Goal: Task Accomplishment & Management: Complete application form

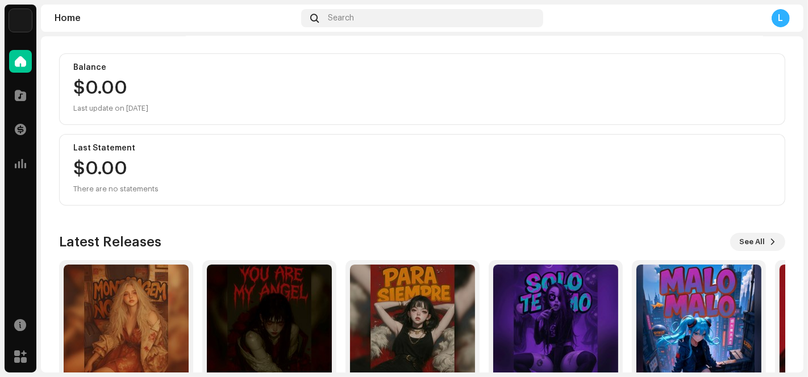
scroll to position [126, 0]
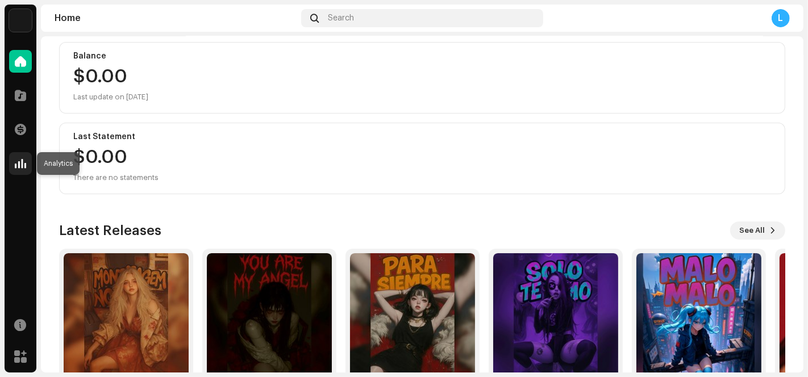
click at [23, 161] on span at bounding box center [20, 163] width 11 height 9
click at [16, 159] on span at bounding box center [20, 163] width 11 height 9
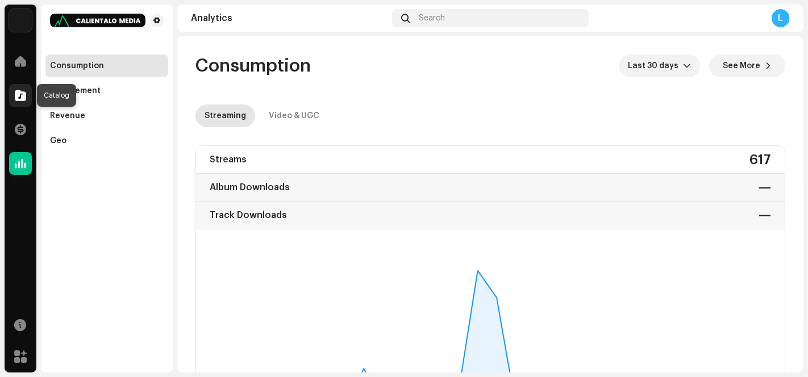
click at [15, 98] on span at bounding box center [20, 95] width 11 height 9
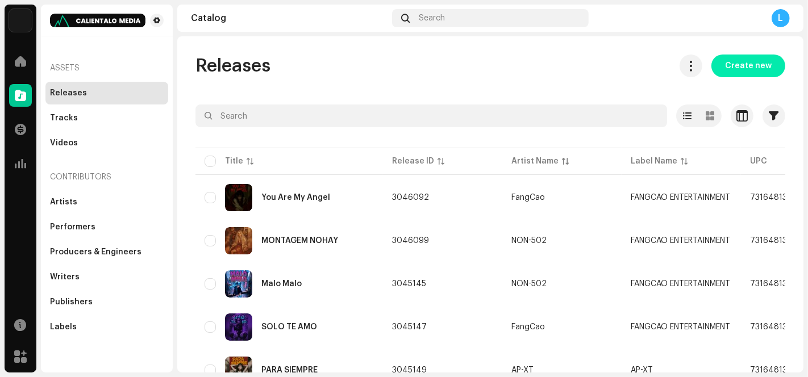
click at [746, 65] on span "Create new" at bounding box center [748, 66] width 47 height 23
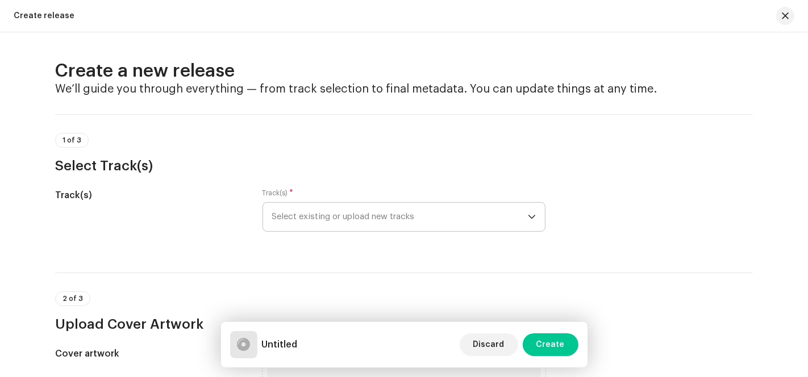
click at [463, 213] on span "Select existing or upload new tracks" at bounding box center [400, 217] width 256 height 28
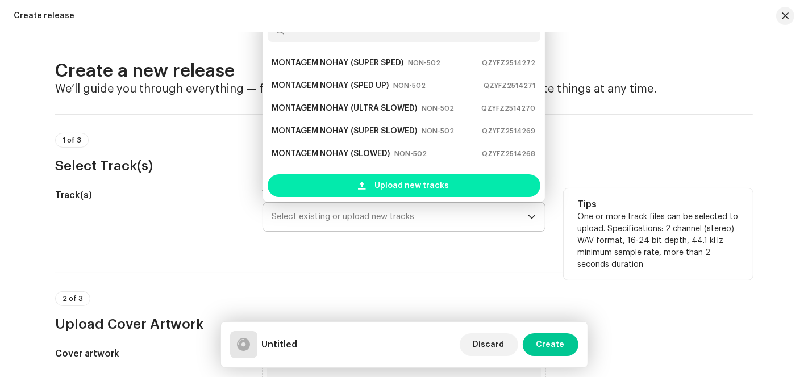
click at [420, 178] on span "Upload new tracks" at bounding box center [412, 185] width 74 height 23
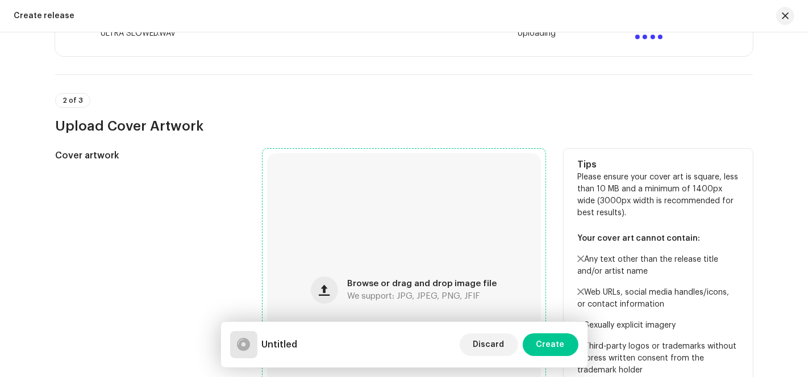
scroll to position [694, 0]
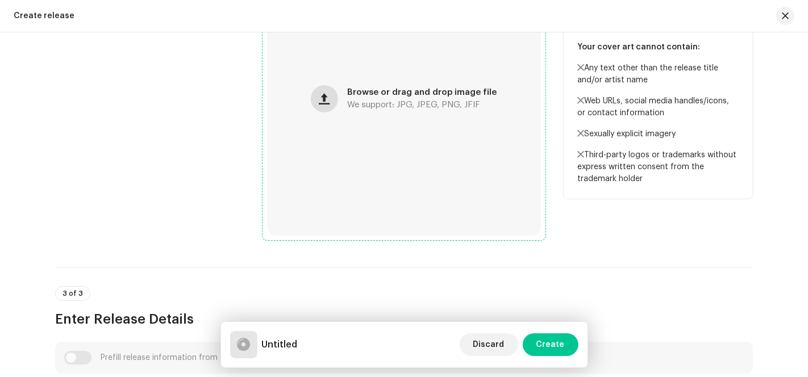
click at [332, 98] on button "button" at bounding box center [324, 98] width 27 height 27
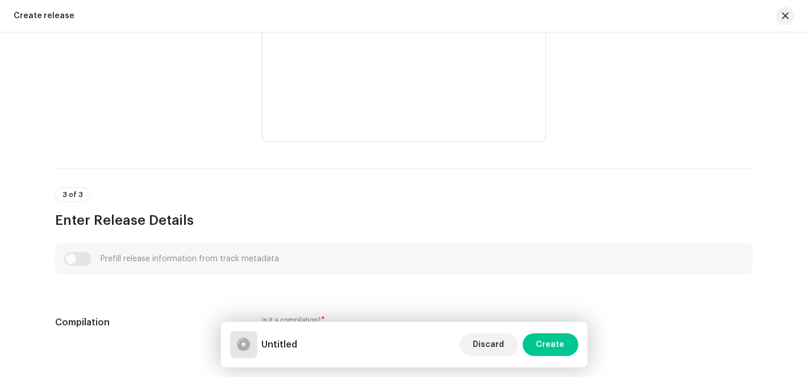
scroll to position [1010, 0]
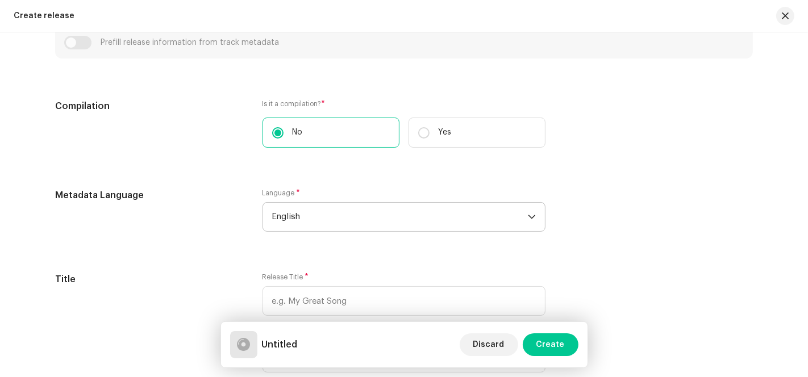
click at [318, 216] on span "English" at bounding box center [400, 217] width 256 height 28
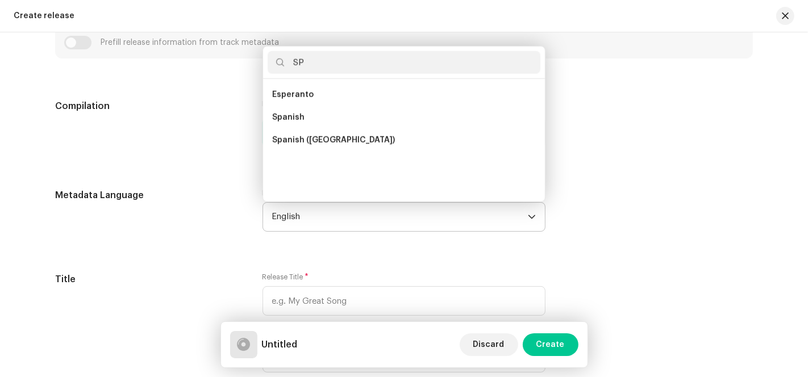
scroll to position [0, 0]
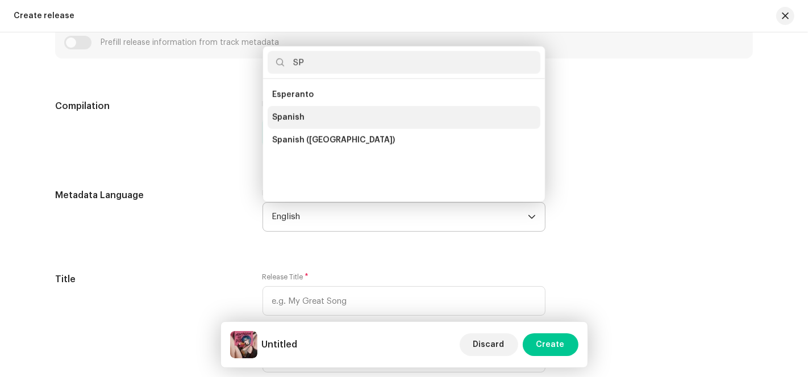
type input "SP"
click at [327, 113] on li "Spanish" at bounding box center [404, 117] width 273 height 23
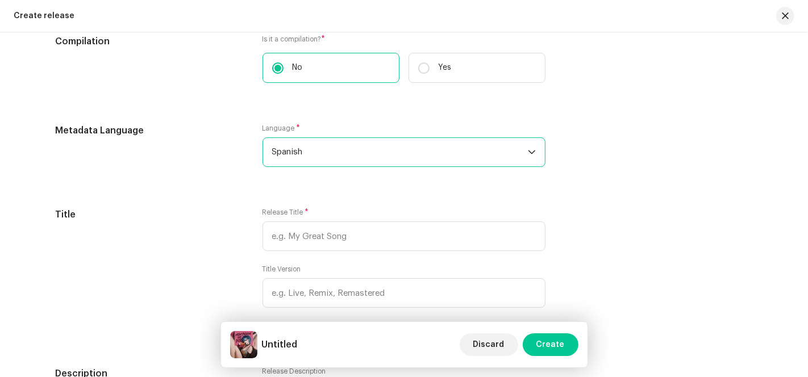
scroll to position [1136, 0]
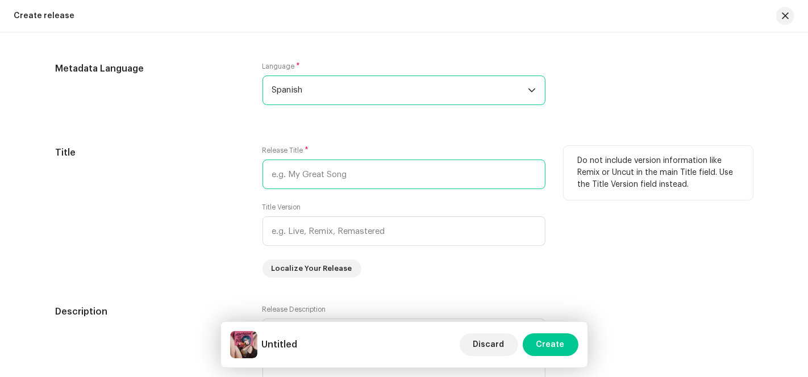
click at [304, 174] on input "text" at bounding box center [403, 175] width 283 height 30
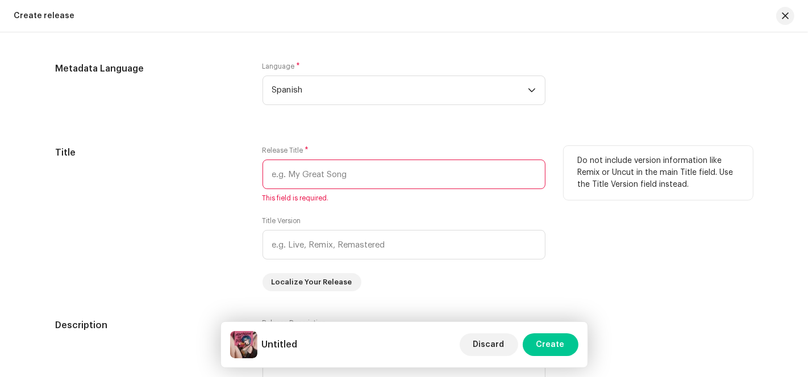
click at [297, 182] on input "text" at bounding box center [403, 175] width 283 height 30
paste input "MONTAGEM TE DIJE"
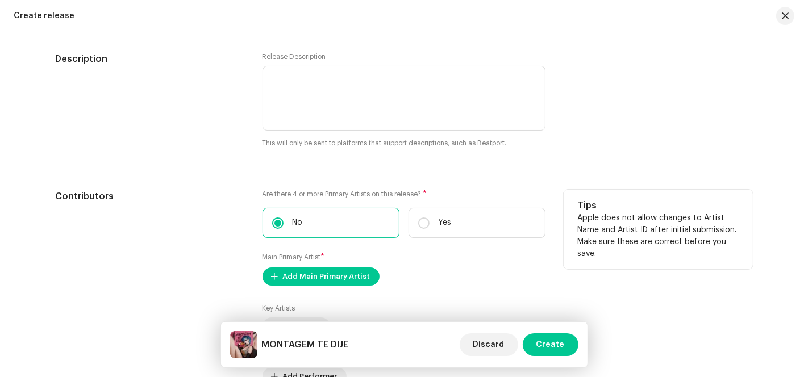
scroll to position [1451, 0]
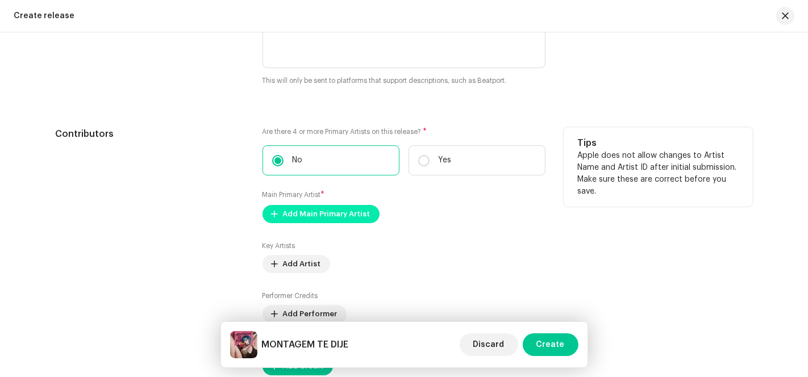
type input "MONTAGEM TE DIJE"
click at [295, 220] on span "Add Main Primary Artist" at bounding box center [326, 214] width 87 height 23
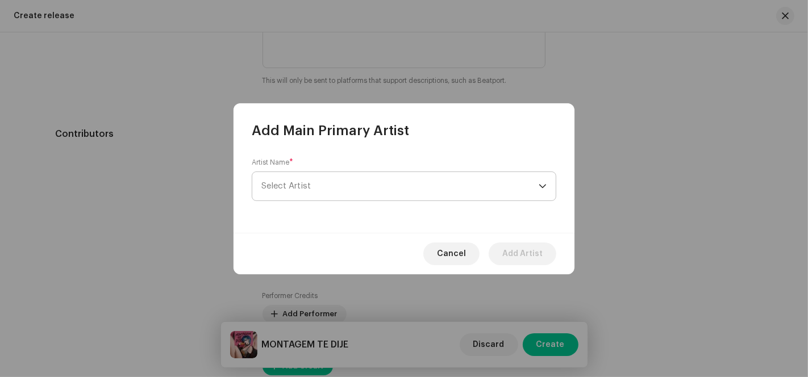
click at [481, 182] on span "Select Artist" at bounding box center [399, 186] width 277 height 28
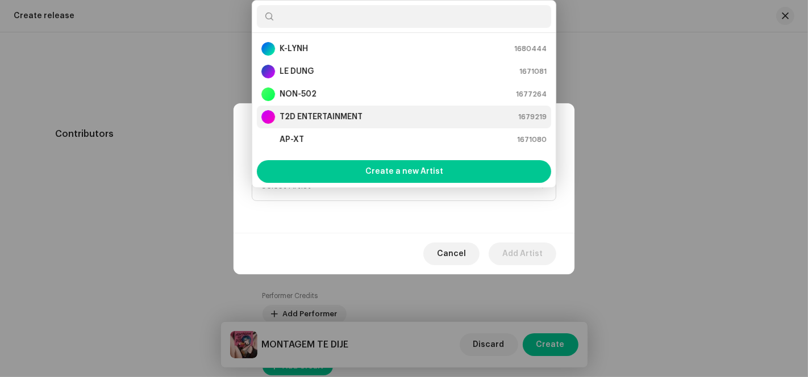
scroll to position [0, 0]
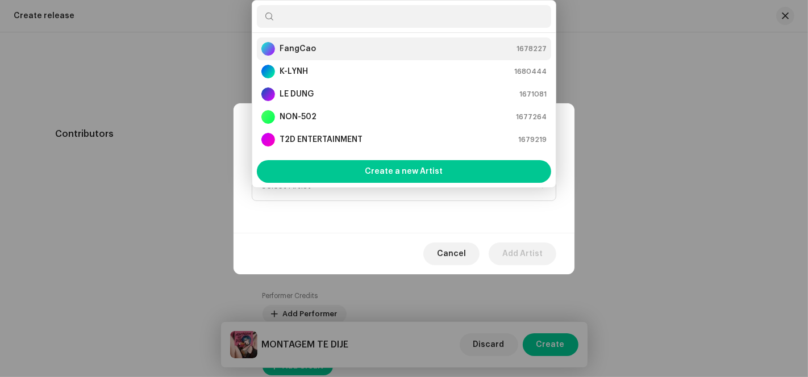
click at [376, 43] on div "FangCao 1678227" at bounding box center [403, 49] width 285 height 14
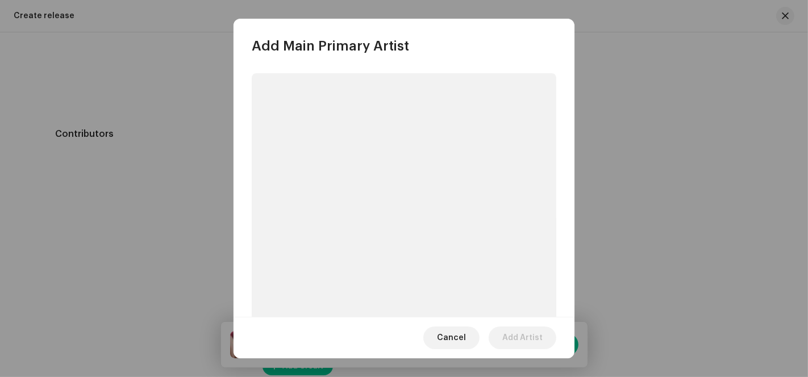
scroll to position [84, 0]
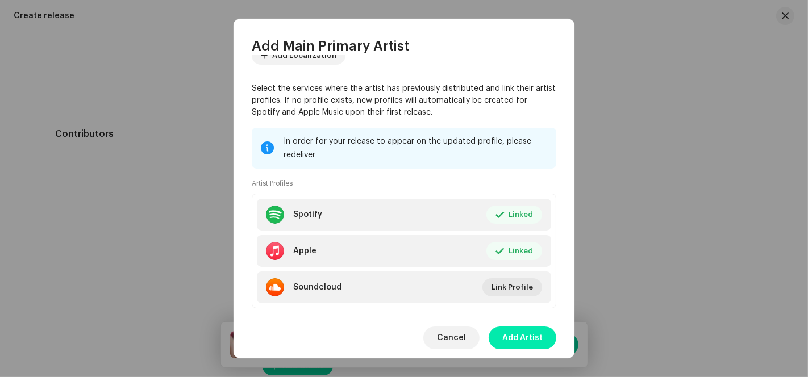
click at [520, 331] on span "Add Artist" at bounding box center [522, 338] width 40 height 23
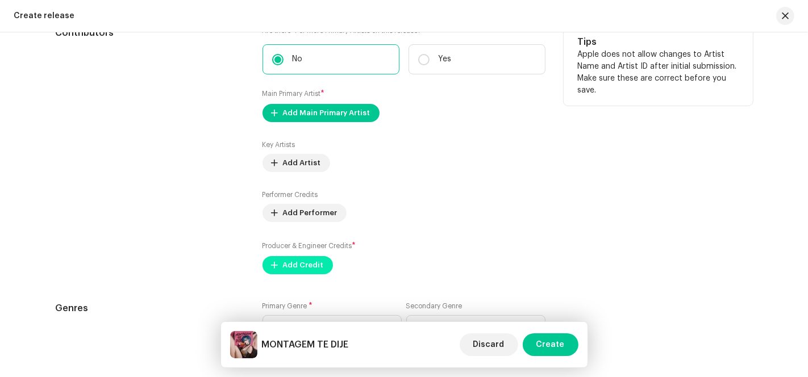
scroll to position [1722, 0]
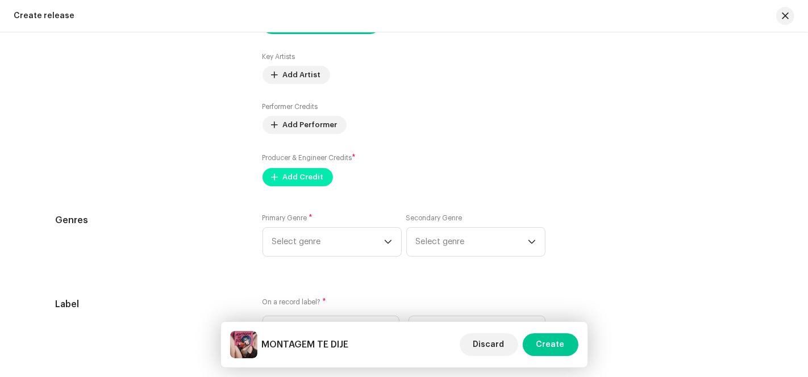
click at [286, 177] on span "Add Credit" at bounding box center [303, 177] width 41 height 23
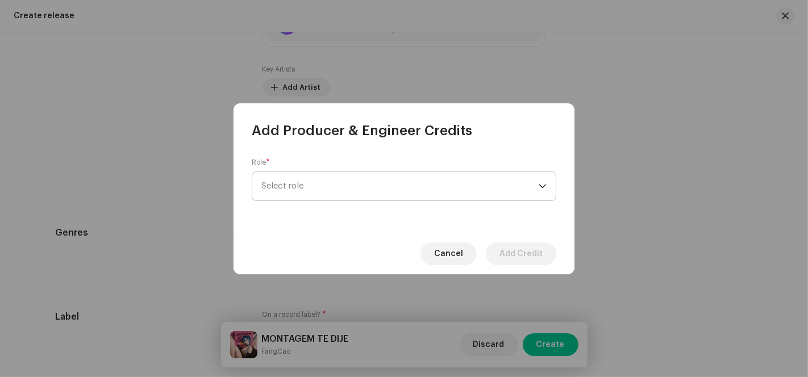
click at [383, 182] on span "Select role" at bounding box center [399, 186] width 277 height 28
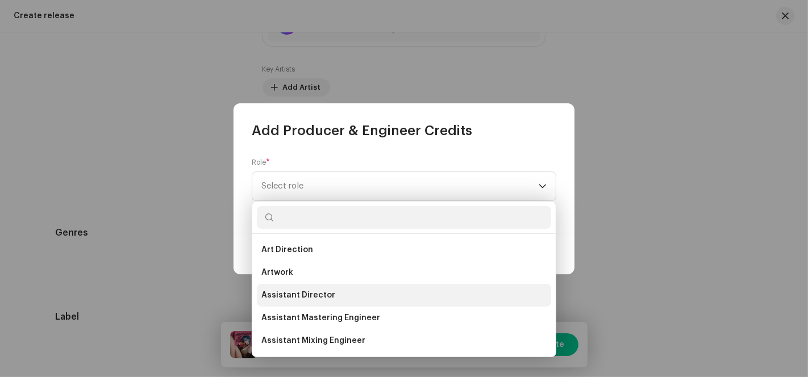
click at [334, 293] on li "Assistant Director" at bounding box center [404, 295] width 294 height 23
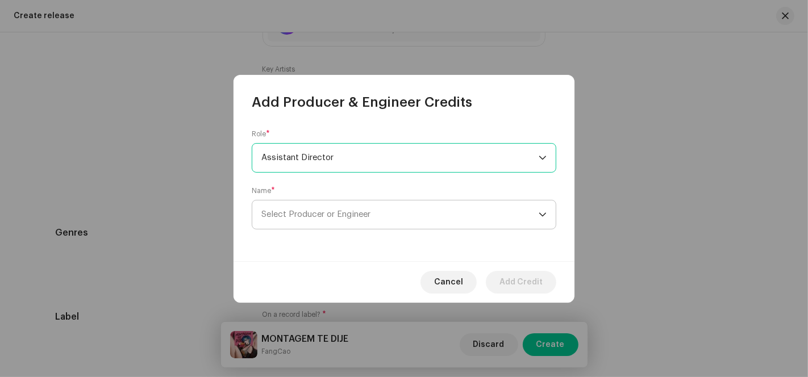
click at [353, 210] on span "Select Producer or Engineer" at bounding box center [399, 215] width 277 height 28
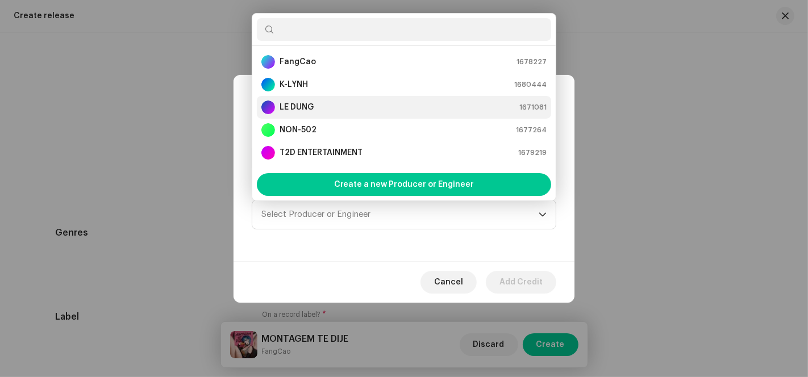
click at [331, 108] on div "LE DUNG 1671081" at bounding box center [403, 108] width 285 height 14
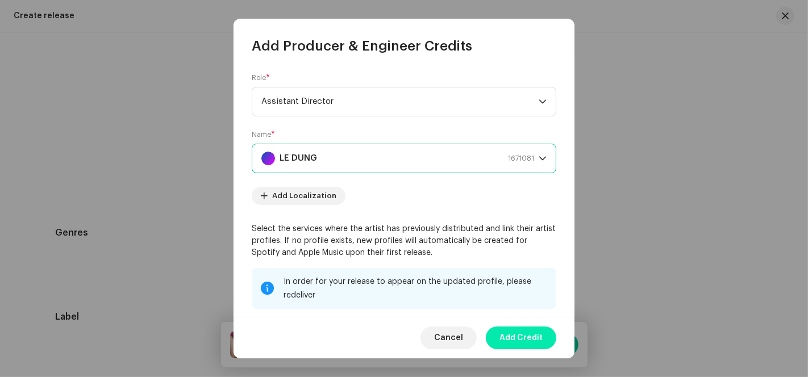
click at [527, 335] on span "Add Credit" at bounding box center [520, 338] width 43 height 23
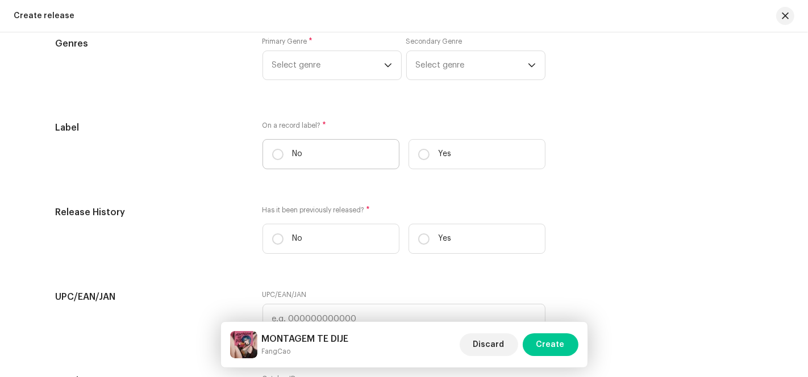
scroll to position [1959, 0]
click at [443, 156] on p "Yes" at bounding box center [445, 155] width 13 height 12
click at [429, 156] on input "Yes" at bounding box center [423, 154] width 11 height 11
radio input "true"
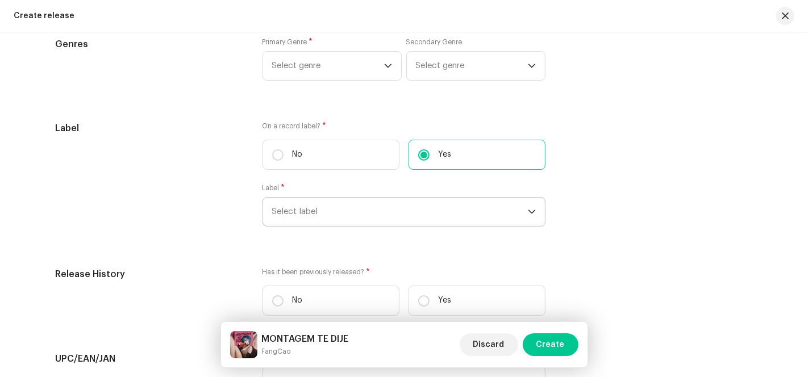
click at [400, 214] on span "Select label" at bounding box center [400, 212] width 256 height 28
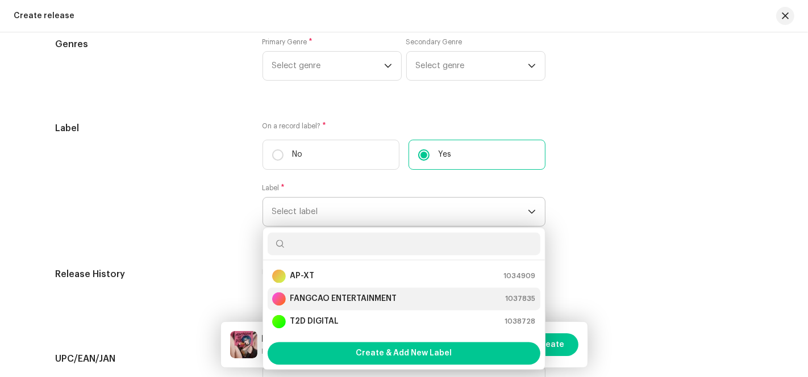
click at [351, 293] on div "FANGCAO ENTERTAINMENT" at bounding box center [334, 299] width 125 height 14
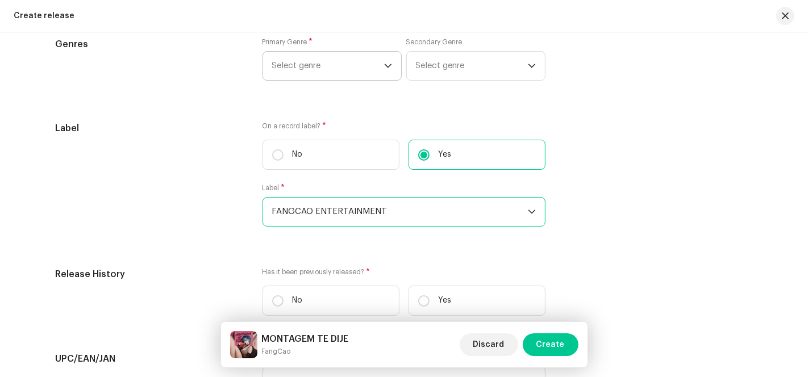
click at [351, 66] on span "Select genre" at bounding box center [328, 66] width 112 height 28
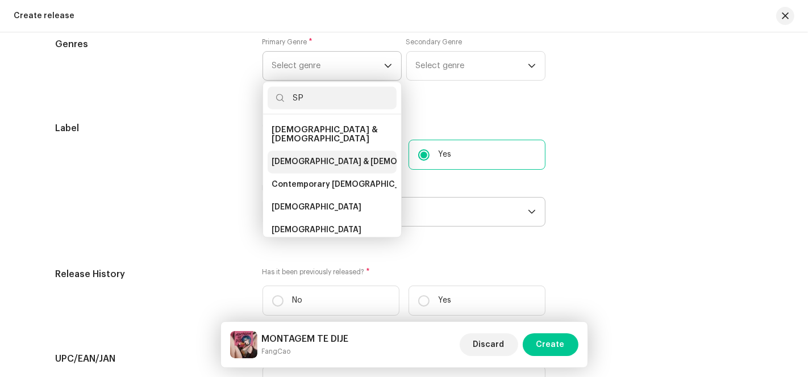
type input "S"
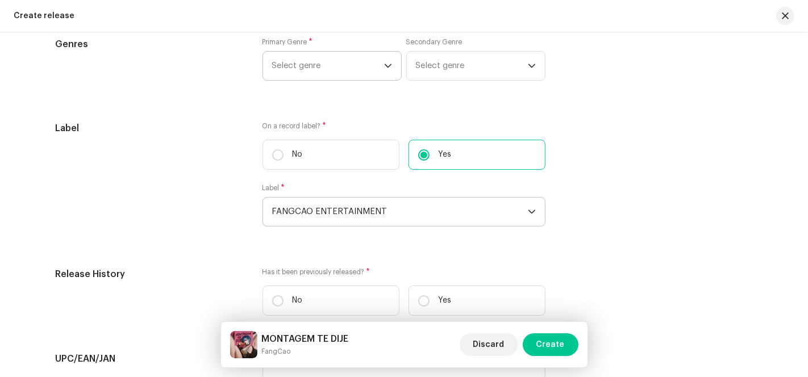
scroll to position [1996, 0]
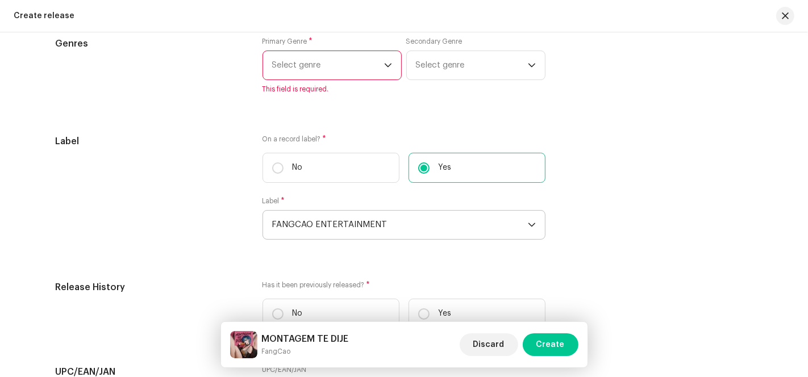
click at [307, 68] on span "Select genre" at bounding box center [328, 65] width 112 height 28
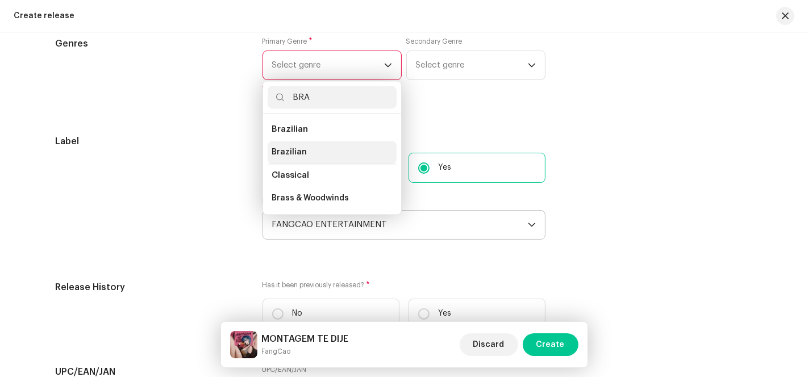
type input "BRA"
click at [299, 157] on span "Brazilian" at bounding box center [289, 152] width 35 height 11
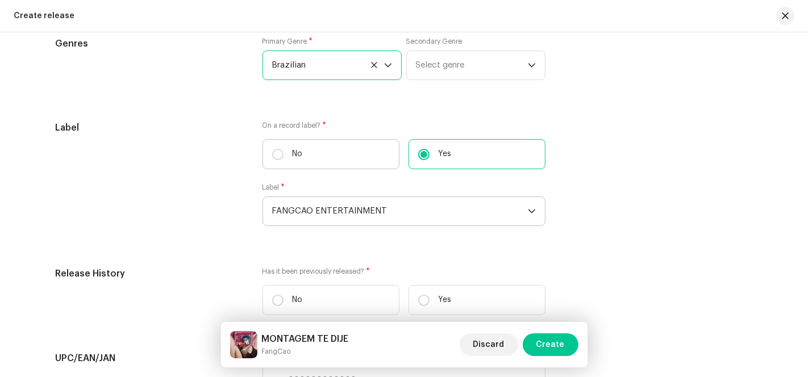
scroll to position [2122, 0]
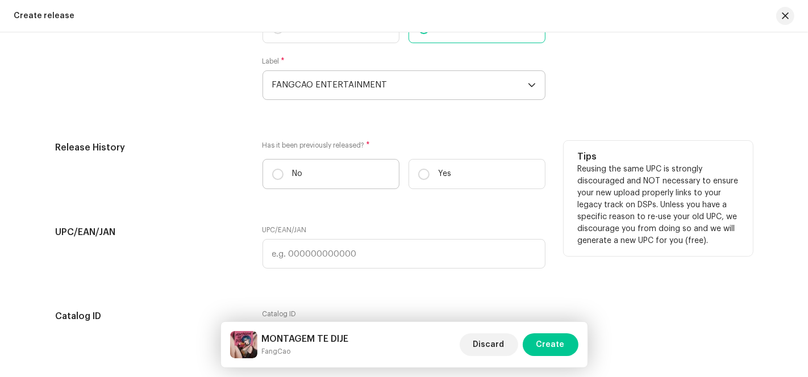
click at [311, 173] on label "No" at bounding box center [330, 174] width 137 height 30
click at [283, 173] on input "No" at bounding box center [277, 174] width 11 height 11
radio input "true"
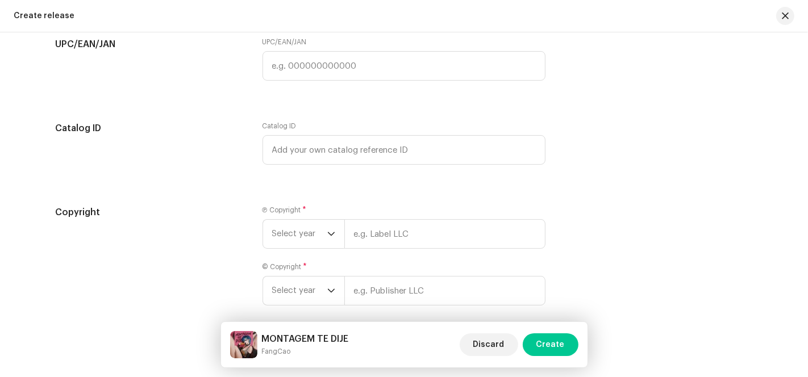
scroll to position [2364, 0]
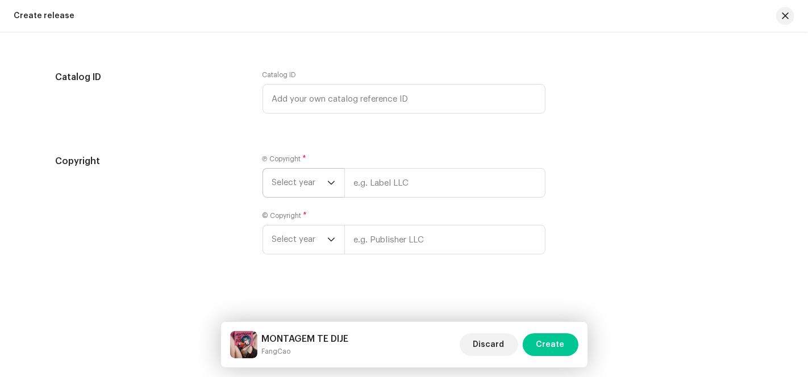
click at [324, 184] on span "Select year" at bounding box center [299, 183] width 55 height 28
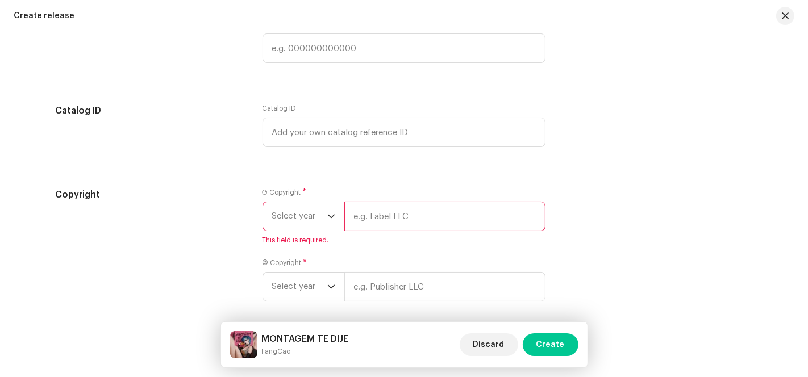
scroll to position [2400, 0]
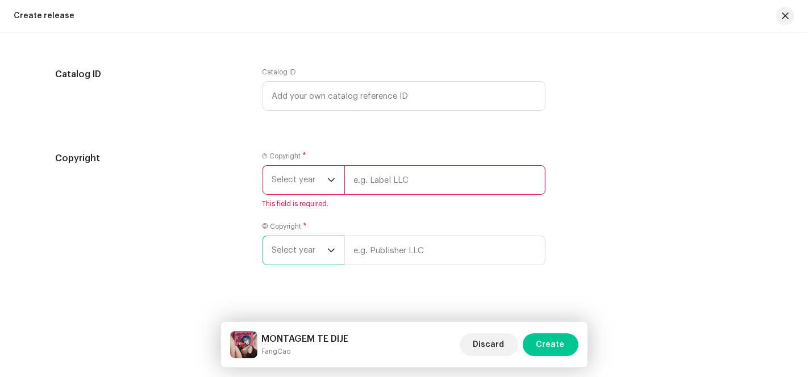
click at [311, 244] on span "Select year" at bounding box center [299, 250] width 55 height 28
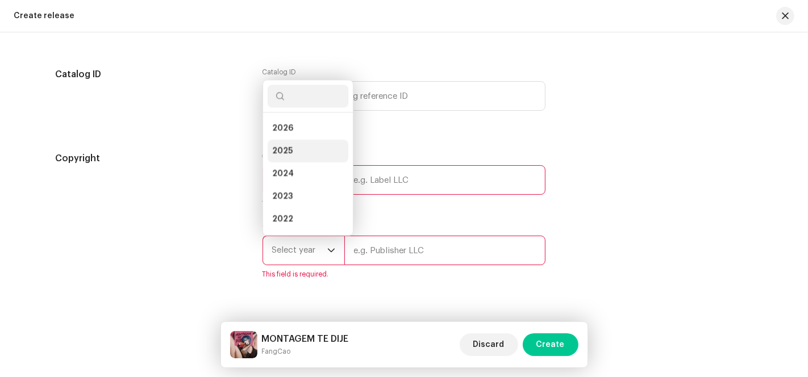
click at [308, 144] on li "2025" at bounding box center [308, 151] width 81 height 23
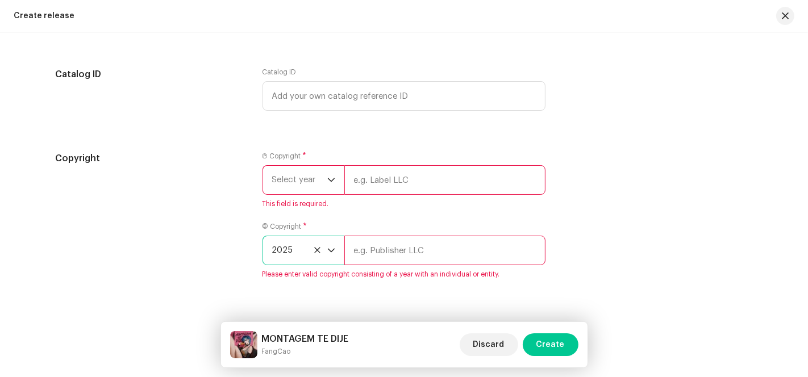
click at [374, 193] on input "text" at bounding box center [444, 180] width 201 height 30
type input "AP-XT"
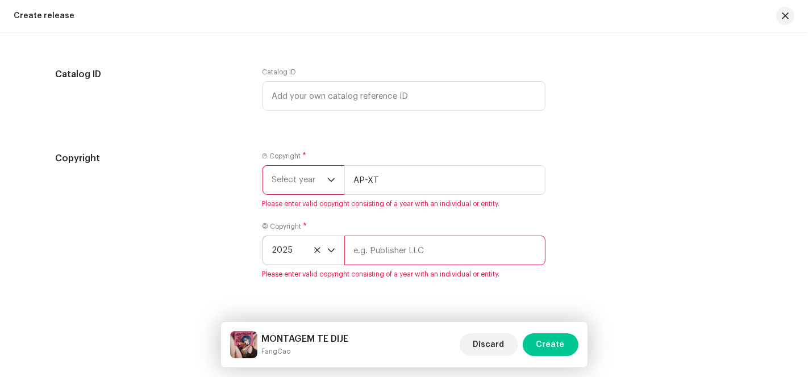
click at [375, 259] on input "text" at bounding box center [444, 251] width 201 height 30
type input "AP-XT"
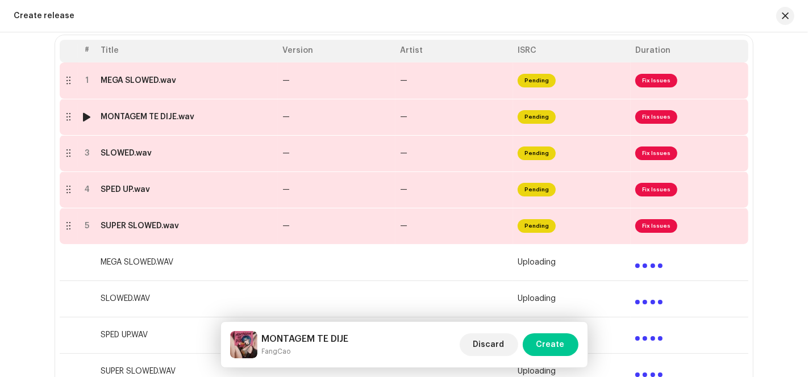
scroll to position [165, 0]
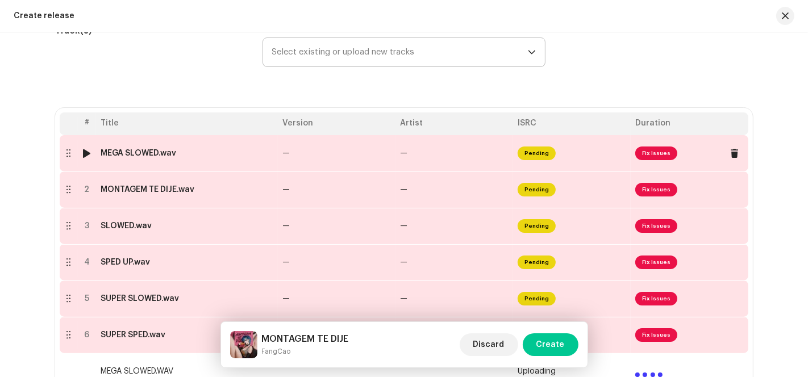
click at [645, 157] on span "Fix Issues" at bounding box center [656, 154] width 42 height 14
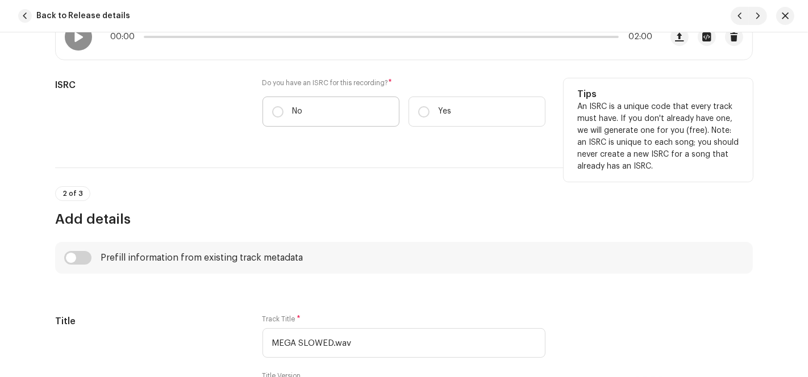
click at [293, 110] on p "No" at bounding box center [298, 112] width 10 height 12
click at [283, 110] on input "No" at bounding box center [277, 111] width 11 height 11
radio input "true"
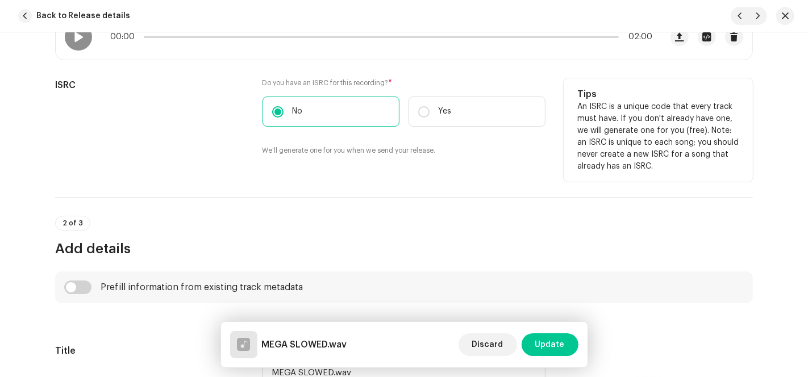
scroll to position [568, 0]
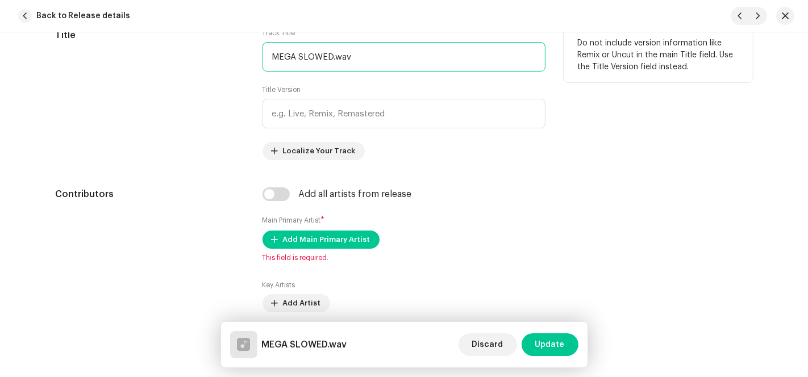
drag, startPoint x: 327, startPoint y: 55, endPoint x: 298, endPoint y: 53, distance: 29.0
click at [298, 53] on input "MEGA SLOWED.wav" at bounding box center [403, 57] width 283 height 30
drag, startPoint x: 329, startPoint y: 55, endPoint x: 247, endPoint y: 54, distance: 82.9
click at [247, 54] on div "Title Track Title * MEGA SLOWED.wav Title Version Localize Your Track Do not in…" at bounding box center [404, 94] width 698 height 132
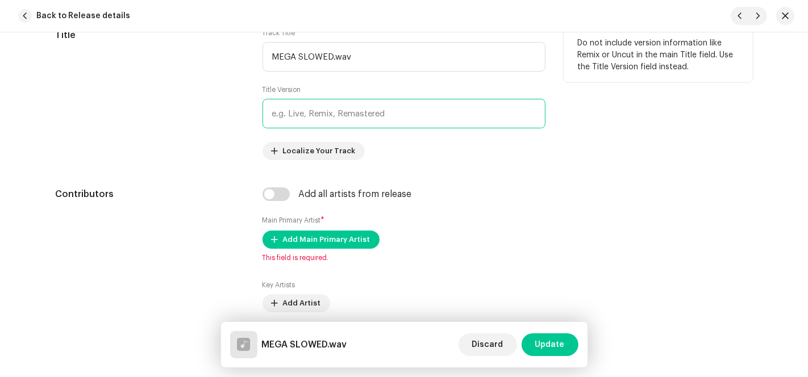
click at [332, 118] on input "text" at bounding box center [403, 114] width 283 height 30
paste input "MEGA SLOWED"
type input "MEGA SLOWED"
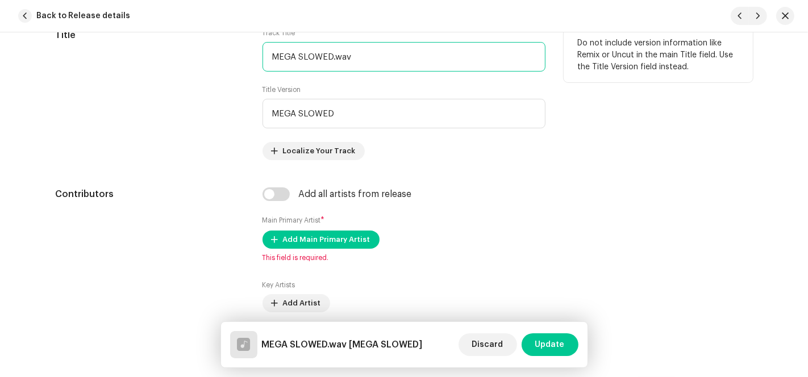
drag, startPoint x: 345, startPoint y: 61, endPoint x: 233, endPoint y: 51, distance: 112.4
click at [240, 52] on div "Title Track Title * MEGA SLOWED.wav Title Version MEGA SLOWED Localize Your Tra…" at bounding box center [404, 94] width 698 height 132
paste input "ONTAGEM TE DIJE"
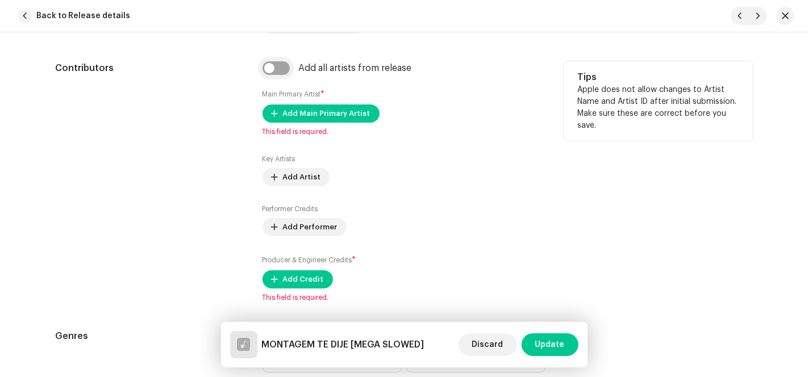
type input "MONTAGEM TE DIJE"
click at [283, 62] on input "checkbox" at bounding box center [275, 68] width 27 height 14
checkbox input "true"
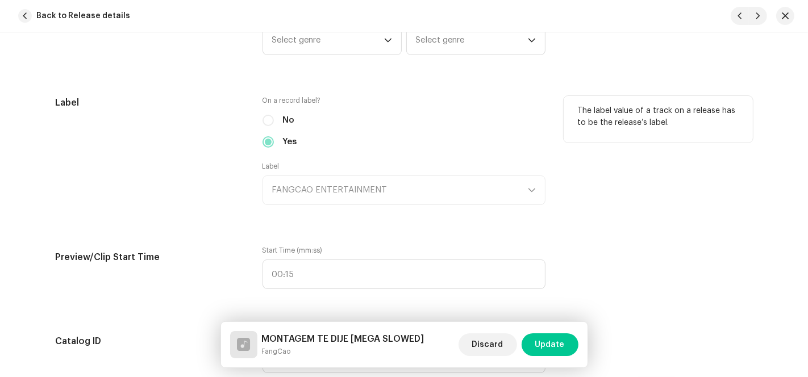
scroll to position [946, 0]
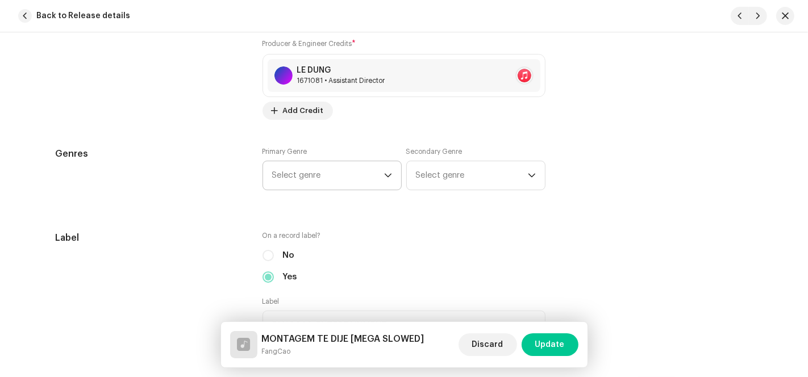
click at [360, 178] on span "Select genre" at bounding box center [328, 175] width 112 height 28
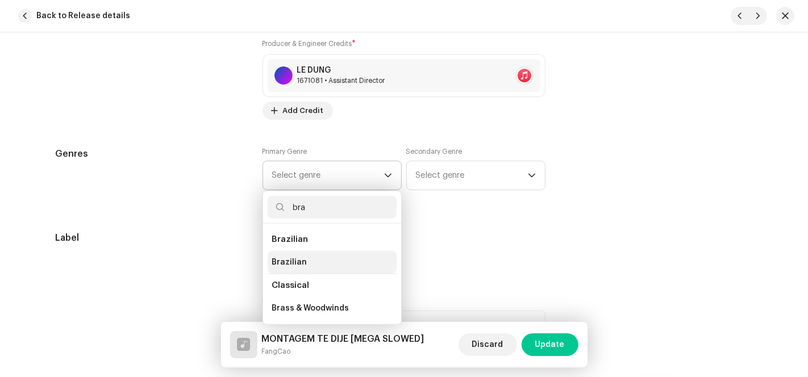
type input "bra"
click at [319, 265] on li "Brazilian" at bounding box center [332, 262] width 129 height 23
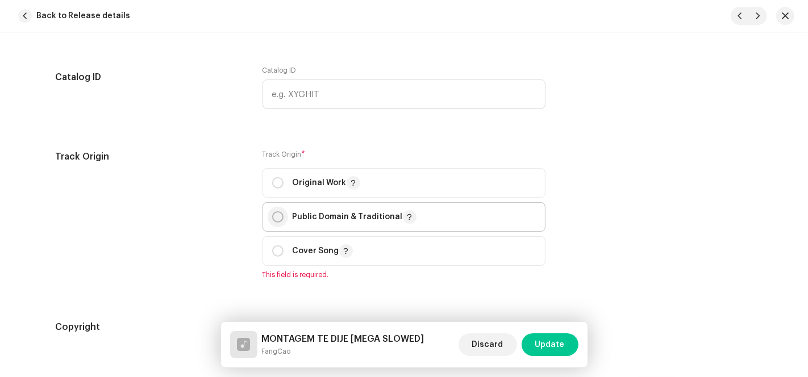
scroll to position [1388, 0]
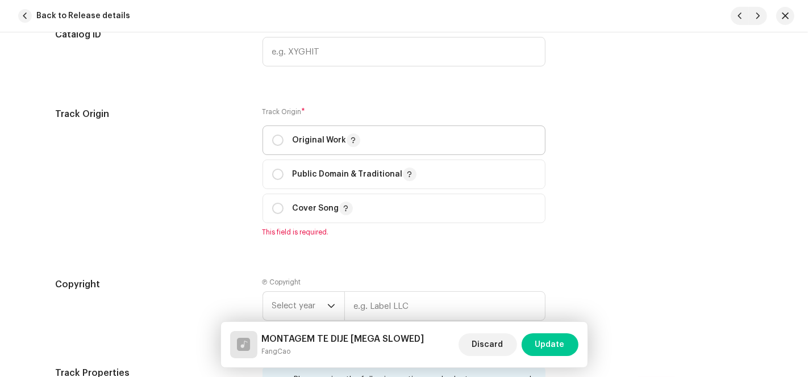
click at [282, 142] on div "Original Work" at bounding box center [316, 141] width 88 height 14
radio input "true"
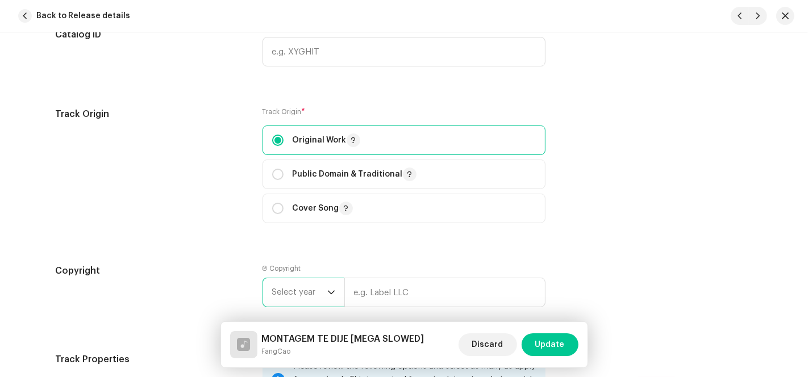
click at [320, 285] on span "Select year" at bounding box center [299, 292] width 55 height 28
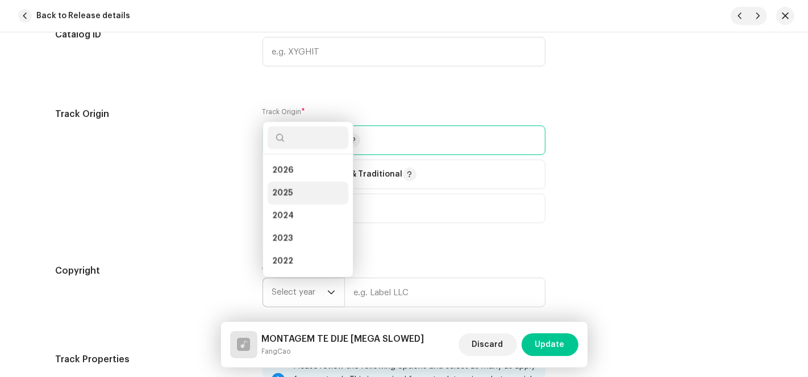
scroll to position [18, 0]
click at [314, 168] on li "2025" at bounding box center [308, 175] width 81 height 23
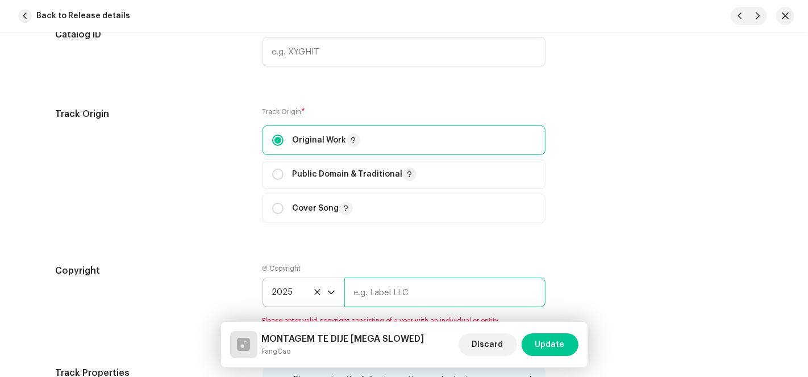
drag, startPoint x: 376, startPoint y: 288, endPoint x: 407, endPoint y: 302, distance: 34.3
click at [378, 290] on input "text" at bounding box center [444, 293] width 201 height 30
type input "AP-XT"
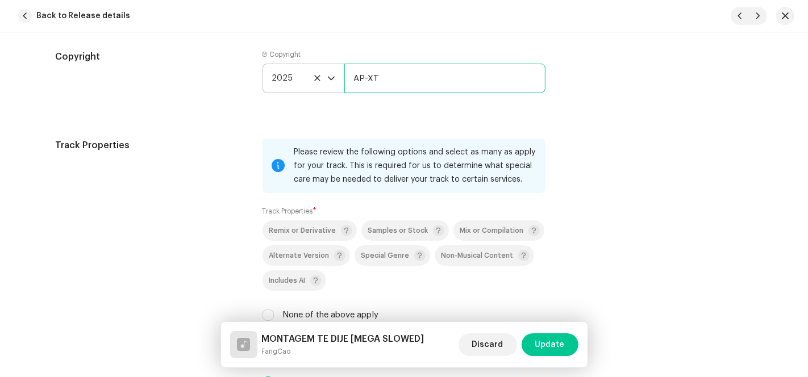
scroll to position [1767, 0]
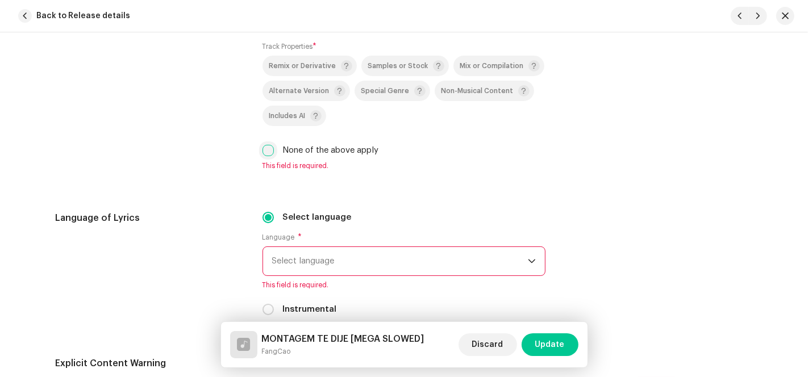
click at [267, 149] on input "None of the above apply" at bounding box center [267, 150] width 11 height 11
checkbox input "true"
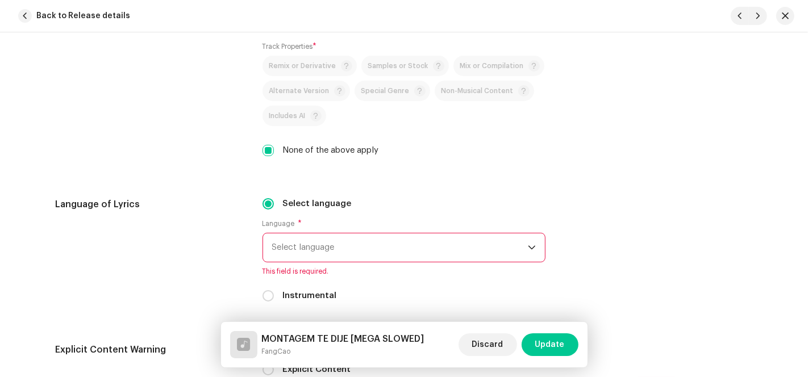
click at [416, 243] on span "Select language" at bounding box center [400, 247] width 256 height 28
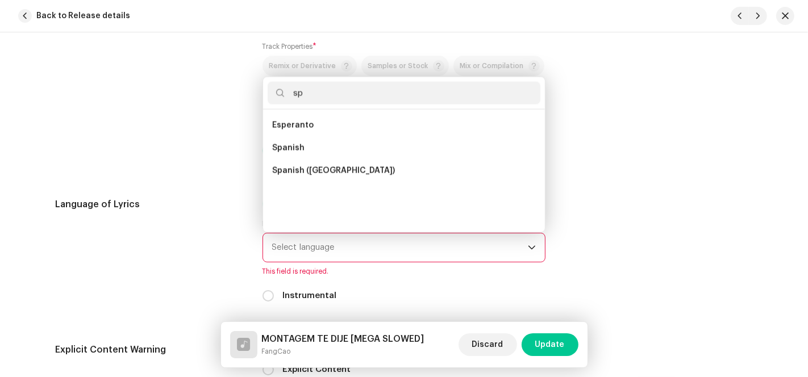
scroll to position [0, 0]
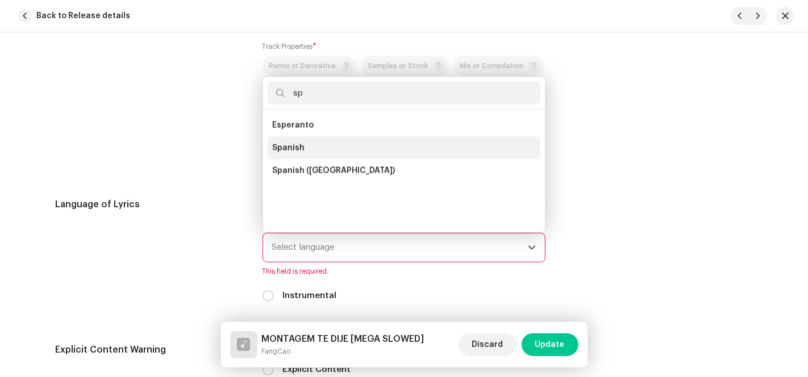
type input "sp"
click at [318, 141] on li "Spanish" at bounding box center [404, 148] width 273 height 23
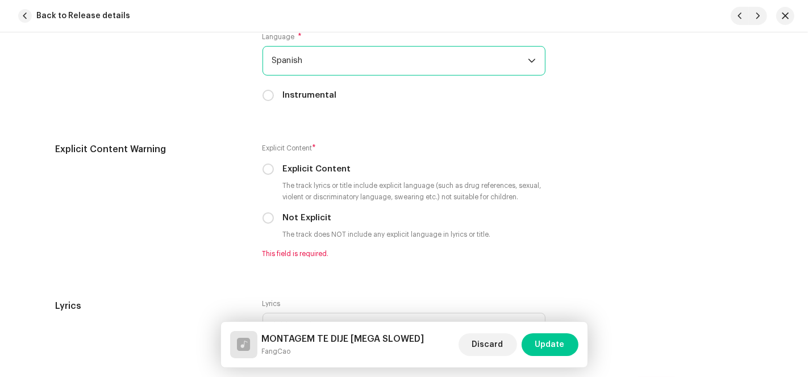
scroll to position [2083, 0]
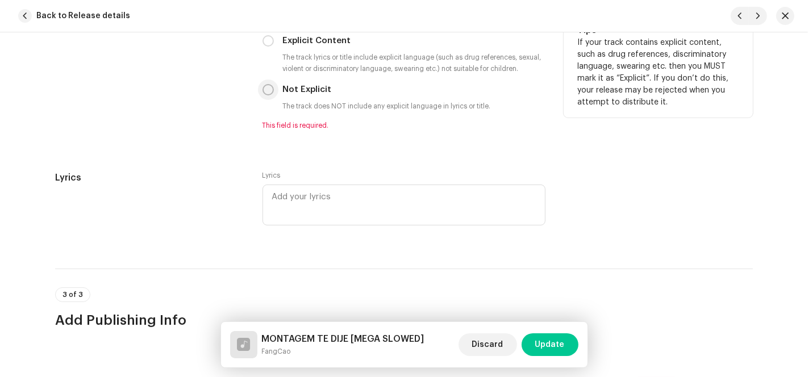
click at [268, 91] on input "Not Explicit" at bounding box center [267, 89] width 11 height 11
radio input "true"
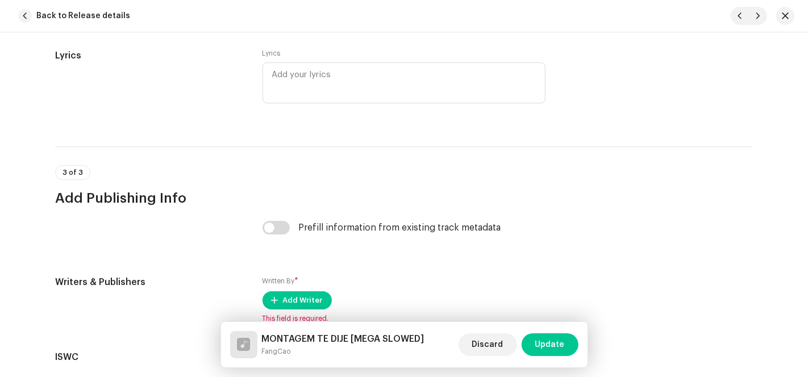
scroll to position [2325, 0]
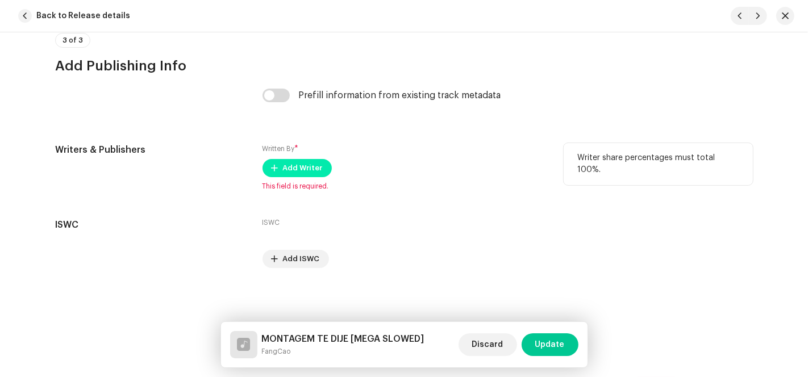
click at [292, 173] on span "Add Writer" at bounding box center [303, 168] width 40 height 23
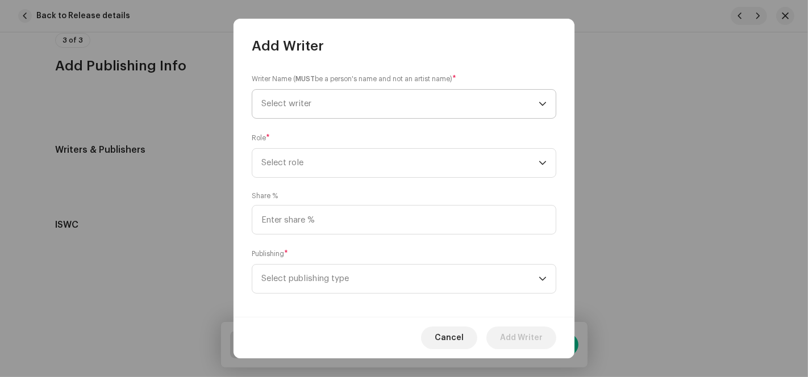
click at [425, 103] on span "Select writer" at bounding box center [399, 104] width 277 height 28
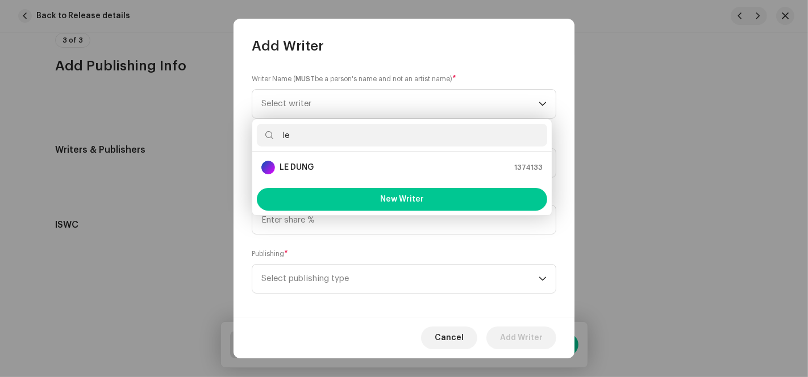
type input "le"
click at [311, 168] on strong "LE DUNG" at bounding box center [297, 167] width 34 height 11
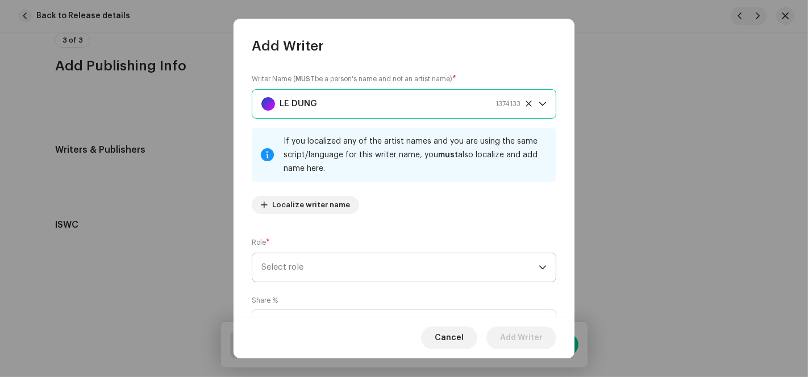
click at [350, 274] on span "Select role" at bounding box center [399, 267] width 277 height 28
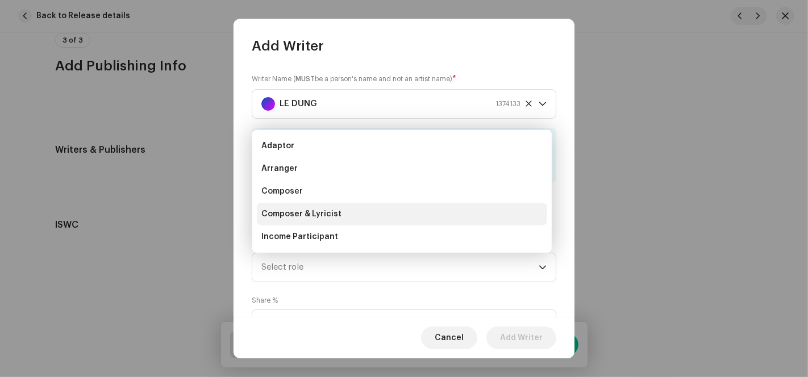
scroll to position [18, 0]
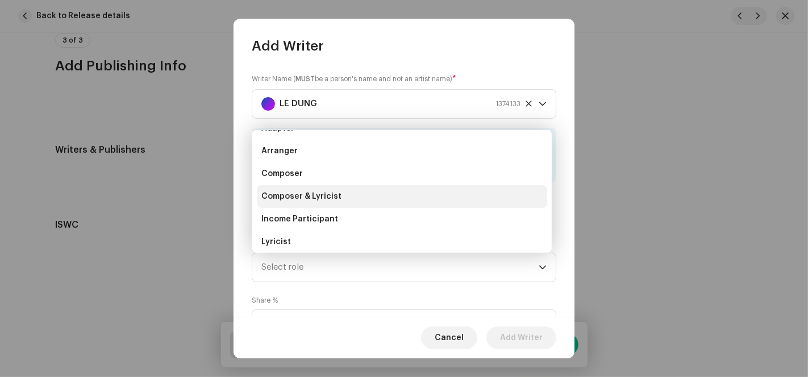
click at [326, 197] on span "Composer & Lyricist" at bounding box center [301, 196] width 80 height 11
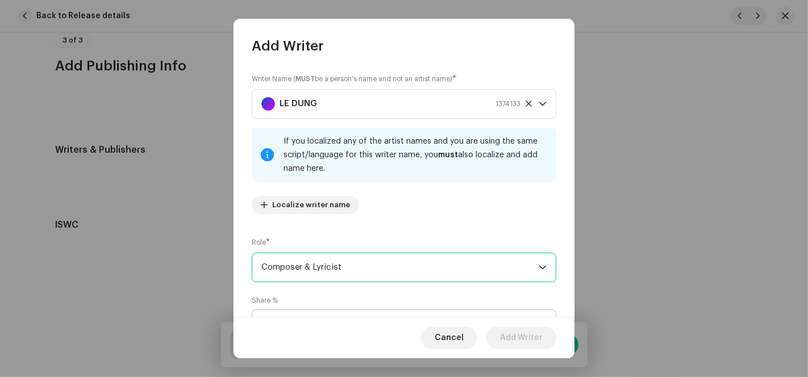
scroll to position [113, 0]
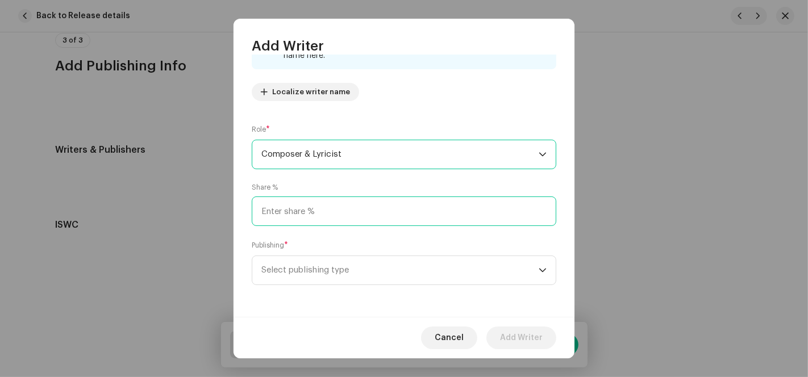
click at [317, 219] on input at bounding box center [404, 212] width 304 height 30
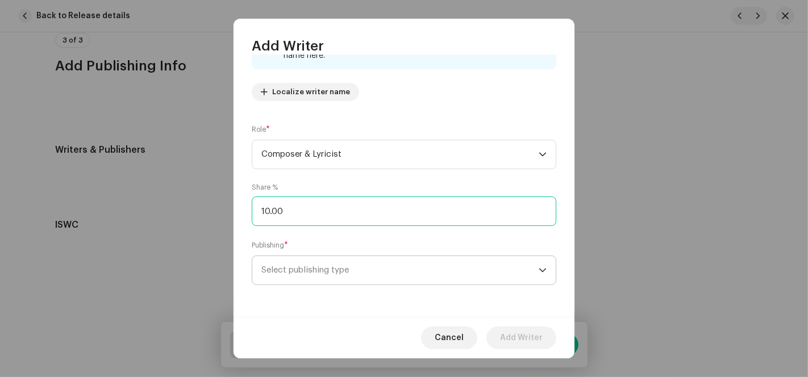
type input "100.00"
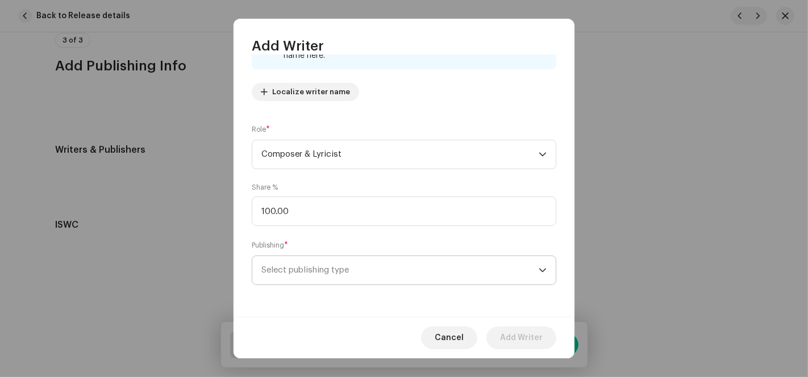
click at [321, 274] on span "Select publishing type" at bounding box center [399, 270] width 277 height 28
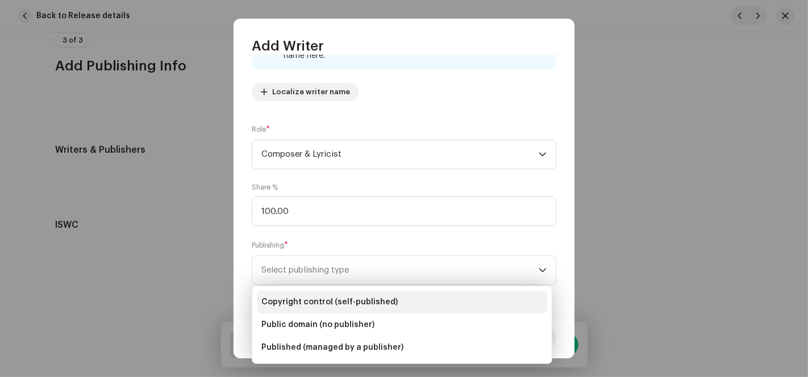
click at [337, 303] on span "Copyright control (self-published)" at bounding box center [329, 302] width 136 height 11
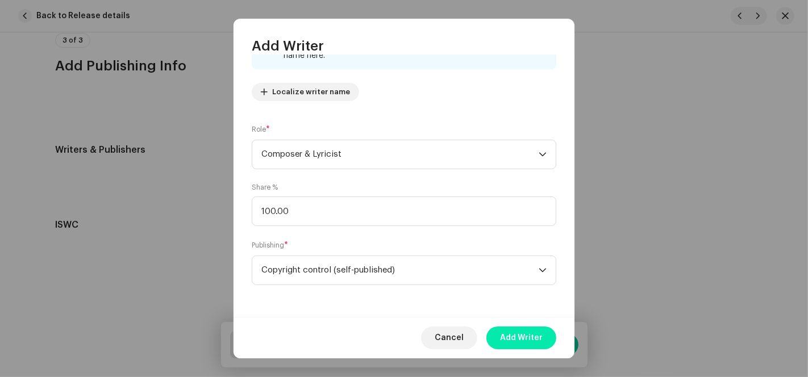
click at [538, 337] on span "Add Writer" at bounding box center [521, 338] width 43 height 23
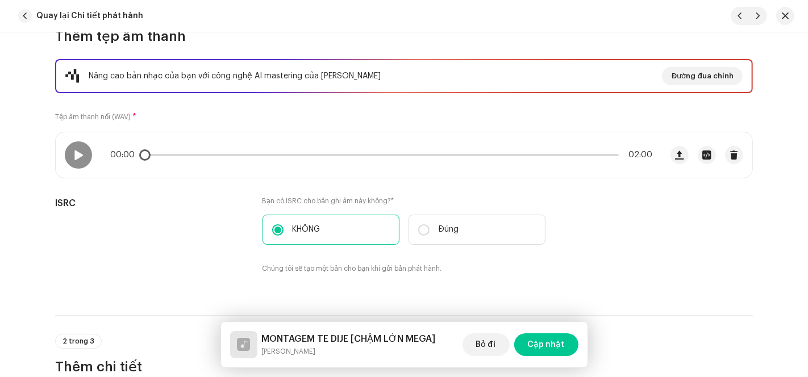
scroll to position [252, 0]
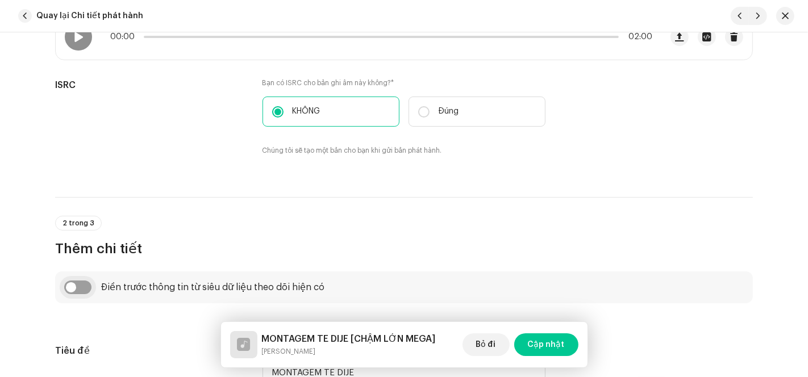
click at [76, 288] on input "checkbox" at bounding box center [77, 288] width 27 height 14
checkbox input "true"
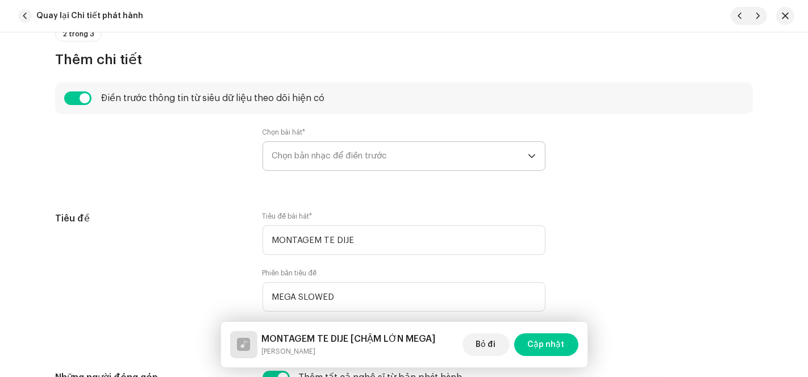
click at [351, 158] on font "Chọn bản nhạc để điền trước" at bounding box center [329, 156] width 115 height 9
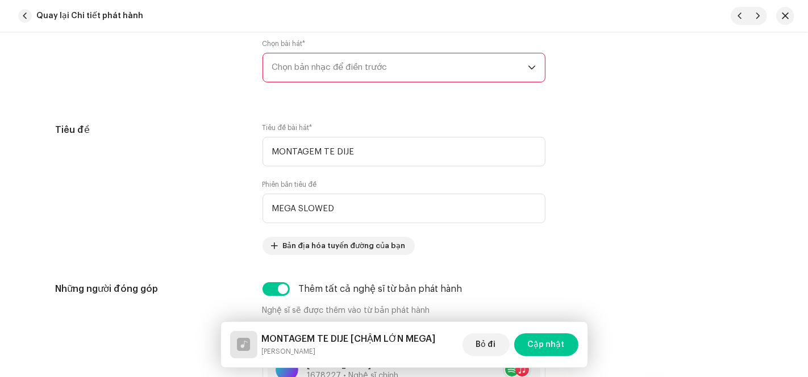
scroll to position [378, 0]
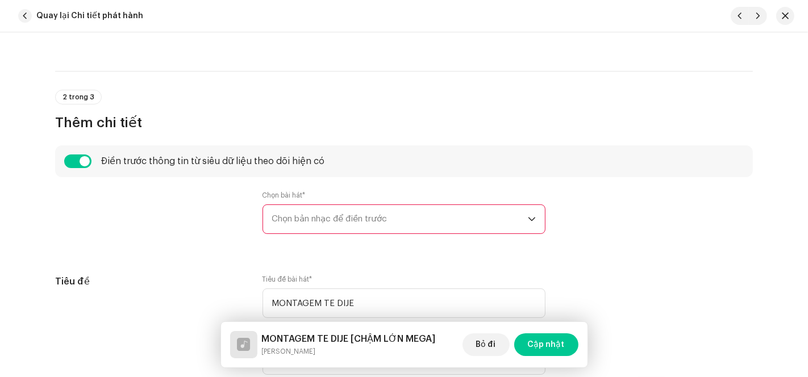
click at [378, 212] on span "Chọn bản nhạc để điền trước" at bounding box center [400, 219] width 256 height 28
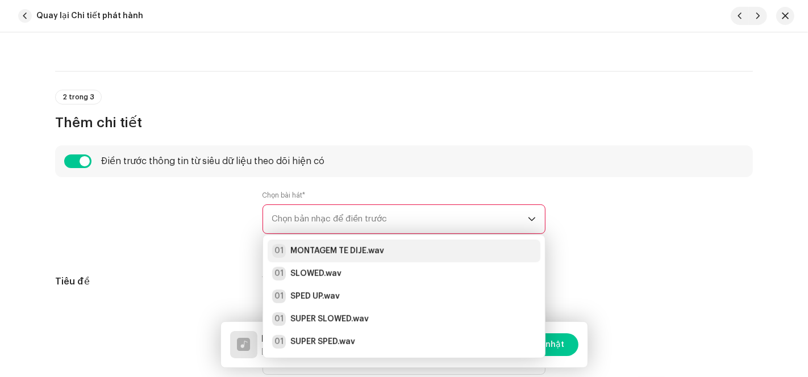
click at [319, 247] on strong "MONTAGEM TE DIJE.wav" at bounding box center [337, 250] width 94 height 11
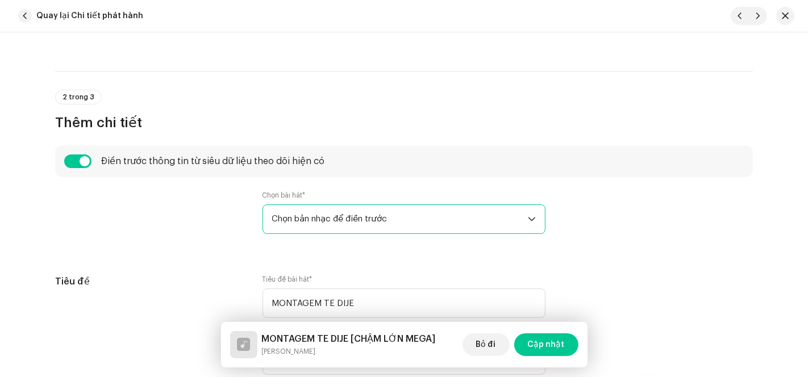
click at [433, 216] on span "Chọn bản nhạc để điền trước" at bounding box center [400, 219] width 256 height 28
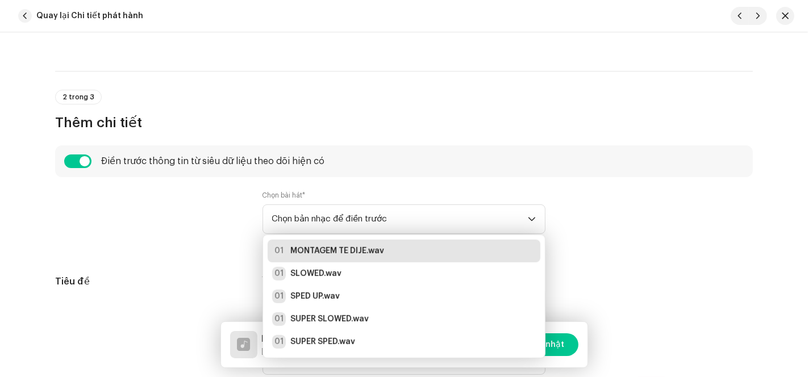
click at [353, 245] on strong "MONTAGEM TE DIJE.wav" at bounding box center [337, 250] width 94 height 11
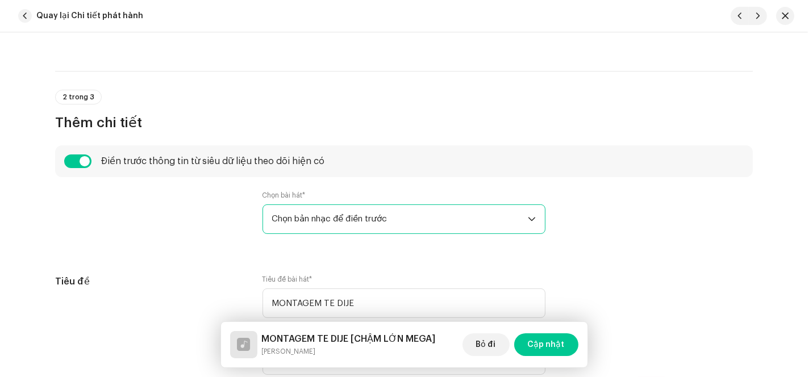
click at [422, 221] on span "Chọn bản nhạc để điền trước" at bounding box center [400, 219] width 256 height 28
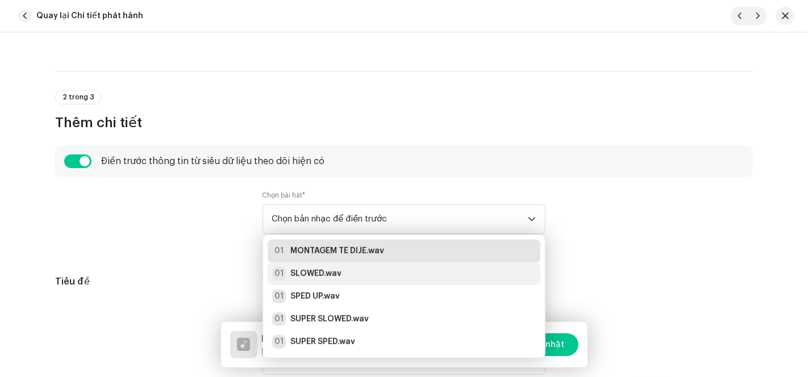
click at [321, 274] on strong "SLOWED.wav" at bounding box center [315, 273] width 51 height 11
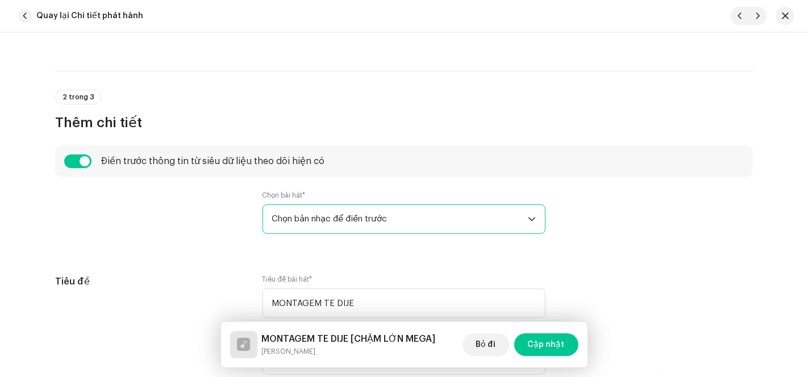
click at [387, 219] on span "Chọn bản nhạc để điền trước" at bounding box center [400, 219] width 256 height 28
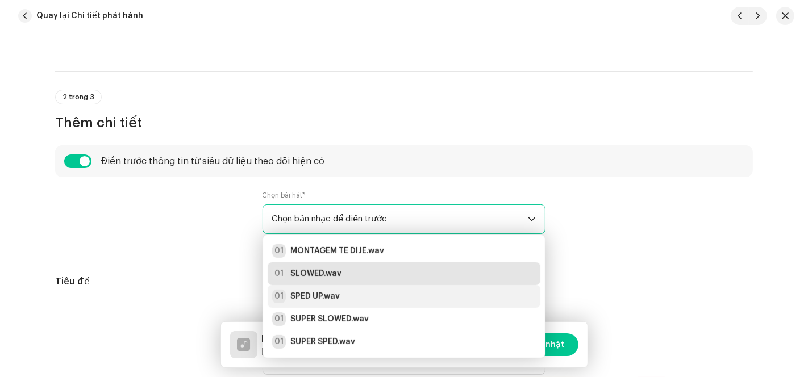
click at [302, 286] on li "01 SPED UP.wav" at bounding box center [404, 296] width 273 height 23
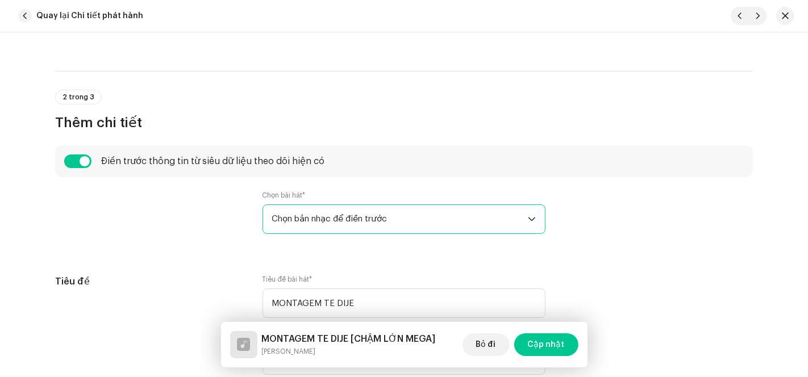
click at [409, 216] on span "Chọn bản nhạc để điền trước" at bounding box center [400, 219] width 256 height 28
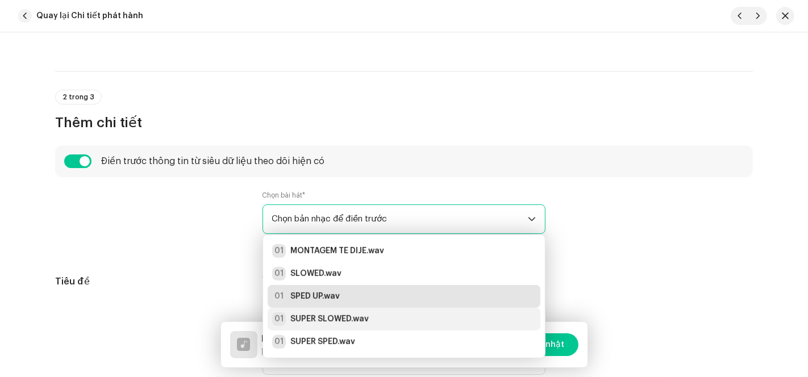
click at [304, 312] on div "01 SUPER SLOWED.wav" at bounding box center [320, 319] width 97 height 14
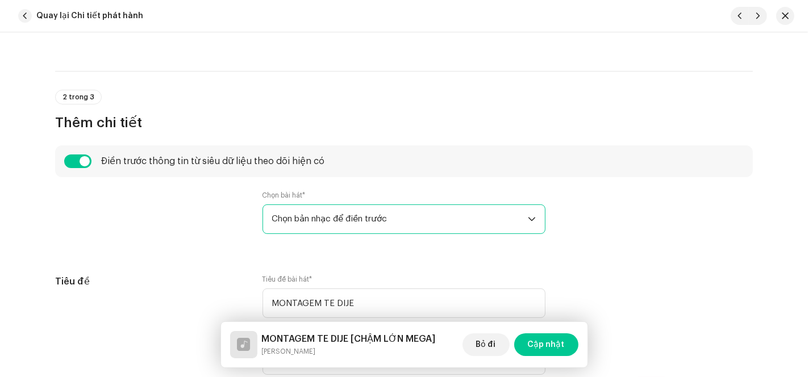
click at [389, 223] on span "Chọn bản nhạc để điền trước" at bounding box center [400, 219] width 256 height 28
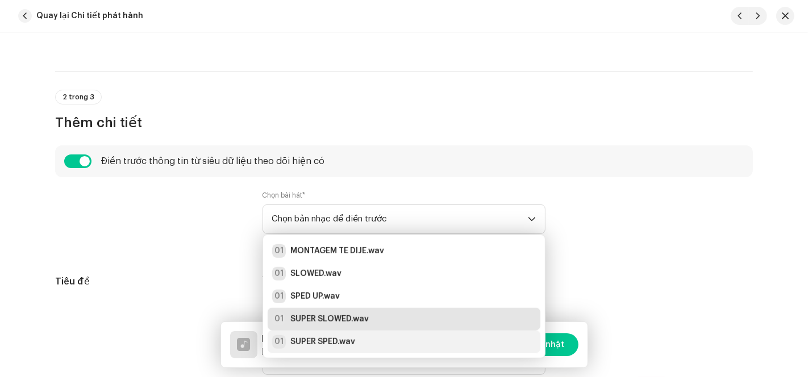
click at [305, 340] on strong "SUPER SPED.wav" at bounding box center [322, 341] width 65 height 11
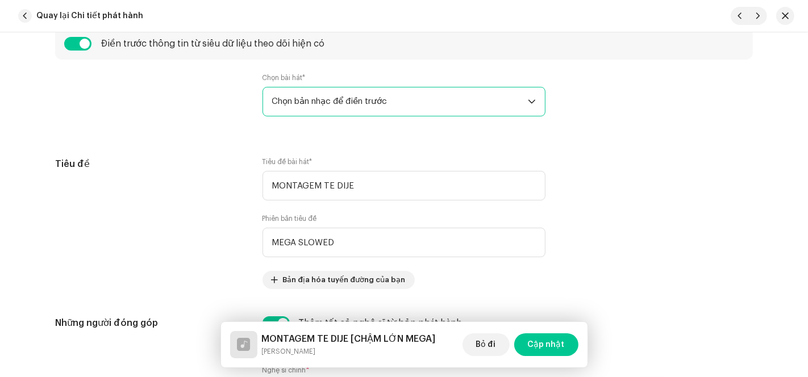
scroll to position [441, 0]
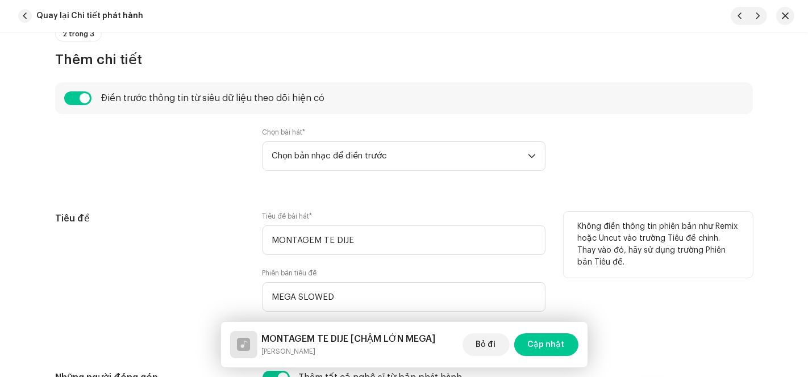
click at [631, 223] on font "Không điền thông tin phiên bản như Remix hoặc Uncut vào trường Tiêu đề chính. T…" at bounding box center [657, 245] width 160 height 44
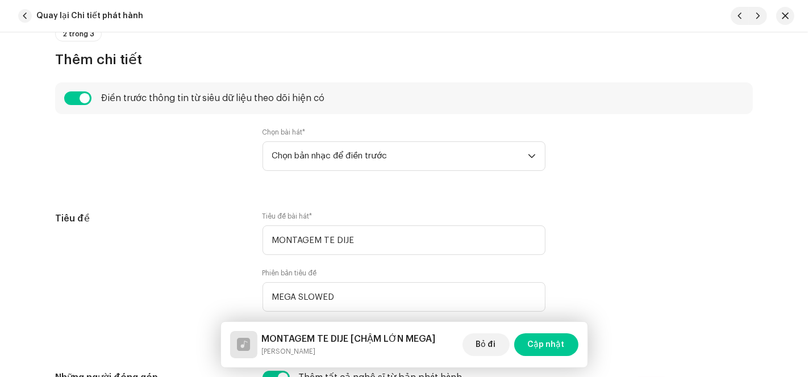
scroll to position [165, 0]
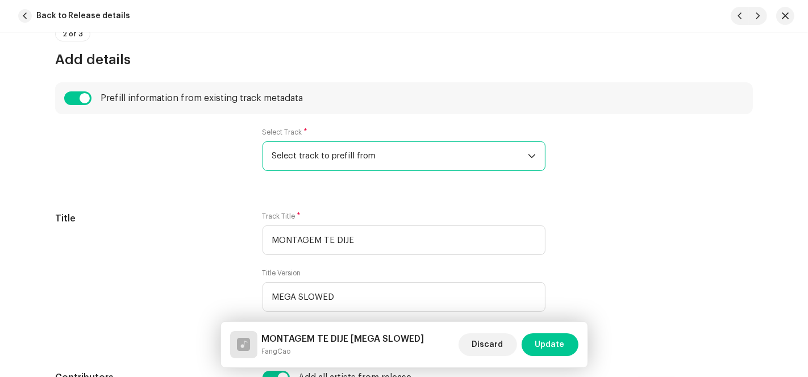
click at [524, 154] on span "Select track to prefill from" at bounding box center [400, 156] width 256 height 28
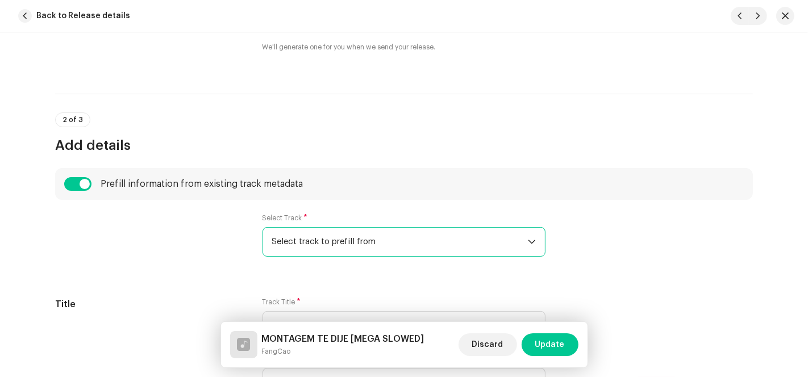
scroll to position [441, 0]
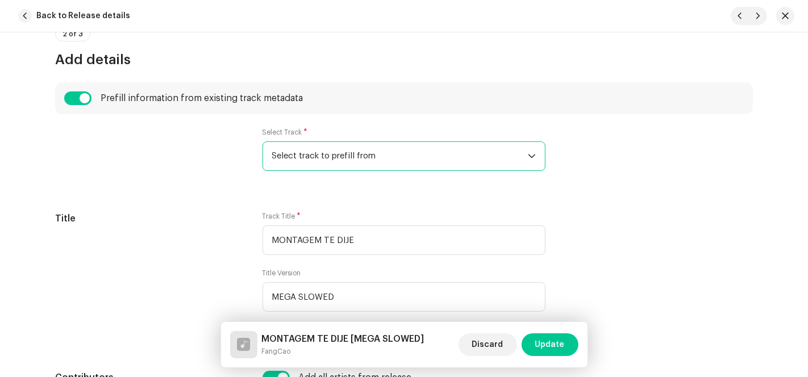
click at [511, 156] on span "Select track to prefill from" at bounding box center [400, 156] width 256 height 28
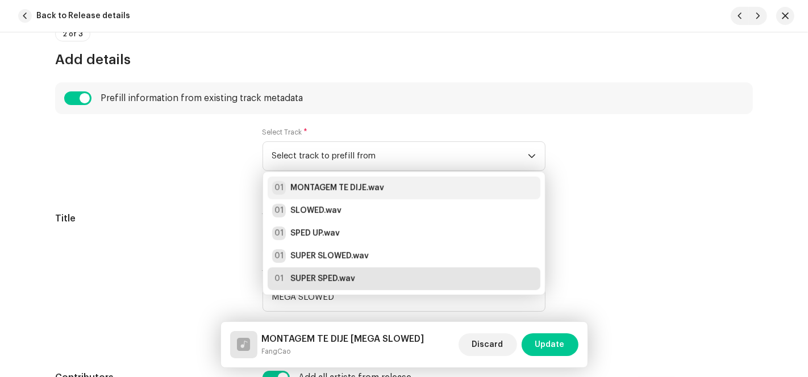
click at [369, 189] on strong "MONTAGEM TE DIJE.wav" at bounding box center [337, 187] width 94 height 11
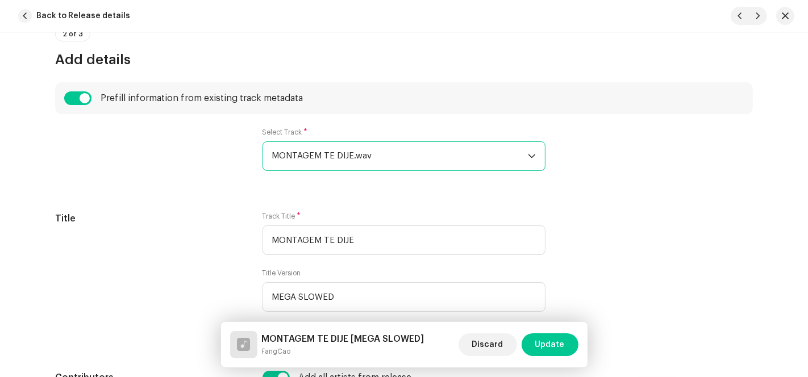
click at [528, 155] on icon "dropdown trigger" at bounding box center [531, 157] width 7 height 4
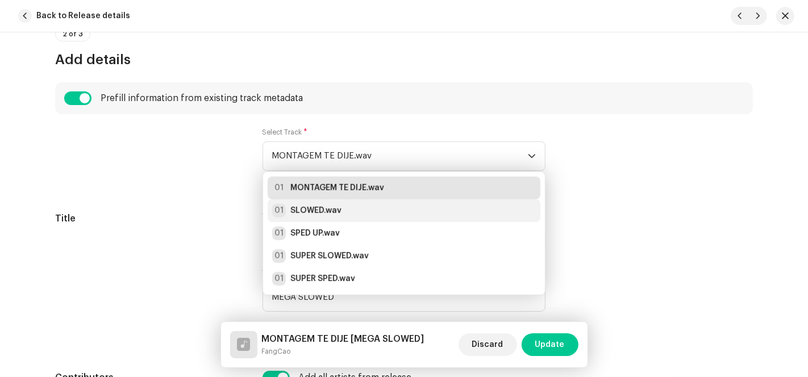
click at [403, 209] on div "01 SLOWED.wav" at bounding box center [404, 211] width 264 height 14
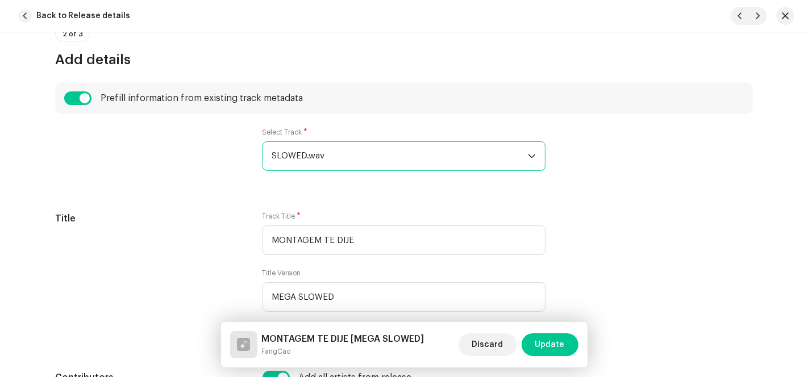
click at [477, 155] on span "SLOWED.wav" at bounding box center [400, 156] width 256 height 28
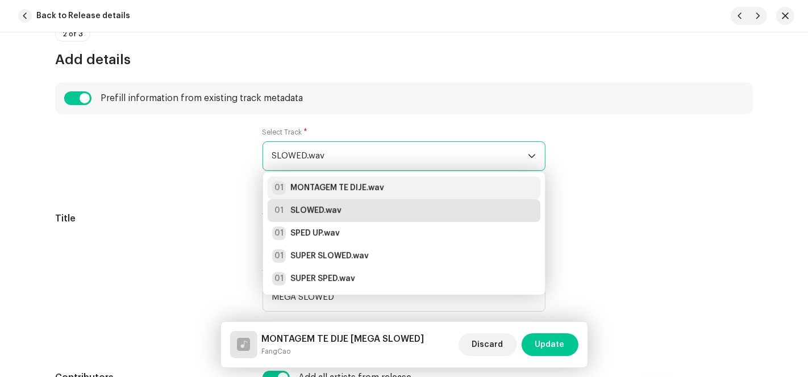
click at [381, 190] on div "01 MONTAGEM TE DIJE.wav" at bounding box center [404, 188] width 264 height 14
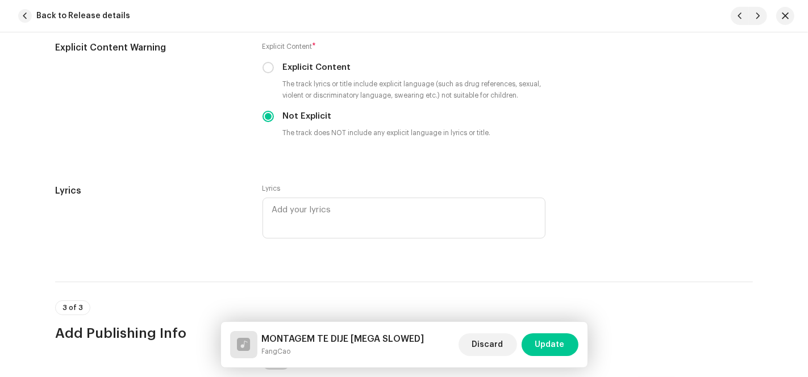
scroll to position [2335, 0]
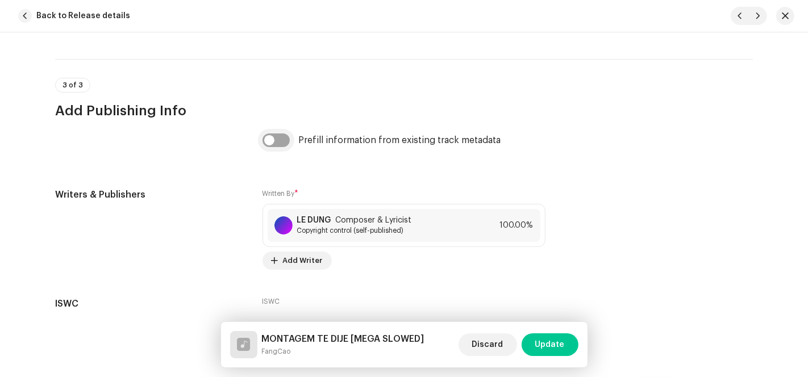
click at [273, 143] on input "checkbox" at bounding box center [275, 141] width 27 height 14
checkbox input "true"
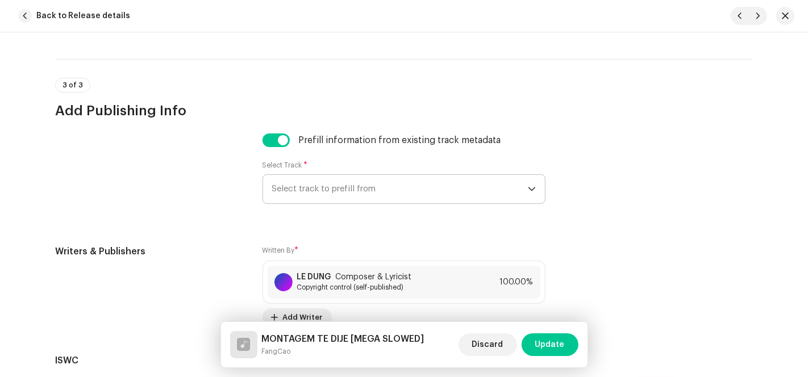
click at [386, 190] on span "Select track to prefill from" at bounding box center [400, 189] width 256 height 28
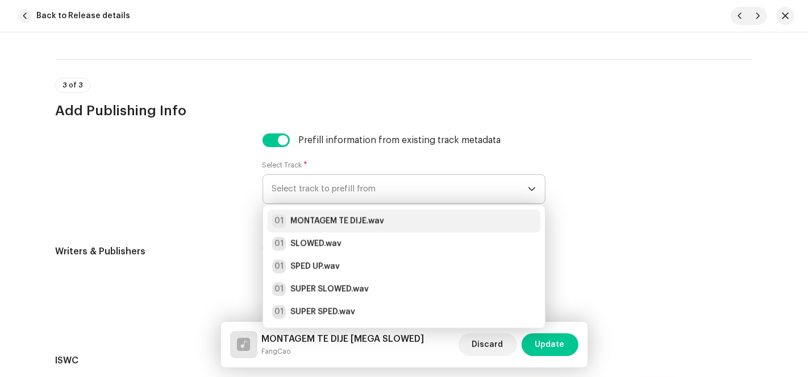
click at [368, 223] on strong "MONTAGEM TE DIJE.wav" at bounding box center [337, 220] width 94 height 11
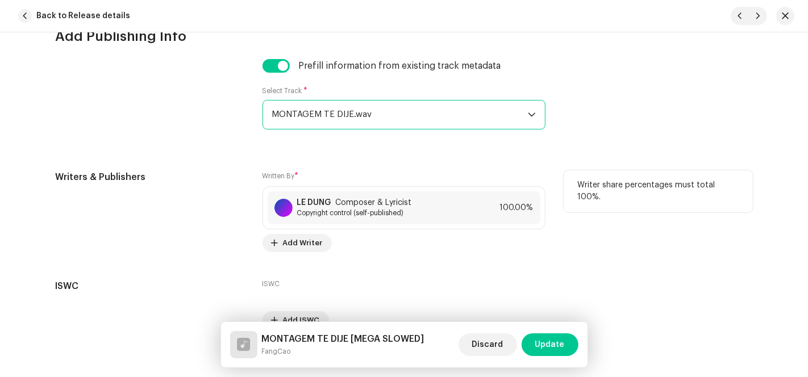
scroll to position [2347, 0]
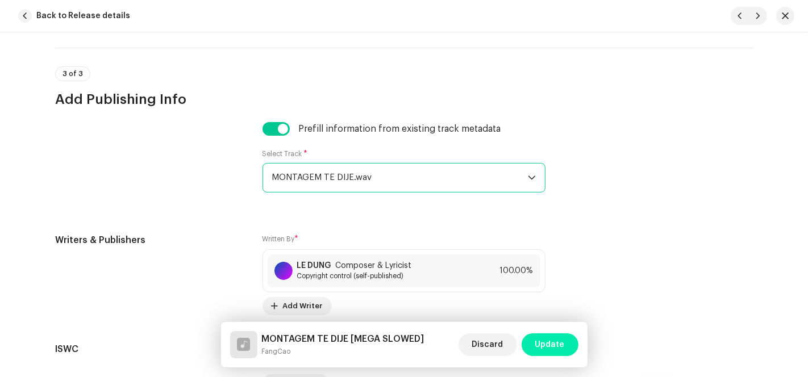
click at [547, 345] on span "Update" at bounding box center [550, 344] width 30 height 23
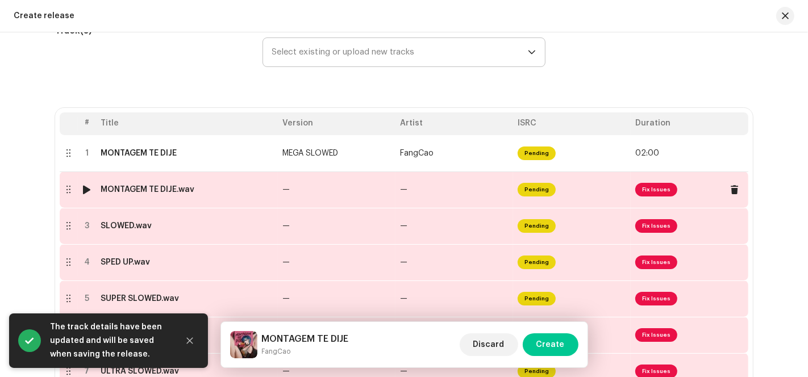
click at [574, 199] on td "Pending" at bounding box center [572, 190] width 118 height 36
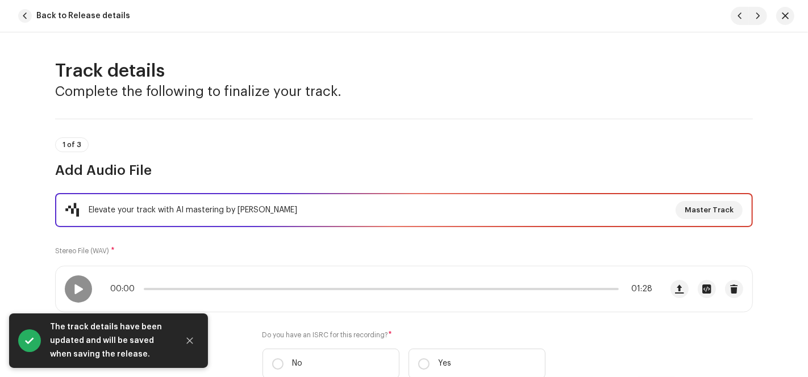
scroll to position [252, 0]
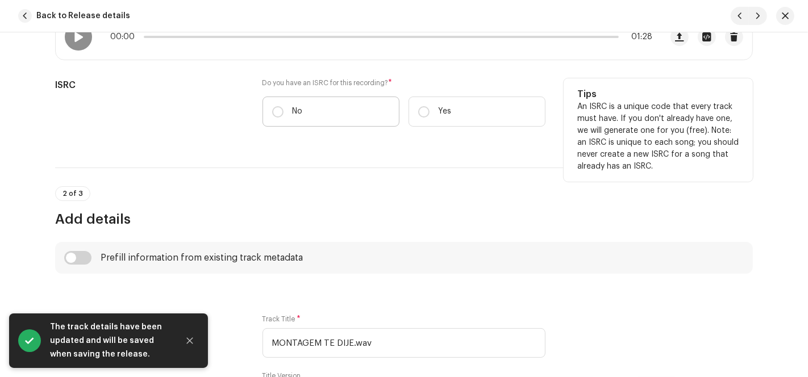
click at [293, 109] on p "No" at bounding box center [298, 112] width 10 height 12
click at [283, 109] on input "No" at bounding box center [277, 111] width 11 height 11
radio input "true"
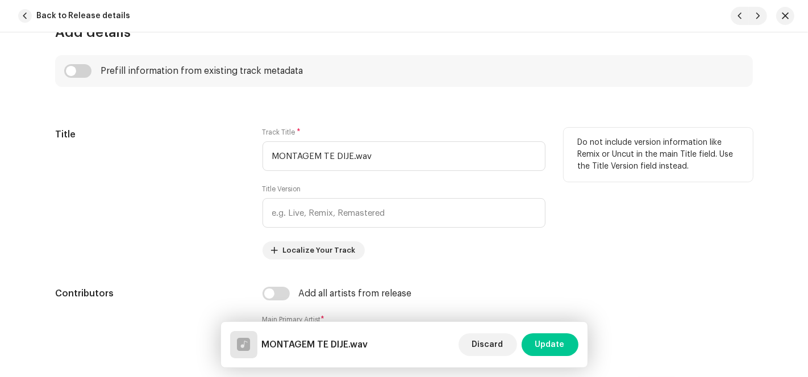
scroll to position [441, 0]
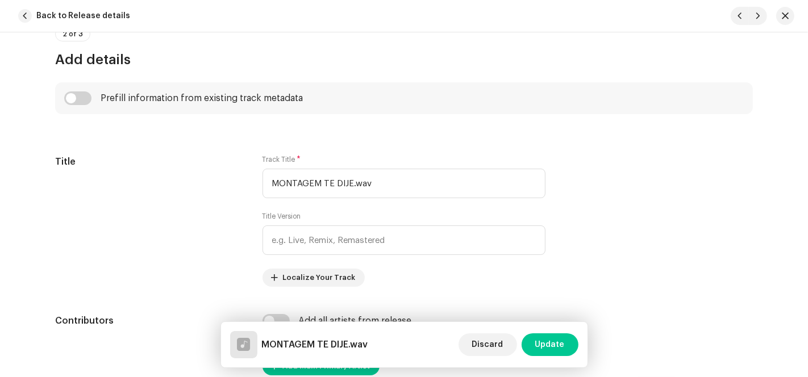
click at [73, 106] on div "Prefill information from existing track metadata" at bounding box center [404, 98] width 698 height 32
click at [74, 103] on div "Prefill information from existing track metadata" at bounding box center [404, 98] width 698 height 32
click at [85, 91] on input "checkbox" at bounding box center [77, 98] width 27 height 14
checkbox input "true"
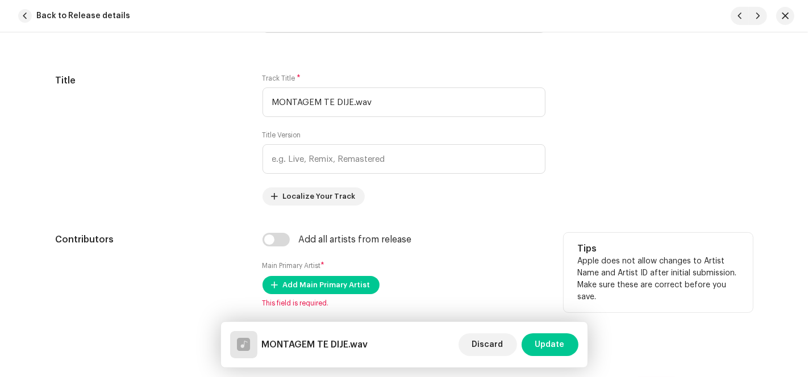
scroll to position [568, 0]
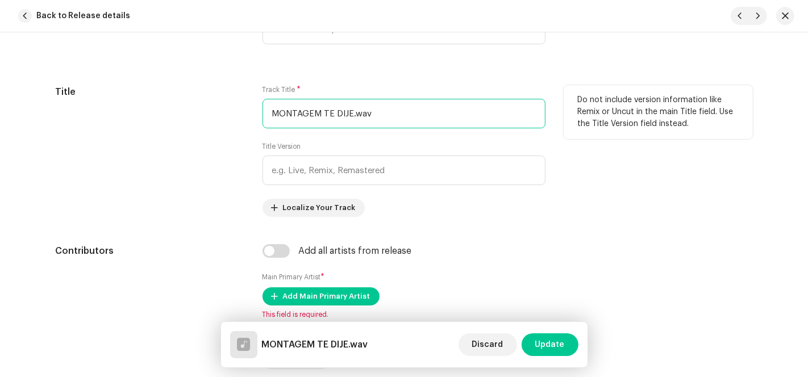
drag, startPoint x: 348, startPoint y: 112, endPoint x: 402, endPoint y: 114, distance: 54.5
click at [401, 114] on input "MONTAGEM TE DIJE.wav" at bounding box center [403, 114] width 283 height 30
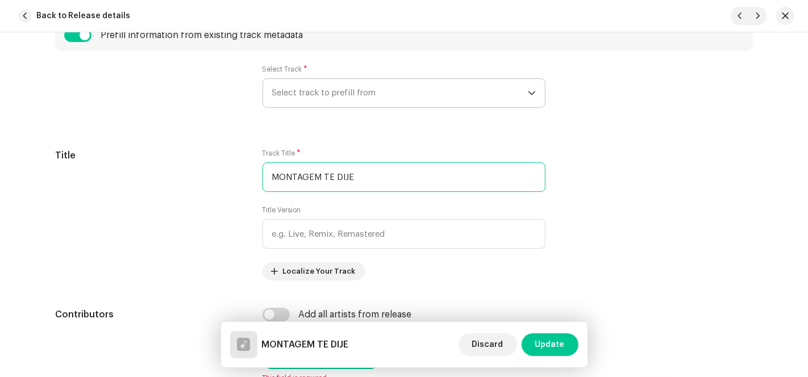
scroll to position [504, 0]
type input "MONTAGEM TE DIJE"
click at [389, 93] on span "Select track to prefill from" at bounding box center [400, 93] width 256 height 28
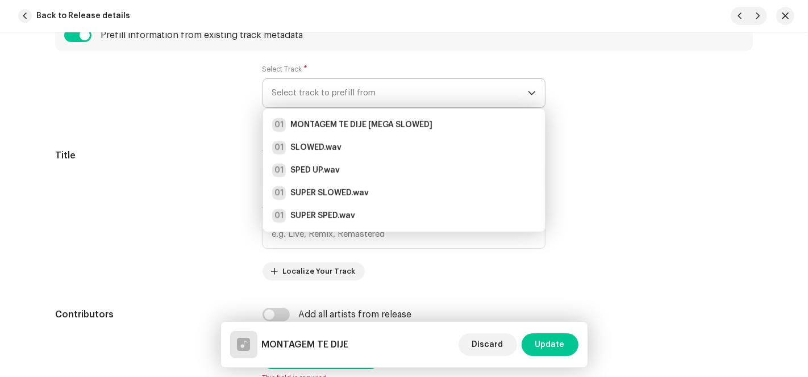
click at [385, 93] on span "Select track to prefill from" at bounding box center [400, 93] width 256 height 28
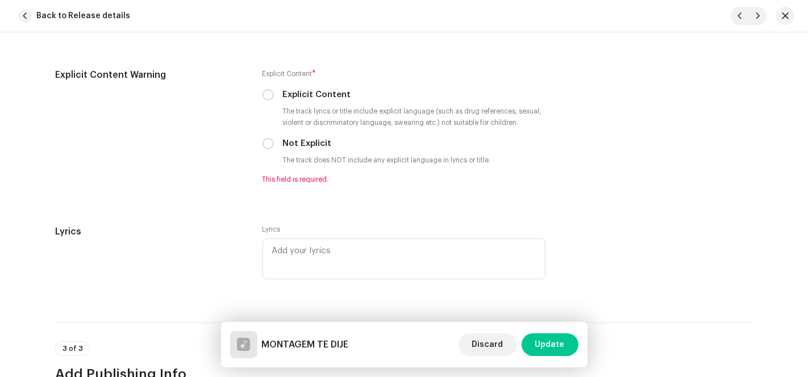
scroll to position [2051, 0]
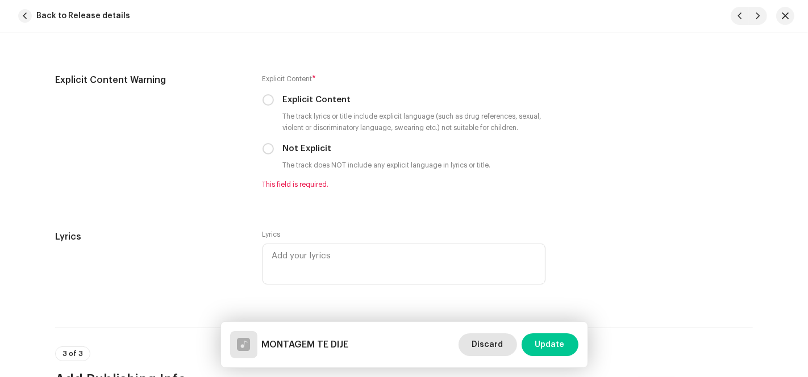
click at [492, 347] on span "Discard" at bounding box center [487, 344] width 31 height 23
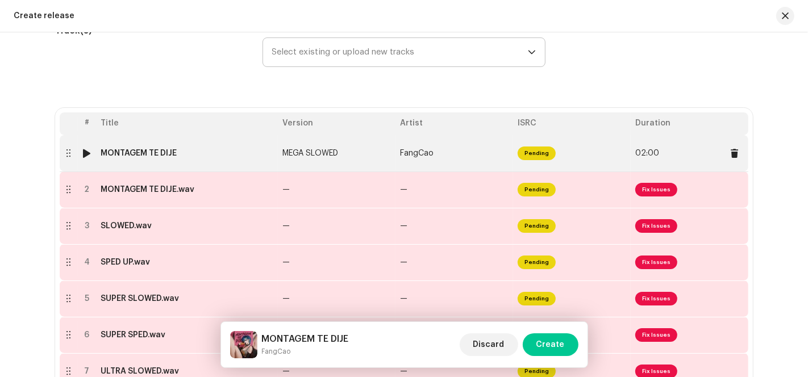
click at [529, 157] on span "Pending" at bounding box center [537, 154] width 38 height 14
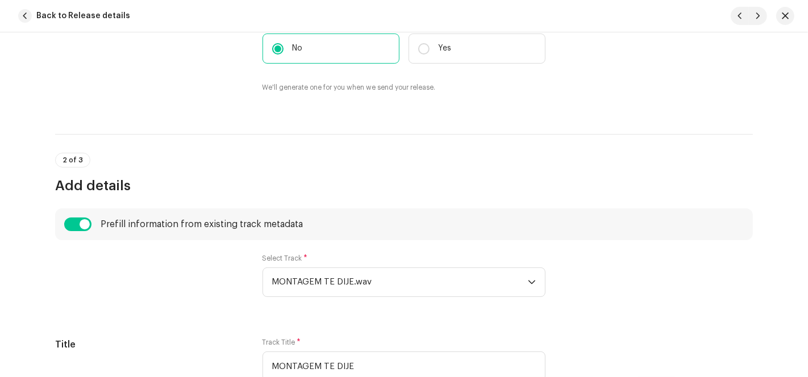
scroll to position [441, 0]
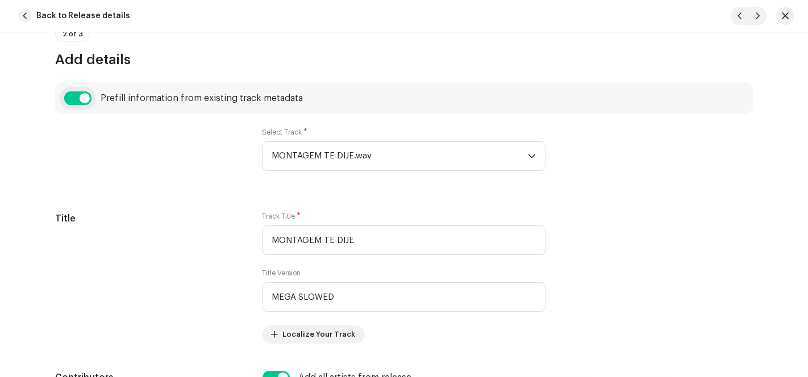
click at [80, 95] on input "checkbox" at bounding box center [77, 98] width 27 height 14
checkbox input "false"
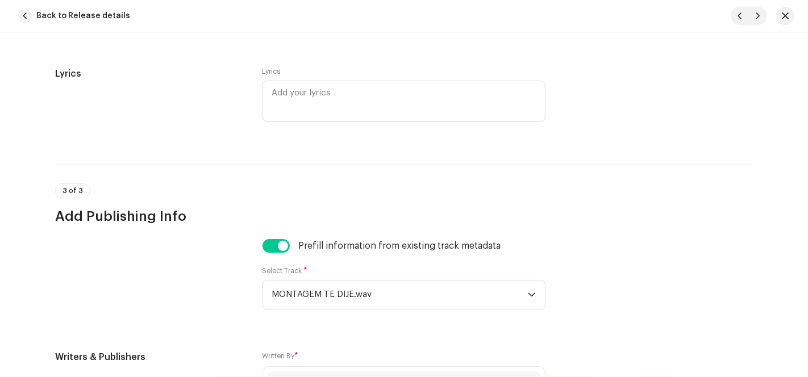
scroll to position [2226, 0]
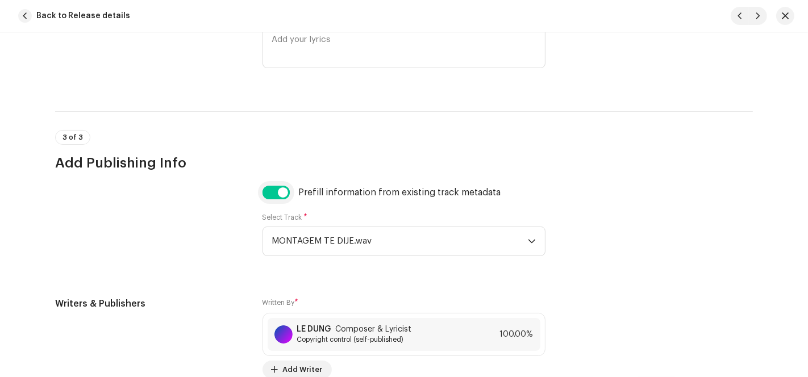
click at [278, 193] on input "checkbox" at bounding box center [275, 193] width 27 height 14
checkbox input "false"
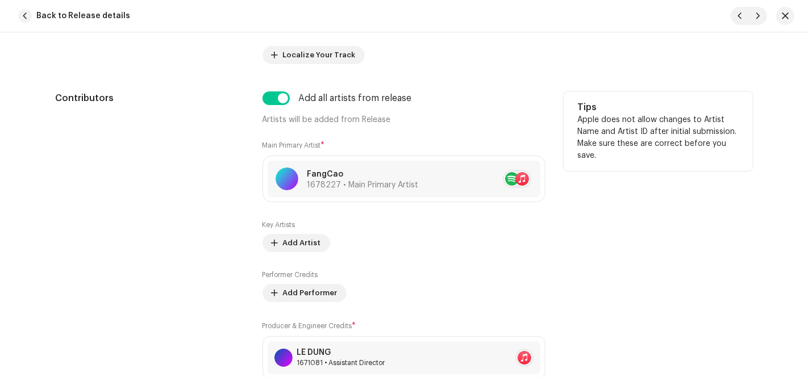
scroll to position [402, 0]
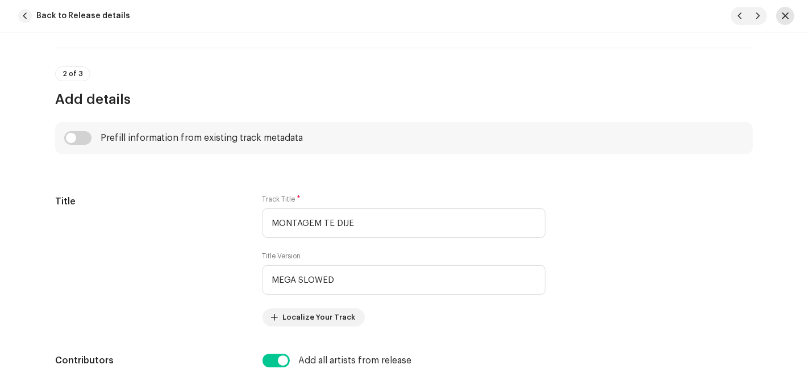
click at [787, 17] on span "button" at bounding box center [785, 15] width 7 height 9
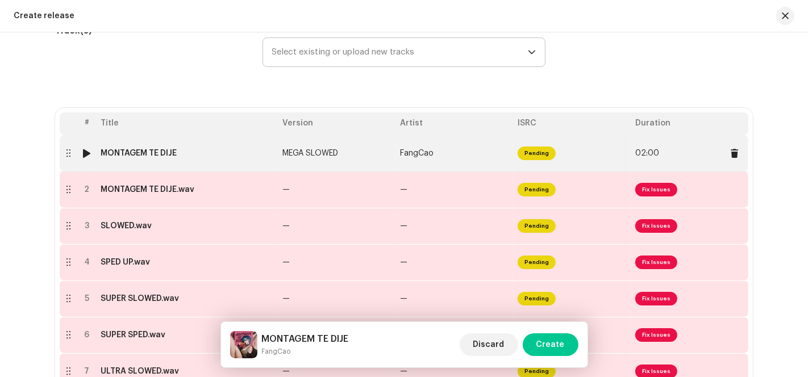
click at [506, 149] on td "FangCao" at bounding box center [454, 153] width 118 height 36
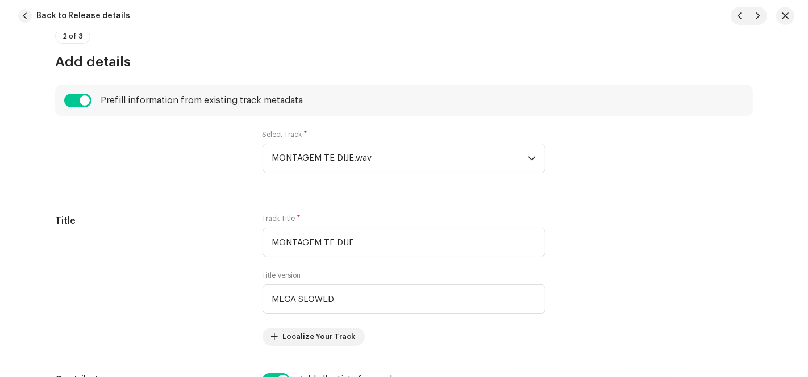
scroll to position [378, 0]
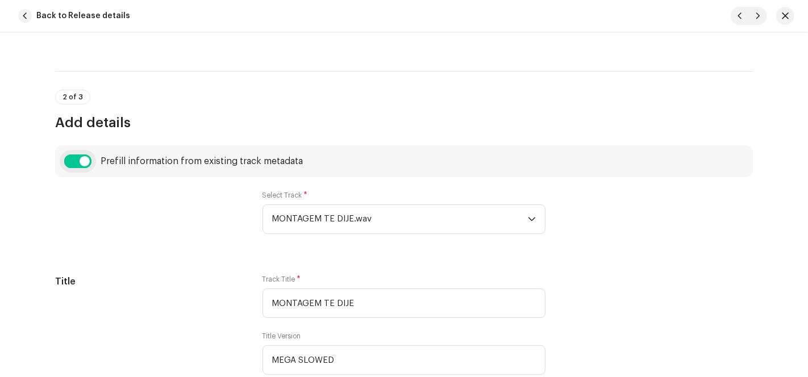
click at [72, 161] on input "checkbox" at bounding box center [77, 162] width 27 height 14
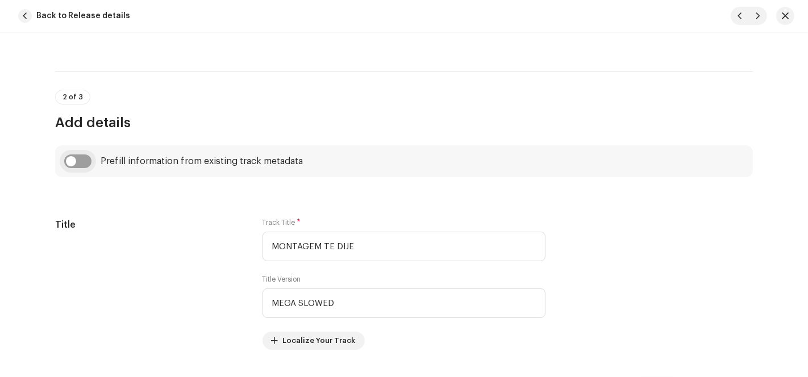
click at [76, 161] on input "checkbox" at bounding box center [77, 162] width 27 height 14
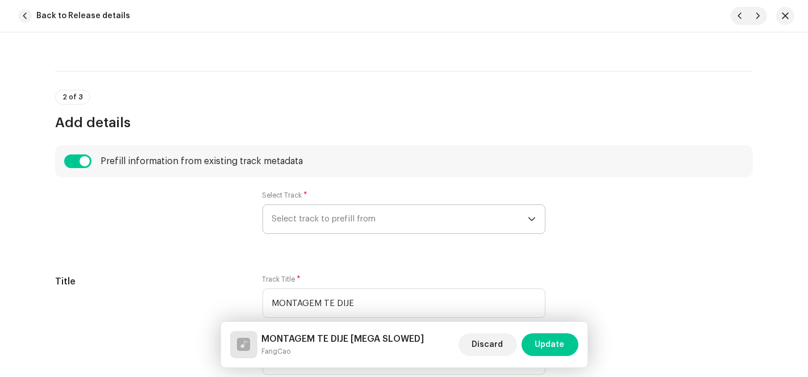
click at [362, 223] on span "Select track to prefill from" at bounding box center [400, 219] width 256 height 28
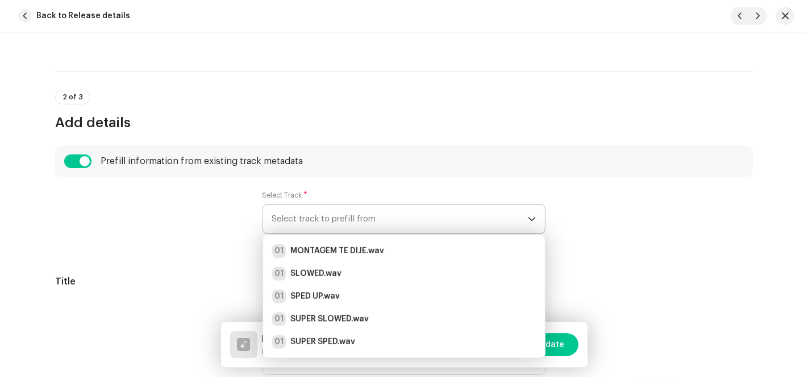
click at [362, 223] on span "Select track to prefill from" at bounding box center [400, 219] width 256 height 28
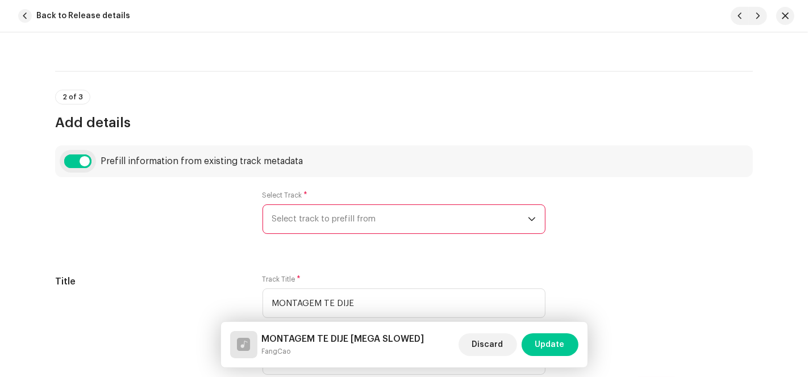
click at [71, 157] on input "checkbox" at bounding box center [77, 162] width 27 height 14
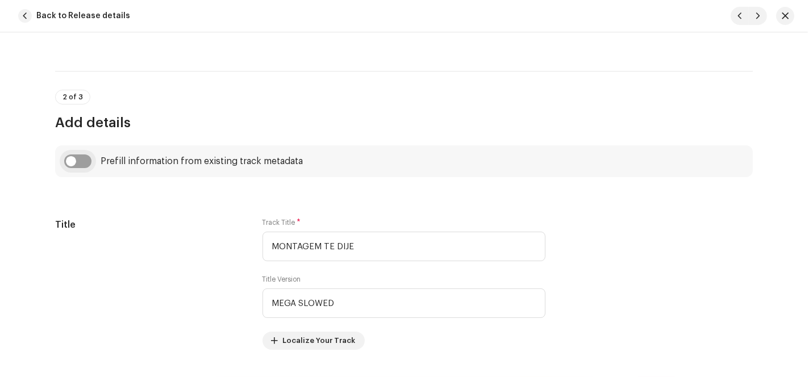
click at [81, 160] on input "checkbox" at bounding box center [77, 162] width 27 height 14
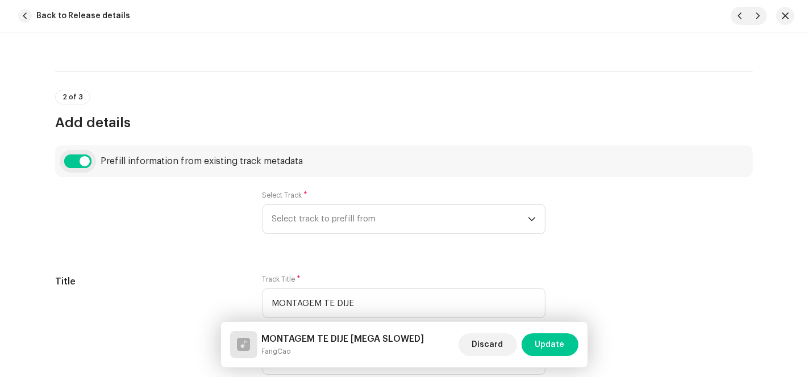
click at [73, 161] on input "checkbox" at bounding box center [77, 162] width 27 height 14
checkbox input "false"
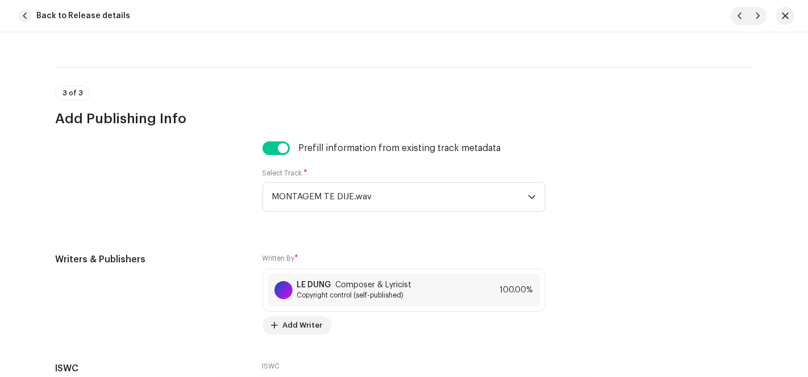
scroll to position [2416, 0]
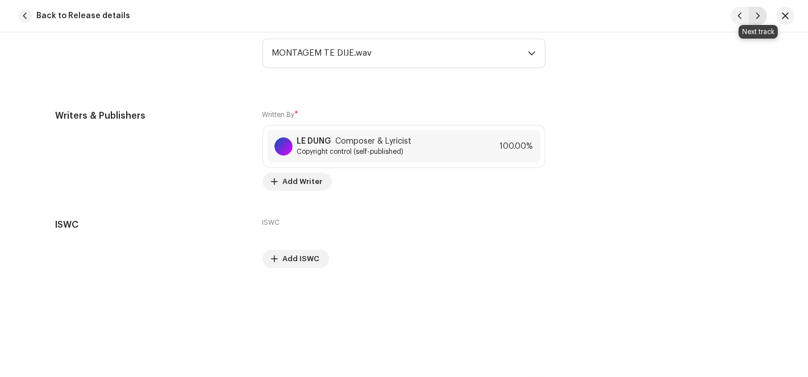
click at [761, 15] on button "button" at bounding box center [758, 16] width 18 height 18
radio input "false"
type input "MONTAGEM TE DIJE.wav"
checkbox input "false"
radio input "false"
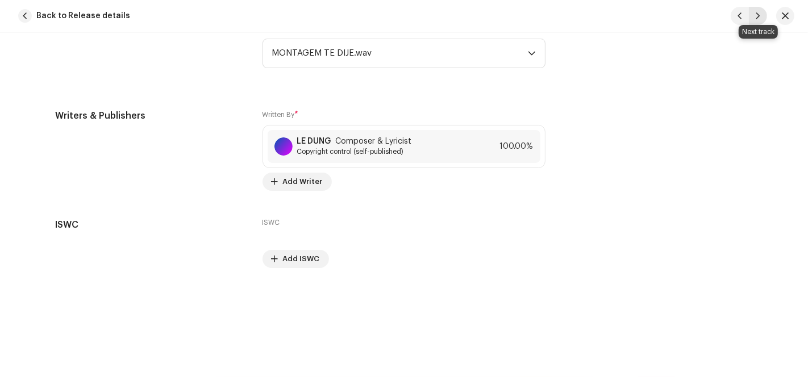
checkbox input "false"
radio input "false"
checkbox input "false"
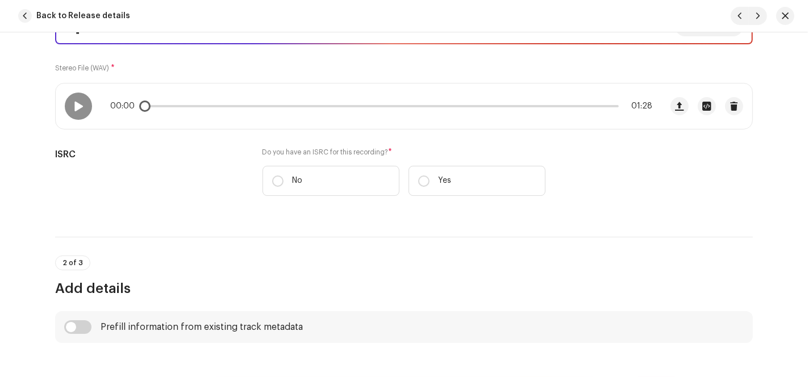
scroll to position [189, 0]
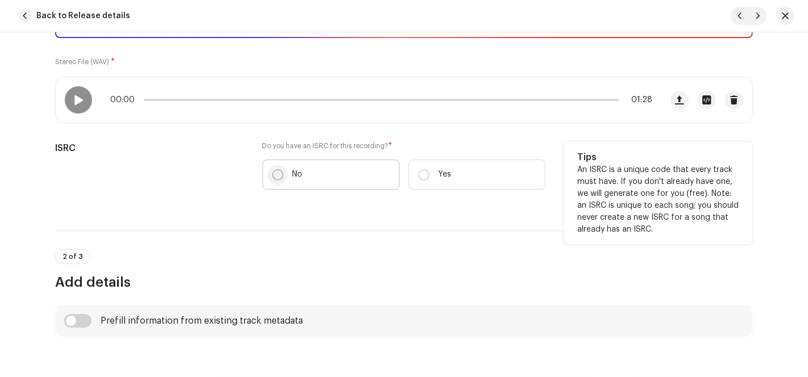
click at [277, 171] on input "No" at bounding box center [277, 174] width 11 height 11
radio input "true"
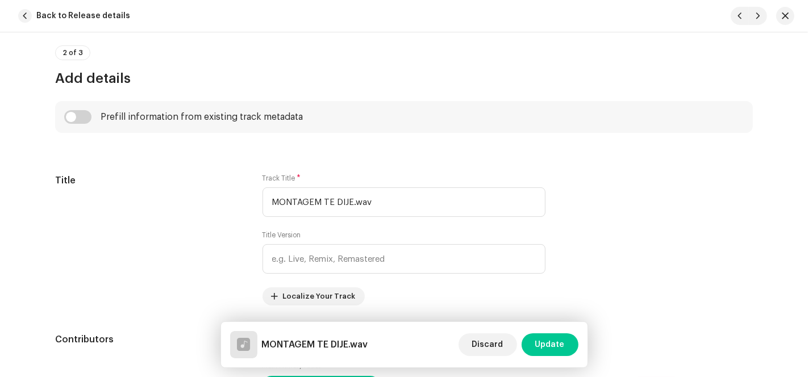
scroll to position [441, 0]
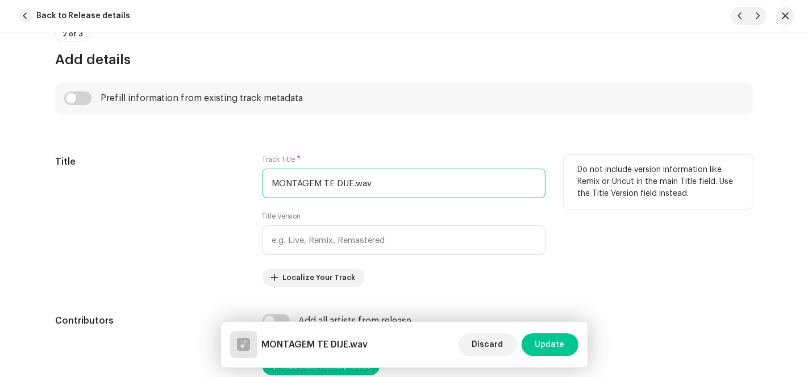
drag, startPoint x: 347, startPoint y: 182, endPoint x: 431, endPoint y: 181, distance: 84.1
click at [431, 181] on input "MONTAGEM TE DIJE.wav" at bounding box center [403, 184] width 283 height 30
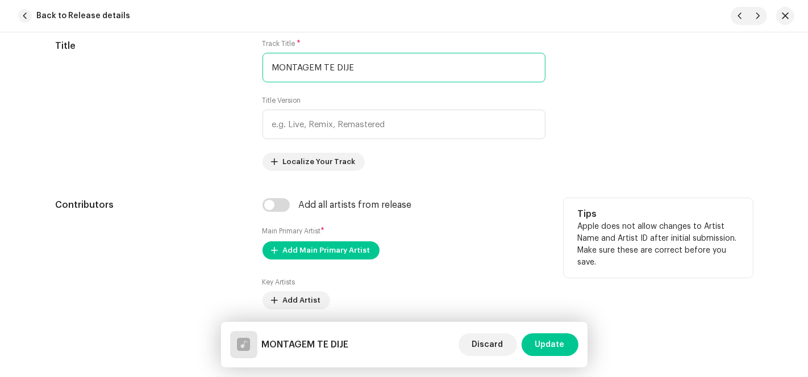
scroll to position [694, 0]
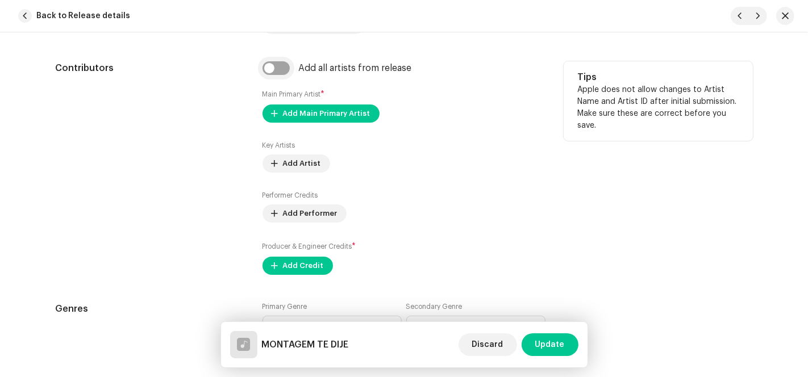
type input "MONTAGEM TE DIJE"
click at [276, 70] on input "checkbox" at bounding box center [275, 68] width 27 height 14
checkbox input "true"
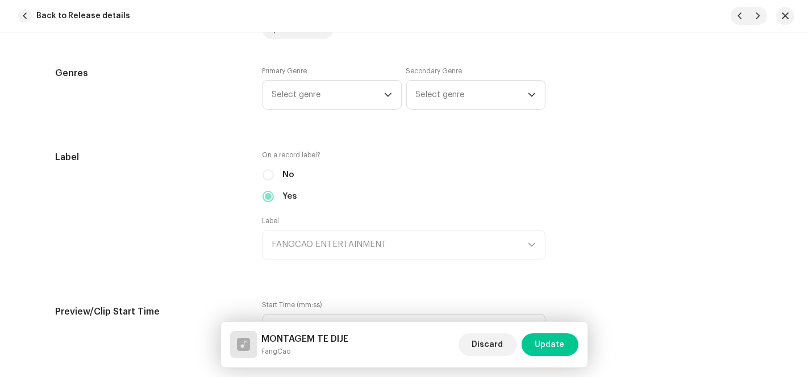
scroll to position [1010, 0]
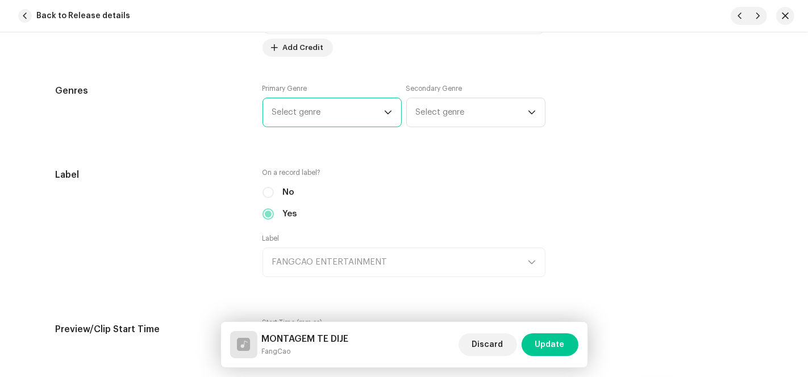
click at [375, 111] on span "Select genre" at bounding box center [328, 112] width 112 height 28
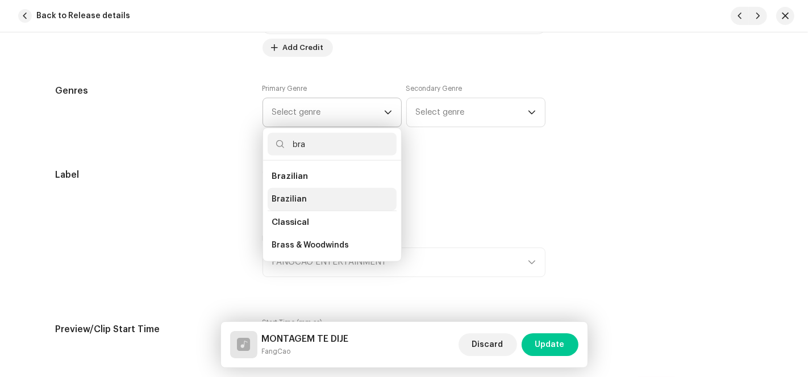
type input "bra"
click at [306, 193] on li "Brazilian" at bounding box center [332, 199] width 129 height 23
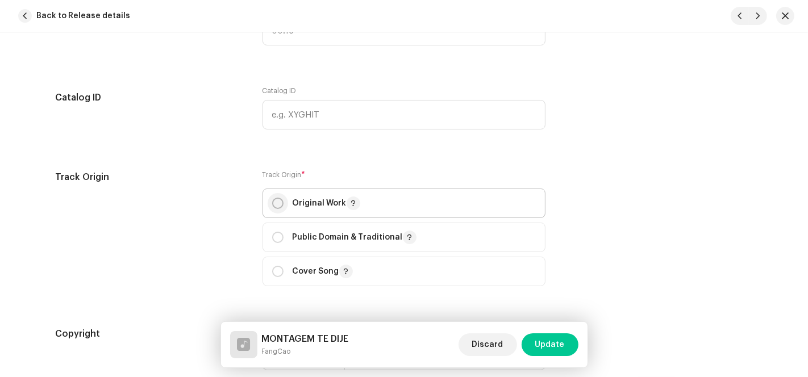
click at [279, 201] on input "radio" at bounding box center [277, 203] width 11 height 11
radio input "true"
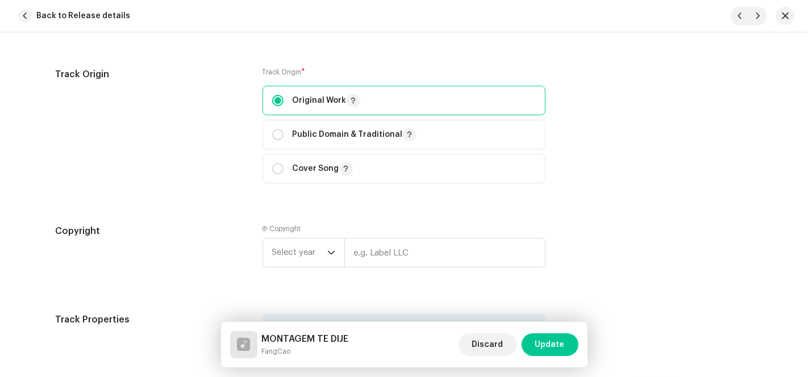
scroll to position [1515, 0]
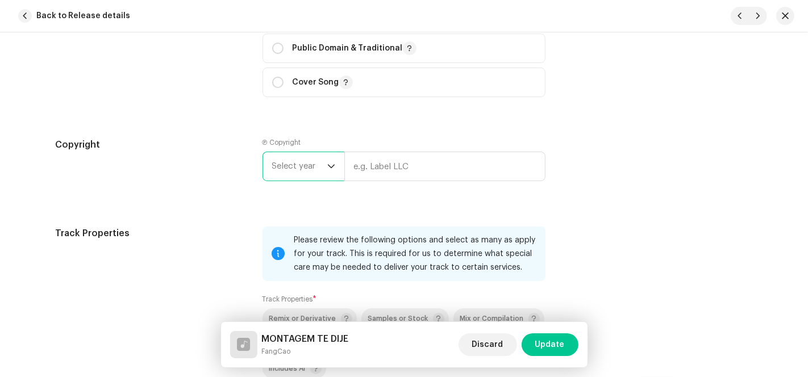
click at [313, 172] on span "Select year" at bounding box center [299, 166] width 55 height 28
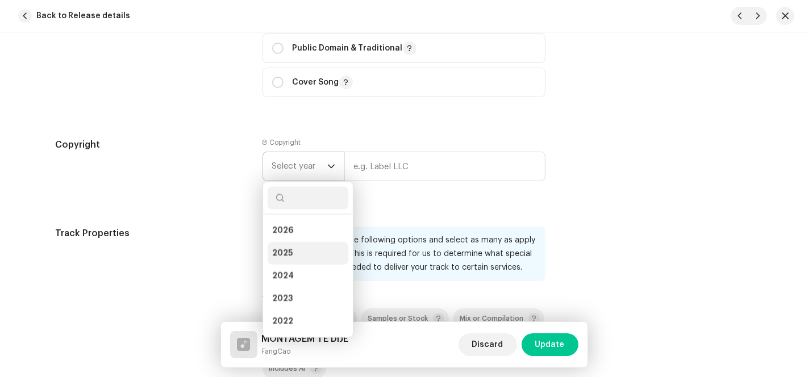
drag, startPoint x: 293, startPoint y: 249, endPoint x: 368, endPoint y: 184, distance: 99.1
click at [294, 248] on li "2025" at bounding box center [308, 253] width 81 height 23
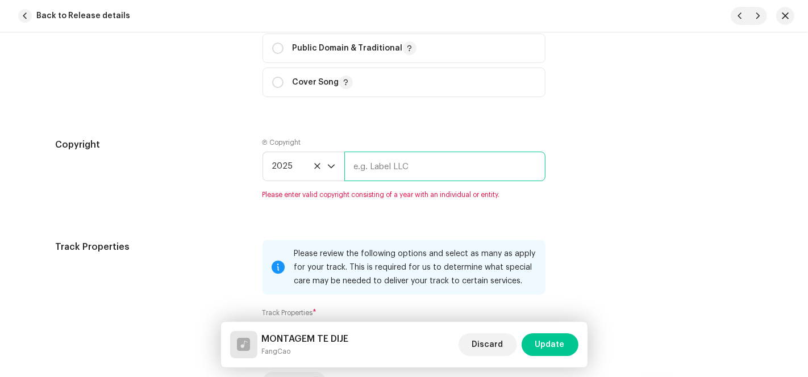
click at [393, 165] on input "text" at bounding box center [444, 167] width 201 height 30
type input "AP-XT"
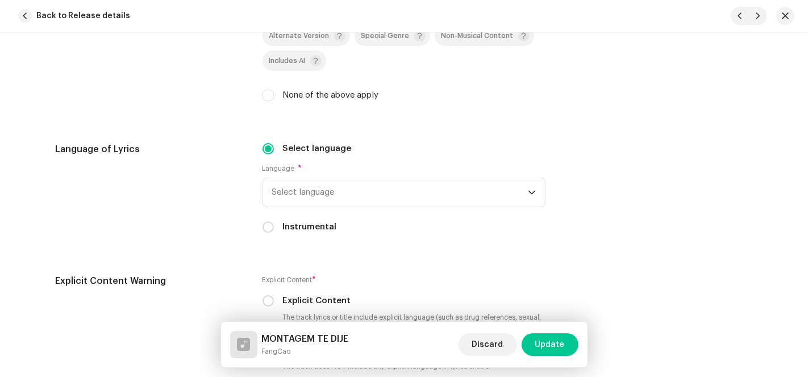
scroll to position [1767, 0]
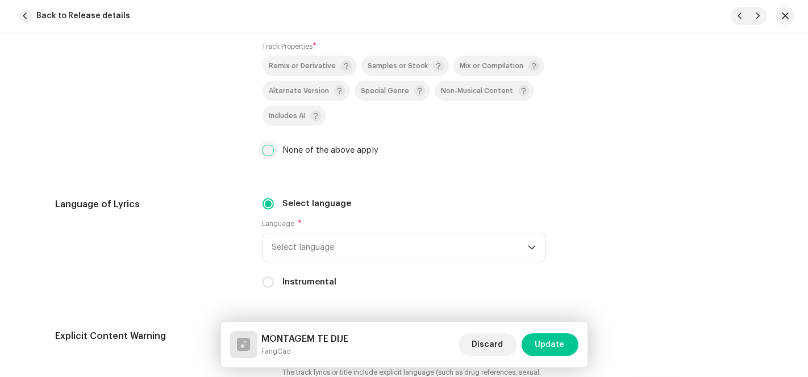
click at [265, 154] on input "None of the above apply" at bounding box center [267, 150] width 11 height 11
checkbox input "true"
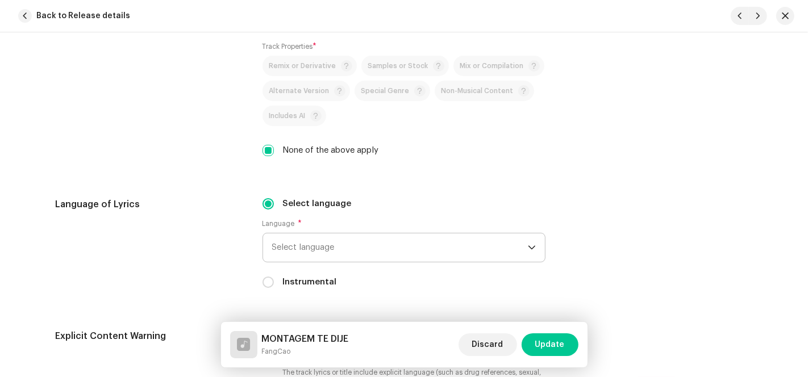
click at [295, 243] on span "Select language" at bounding box center [400, 247] width 256 height 28
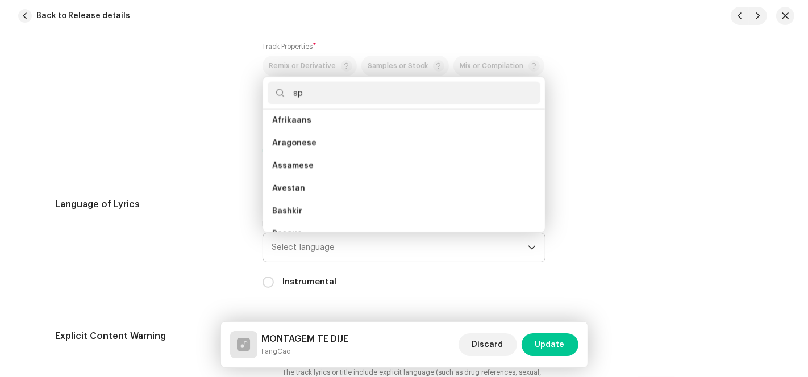
scroll to position [0, 0]
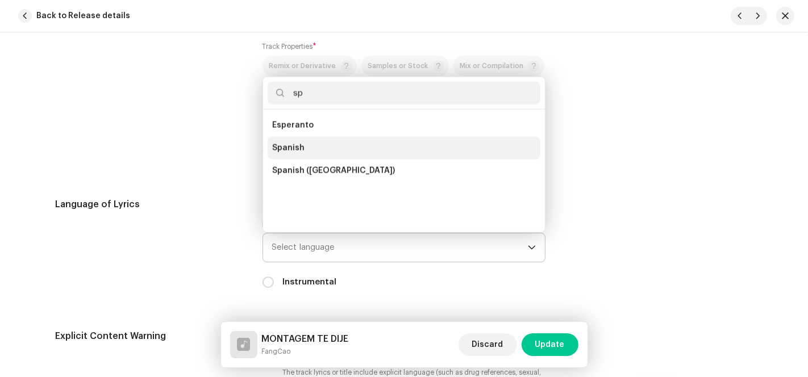
type input "sp"
click at [296, 145] on span "Spanish" at bounding box center [288, 148] width 32 height 11
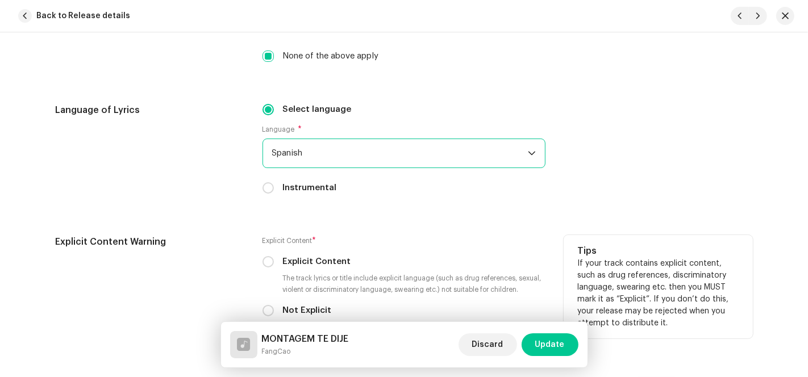
scroll to position [1957, 0]
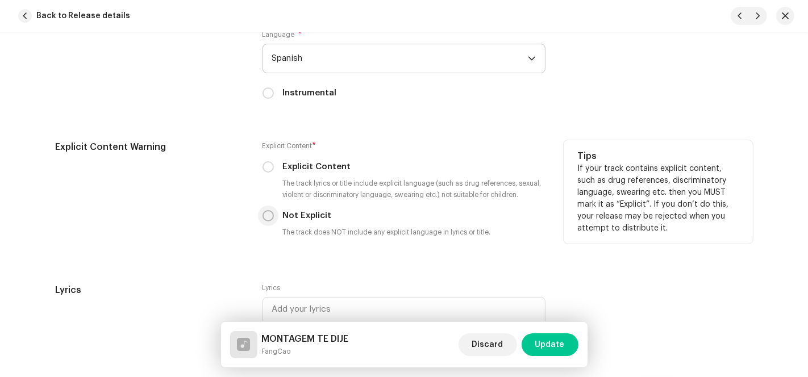
click at [265, 215] on input "Not Explicit" at bounding box center [267, 215] width 11 height 11
radio input "true"
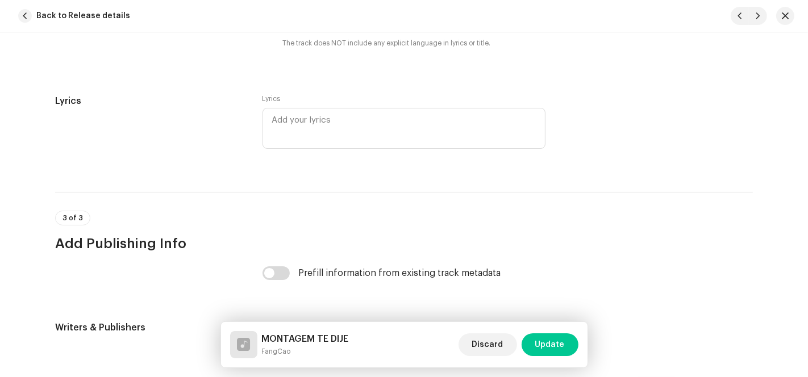
scroll to position [2272, 0]
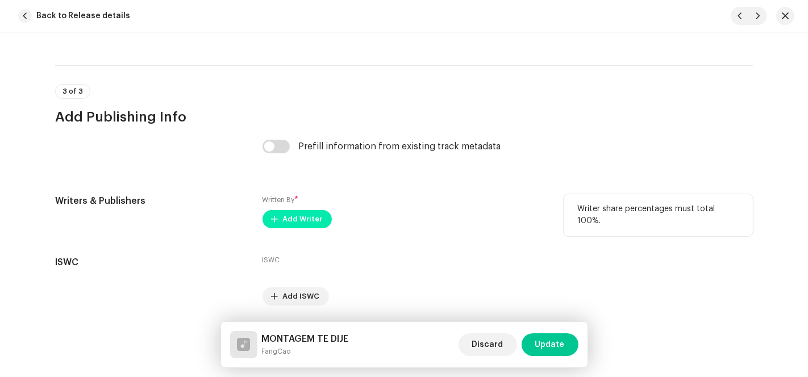
click at [284, 224] on span "Add Writer" at bounding box center [303, 219] width 40 height 23
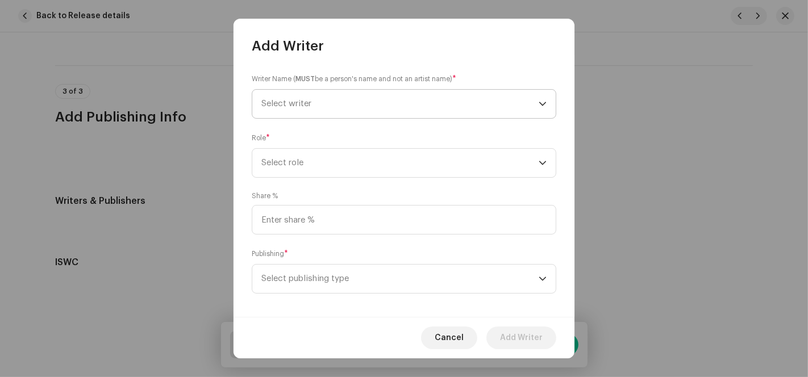
click at [329, 106] on span "Select writer" at bounding box center [399, 104] width 277 height 28
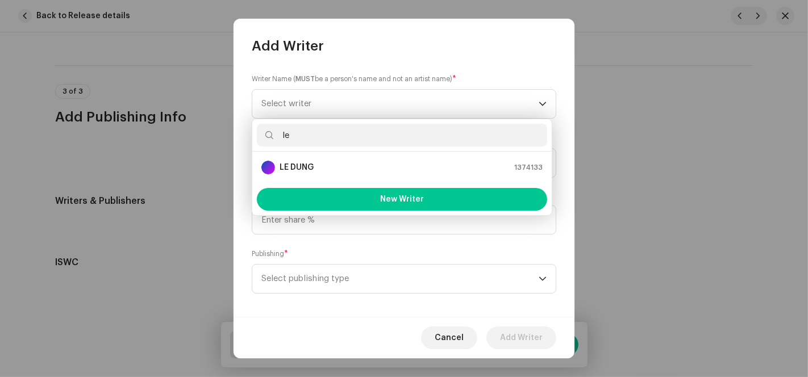
type input "le"
click at [303, 163] on strong "LE DUNG" at bounding box center [297, 167] width 34 height 11
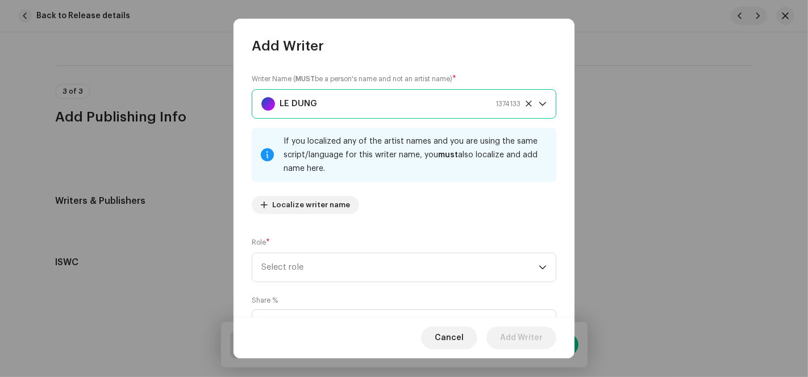
scroll to position [113, 0]
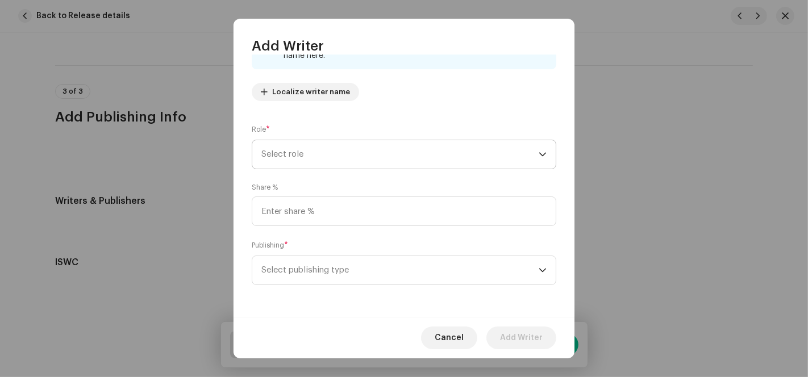
click at [289, 160] on span "Select role" at bounding box center [399, 154] width 277 height 28
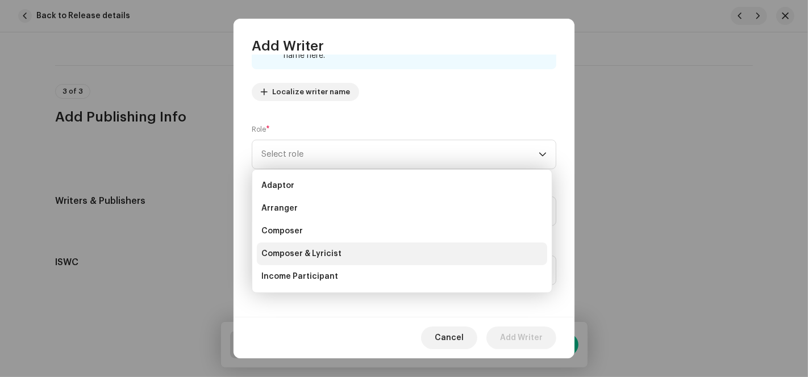
click at [291, 251] on span "Composer & Lyricist" at bounding box center [301, 253] width 80 height 11
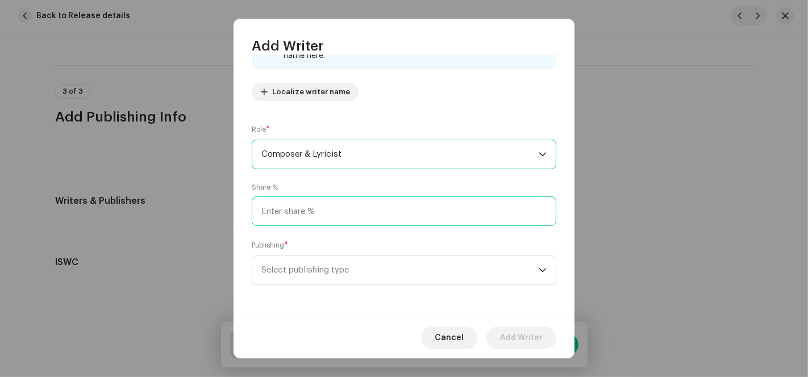
click at [297, 216] on input at bounding box center [404, 212] width 304 height 30
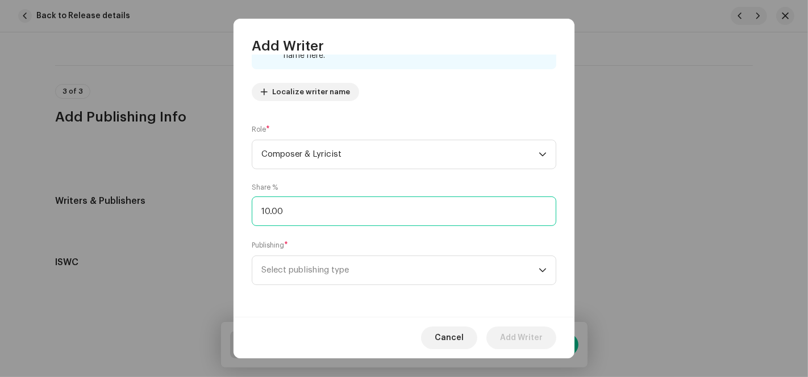
type input "100.00"
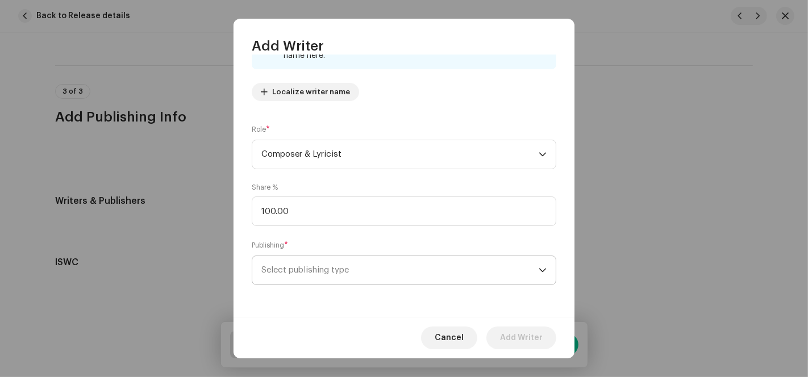
click at [314, 275] on span "Select publishing type" at bounding box center [399, 270] width 277 height 28
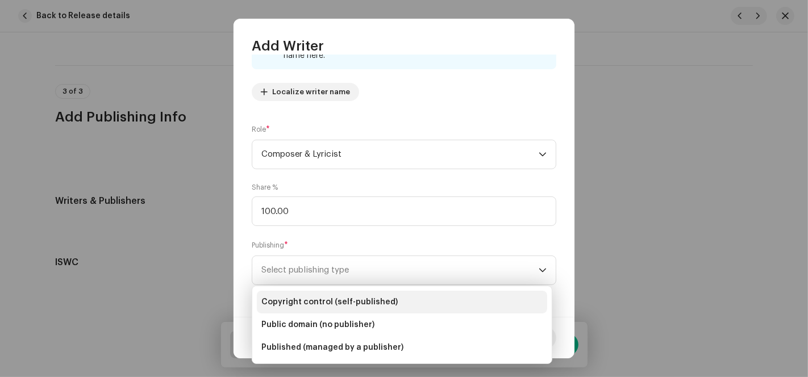
click at [323, 303] on span "Copyright control (self-published)" at bounding box center [329, 302] width 136 height 11
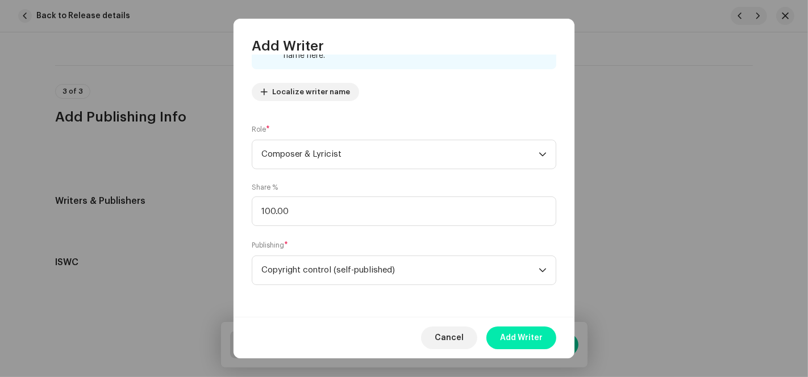
drag, startPoint x: 535, startPoint y: 337, endPoint x: 537, endPoint y: 275, distance: 62.5
click at [535, 336] on span "Add Writer" at bounding box center [521, 338] width 43 height 23
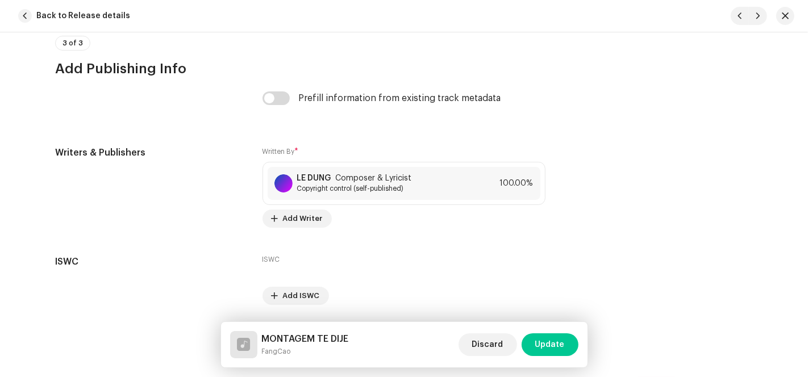
scroll to position [2358, 0]
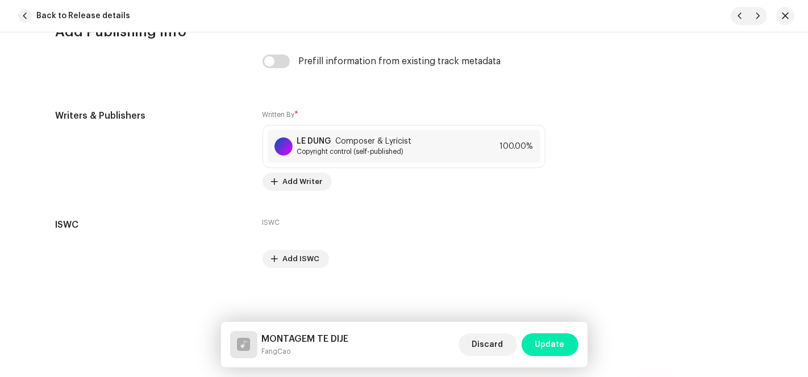
click at [553, 347] on span "Update" at bounding box center [550, 344] width 30 height 23
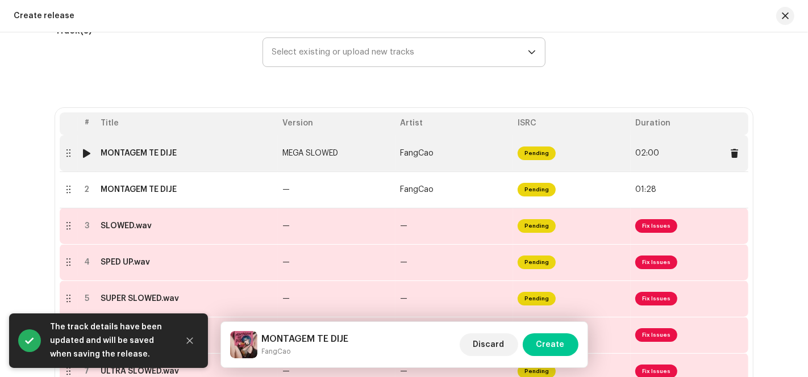
click at [465, 153] on td "FangCao" at bounding box center [454, 153] width 118 height 36
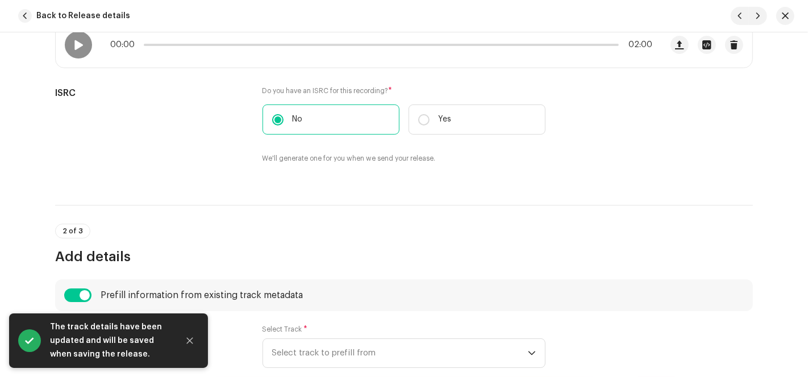
scroll to position [252, 0]
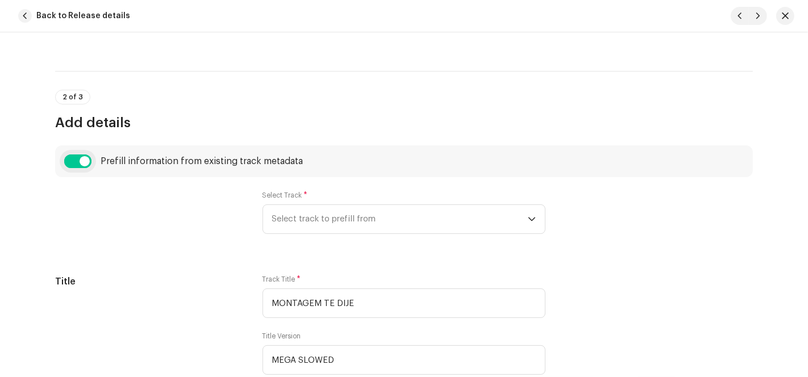
click at [81, 157] on input "checkbox" at bounding box center [77, 162] width 27 height 14
checkbox input "false"
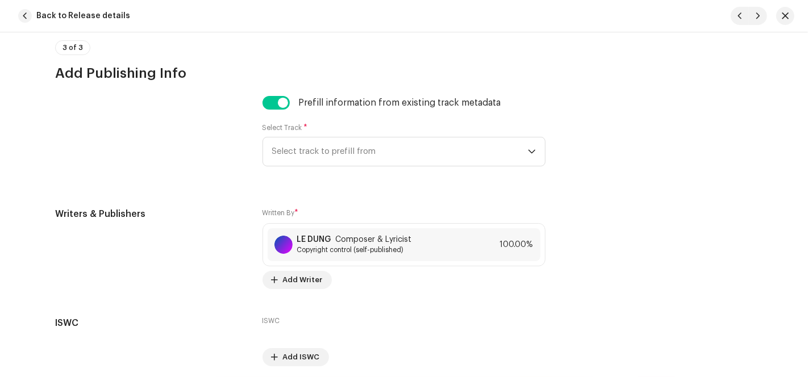
scroll to position [2163, 0]
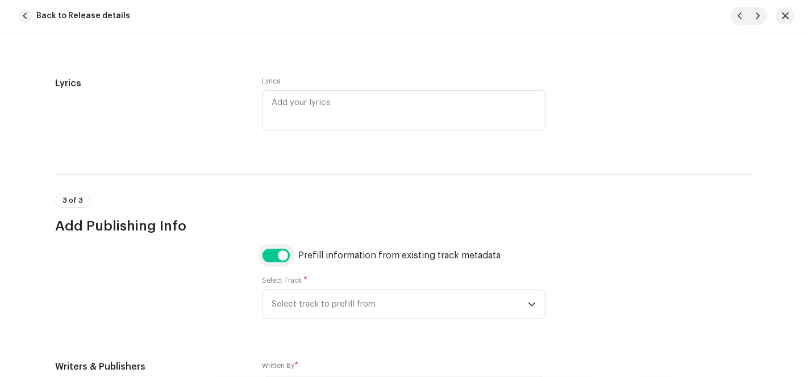
click at [281, 258] on input "checkbox" at bounding box center [275, 256] width 27 height 14
checkbox input "false"
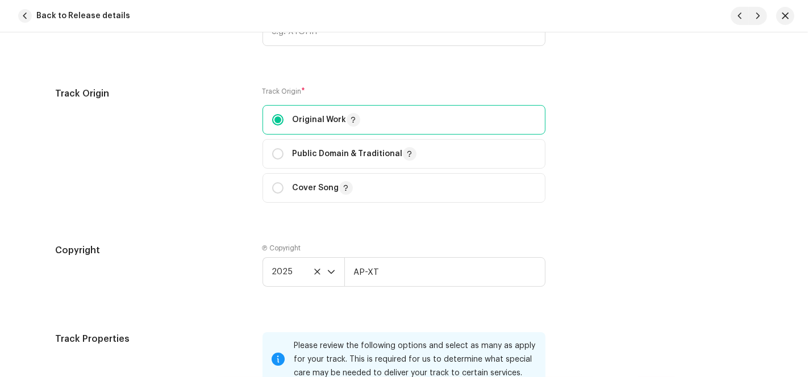
scroll to position [1405, 0]
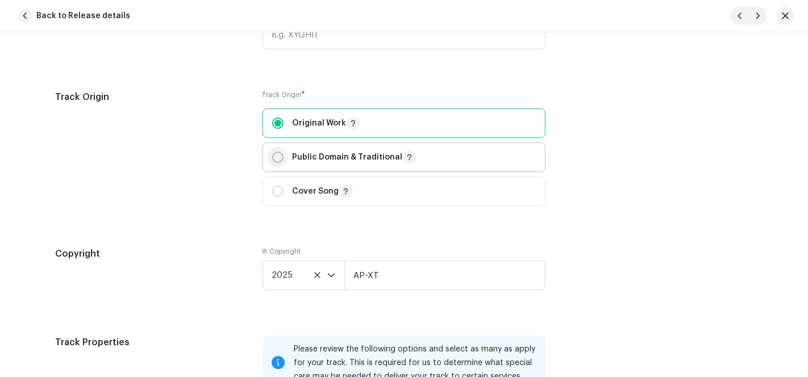
click at [275, 158] on input "radio" at bounding box center [277, 157] width 11 height 11
radio input "true"
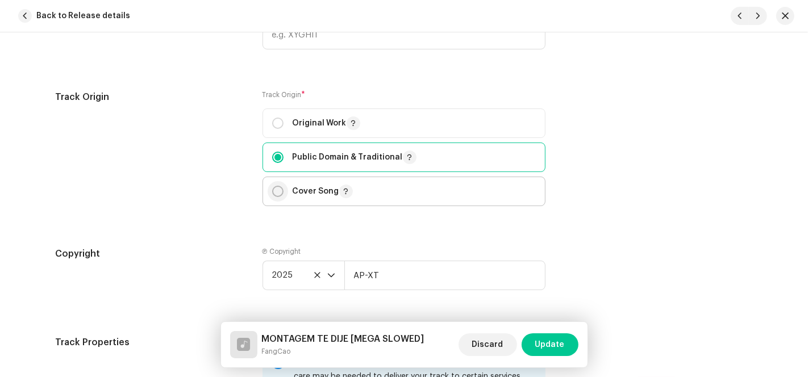
click at [277, 188] on input "radio" at bounding box center [277, 191] width 11 height 11
radio input "true"
click at [281, 124] on input "radio" at bounding box center [277, 123] width 11 height 11
radio input "true"
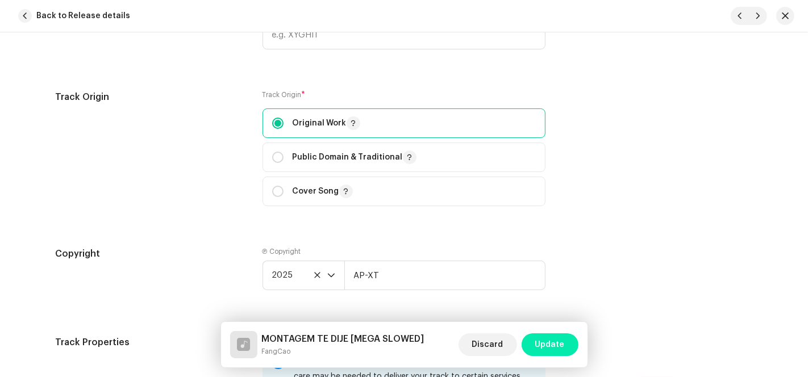
click at [557, 344] on span "Update" at bounding box center [550, 344] width 30 height 23
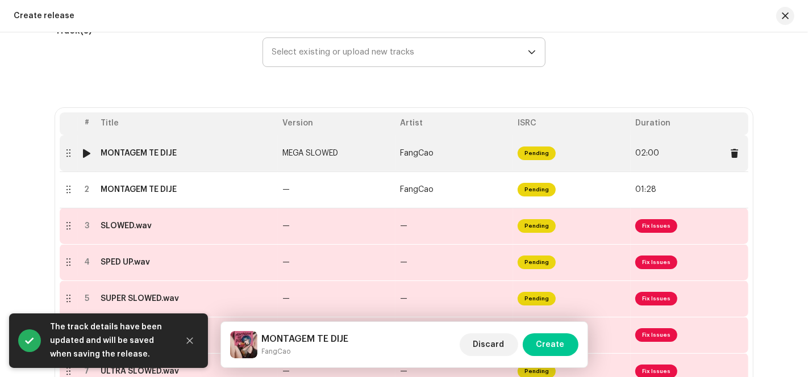
click at [451, 161] on td "FangCao" at bounding box center [454, 153] width 118 height 36
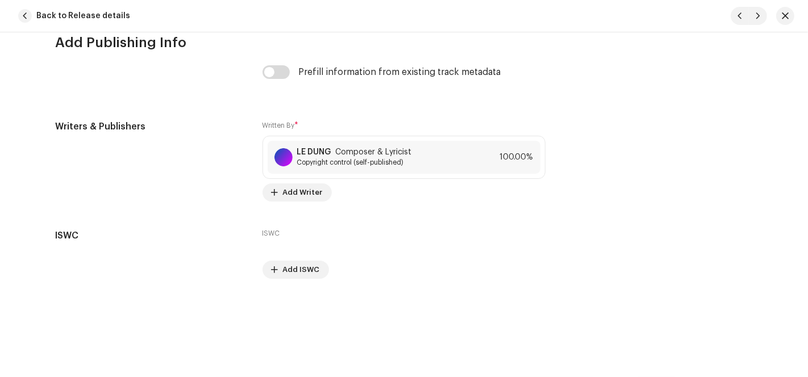
scroll to position [2358, 0]
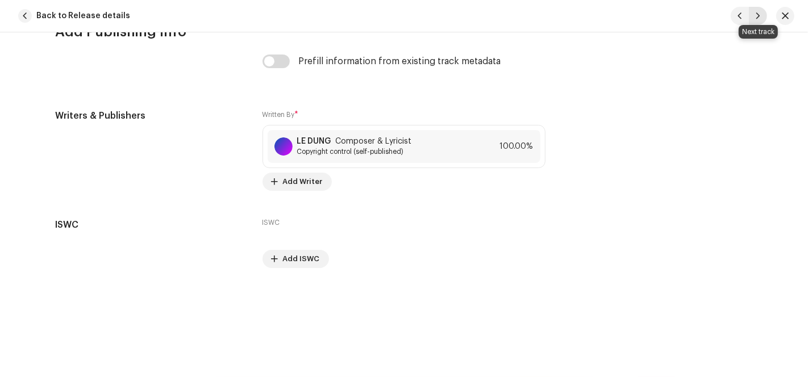
click at [758, 19] on span "button" at bounding box center [757, 15] width 7 height 9
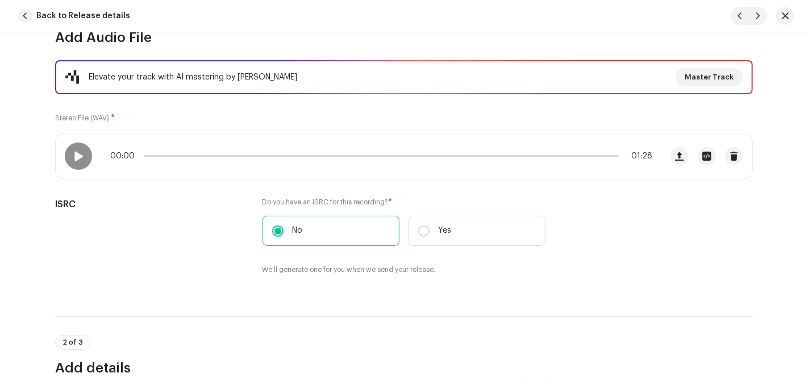
scroll to position [149, 0]
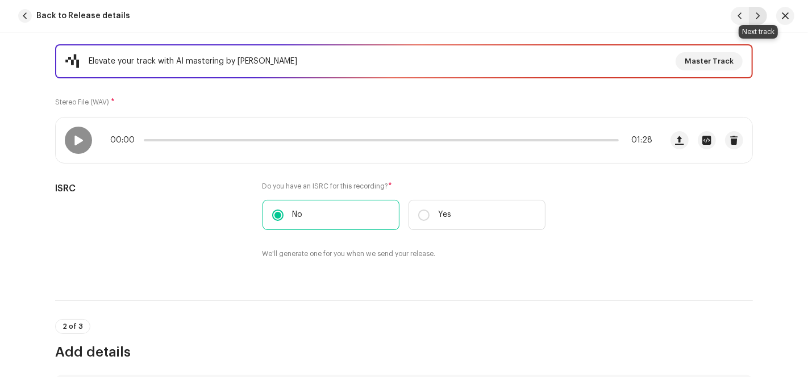
click at [760, 11] on span "button" at bounding box center [757, 15] width 7 height 9
radio input "false"
type input "SLOWED.wav"
checkbox input "false"
radio input "false"
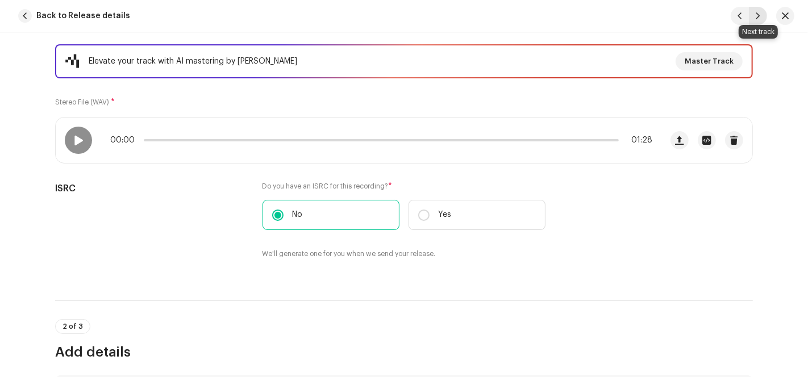
checkbox input "false"
radio input "false"
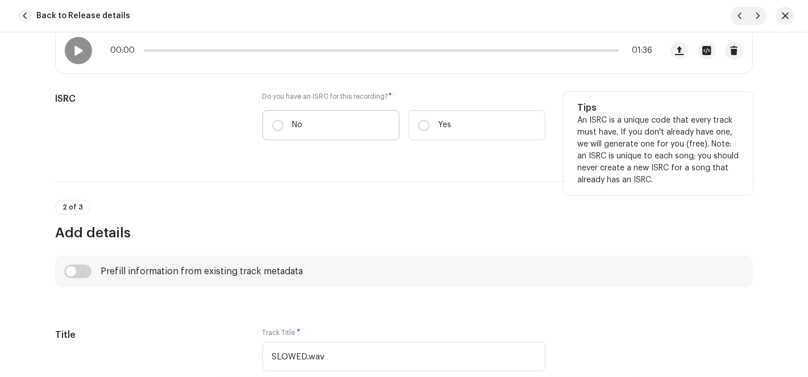
scroll to position [276, 0]
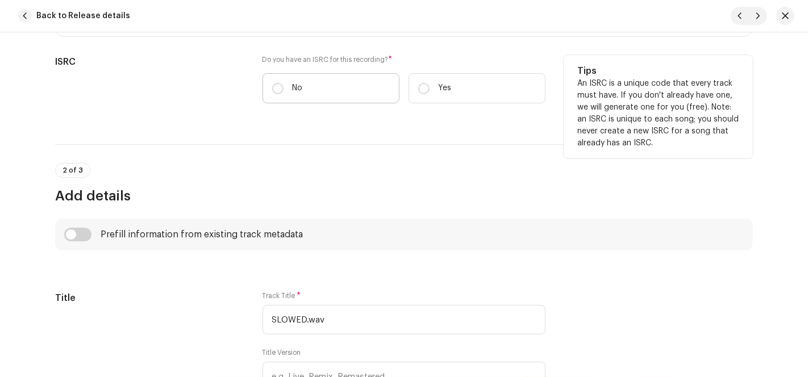
click at [278, 98] on label "No" at bounding box center [330, 88] width 137 height 30
click at [278, 94] on input "No" at bounding box center [277, 88] width 11 height 11
radio input "true"
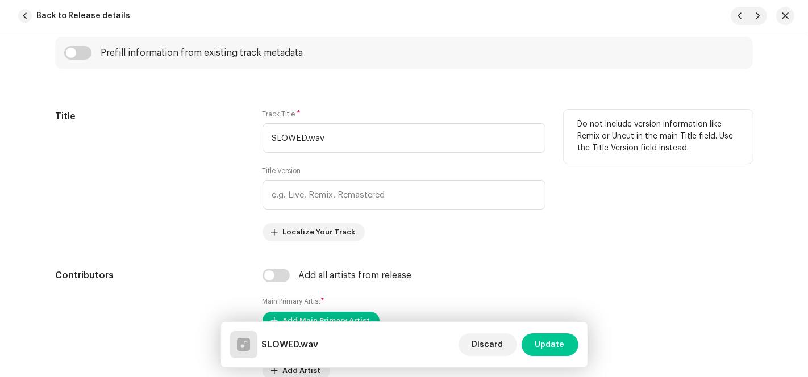
scroll to position [528, 0]
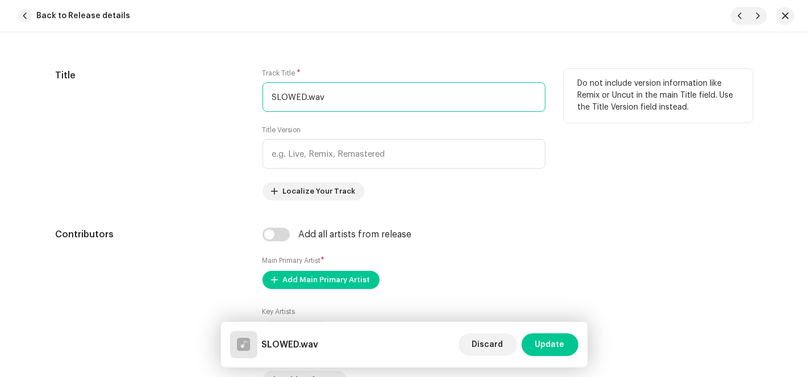
drag, startPoint x: 302, startPoint y: 98, endPoint x: 237, endPoint y: 93, distance: 64.9
click at [237, 93] on div "Title Track Title * SLOWED.wav Title Version Localize Your Track Do not include…" at bounding box center [404, 135] width 698 height 132
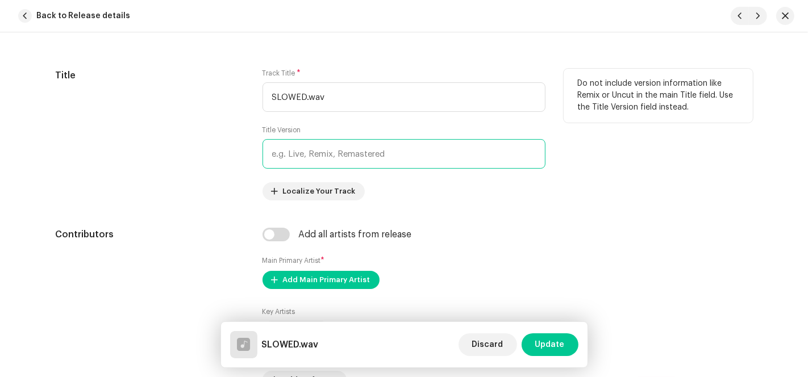
click at [321, 152] on input "text" at bounding box center [403, 154] width 283 height 30
paste input "SLOWED"
type input "SLOWED"
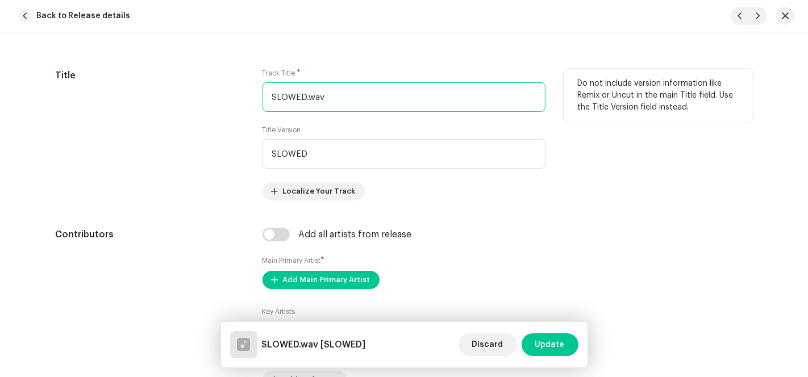
drag, startPoint x: 276, startPoint y: 89, endPoint x: 230, endPoint y: 89, distance: 46.0
click at [230, 89] on div "Title Track Title * SLOWED.wav Title Version SLOWED Localize Your Track Do not …" at bounding box center [404, 135] width 698 height 132
paste input "MONTAGEM TE DIJE"
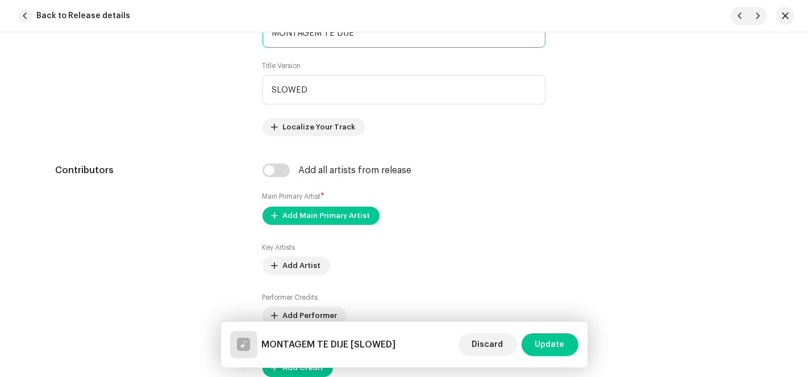
scroll to position [717, 0]
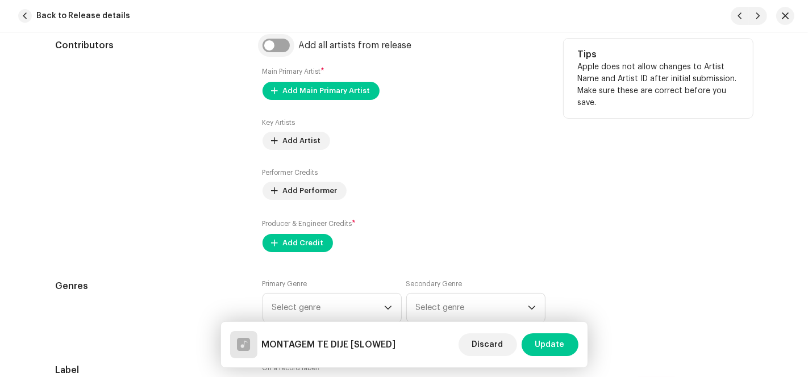
type input "MONTAGEM TE DIJE"
click at [276, 39] on input "checkbox" at bounding box center [275, 46] width 27 height 14
checkbox input "true"
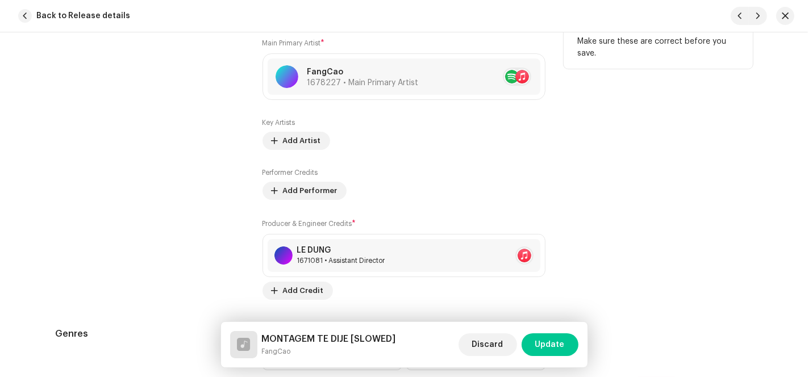
scroll to position [907, 0]
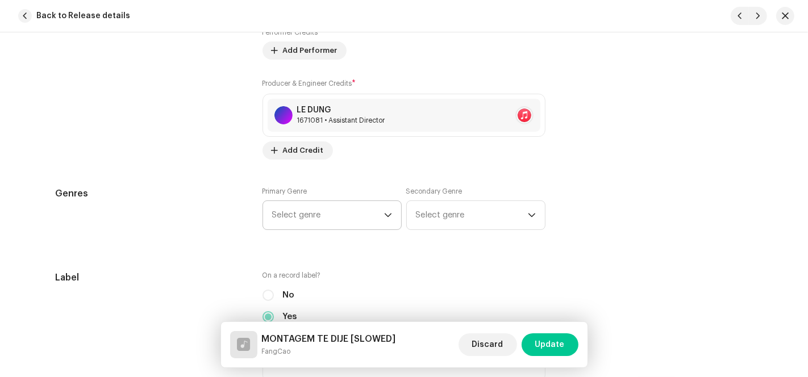
click at [329, 227] on span "Select genre" at bounding box center [328, 215] width 112 height 28
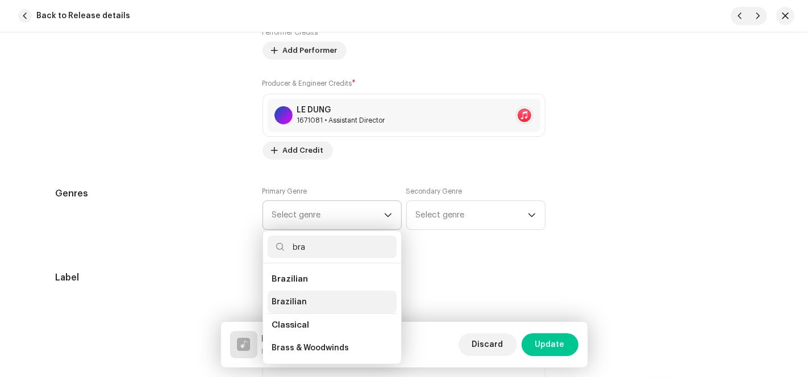
type input "bra"
click at [293, 302] on span "Brazilian" at bounding box center [289, 302] width 35 height 11
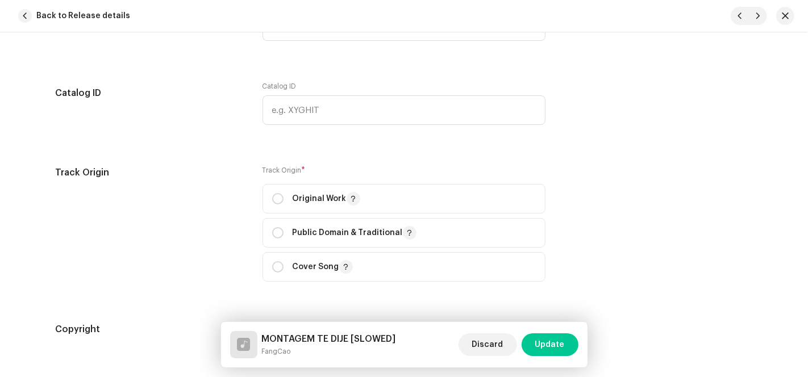
scroll to position [1349, 0]
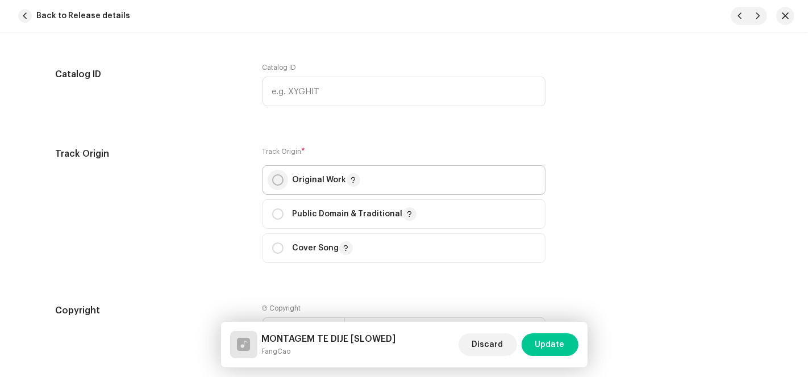
click at [274, 185] on input "radio" at bounding box center [277, 179] width 11 height 11
radio input "true"
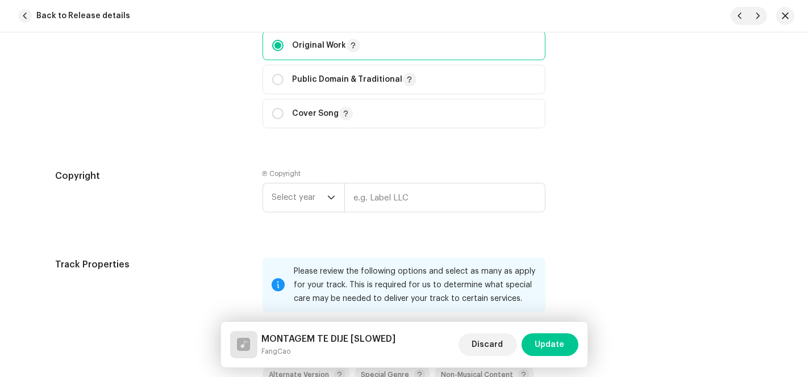
scroll to position [1538, 0]
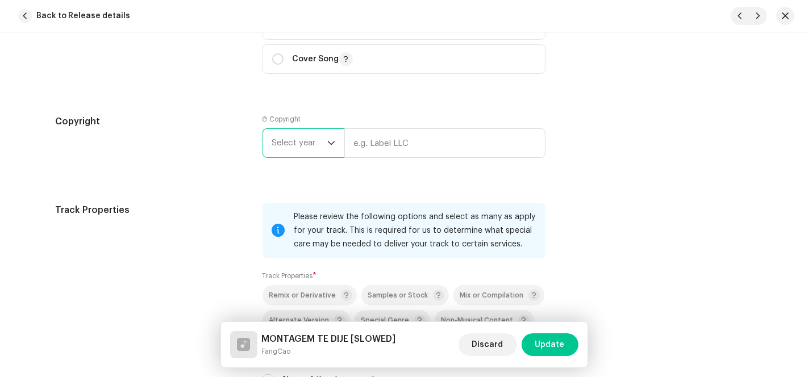
click at [313, 141] on span "Select year" at bounding box center [299, 143] width 55 height 28
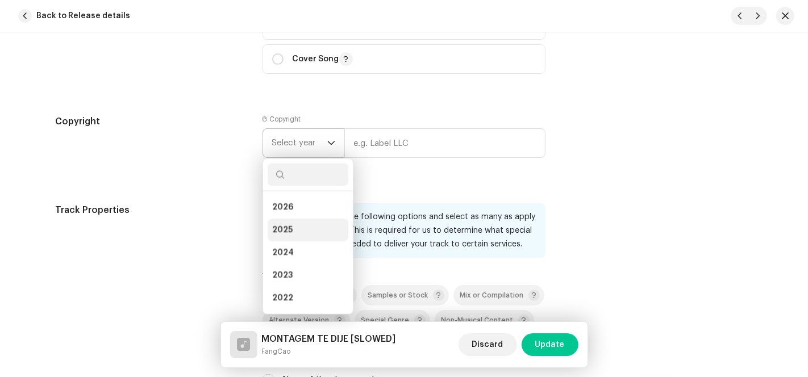
click at [306, 233] on li "2025" at bounding box center [308, 230] width 81 height 23
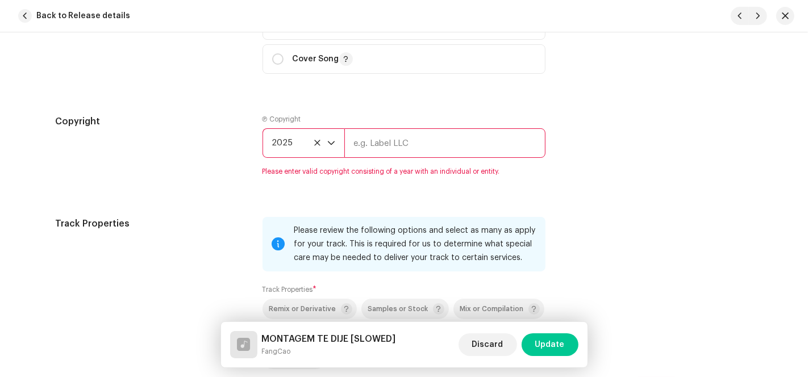
click at [394, 137] on input "text" at bounding box center [444, 143] width 201 height 30
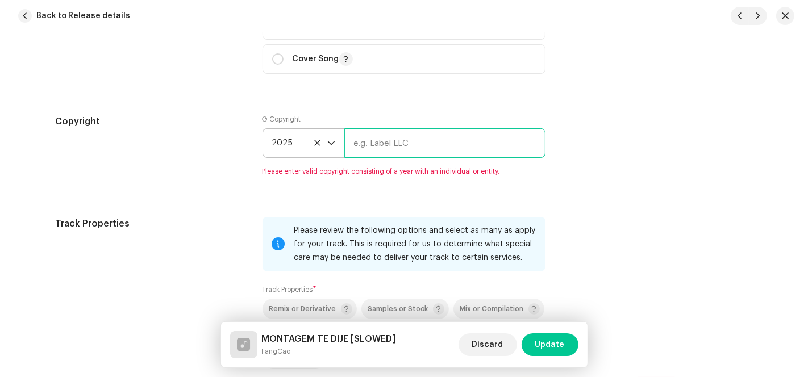
type input "AP-XT"
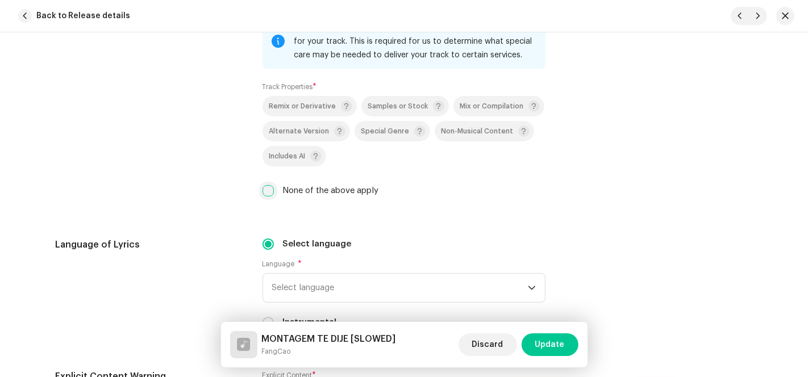
click at [266, 186] on input "None of the above apply" at bounding box center [267, 190] width 11 height 11
checkbox input "true"
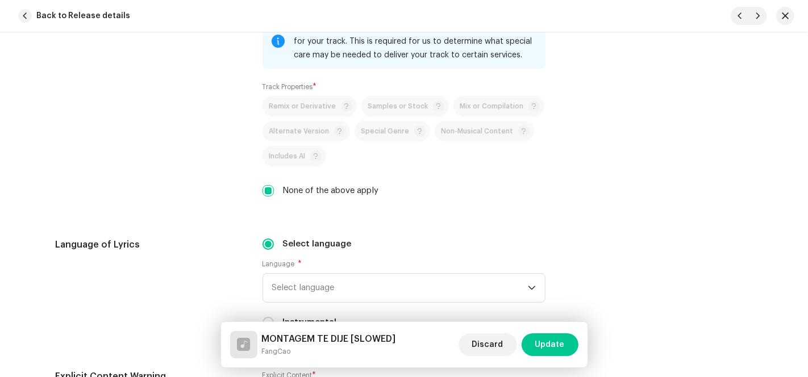
scroll to position [1853, 0]
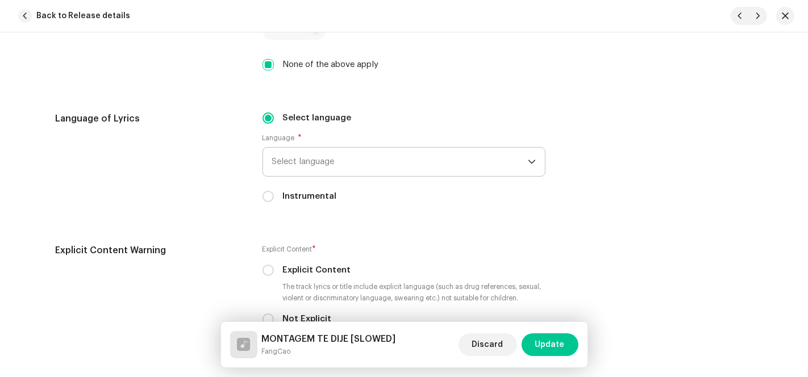
click at [389, 155] on span "Select language" at bounding box center [400, 162] width 256 height 28
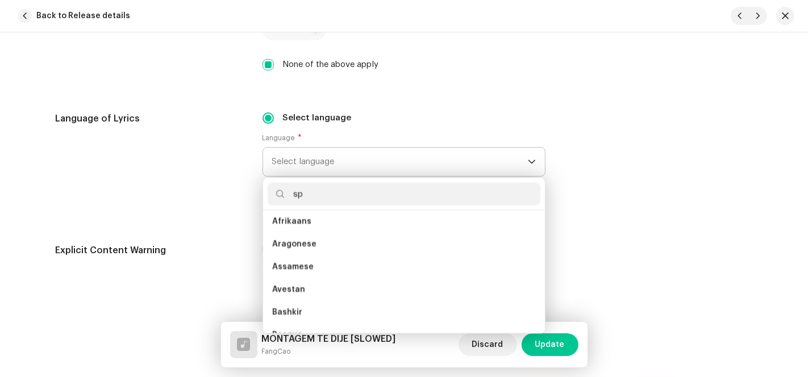
scroll to position [0, 0]
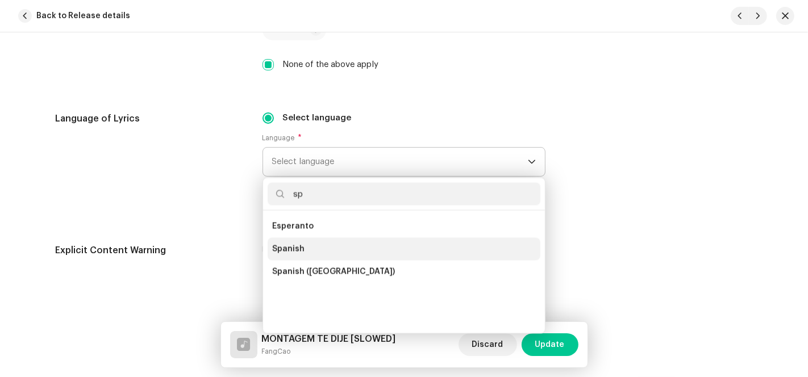
type input "sp"
click at [303, 255] on li "Spanish" at bounding box center [404, 248] width 273 height 23
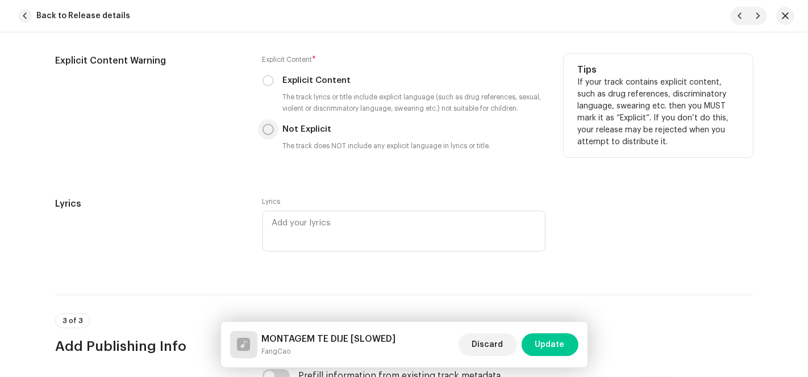
click at [264, 132] on input "Not Explicit" at bounding box center [267, 129] width 11 height 11
radio input "true"
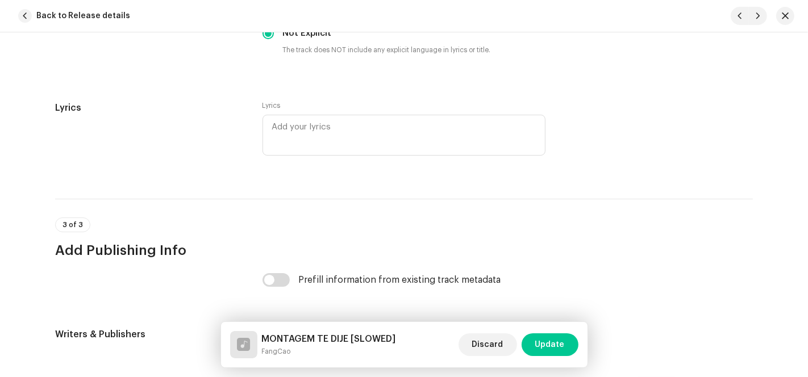
scroll to position [2232, 0]
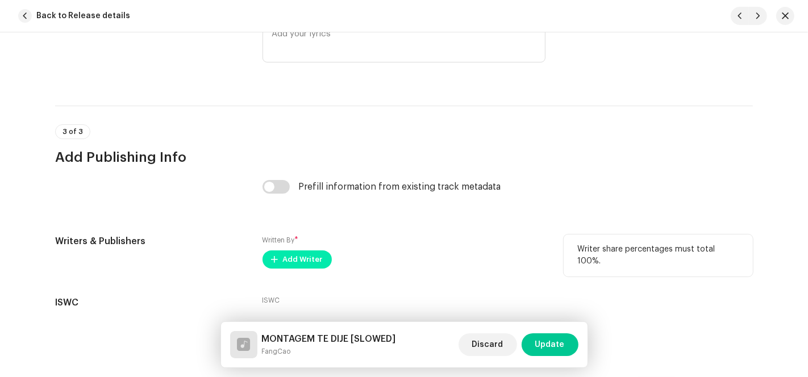
click at [284, 256] on span "Add Writer" at bounding box center [303, 259] width 40 height 23
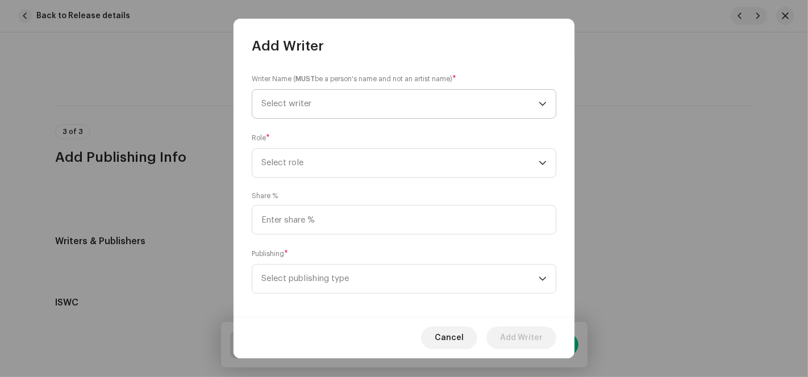
click at [544, 102] on p-select "Select writer" at bounding box center [404, 104] width 304 height 30
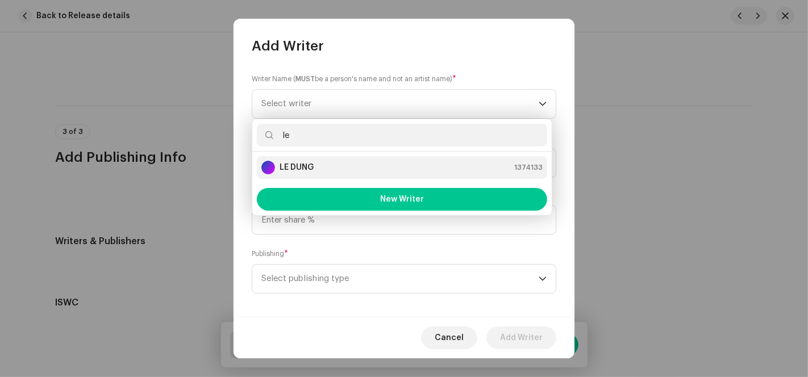
type input "le"
click at [316, 162] on div "LE DUNG 1374133" at bounding box center [401, 168] width 281 height 14
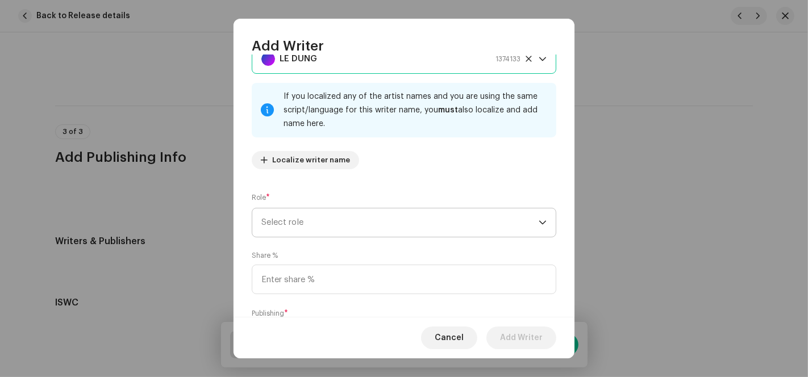
scroll to position [63, 0]
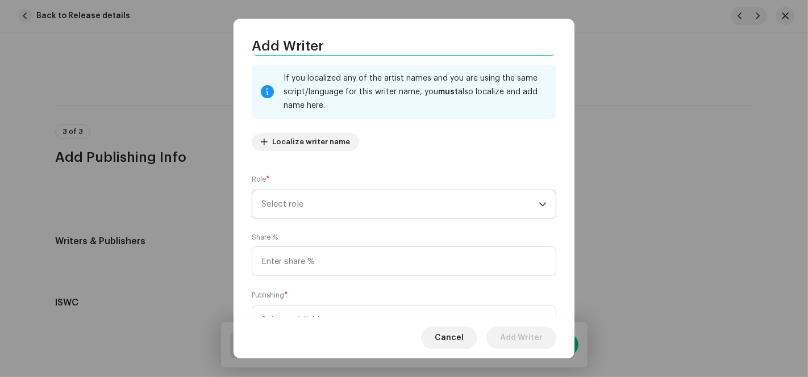
click at [383, 205] on span "Select role" at bounding box center [399, 204] width 277 height 28
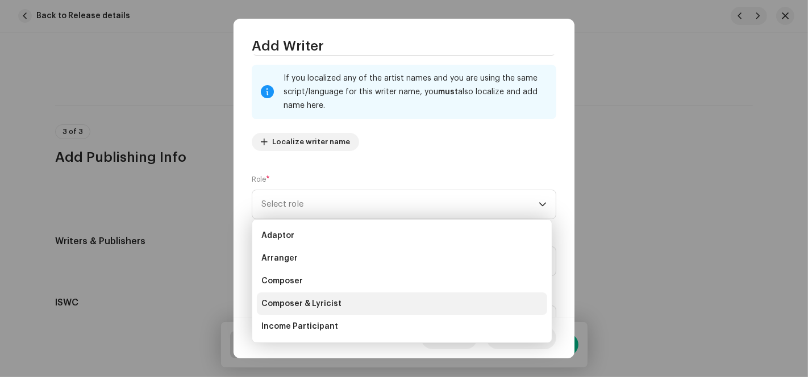
click at [298, 304] on span "Composer & Lyricist" at bounding box center [301, 303] width 80 height 11
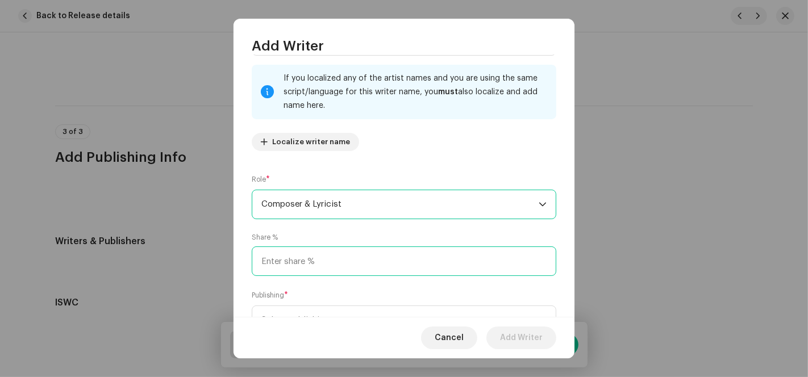
click at [311, 265] on input at bounding box center [404, 262] width 304 height 30
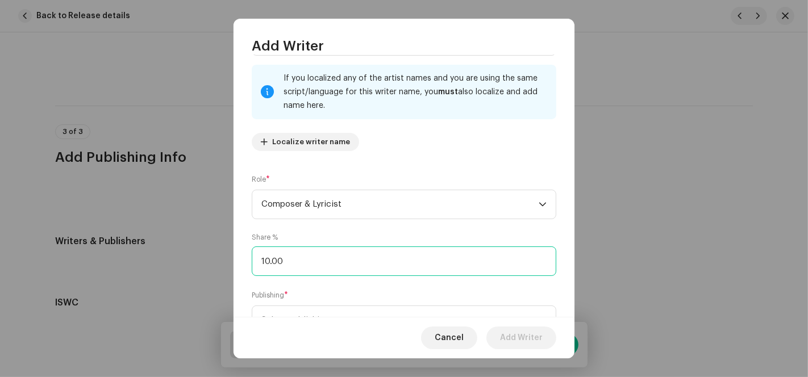
type input "100.00"
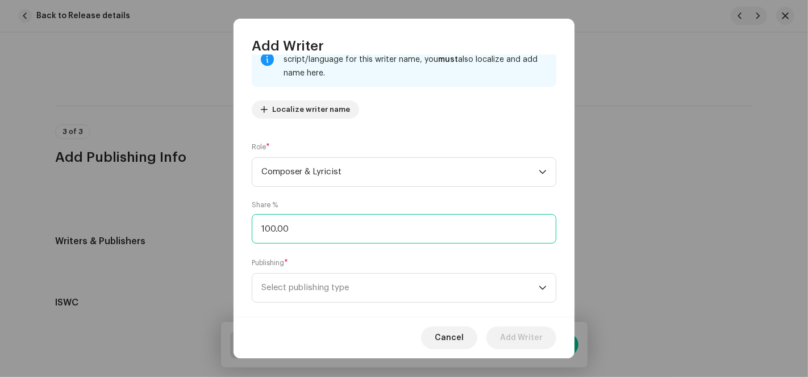
scroll to position [113, 0]
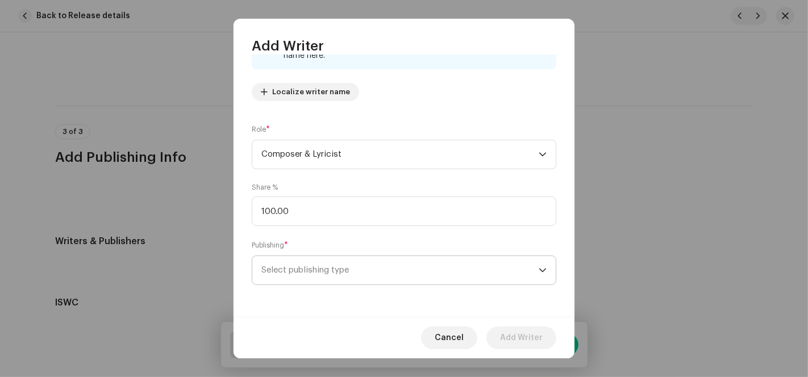
click at [314, 270] on span "Select publishing type" at bounding box center [399, 270] width 277 height 28
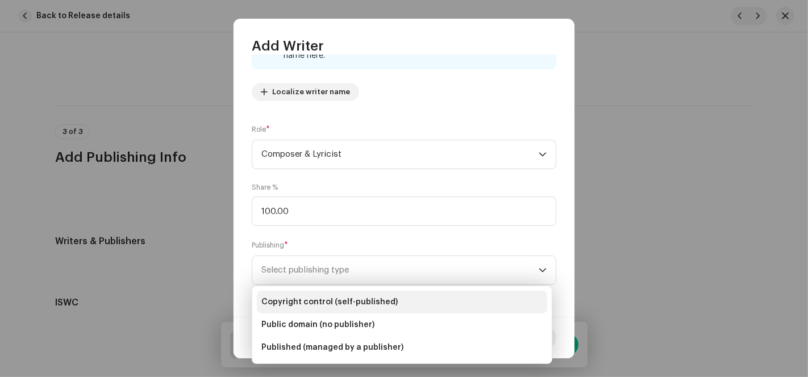
click at [305, 306] on span "Copyright control (self-published)" at bounding box center [329, 302] width 136 height 11
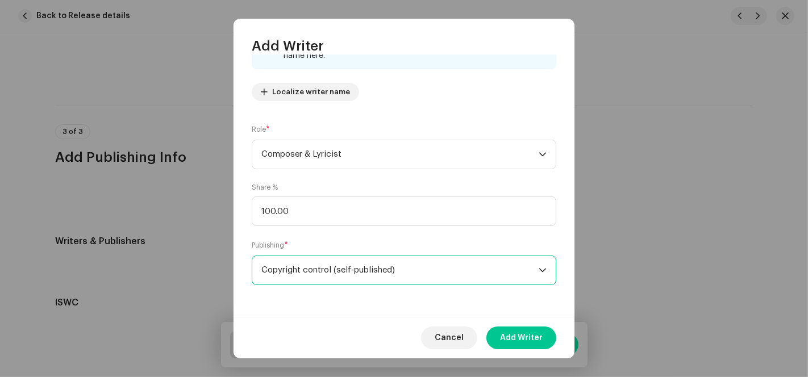
drag, startPoint x: 523, startPoint y: 335, endPoint x: 532, endPoint y: 338, distance: 9.5
click at [524, 335] on span "Add Writer" at bounding box center [521, 338] width 43 height 23
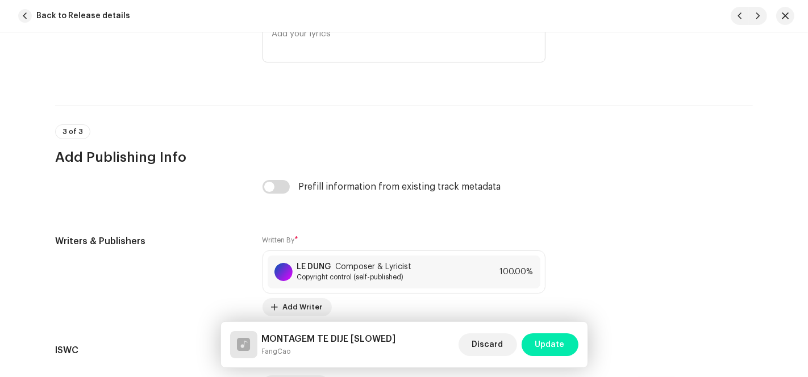
click at [561, 349] on span "Update" at bounding box center [550, 344] width 30 height 23
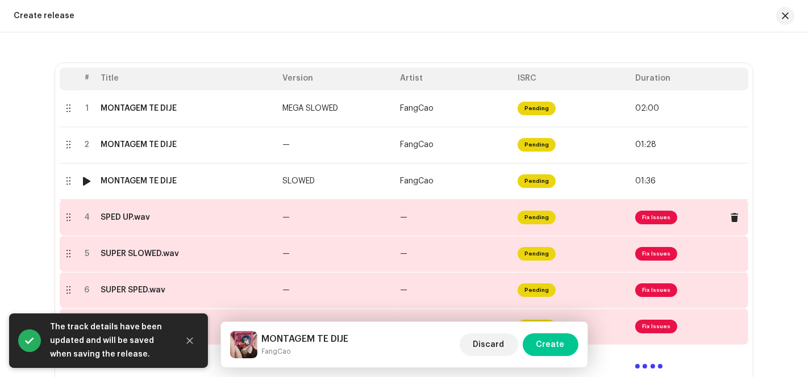
scroll to position [228, 0]
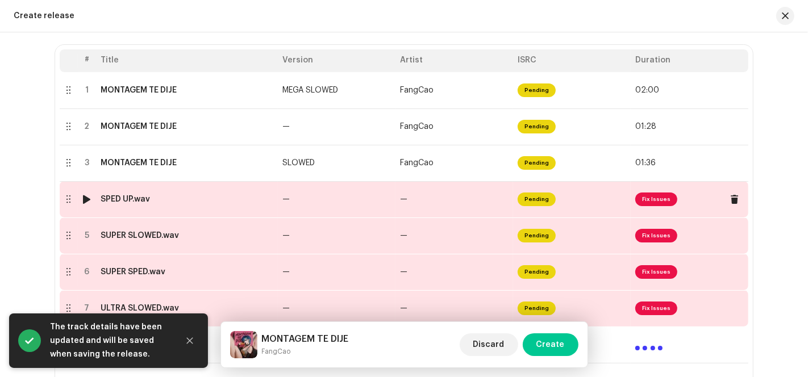
click at [555, 211] on td "Pending" at bounding box center [572, 199] width 118 height 36
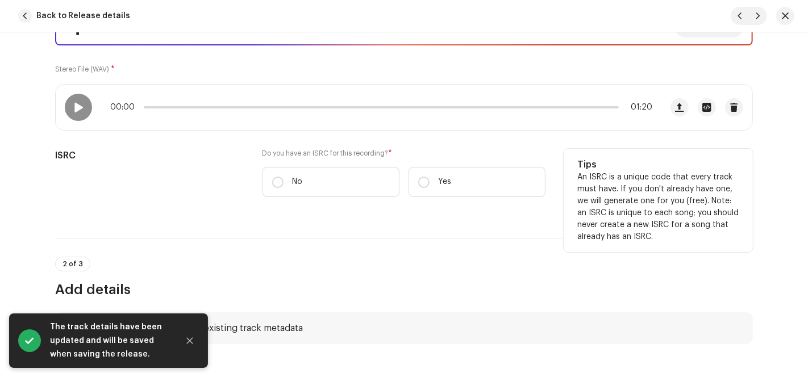
scroll to position [189, 0]
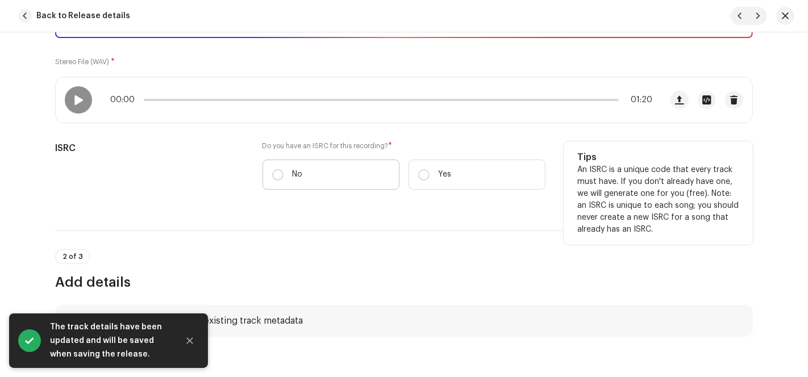
click at [294, 166] on label "No" at bounding box center [330, 175] width 137 height 30
click at [283, 169] on input "No" at bounding box center [277, 174] width 11 height 11
radio input "true"
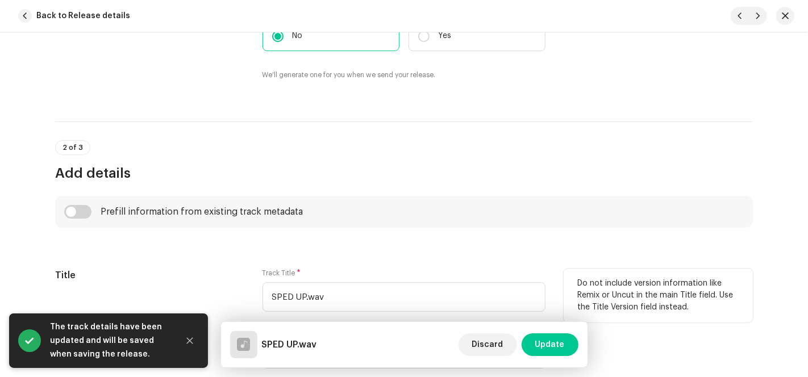
scroll to position [441, 0]
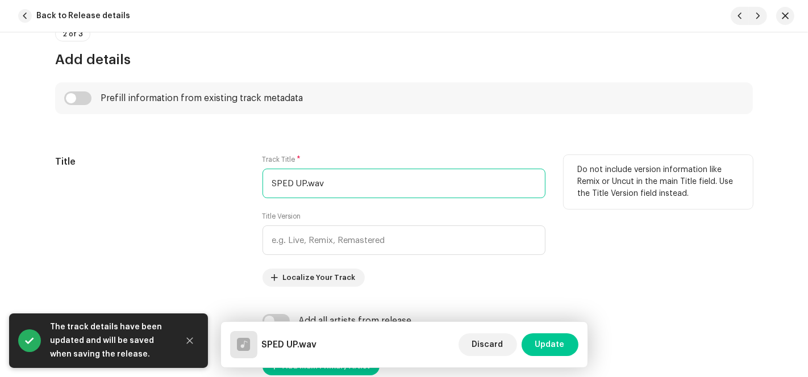
drag, startPoint x: 302, startPoint y: 182, endPoint x: 224, endPoint y: 182, distance: 77.8
click at [239, 182] on div "Title Track Title * SPED UP.wav Title Version Localize Your Track Do not includ…" at bounding box center [404, 221] width 698 height 132
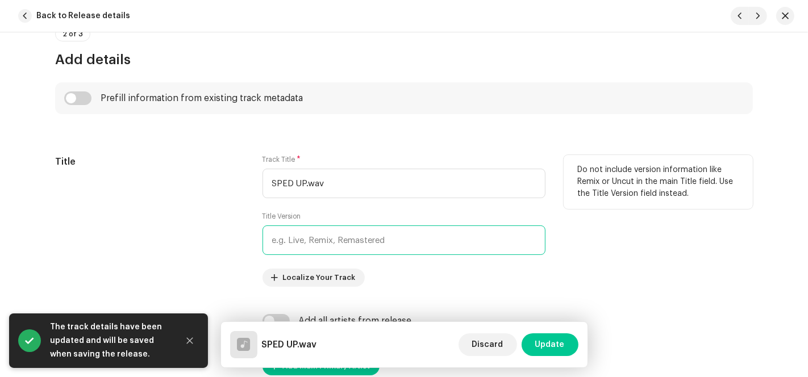
click at [312, 248] on input "text" at bounding box center [403, 241] width 283 height 30
paste input "SPED UP"
type input "SPED UP"
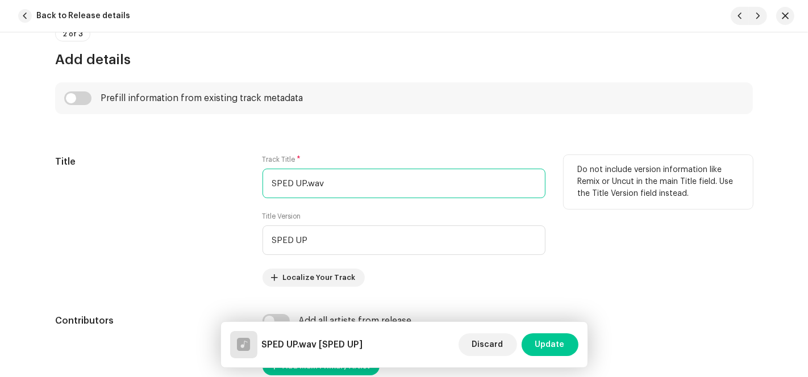
drag, startPoint x: 315, startPoint y: 185, endPoint x: 116, endPoint y: 166, distance: 199.1
click at [122, 174] on div "Title Track Title * SPED UP.wav Title Version SPED UP Localize Your Track Do no…" at bounding box center [404, 221] width 698 height 132
paste input "MONTAGEM TE DIJE"
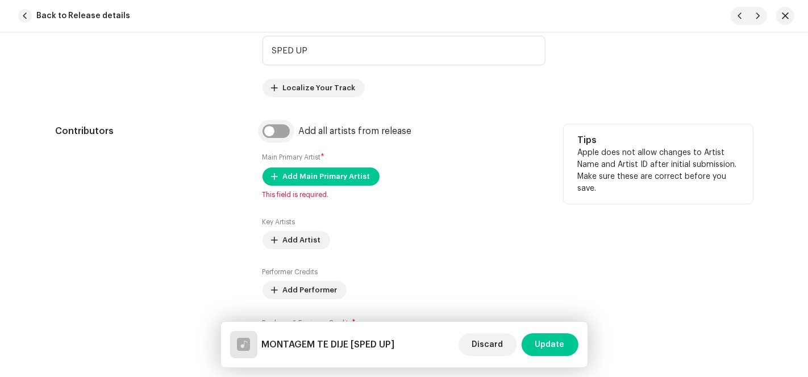
type input "MONTAGEM TE DIJE"
click at [277, 132] on input "checkbox" at bounding box center [275, 131] width 27 height 14
checkbox input "true"
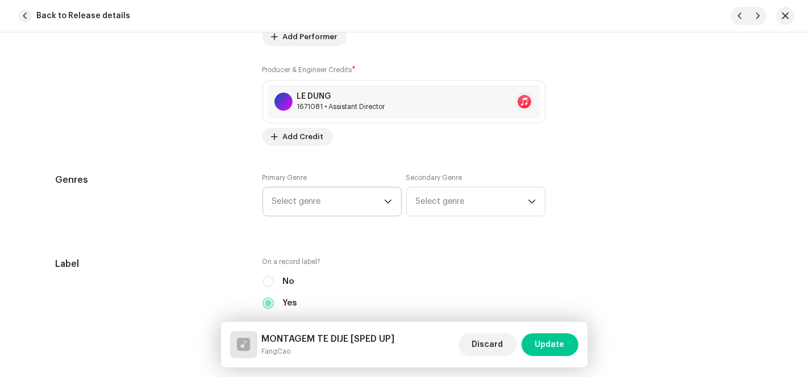
scroll to position [946, 0]
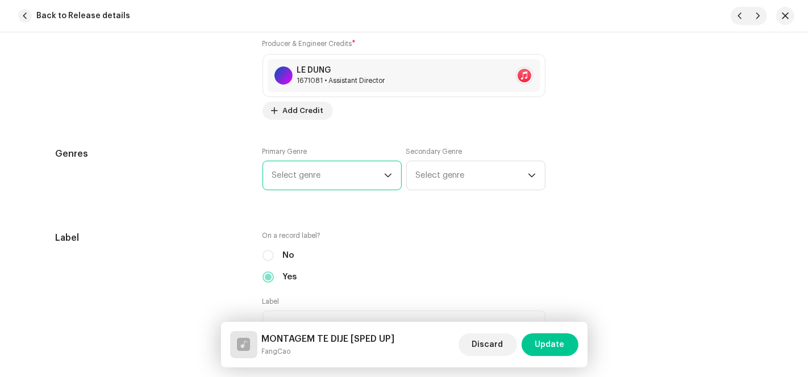
click at [365, 166] on span "Select genre" at bounding box center [328, 175] width 112 height 28
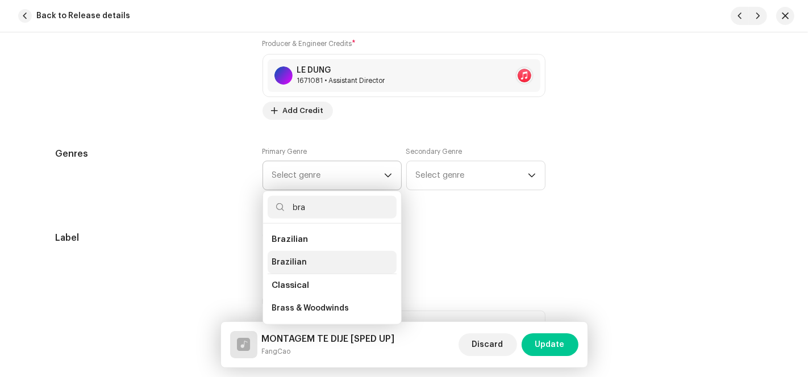
type input "bra"
click at [305, 258] on li "Brazilian" at bounding box center [332, 262] width 129 height 23
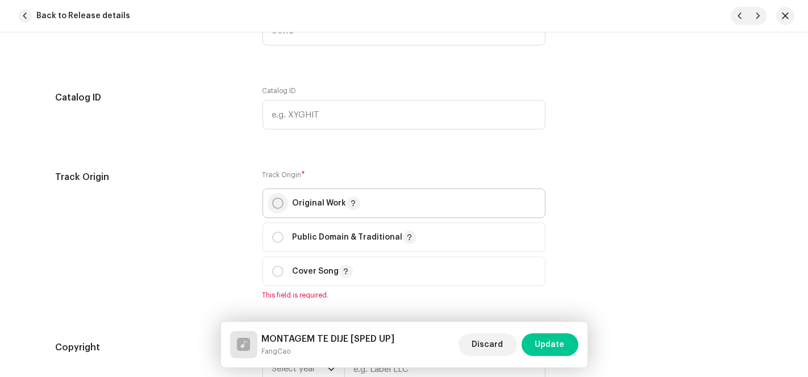
click at [273, 202] on input "radio" at bounding box center [277, 203] width 11 height 11
radio input "true"
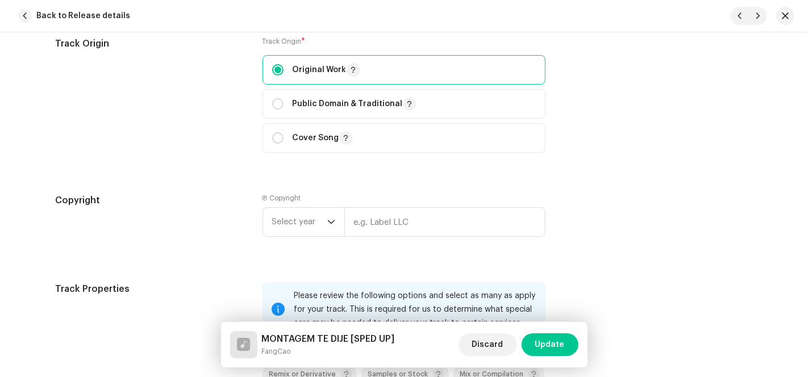
scroll to position [1515, 0]
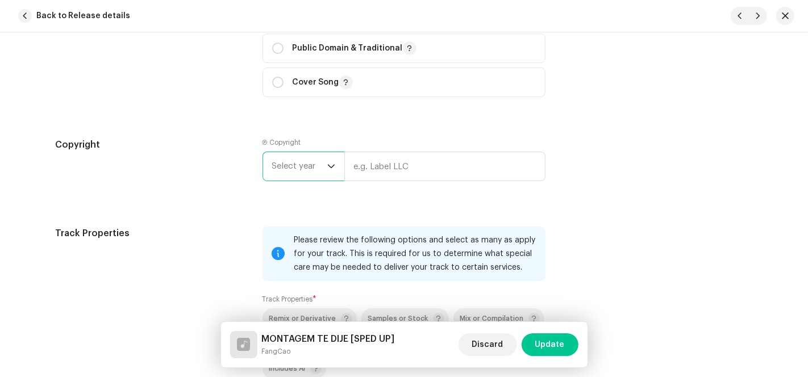
click at [307, 164] on span "Select year" at bounding box center [299, 166] width 55 height 28
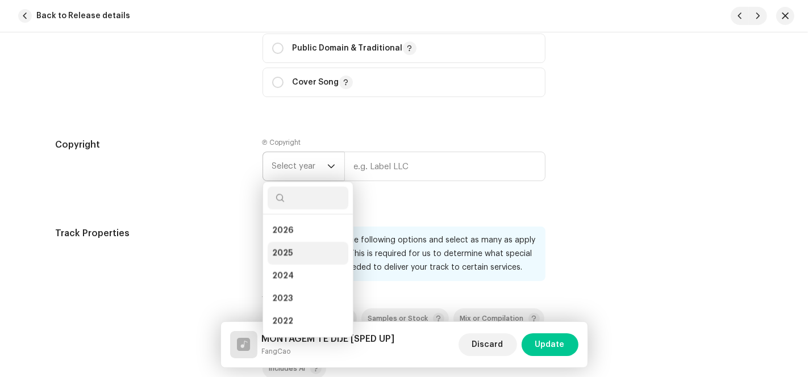
click at [299, 264] on li "2025" at bounding box center [308, 253] width 81 height 23
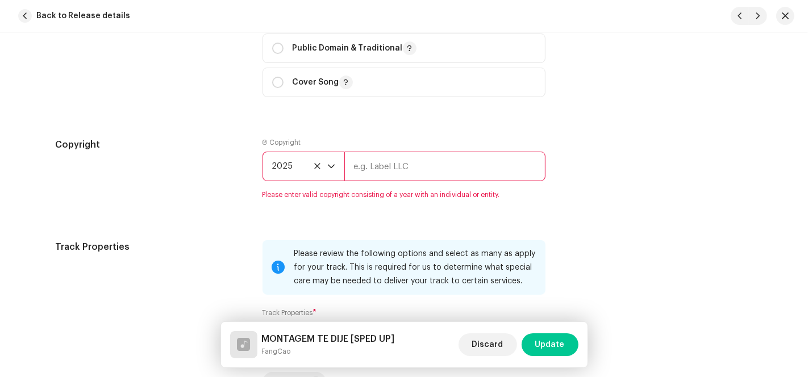
click at [389, 160] on input "text" at bounding box center [444, 167] width 201 height 30
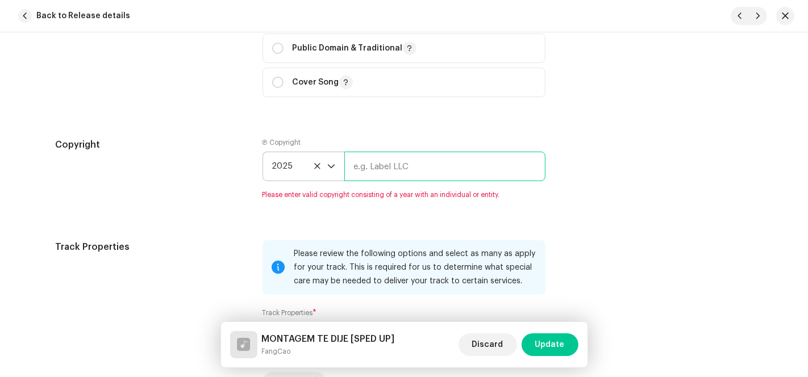
type input "AP-XT"
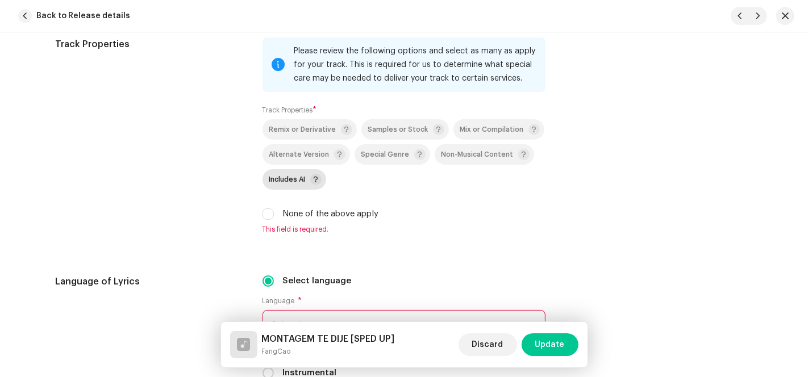
scroll to position [1704, 0]
click at [262, 219] on input "None of the above apply" at bounding box center [267, 213] width 11 height 11
checkbox input "true"
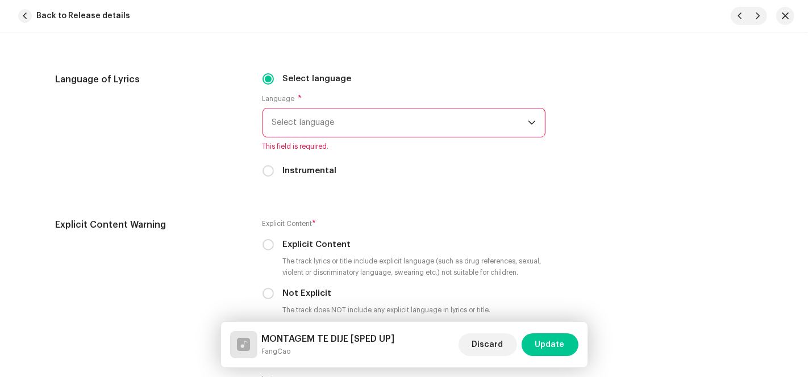
scroll to position [1893, 0]
click at [373, 126] on span "Select language" at bounding box center [400, 121] width 256 height 28
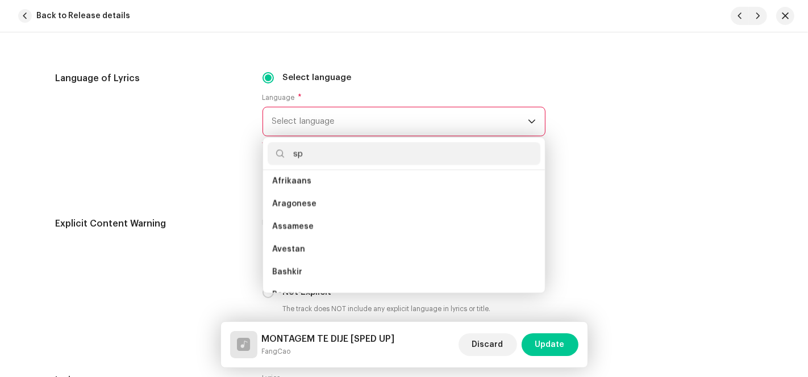
scroll to position [0, 0]
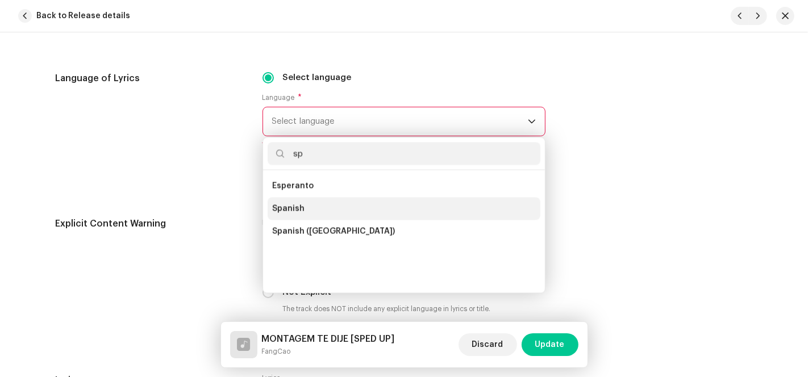
type input "sp"
click at [299, 205] on span "Spanish" at bounding box center [288, 208] width 32 height 11
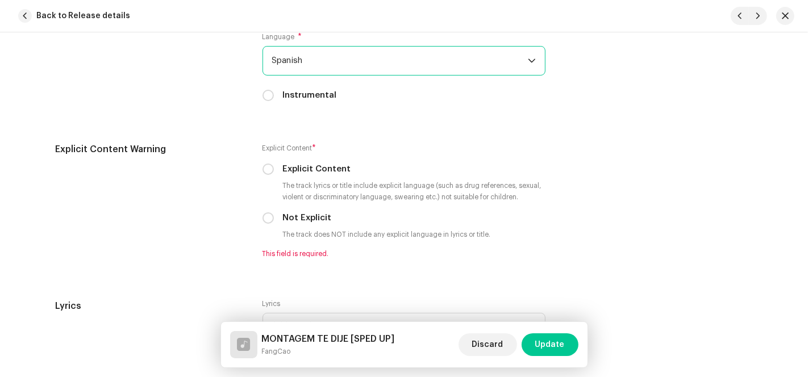
scroll to position [2083, 0]
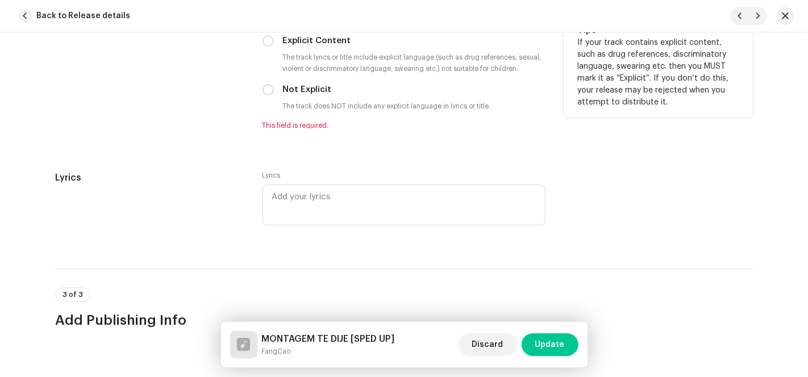
click at [273, 89] on div "Not Explicit" at bounding box center [403, 90] width 283 height 12
click at [267, 94] on input "Not Explicit" at bounding box center [267, 89] width 11 height 11
radio input "true"
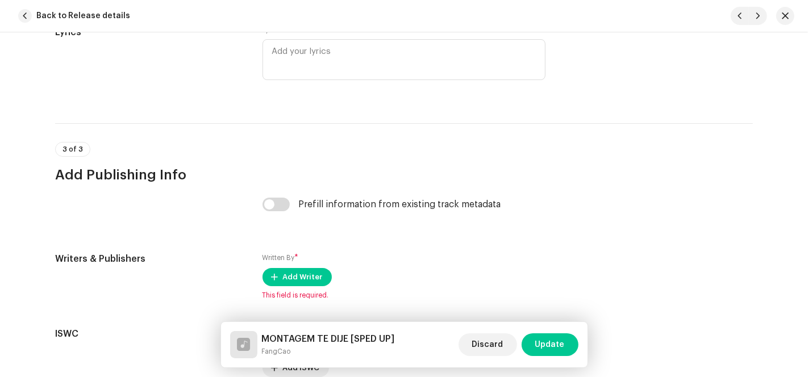
scroll to position [2325, 0]
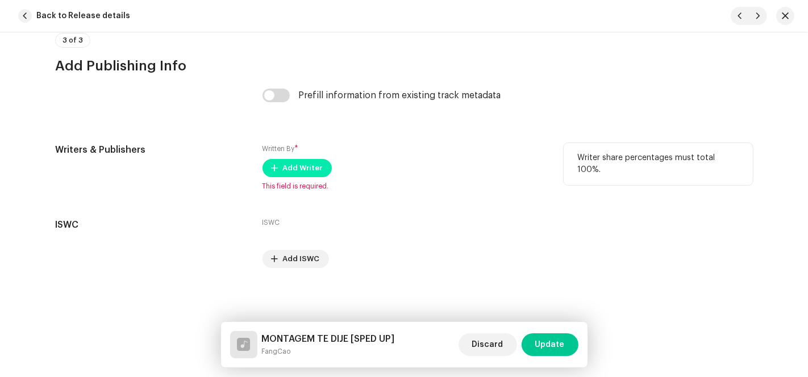
click at [272, 168] on span at bounding box center [275, 168] width 7 height 9
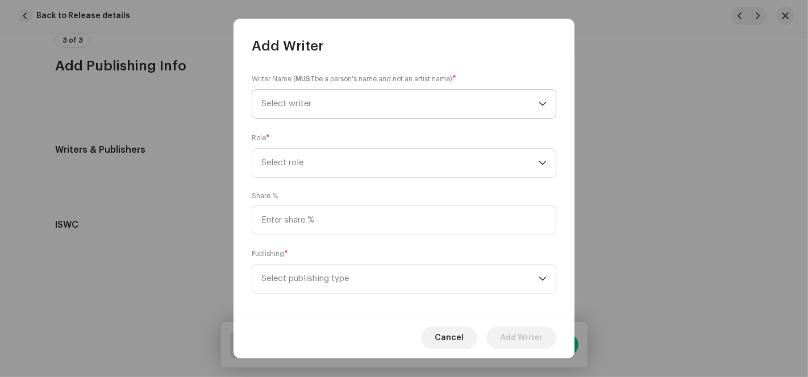
click at [448, 110] on span "Select writer" at bounding box center [399, 104] width 277 height 28
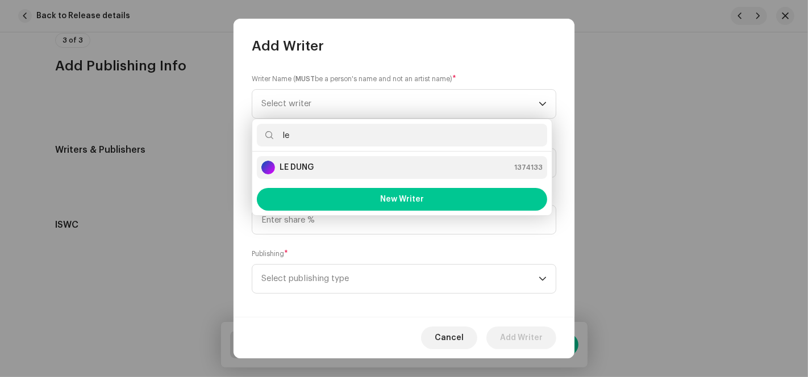
type input "le"
click at [328, 162] on div "LE DUNG 1374133" at bounding box center [401, 168] width 281 height 14
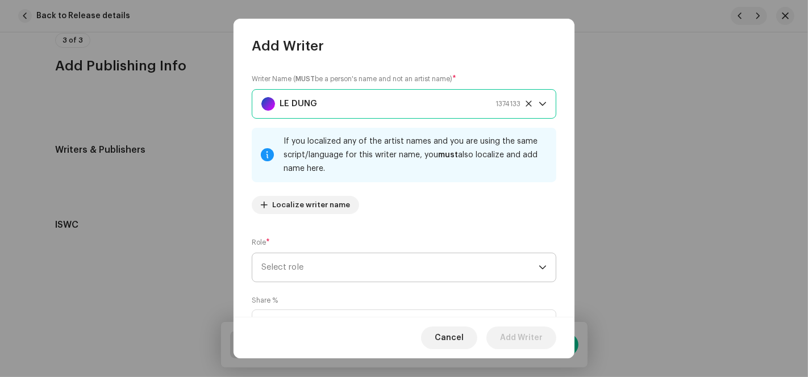
click at [421, 270] on span "Select role" at bounding box center [399, 267] width 277 height 28
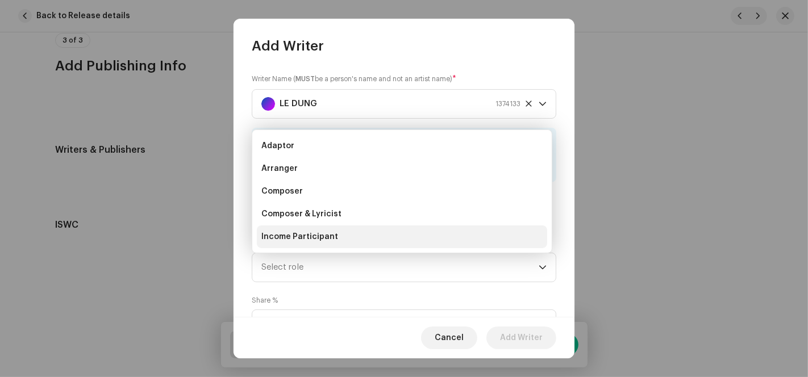
scroll to position [18, 0]
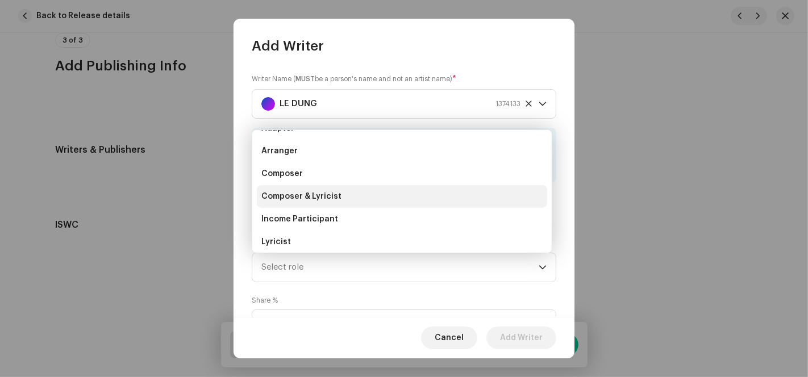
click at [366, 186] on li "Composer & Lyricist" at bounding box center [402, 196] width 290 height 23
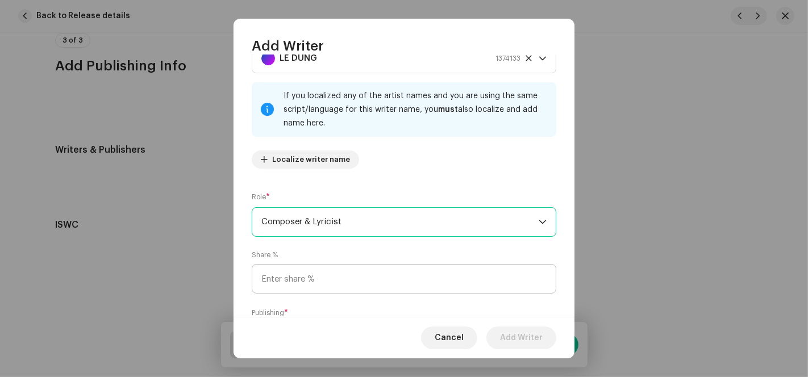
scroll to position [113, 0]
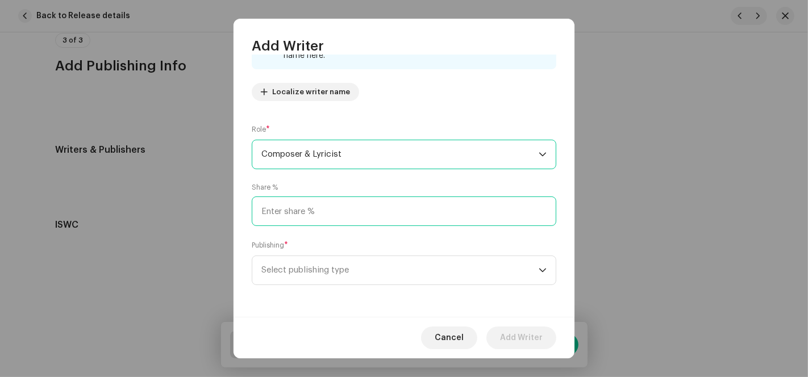
click at [322, 212] on input at bounding box center [404, 212] width 304 height 30
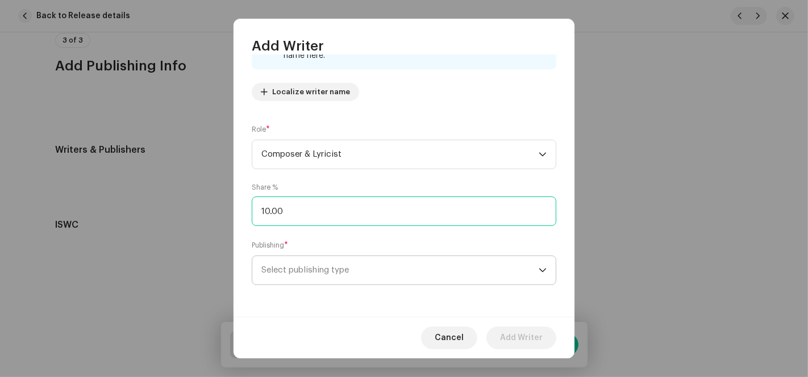
type input "100.00"
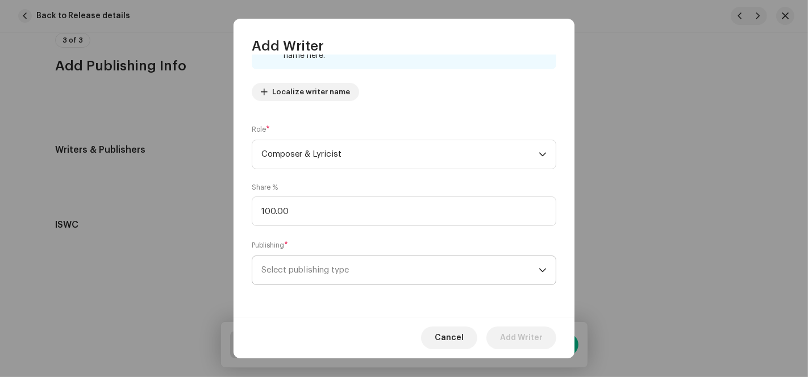
click at [324, 272] on span "Select publishing type" at bounding box center [399, 270] width 277 height 28
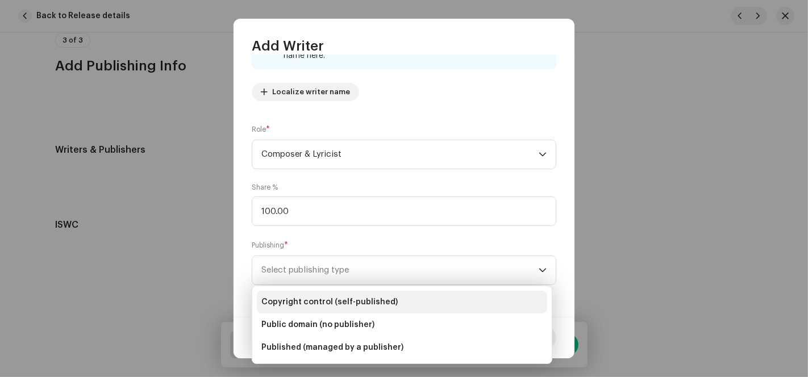
click at [335, 304] on span "Copyright control (self-published)" at bounding box center [329, 302] width 136 height 11
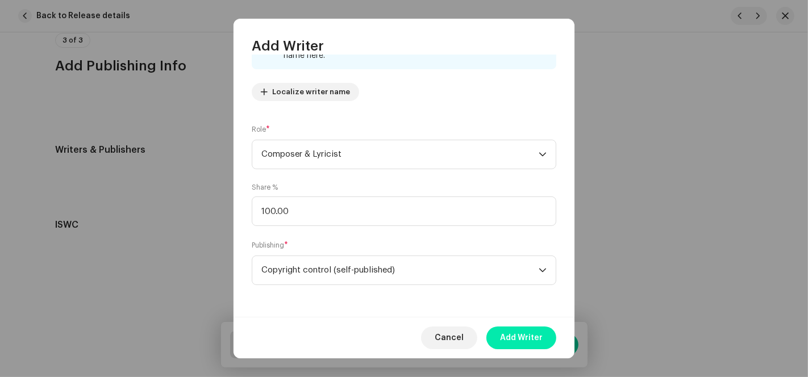
click at [530, 341] on span "Add Writer" at bounding box center [521, 338] width 43 height 23
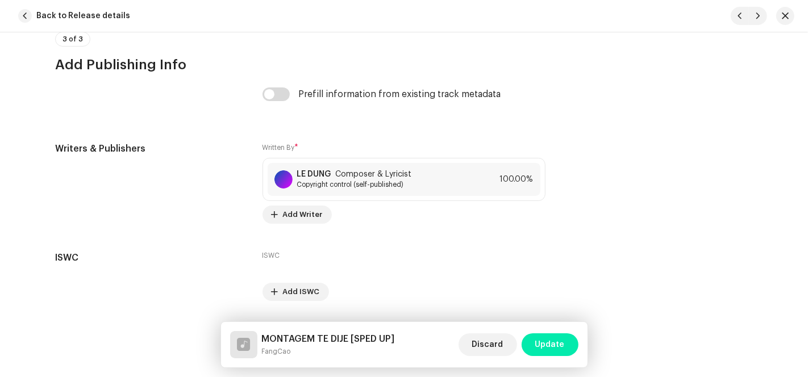
click at [564, 347] on span "Update" at bounding box center [550, 344] width 30 height 23
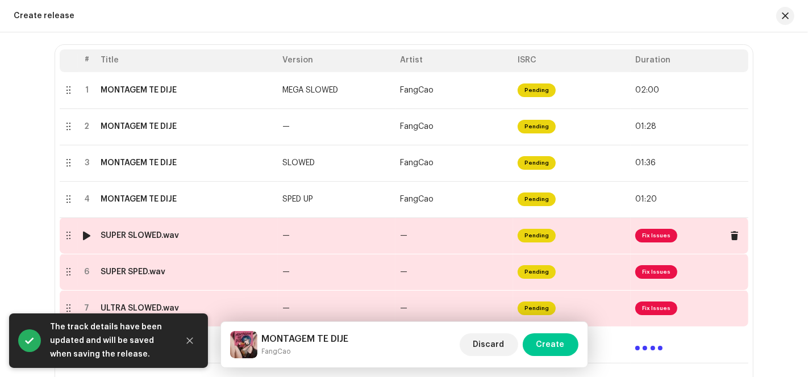
click at [607, 248] on td "Pending" at bounding box center [572, 236] width 118 height 36
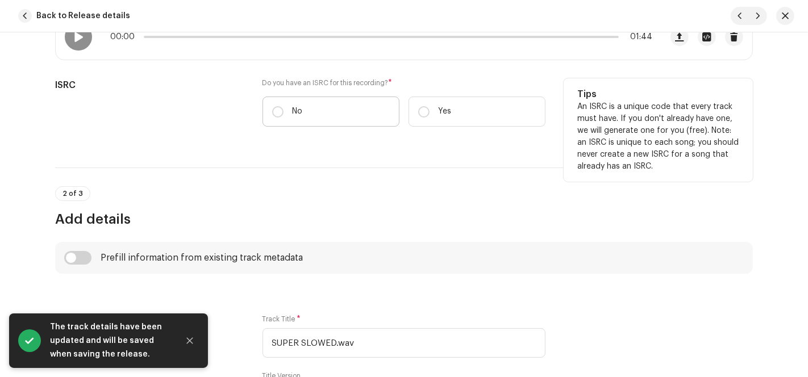
click at [320, 118] on label "No" at bounding box center [330, 112] width 137 height 30
click at [283, 118] on input "No" at bounding box center [277, 111] width 11 height 11
radio input "true"
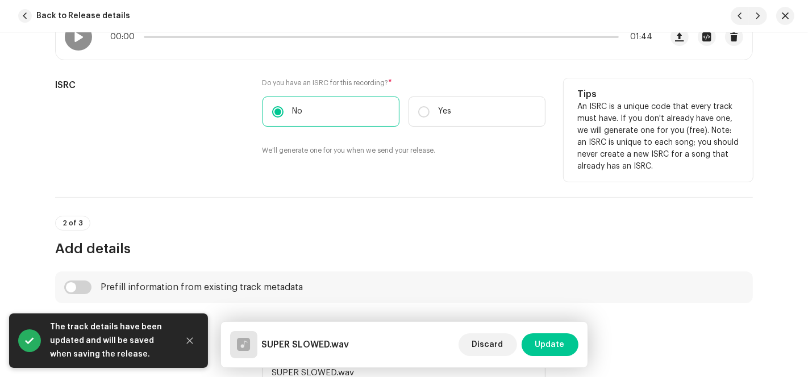
scroll to position [441, 0]
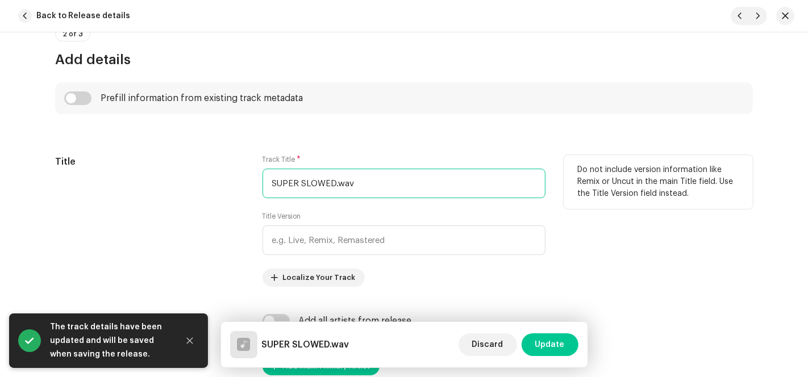
drag, startPoint x: 332, startPoint y: 176, endPoint x: 245, endPoint y: 166, distance: 87.5
click at [245, 166] on div "Title Track Title * SUPER SLOWED.wav Title Version Localize Your Track Do not i…" at bounding box center [404, 221] width 698 height 132
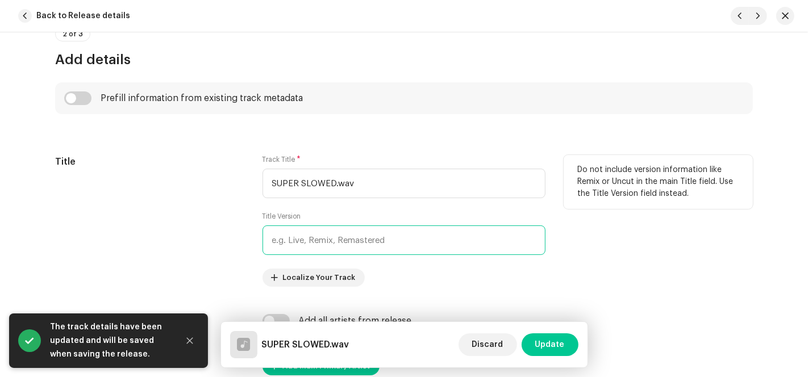
click at [306, 242] on input "text" at bounding box center [403, 241] width 283 height 30
paste input "SUPER SLOWED"
type input "SUPER SLOWED"
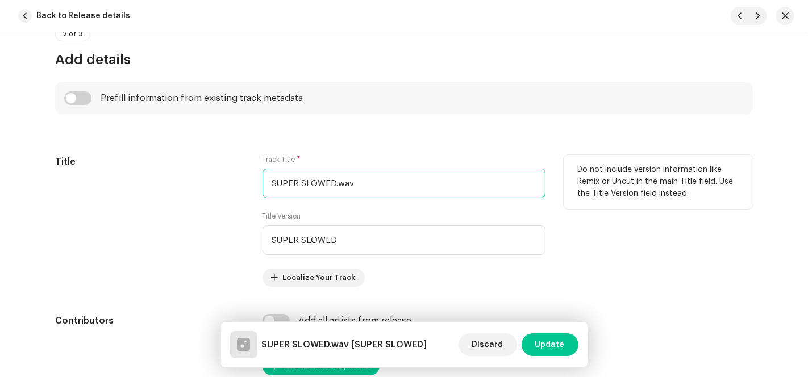
drag, startPoint x: 368, startPoint y: 175, endPoint x: 172, endPoint y: 172, distance: 196.6
click at [172, 172] on div "Title Track Title * SUPER SLOWED.wav Title Version SUPER SLOWED Localize Your T…" at bounding box center [404, 221] width 698 height 132
paste input "MONTAGEM TE DIJE"
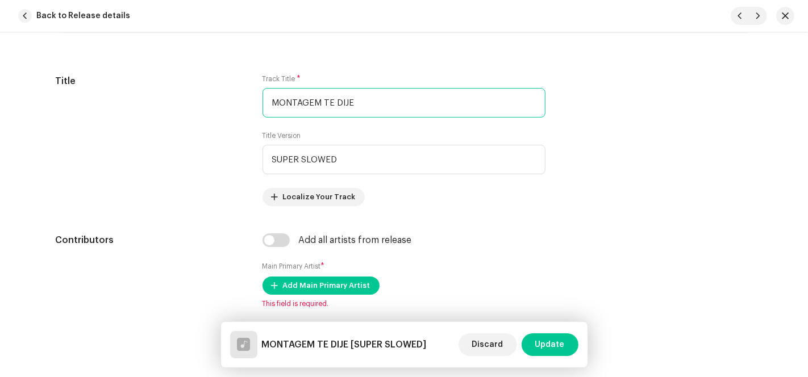
scroll to position [568, 0]
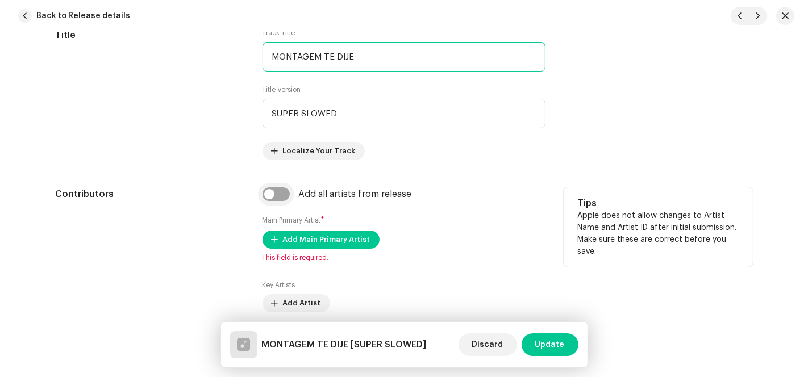
type input "MONTAGEM TE DIJE"
click at [279, 189] on input "checkbox" at bounding box center [275, 194] width 27 height 14
checkbox input "true"
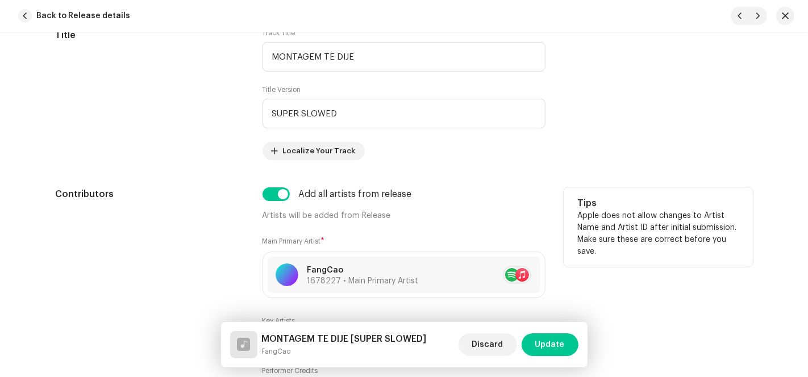
scroll to position [883, 0]
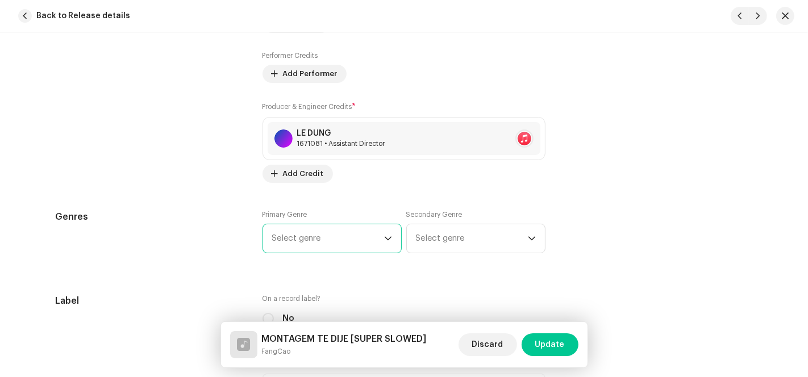
click at [351, 228] on span "Select genre" at bounding box center [328, 238] width 112 height 28
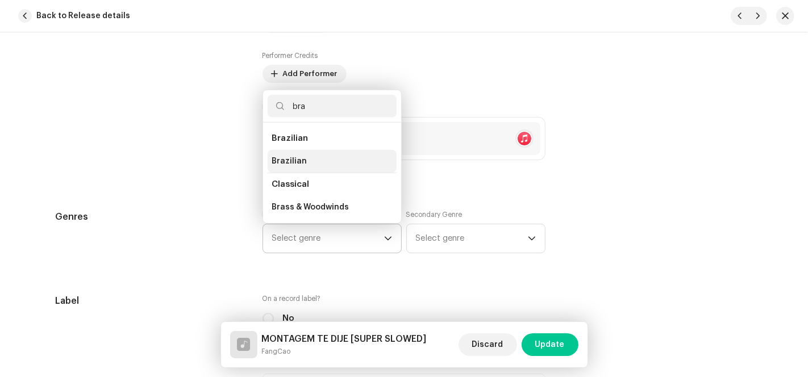
type input "bra"
drag, startPoint x: 313, startPoint y: 157, endPoint x: 284, endPoint y: 164, distance: 29.6
click at [313, 160] on li "Brazilian" at bounding box center [332, 161] width 129 height 23
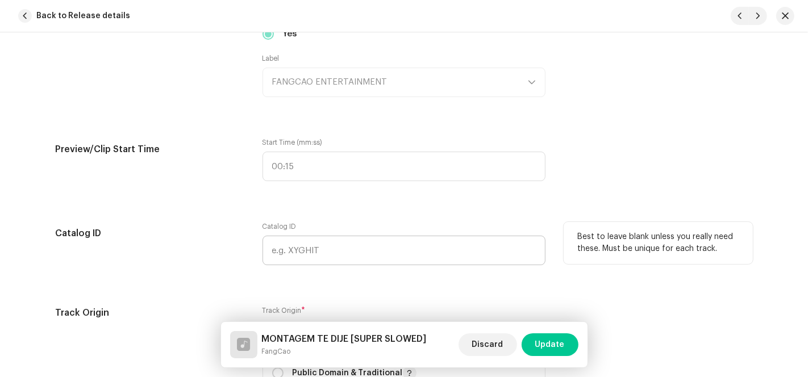
scroll to position [1388, 0]
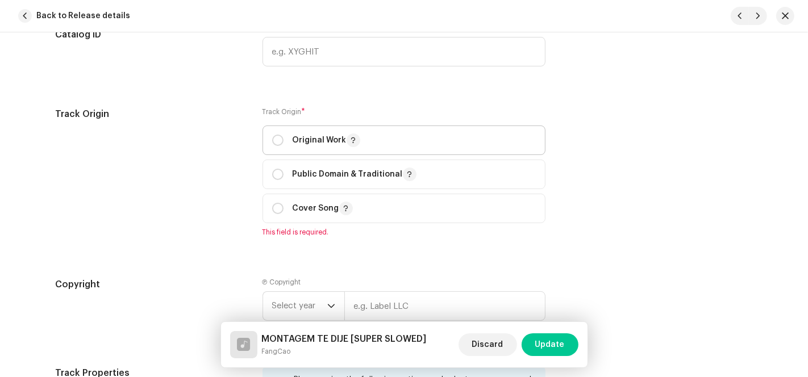
drag, startPoint x: 287, startPoint y: 137, endPoint x: 276, endPoint y: 170, distance: 34.3
click at [287, 140] on div "Original Work" at bounding box center [316, 141] width 88 height 14
radio input "true"
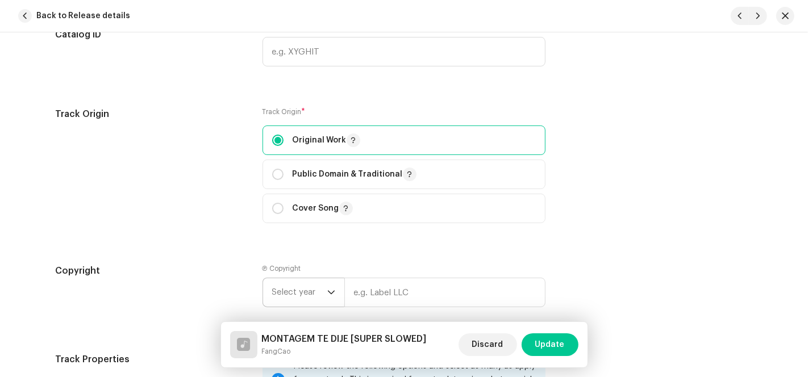
click at [309, 286] on span "Select year" at bounding box center [299, 292] width 55 height 28
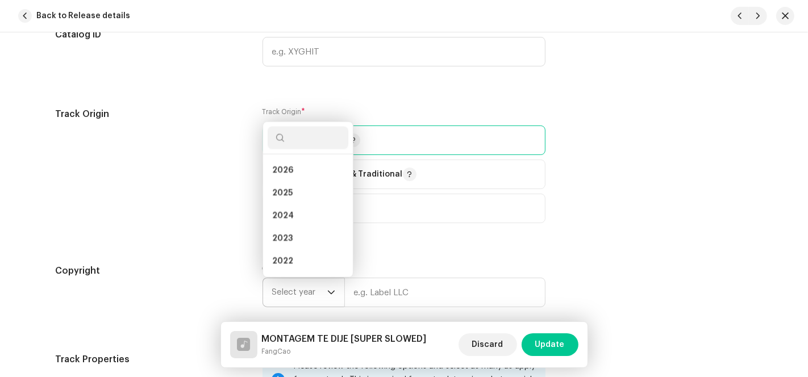
scroll to position [18, 0]
click at [313, 177] on li "2025" at bounding box center [308, 175] width 81 height 23
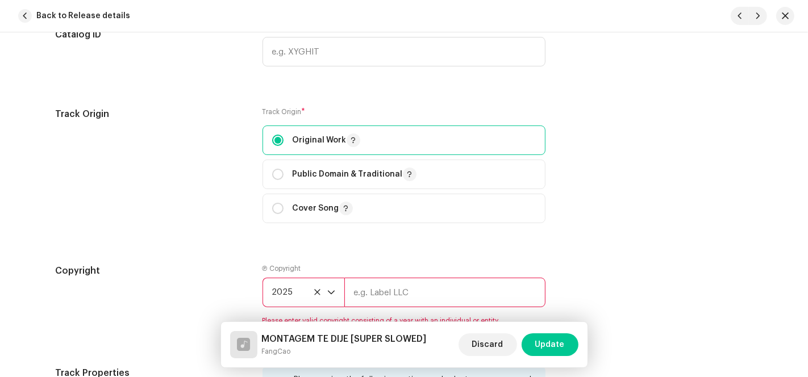
click at [422, 293] on input "text" at bounding box center [444, 293] width 201 height 30
type input "AP-XT"
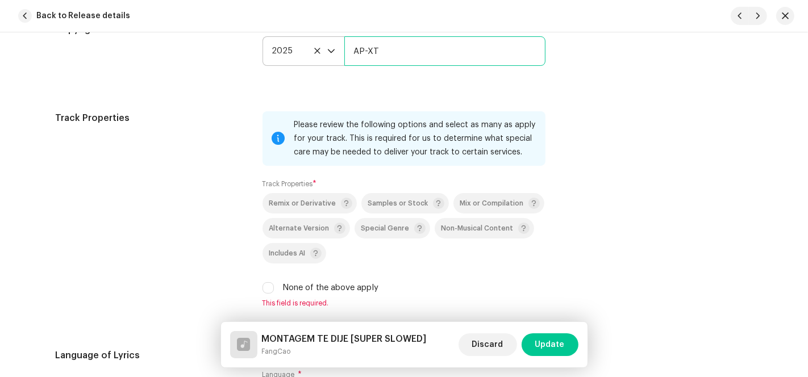
scroll to position [1767, 0]
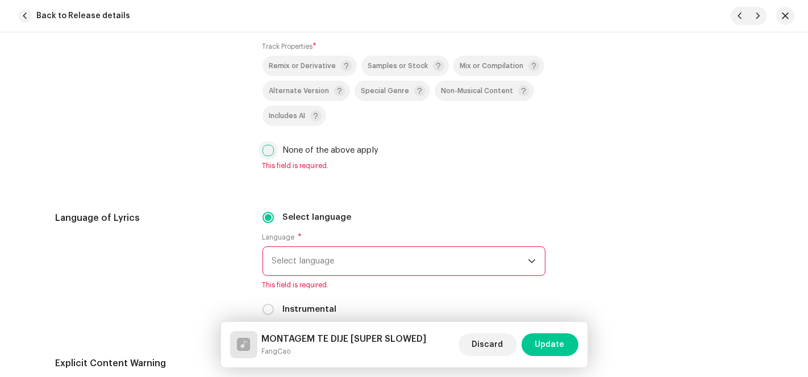
click at [265, 149] on input "None of the above apply" at bounding box center [267, 150] width 11 height 11
checkbox input "true"
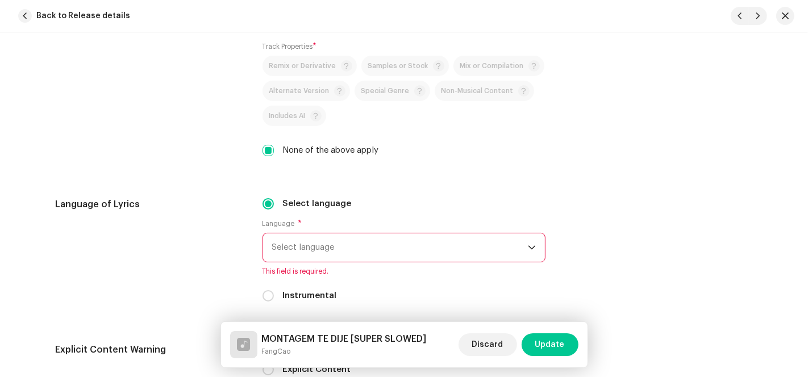
click at [341, 248] on span "Select language" at bounding box center [400, 247] width 256 height 28
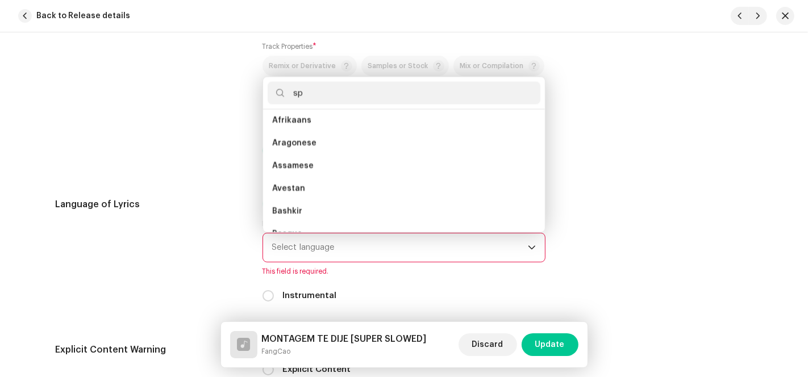
scroll to position [0, 0]
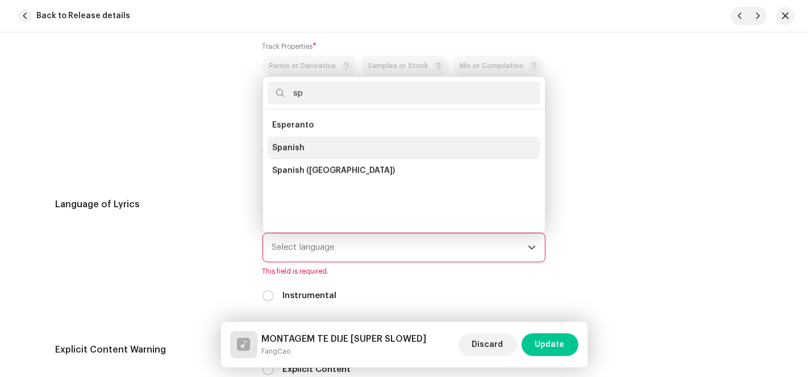
type input "sp"
click at [315, 151] on li "Spanish" at bounding box center [404, 148] width 273 height 23
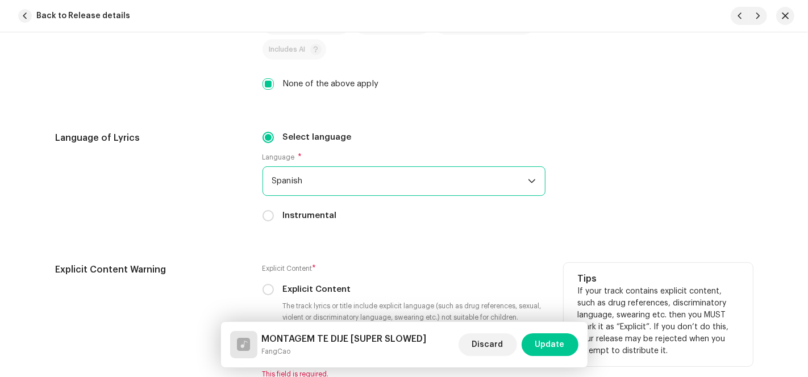
scroll to position [2020, 0]
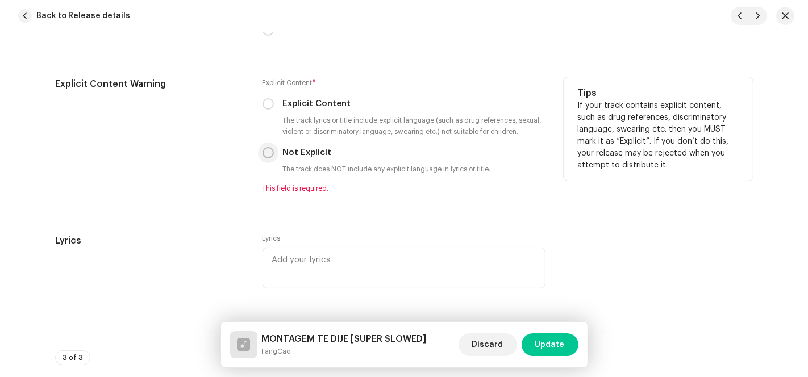
click at [270, 156] on input "Not Explicit" at bounding box center [267, 152] width 11 height 11
radio input "true"
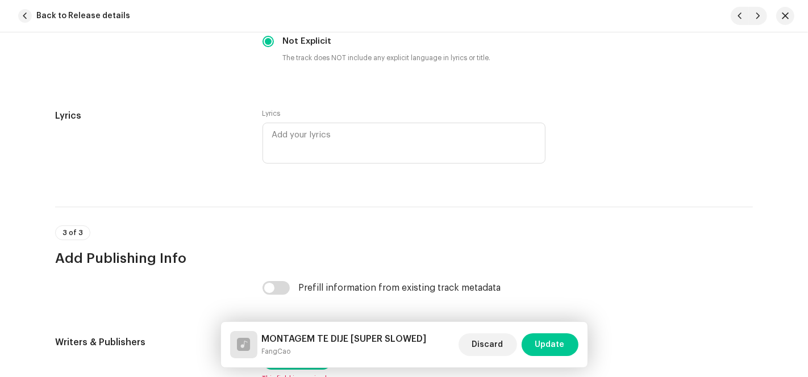
scroll to position [2209, 0]
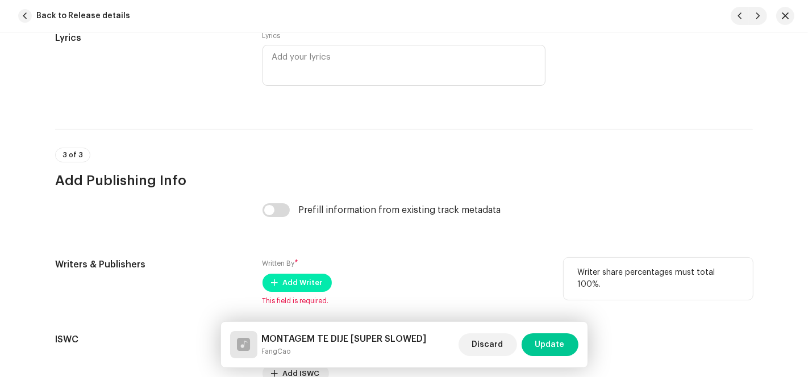
click at [288, 281] on span "Add Writer" at bounding box center [303, 283] width 40 height 23
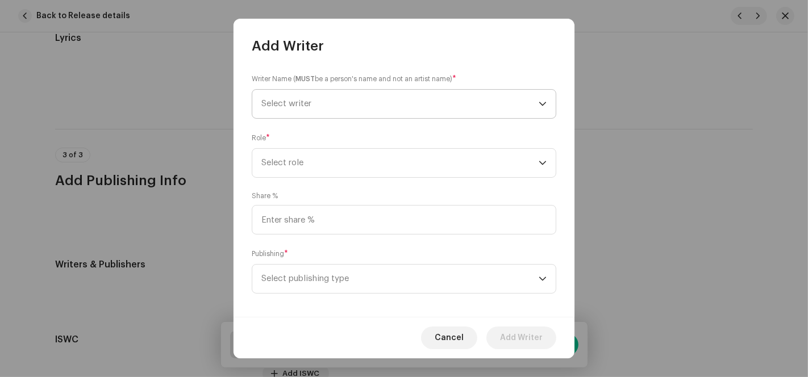
click at [495, 102] on span "Select writer" at bounding box center [399, 104] width 277 height 28
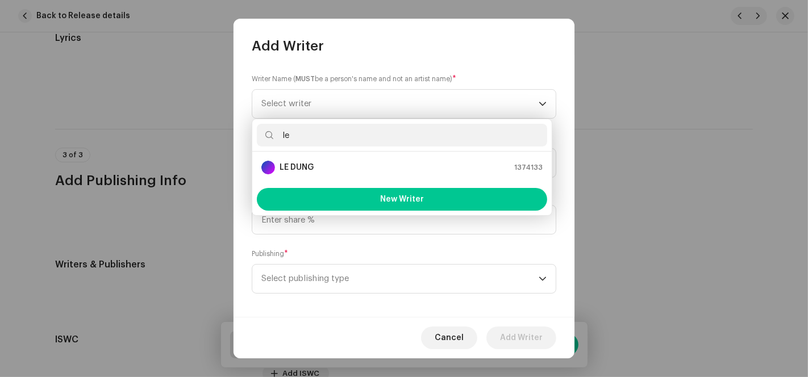
type input "le"
click at [334, 168] on div "LE DUNG 1374133" at bounding box center [401, 168] width 281 height 14
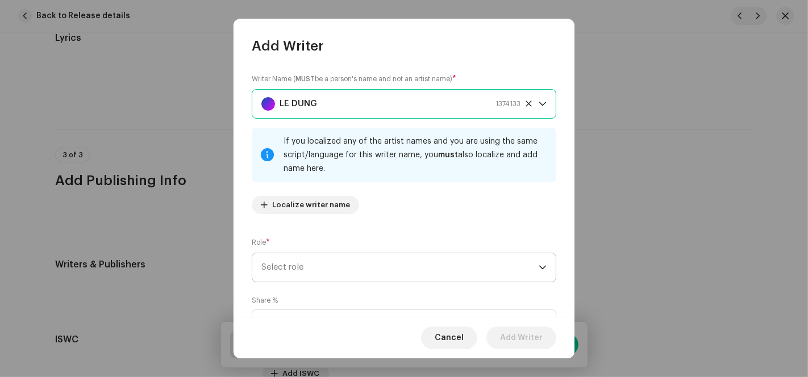
click at [326, 260] on span "Select role" at bounding box center [399, 267] width 277 height 28
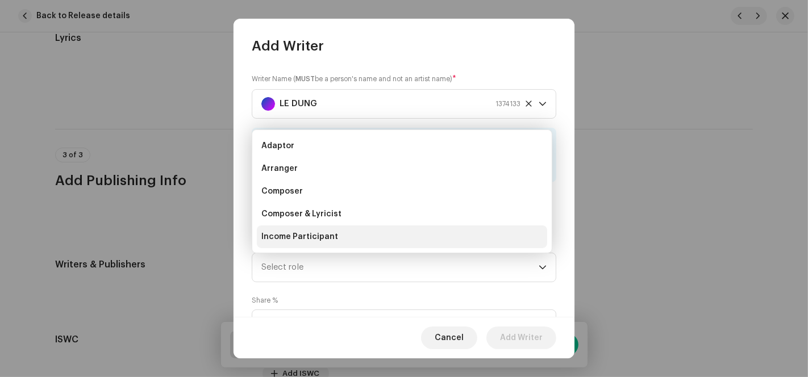
scroll to position [18, 0]
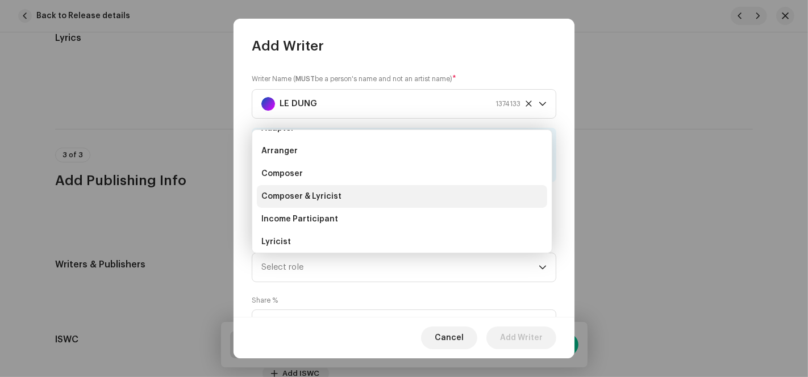
click at [322, 194] on span "Composer & Lyricist" at bounding box center [301, 196] width 80 height 11
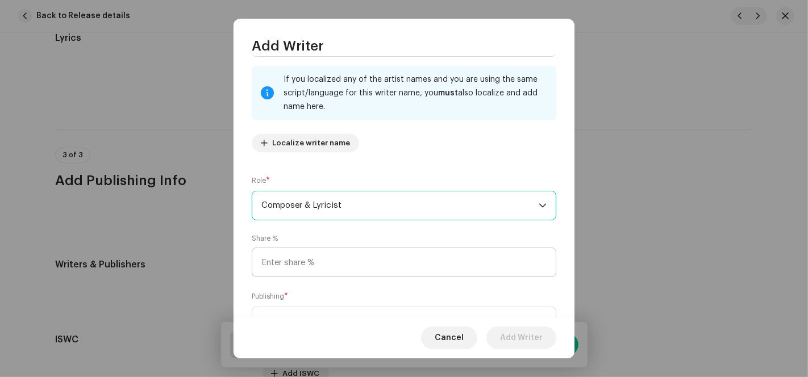
scroll to position [113, 0]
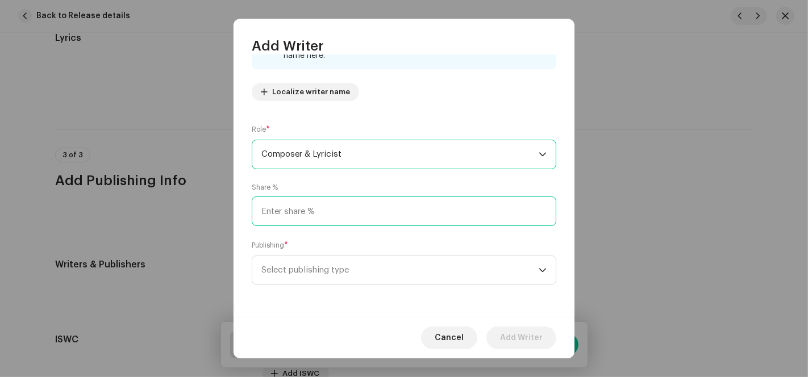
click at [313, 215] on input at bounding box center [404, 212] width 304 height 30
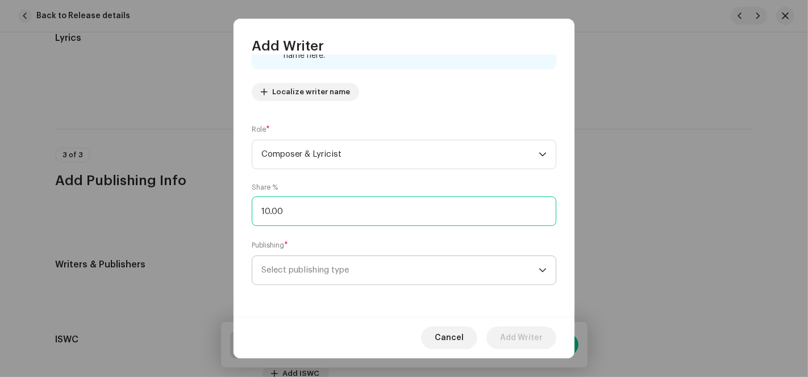
type input "100.00"
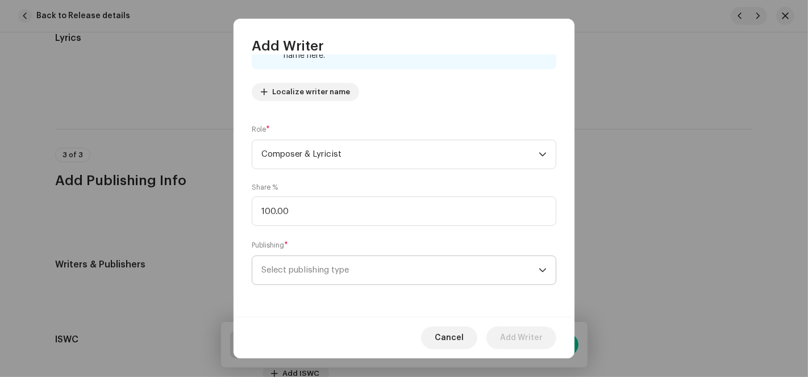
click at [315, 275] on span "Select publishing type" at bounding box center [399, 270] width 277 height 28
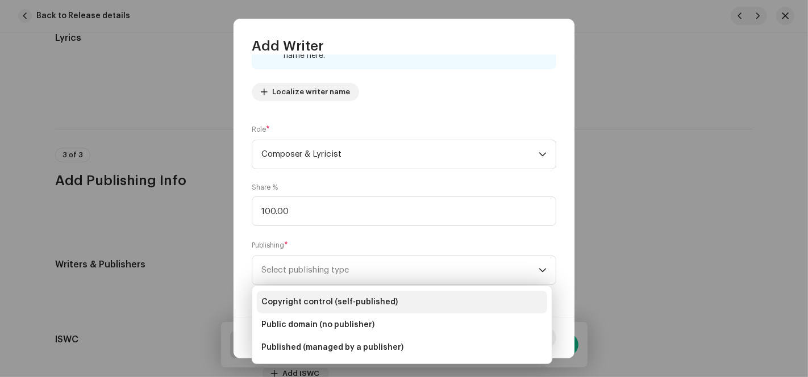
click at [333, 307] on li "Copyright control (self-published)" at bounding box center [402, 302] width 290 height 23
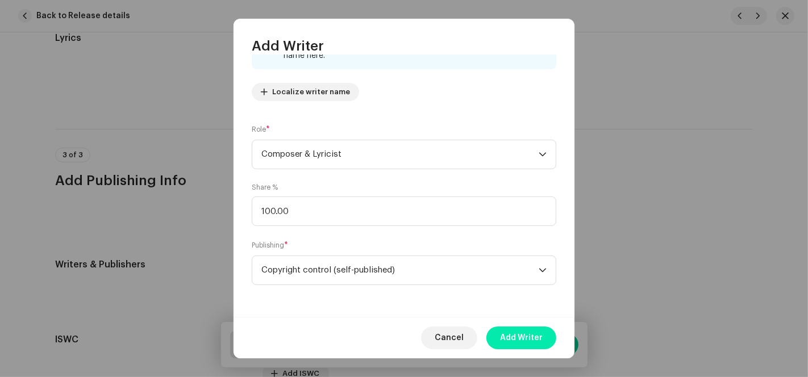
click at [531, 340] on span "Add Writer" at bounding box center [521, 338] width 43 height 23
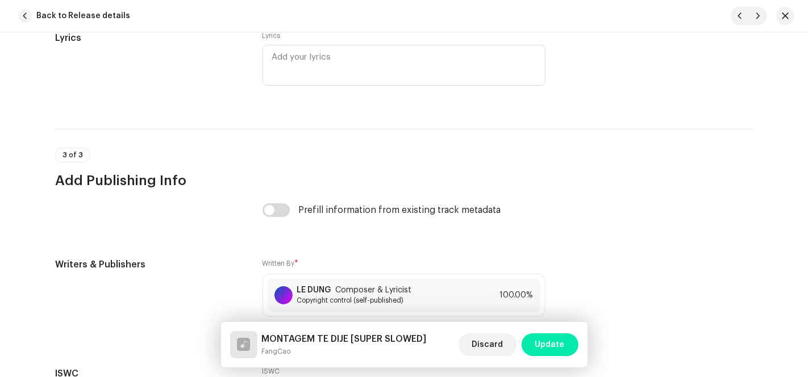
click at [554, 345] on span "Update" at bounding box center [550, 344] width 30 height 23
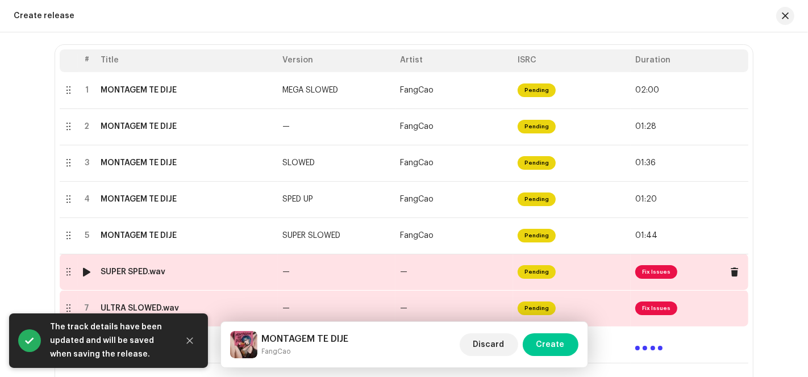
click at [591, 278] on td "Pending" at bounding box center [572, 272] width 118 height 36
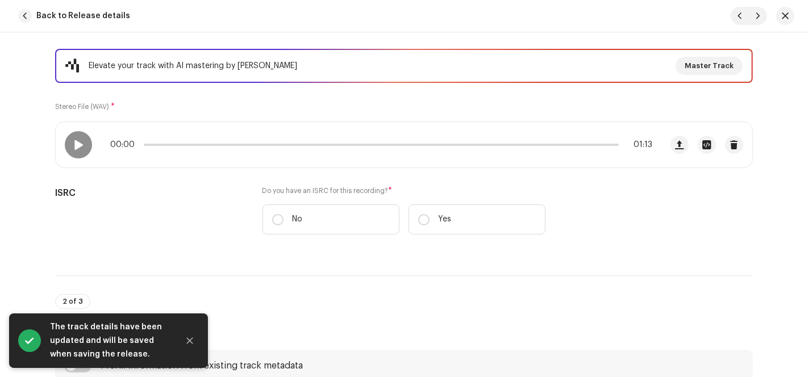
scroll to position [315, 0]
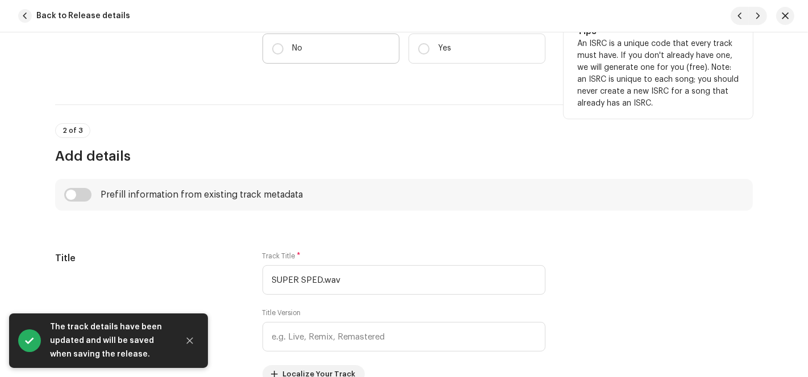
click at [294, 43] on p "No" at bounding box center [298, 49] width 10 height 12
click at [283, 43] on input "No" at bounding box center [277, 48] width 11 height 11
radio input "true"
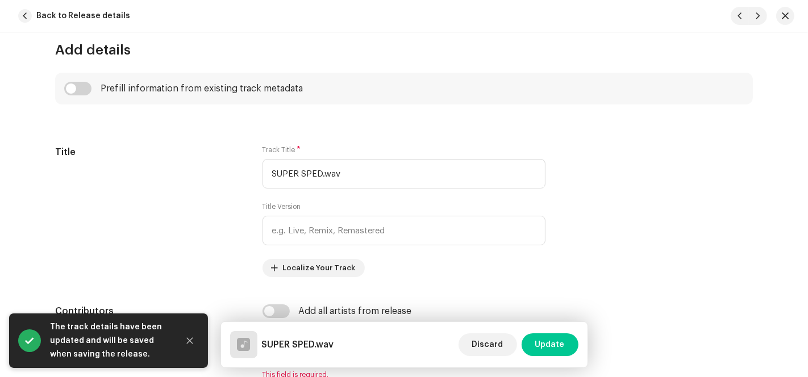
scroll to position [568, 0]
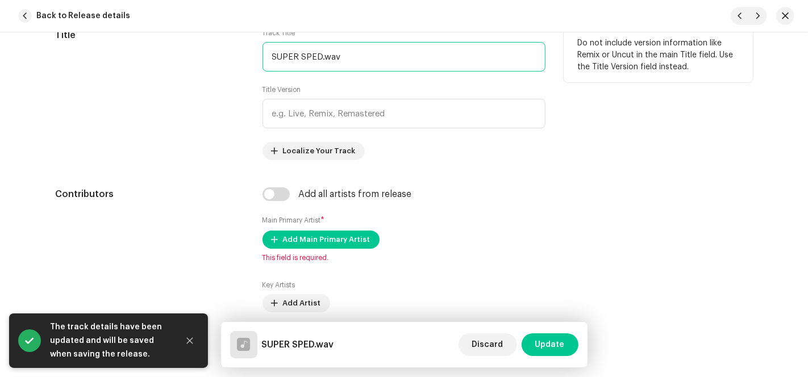
drag, startPoint x: 318, startPoint y: 54, endPoint x: 118, endPoint y: 69, distance: 199.9
click at [173, 65] on div "Title Track Title * SUPER SPED.wav Title Version Localize Your Track Do not inc…" at bounding box center [404, 94] width 698 height 132
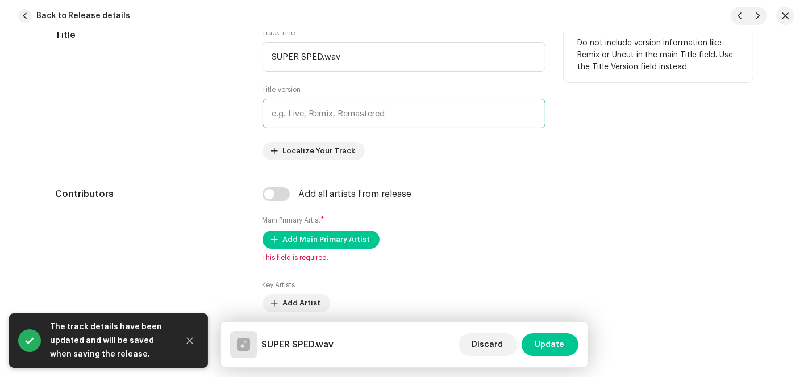
click at [318, 119] on input "text" at bounding box center [403, 114] width 283 height 30
paste input "SUPER SPED"
type input "SUPER SPED"
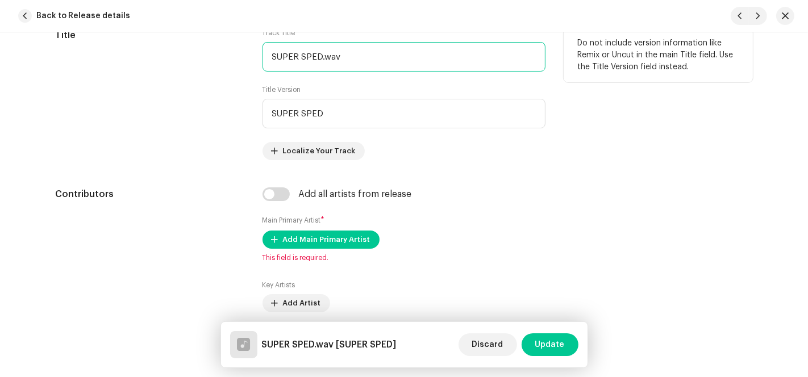
click at [141, 52] on div "Title Track Title * SUPER SPED.wav Title Version SUPER SPED Localize Your Track…" at bounding box center [404, 94] width 698 height 132
paste input "MONTAGEM TE DIJE"
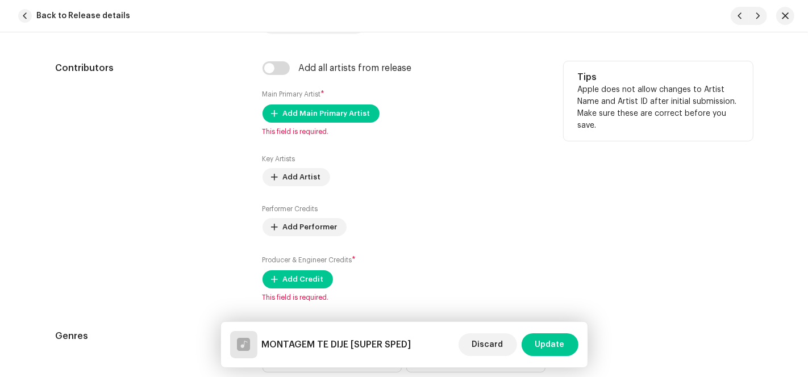
type input "MONTAGEM TE DIJE"
click at [276, 74] on input "checkbox" at bounding box center [275, 68] width 27 height 14
checkbox input "true"
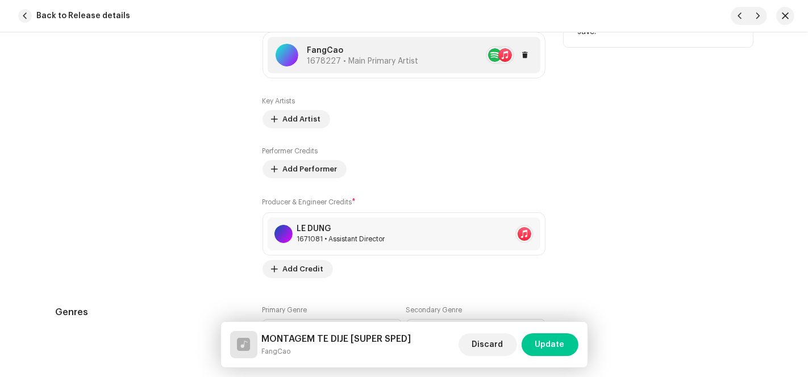
scroll to position [883, 0]
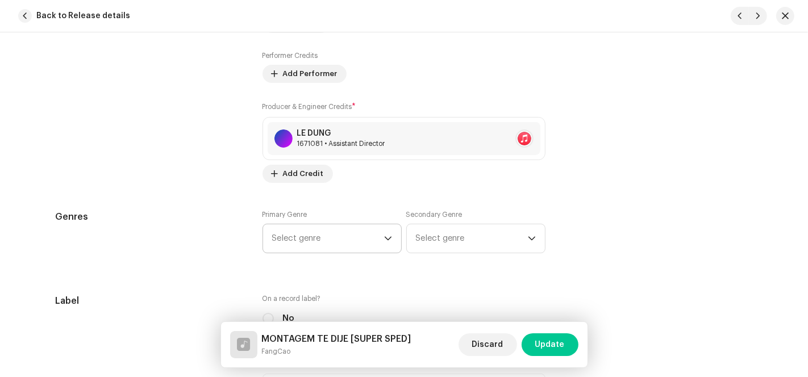
click at [344, 249] on span "Select genre" at bounding box center [328, 238] width 112 height 28
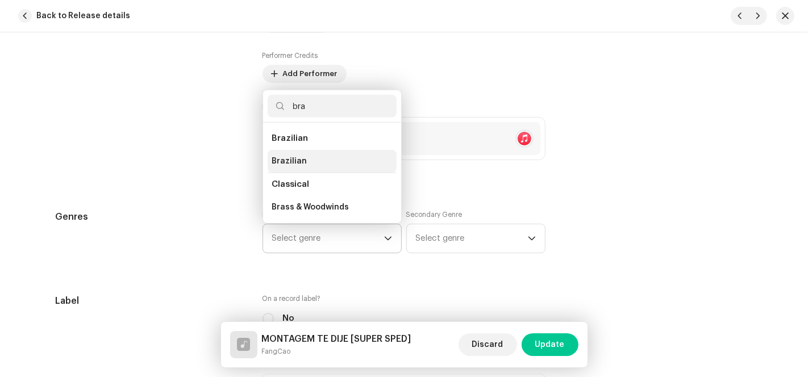
type input "bra"
click at [287, 157] on span "Brazilian" at bounding box center [289, 161] width 35 height 11
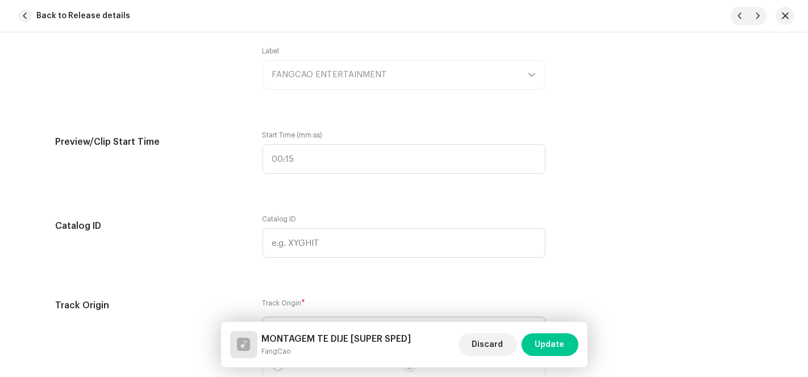
scroll to position [1388, 0]
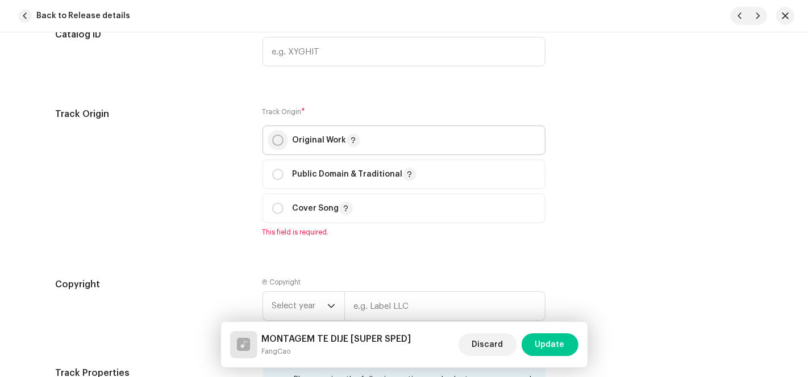
click at [280, 139] on input "radio" at bounding box center [277, 140] width 11 height 11
radio input "true"
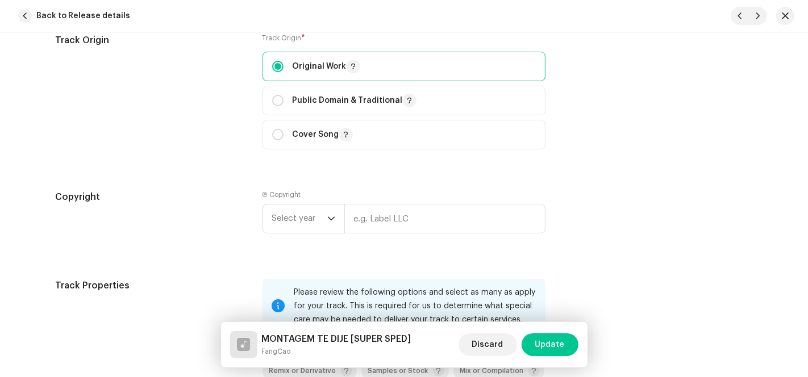
scroll to position [1515, 0]
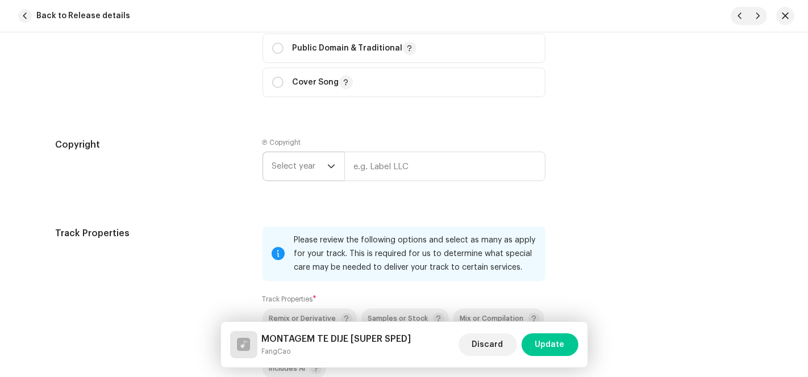
click at [319, 170] on span "Select year" at bounding box center [299, 166] width 55 height 28
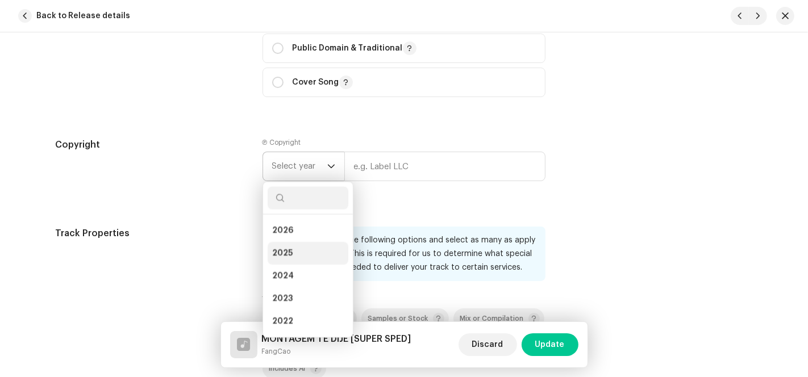
click at [294, 257] on li "2025" at bounding box center [308, 253] width 81 height 23
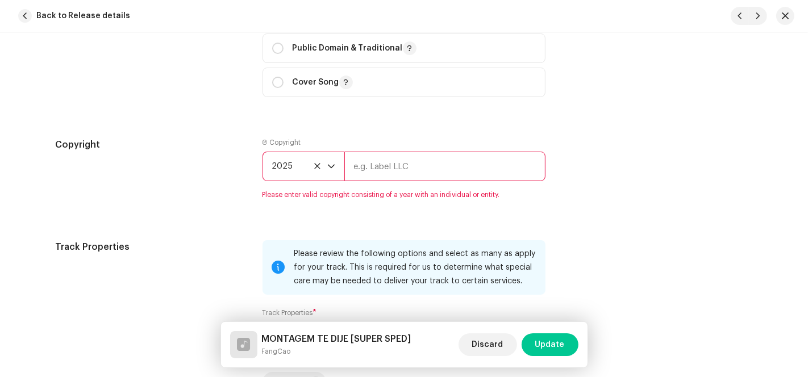
click at [391, 166] on input "text" at bounding box center [444, 167] width 201 height 30
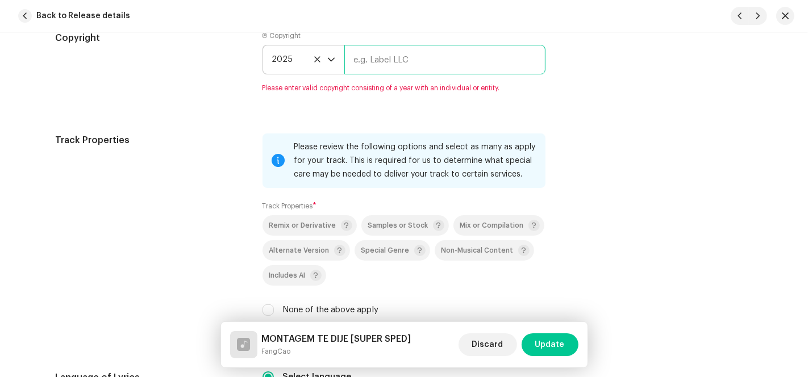
scroll to position [1704, 0]
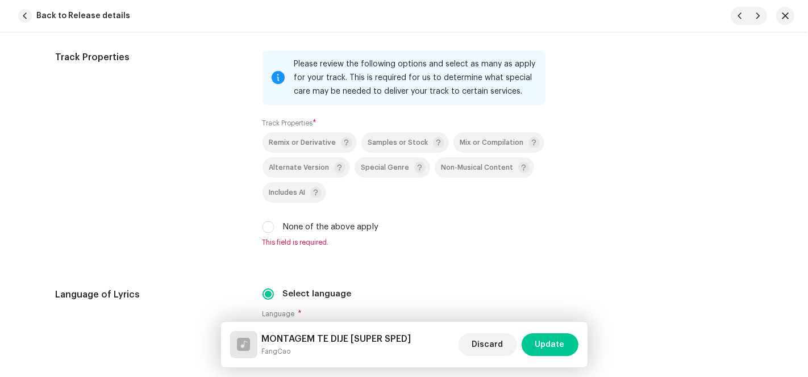
type input "AP-XT"
click at [262, 230] on input "None of the above apply" at bounding box center [267, 227] width 11 height 11
checkbox input "true"
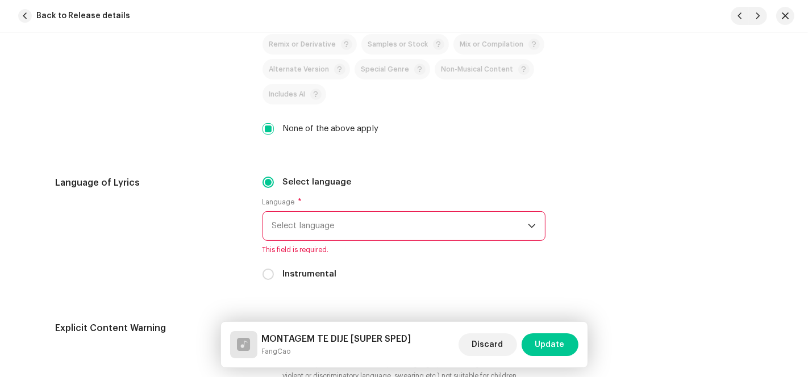
scroll to position [1879, 0]
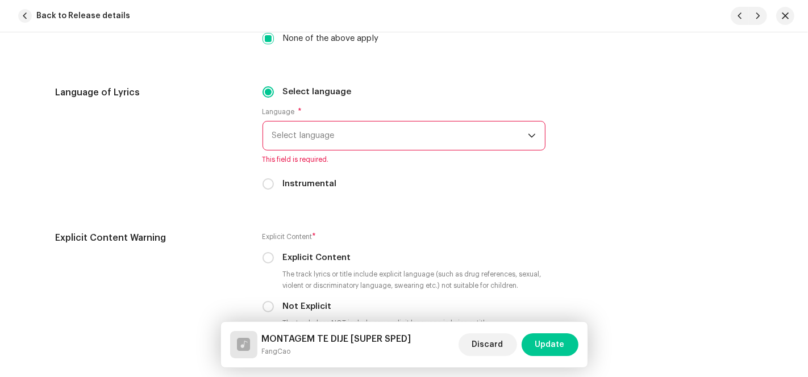
click at [368, 139] on span "Select language" at bounding box center [400, 136] width 256 height 28
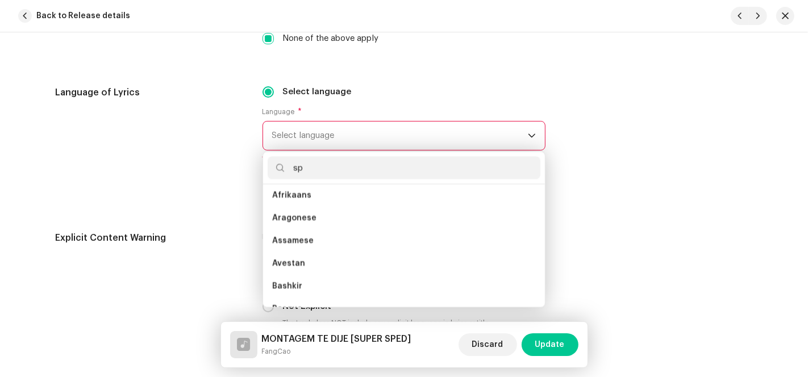
scroll to position [0, 0]
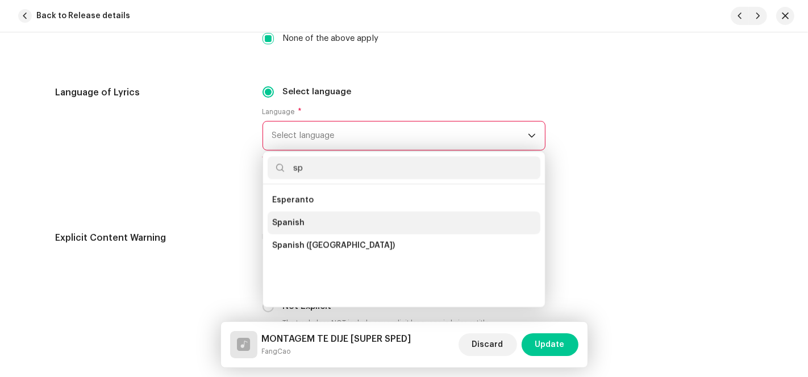
type input "sp"
click at [310, 222] on li "Spanish" at bounding box center [404, 222] width 273 height 23
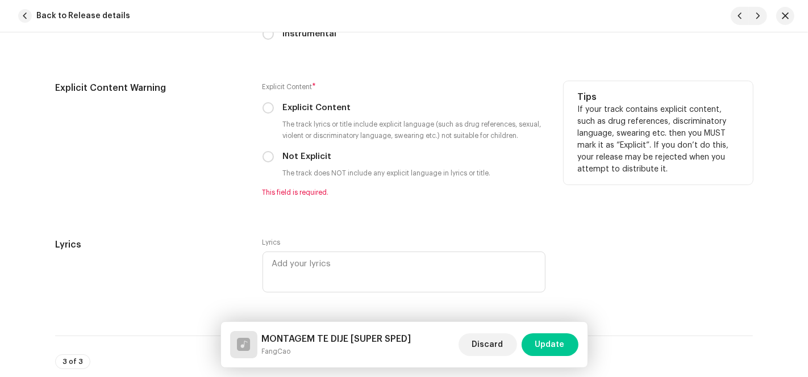
scroll to position [2069, 0]
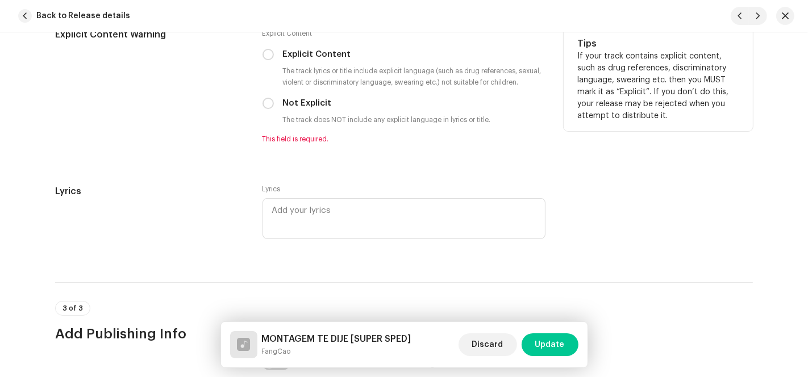
click at [256, 106] on div "Explicit Content Warning Explicit Content * Explicit Content The track lyrics o…" at bounding box center [404, 93] width 698 height 130
click at [268, 106] on input "Not Explicit" at bounding box center [267, 103] width 11 height 11
radio input "true"
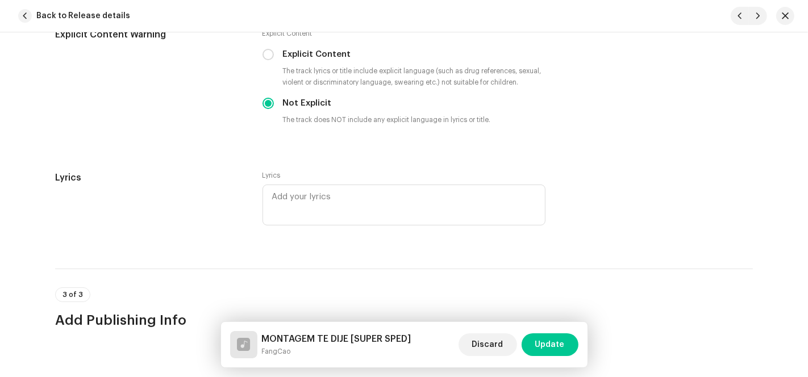
scroll to position [2258, 0]
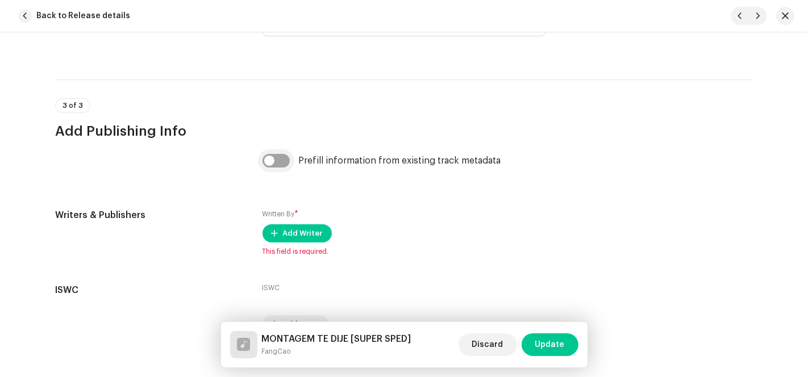
click at [274, 160] on input "checkbox" at bounding box center [275, 161] width 27 height 14
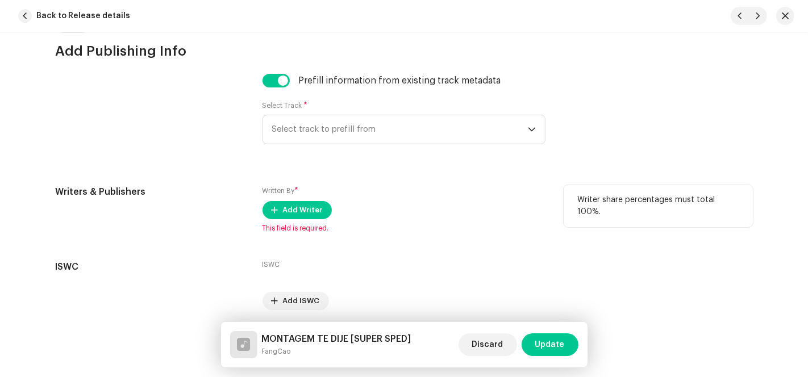
scroll to position [2382, 0]
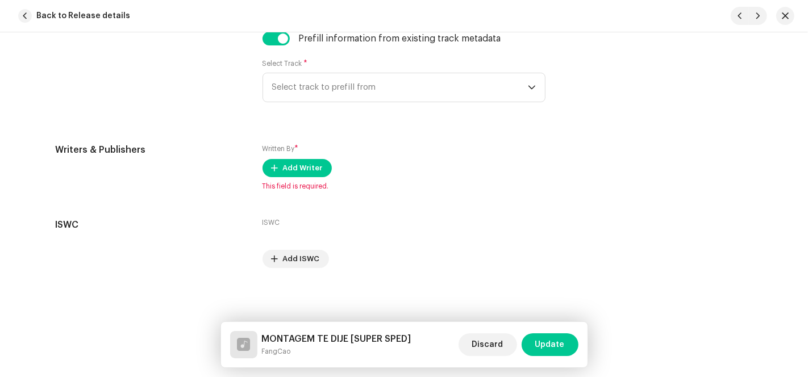
click at [258, 41] on div "Prefill information from existing track metadata Select Track * Select track to…" at bounding box center [404, 74] width 698 height 84
click at [267, 36] on input "checkbox" at bounding box center [275, 39] width 27 height 14
checkbox input "false"
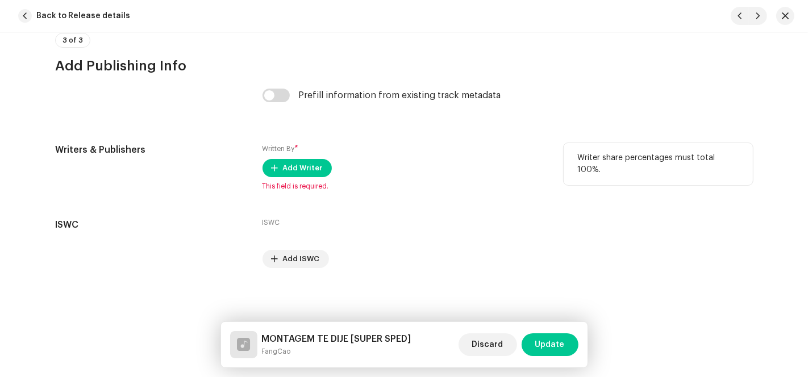
scroll to position [2325, 0]
click at [301, 172] on span "Add Writer" at bounding box center [303, 168] width 40 height 23
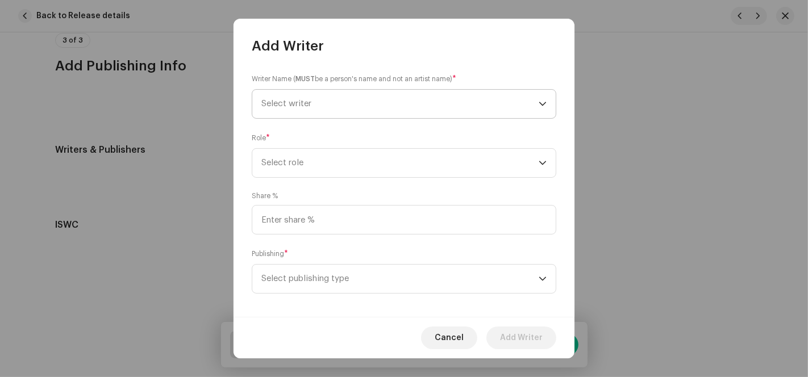
click at [520, 113] on span "Select writer" at bounding box center [399, 104] width 277 height 28
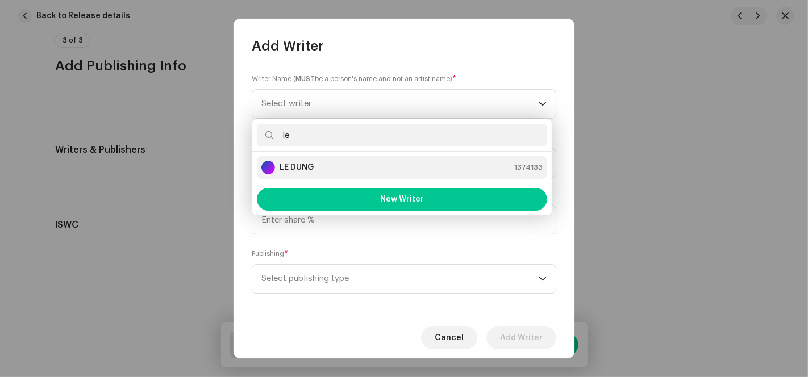
type input "le"
click at [358, 173] on div "LE DUNG 1374133" at bounding box center [401, 168] width 281 height 14
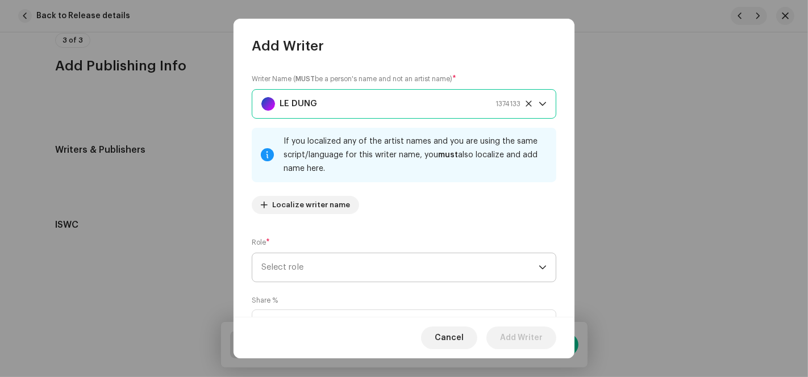
click at [314, 259] on span "Select role" at bounding box center [399, 267] width 277 height 28
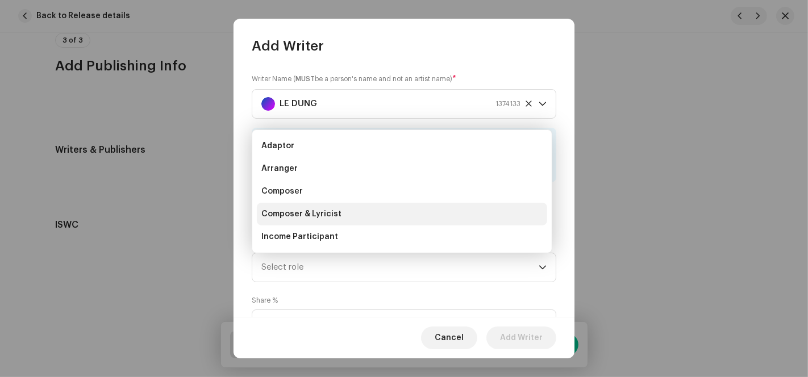
scroll to position [18, 0]
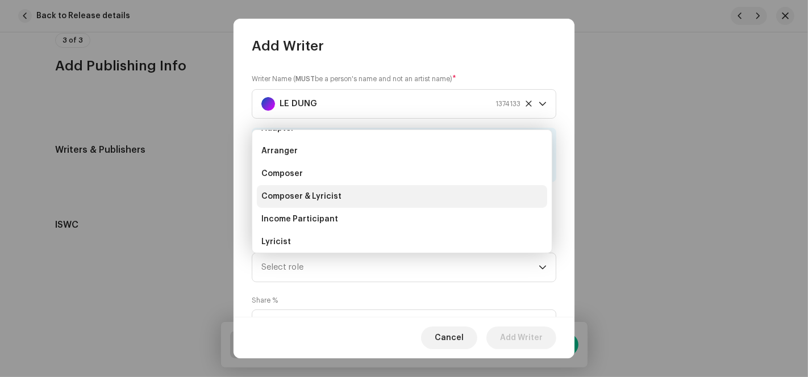
click at [333, 195] on span "Composer & Lyricist" at bounding box center [301, 196] width 80 height 11
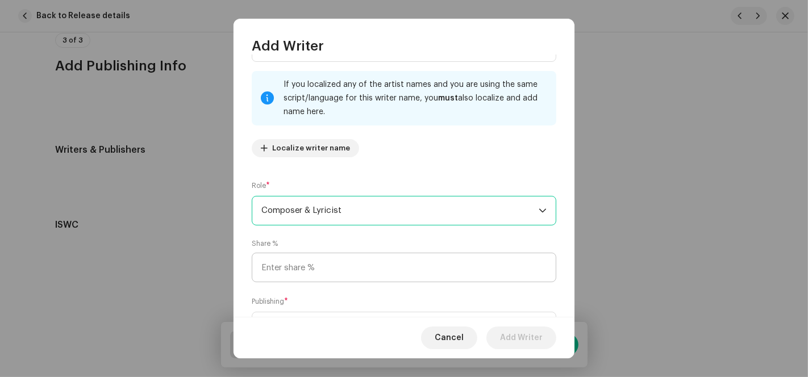
scroll to position [113, 0]
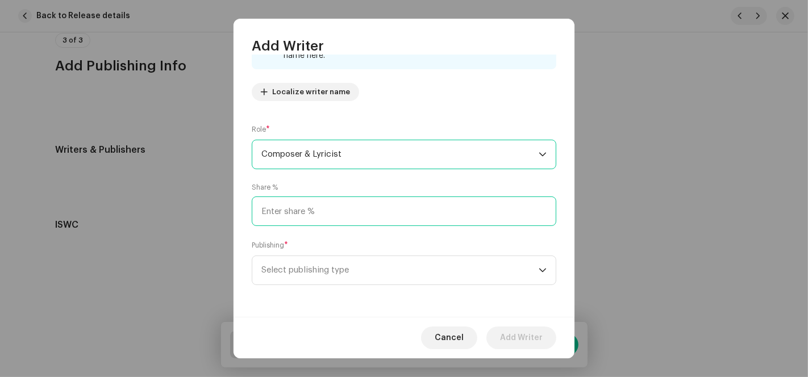
click at [326, 216] on input at bounding box center [404, 212] width 304 height 30
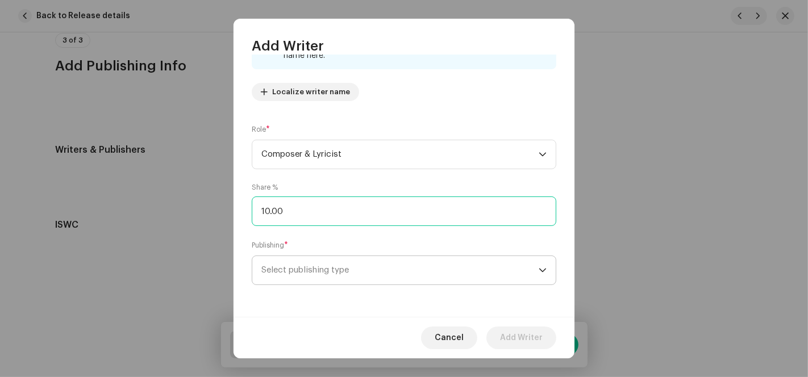
type input "100.00"
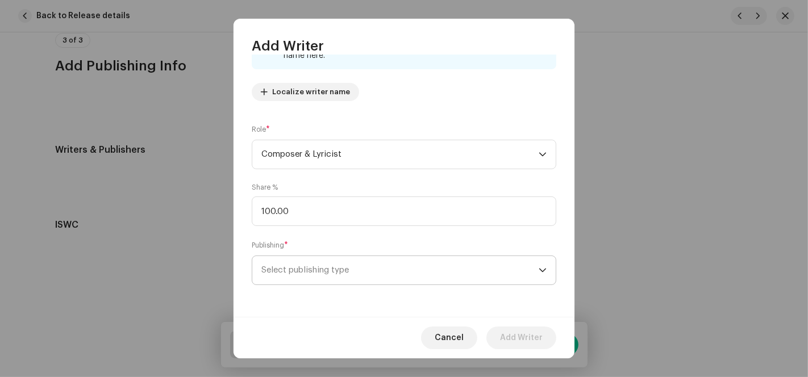
click at [320, 264] on span "Select publishing type" at bounding box center [399, 270] width 277 height 28
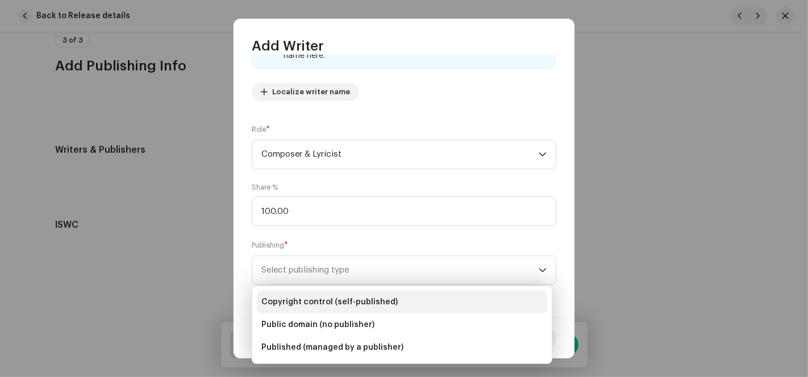
click at [335, 303] on span "Copyright control (self-published)" at bounding box center [329, 302] width 136 height 11
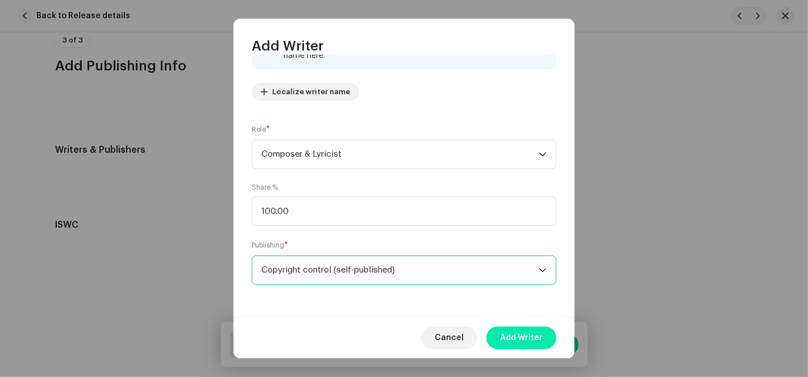
click at [533, 339] on span "Add Writer" at bounding box center [521, 338] width 43 height 23
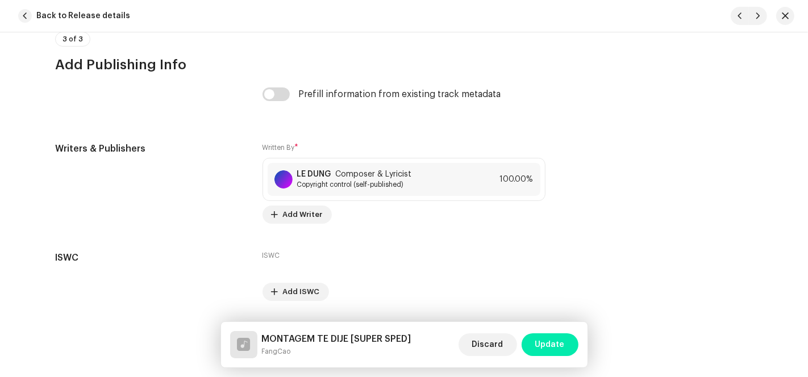
click at [560, 345] on span "Update" at bounding box center [550, 344] width 30 height 23
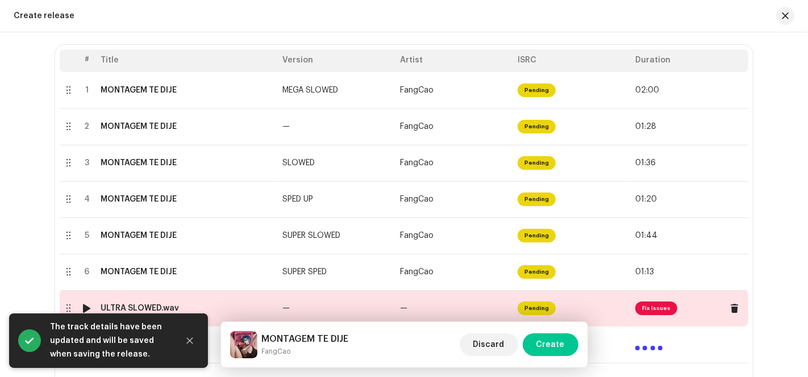
click at [600, 309] on td "Pending" at bounding box center [572, 308] width 118 height 36
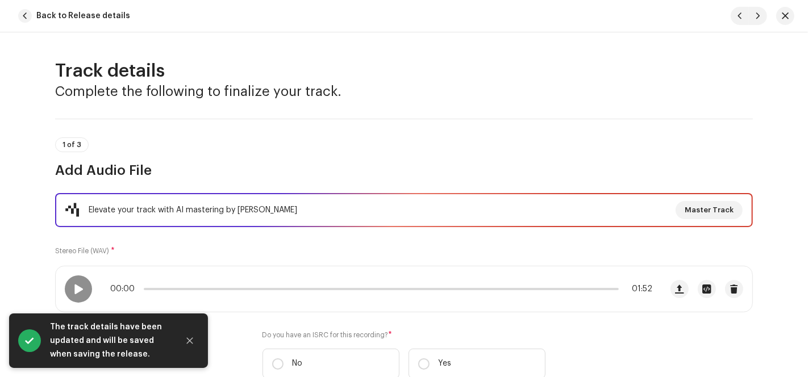
scroll to position [315, 0]
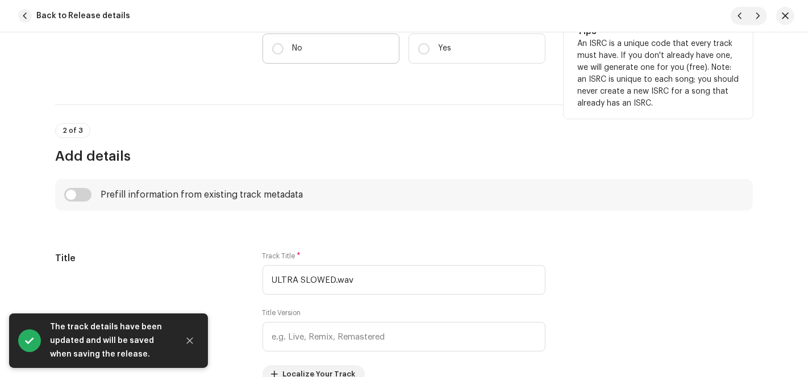
click at [311, 57] on label "No" at bounding box center [330, 49] width 137 height 30
click at [283, 55] on input "No" at bounding box center [277, 48] width 11 height 11
radio input "true"
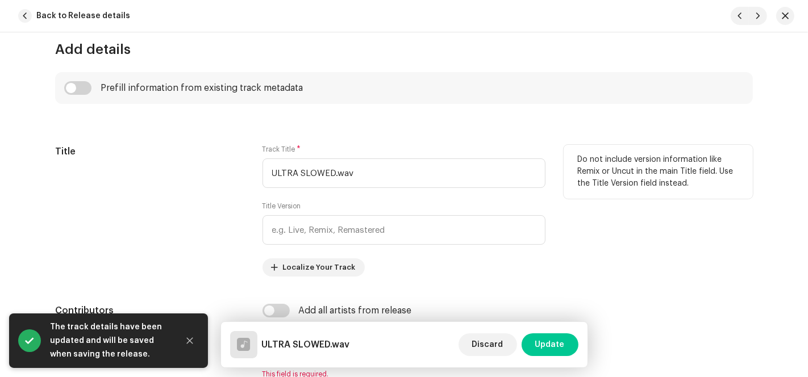
scroll to position [568, 0]
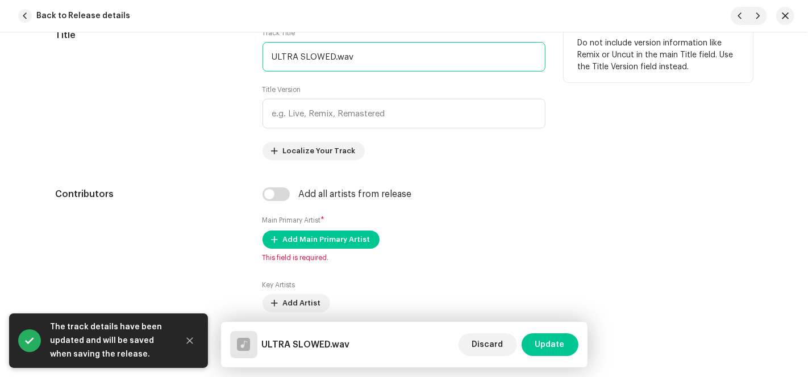
click at [333, 52] on input "ULTRA SLOWED.wav" at bounding box center [403, 57] width 283 height 30
drag, startPoint x: 330, startPoint y: 54, endPoint x: 245, endPoint y: 55, distance: 85.2
click at [245, 55] on div "Title Track Title * ULTRA SLOWED.wav Title Version Localize Your Track Do not i…" at bounding box center [404, 94] width 698 height 132
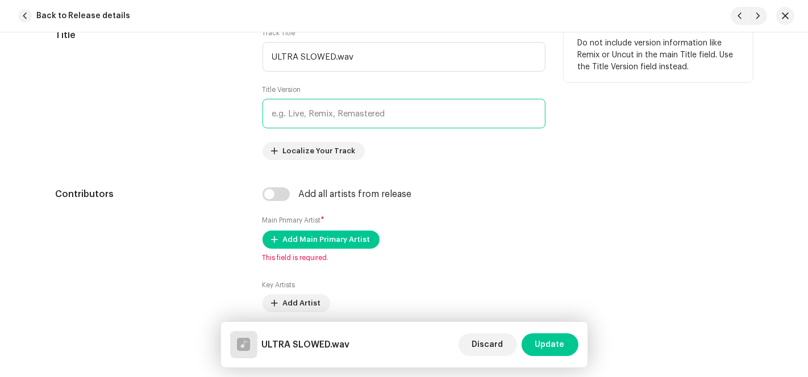
click at [334, 119] on input "text" at bounding box center [403, 114] width 283 height 30
paste input "ULTRA SLOWED"
type input "ULTRA SLOWED"
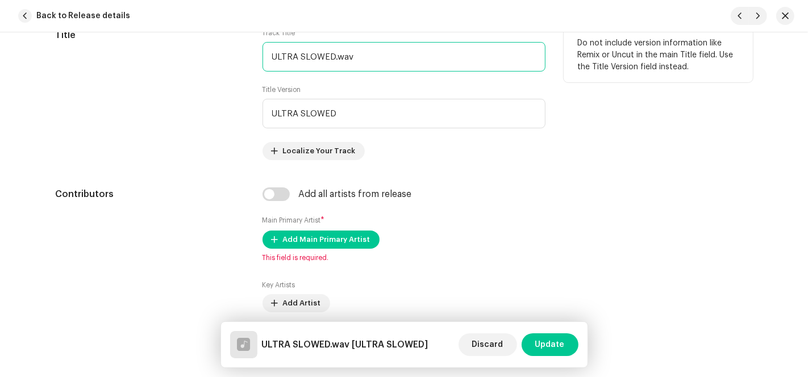
click at [129, 59] on div "Title Track Title * ULTRA SLOWED.wav Title Version ULTRA SLOWED Localize Your T…" at bounding box center [404, 94] width 698 height 132
paste input "MONTAGEM TE DIJE"
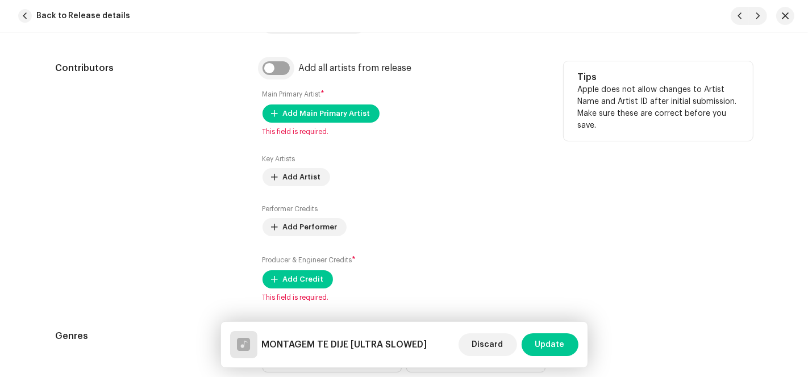
type input "MONTAGEM TE DIJE"
click at [272, 62] on input "checkbox" at bounding box center [275, 68] width 27 height 14
checkbox input "true"
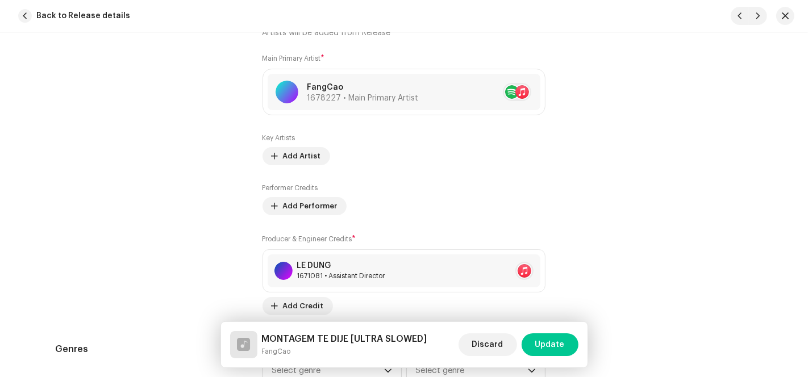
scroll to position [1010, 0]
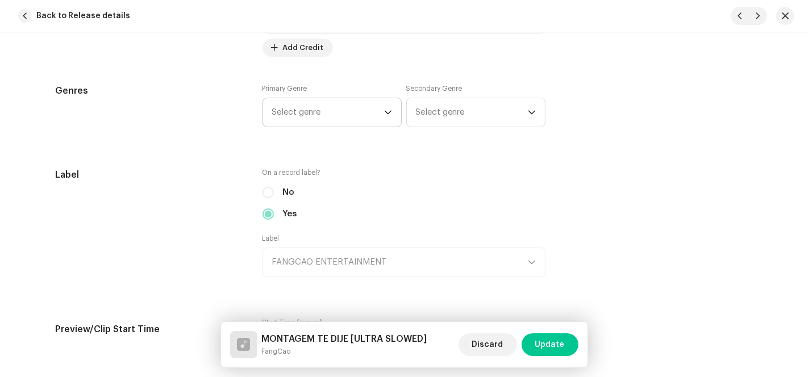
click at [329, 112] on span "Select genre" at bounding box center [328, 112] width 112 height 28
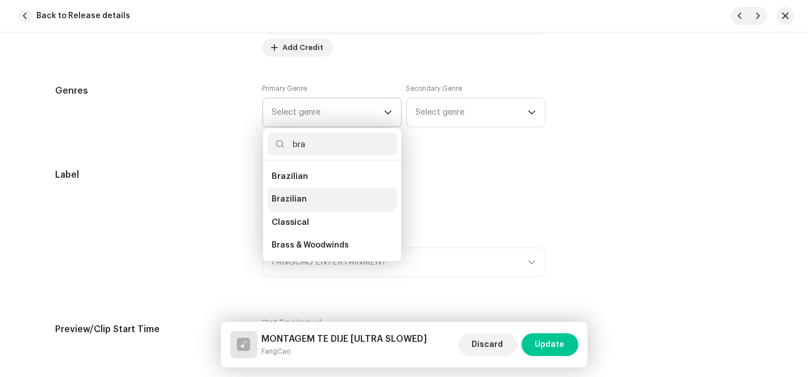
type input "bra"
click at [304, 189] on li "Brazilian" at bounding box center [332, 199] width 129 height 23
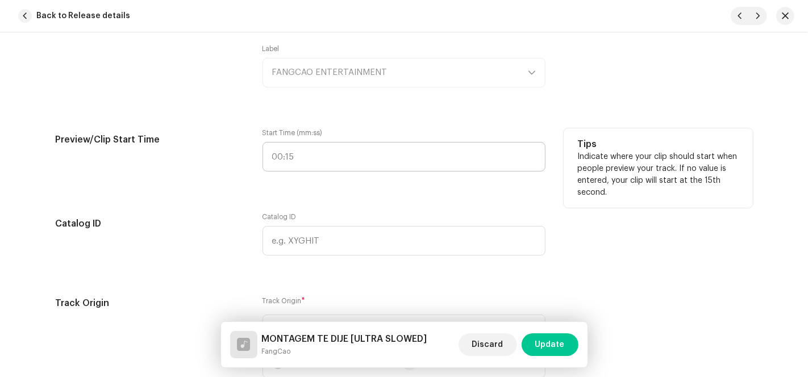
scroll to position [1325, 0]
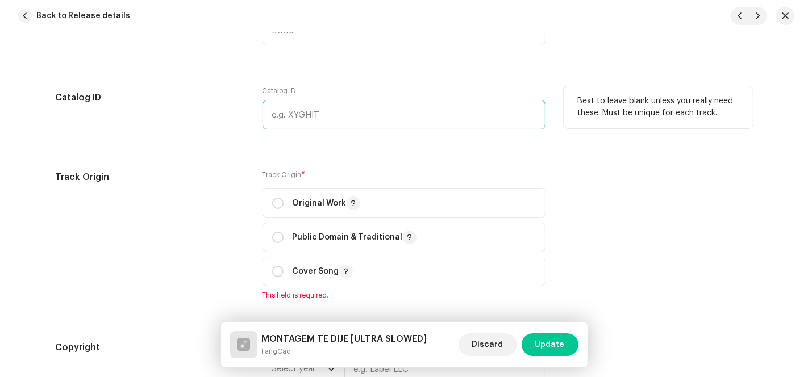
click at [295, 118] on input "text" at bounding box center [403, 115] width 283 height 30
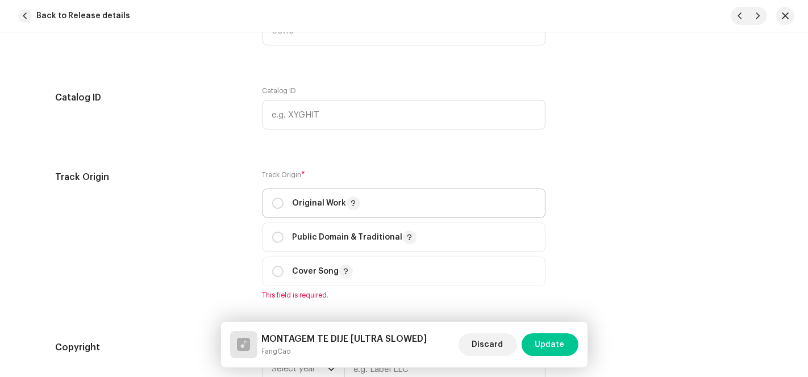
drag, startPoint x: 278, startPoint y: 194, endPoint x: 290, endPoint y: 189, distance: 13.3
click at [279, 199] on span "Original Work" at bounding box center [404, 203] width 264 height 28
radio input "true"
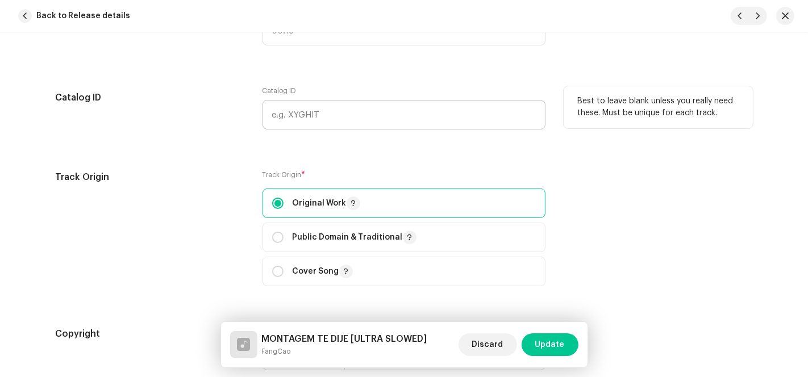
scroll to position [1515, 0]
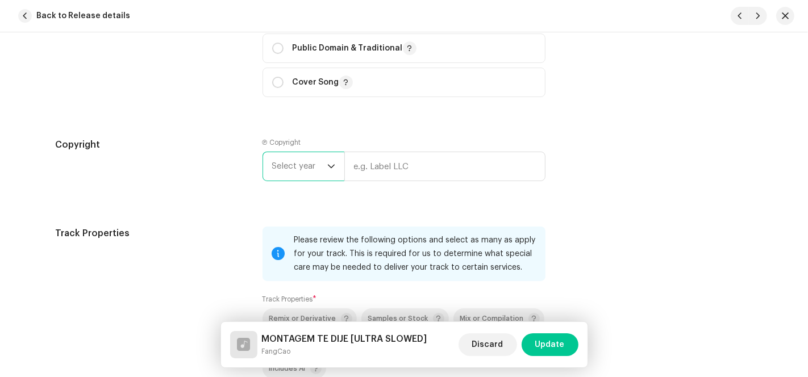
click at [294, 171] on span "Select year" at bounding box center [299, 166] width 55 height 28
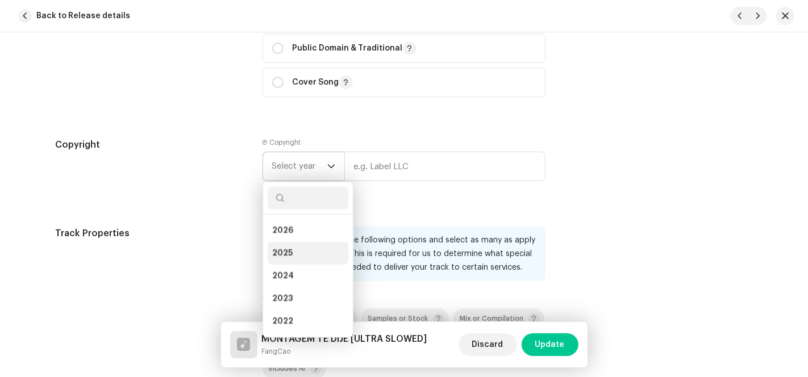
click at [295, 257] on li "2025" at bounding box center [308, 253] width 81 height 23
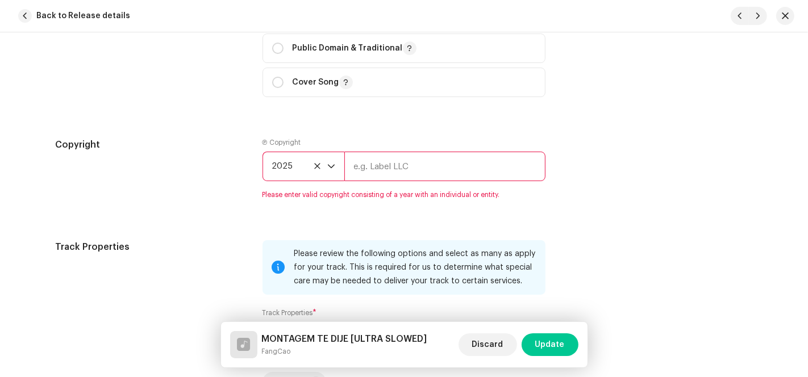
drag, startPoint x: 402, startPoint y: 168, endPoint x: 407, endPoint y: 181, distance: 14.0
click at [401, 168] on input "text" at bounding box center [444, 167] width 201 height 30
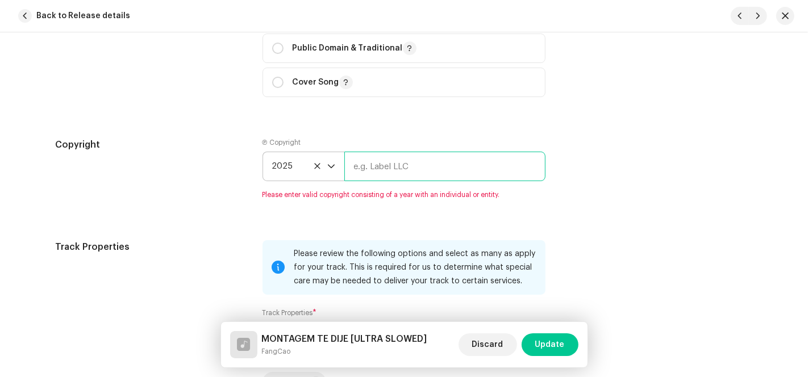
type input "AP-XT"
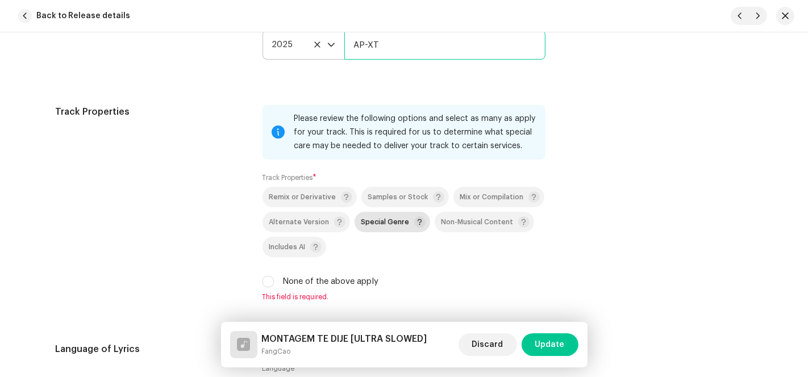
scroll to position [1704, 0]
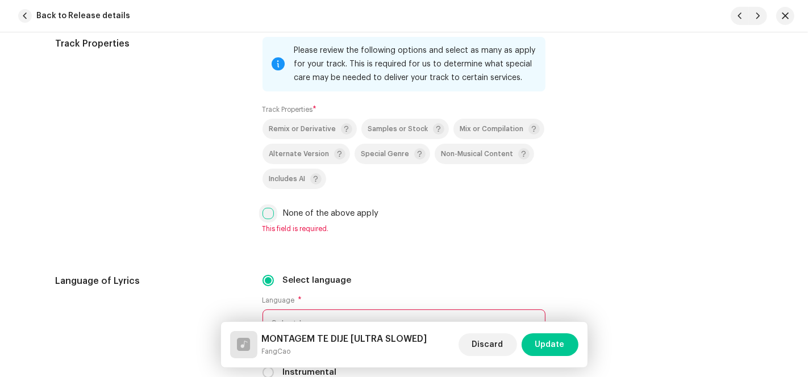
click at [268, 216] on input "None of the above apply" at bounding box center [267, 213] width 11 height 11
checkbox input "true"
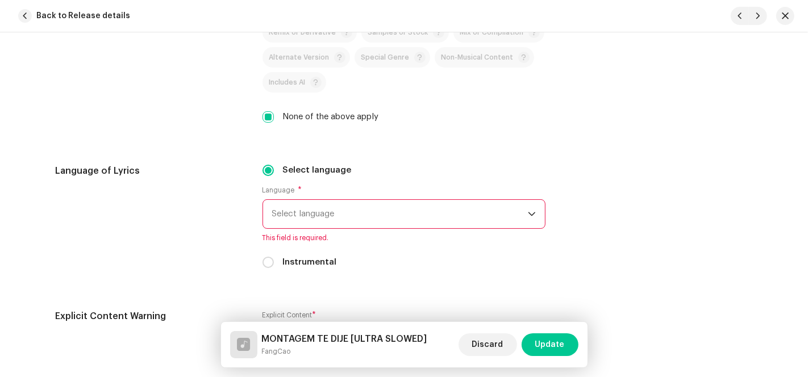
scroll to position [1893, 0]
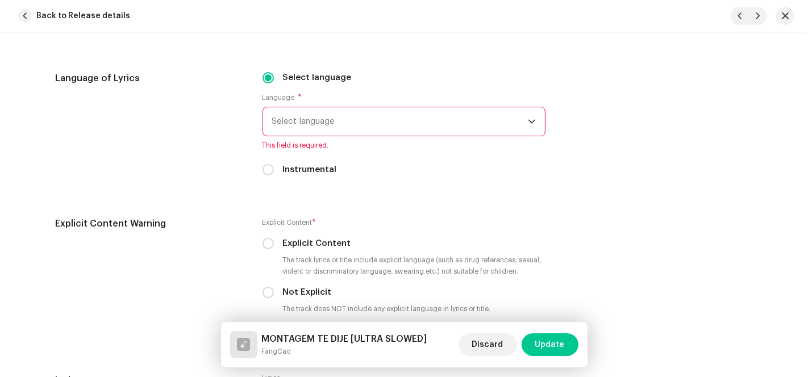
click at [351, 121] on span "Select language" at bounding box center [400, 121] width 256 height 28
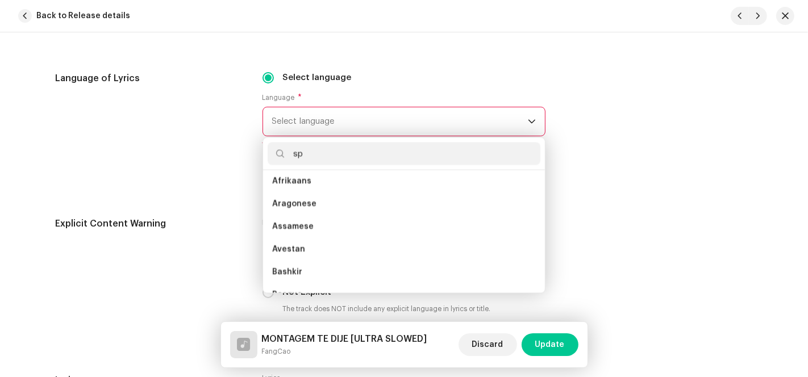
scroll to position [0, 0]
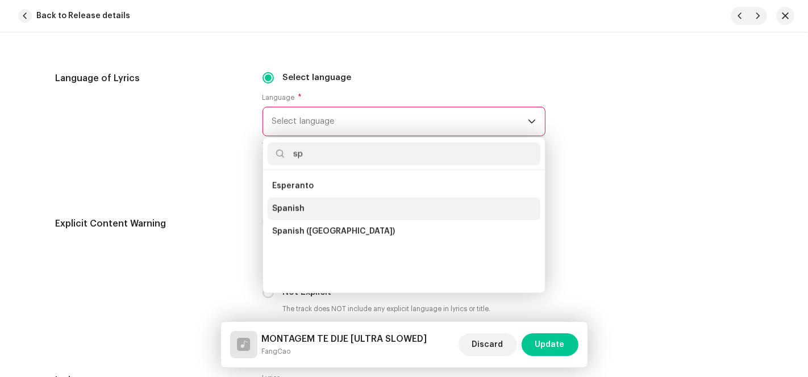
type input "sp"
click at [310, 210] on li "Spanish" at bounding box center [404, 208] width 273 height 23
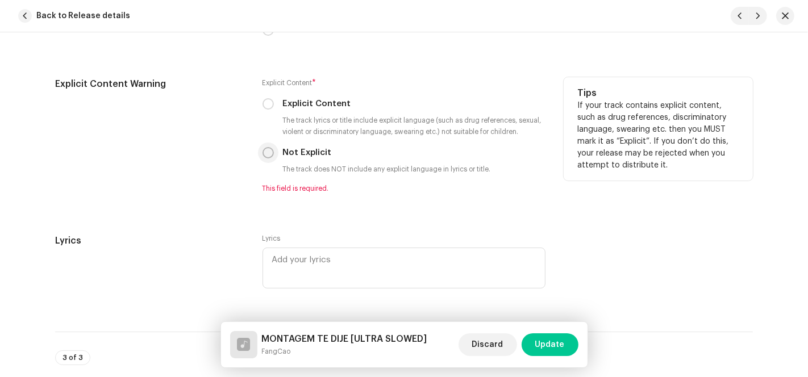
click at [268, 157] on input "Not Explicit" at bounding box center [267, 152] width 11 height 11
radio input "true"
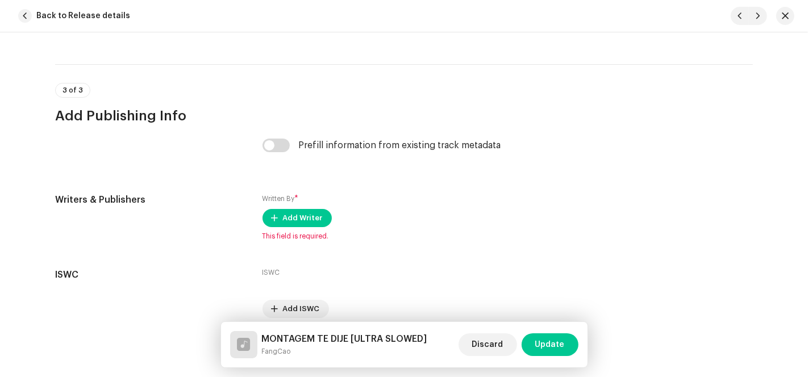
scroll to position [2325, 0]
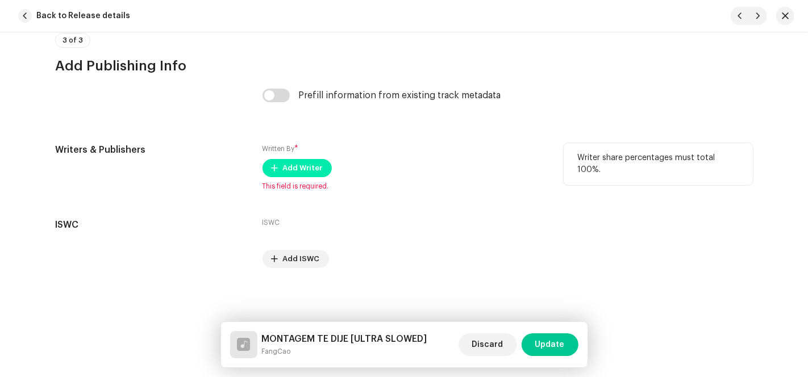
click at [283, 176] on span "Add Writer" at bounding box center [303, 168] width 40 height 23
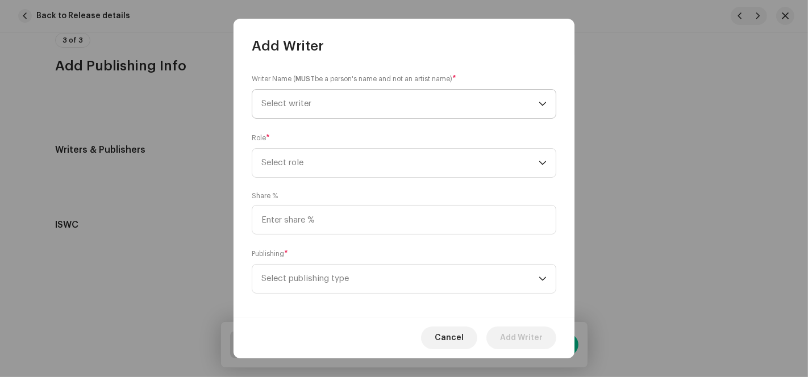
click at [368, 105] on span "Select writer" at bounding box center [399, 104] width 277 height 28
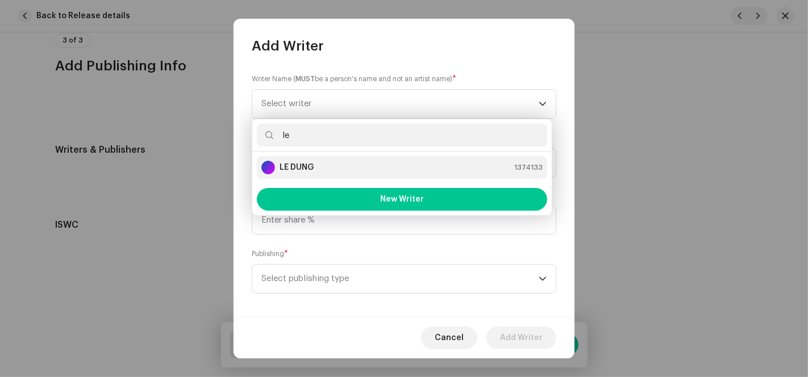
type input "le"
click at [318, 164] on div "LE DUNG 1374133" at bounding box center [401, 168] width 281 height 14
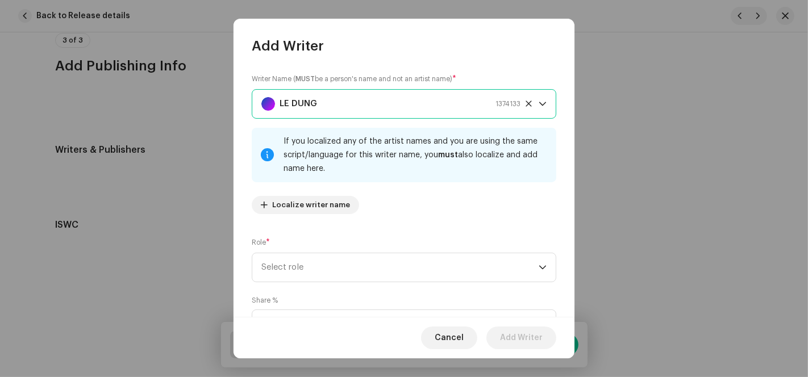
scroll to position [113, 0]
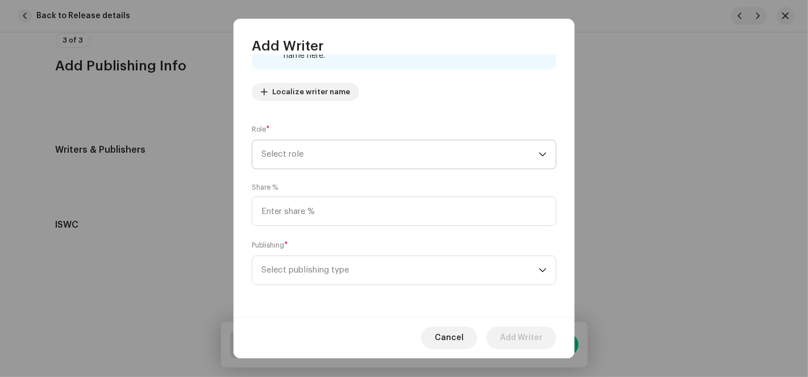
click at [295, 158] on span "Select role" at bounding box center [399, 154] width 277 height 28
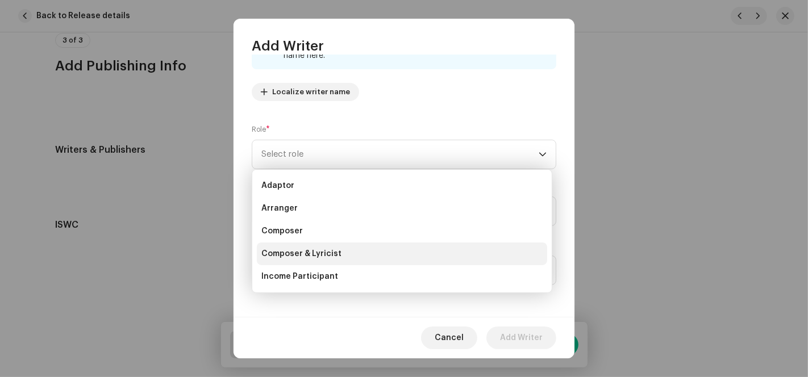
click at [307, 250] on span "Composer & Lyricist" at bounding box center [301, 253] width 80 height 11
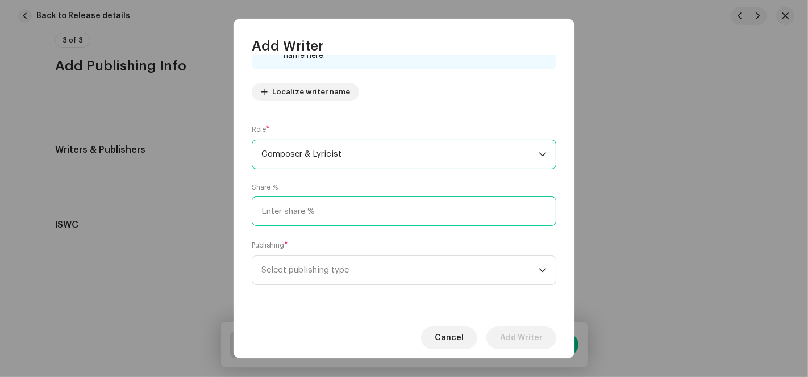
click at [323, 207] on input at bounding box center [404, 212] width 304 height 30
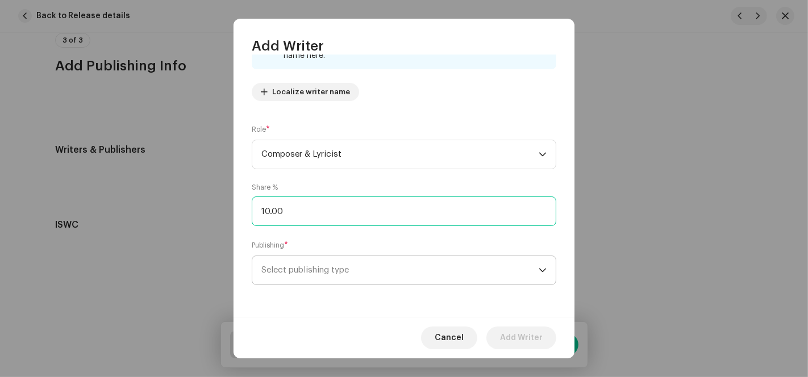
type input "100.00"
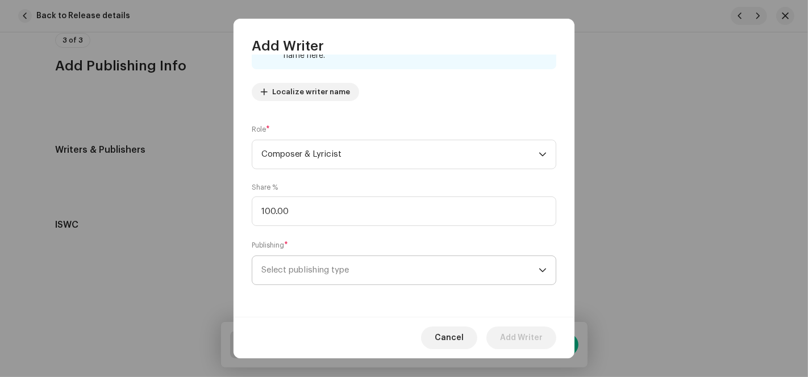
click at [310, 269] on span "Select publishing type" at bounding box center [399, 270] width 277 height 28
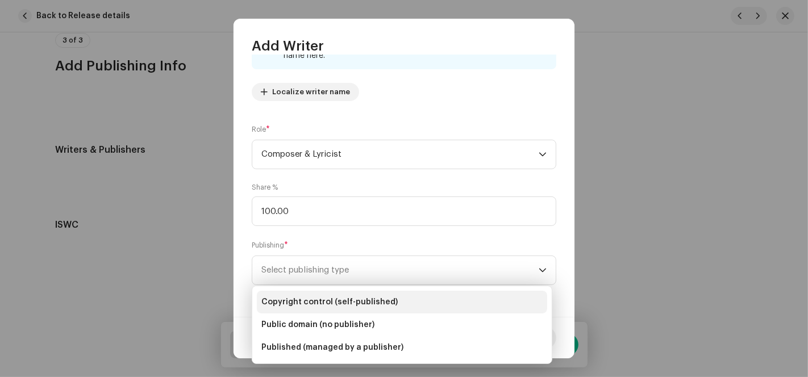
click at [316, 307] on span "Copyright control (self-published)" at bounding box center [329, 302] width 136 height 11
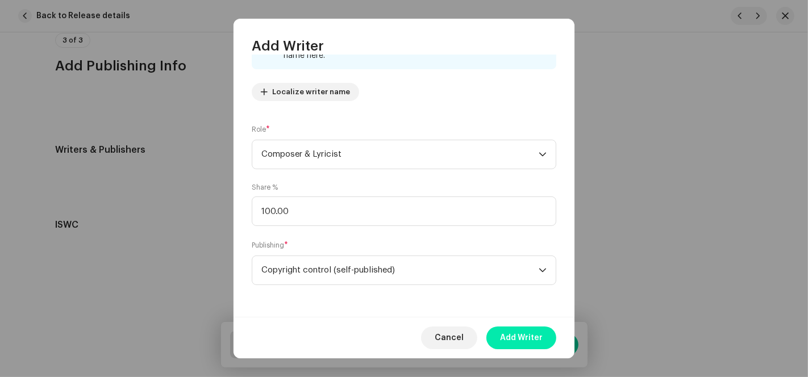
click at [535, 339] on span "Add Writer" at bounding box center [521, 338] width 43 height 23
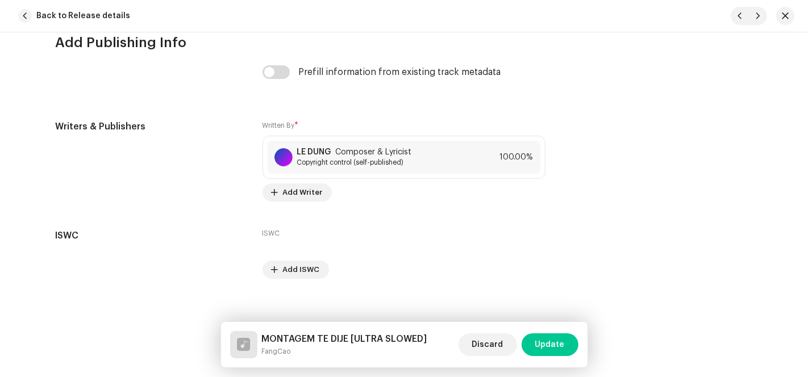
scroll to position [2358, 0]
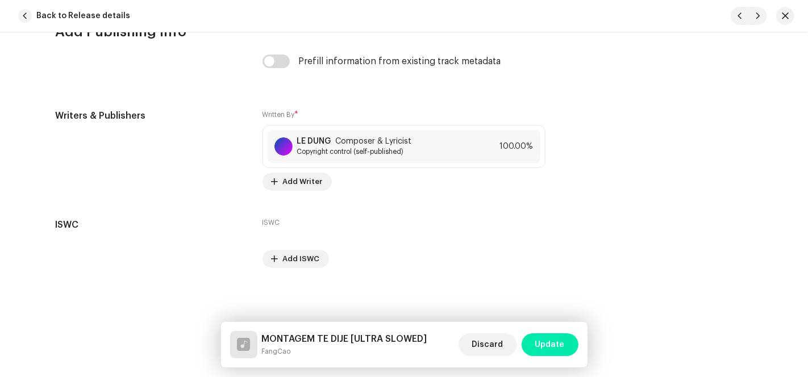
click at [553, 347] on span "Update" at bounding box center [550, 344] width 30 height 23
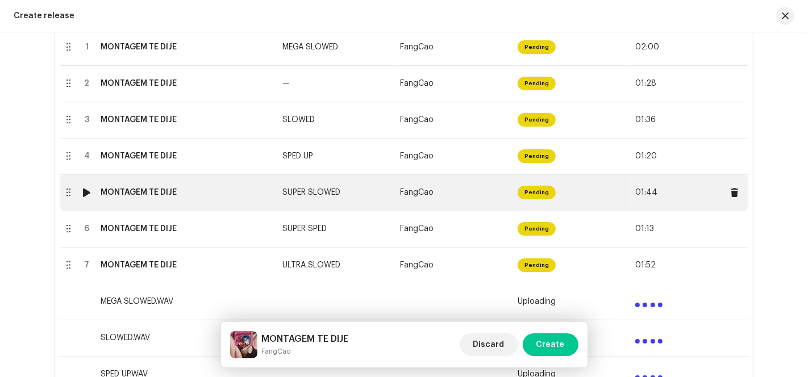
scroll to position [291, 0]
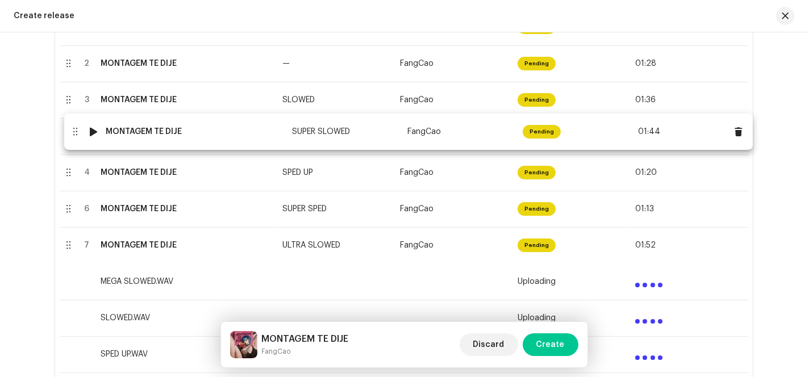
drag, startPoint x: 96, startPoint y: 174, endPoint x: 103, endPoint y: 134, distance: 41.5
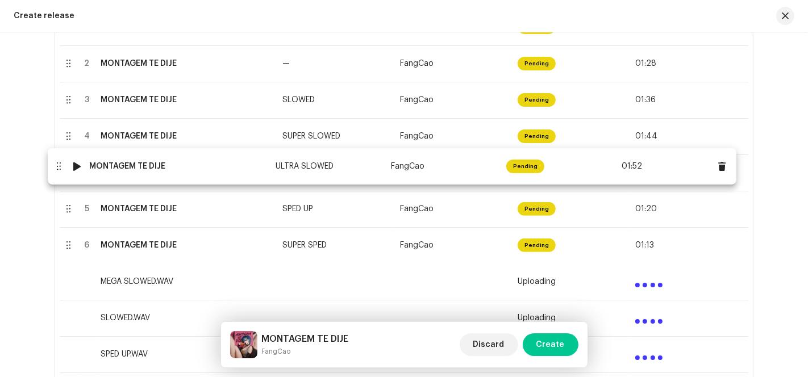
drag, startPoint x: 110, startPoint y: 247, endPoint x: 101, endPoint y: 168, distance: 79.0
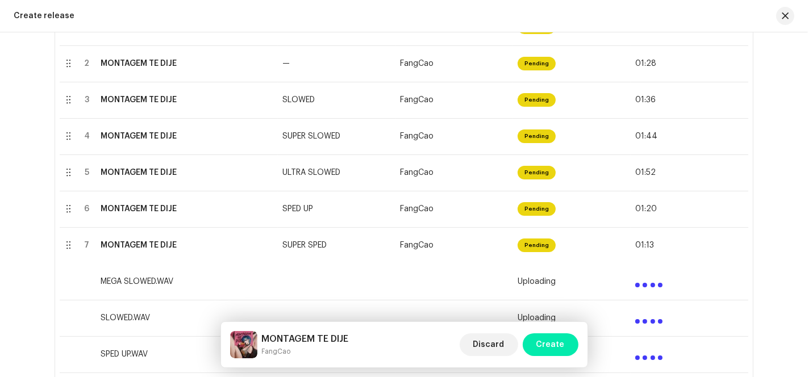
click at [565, 344] on button "Create" at bounding box center [551, 344] width 56 height 23
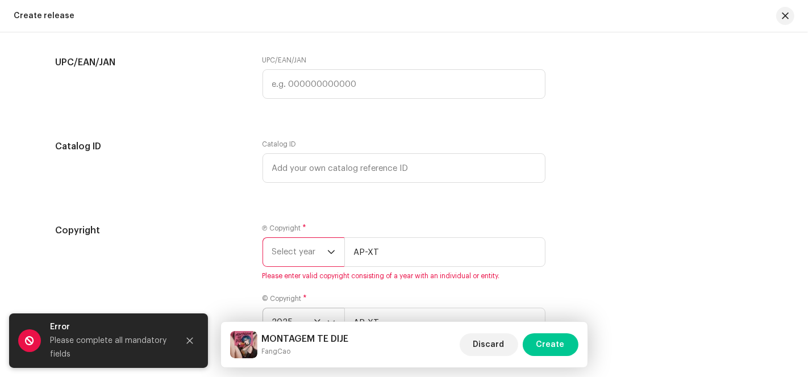
scroll to position [2523, 0]
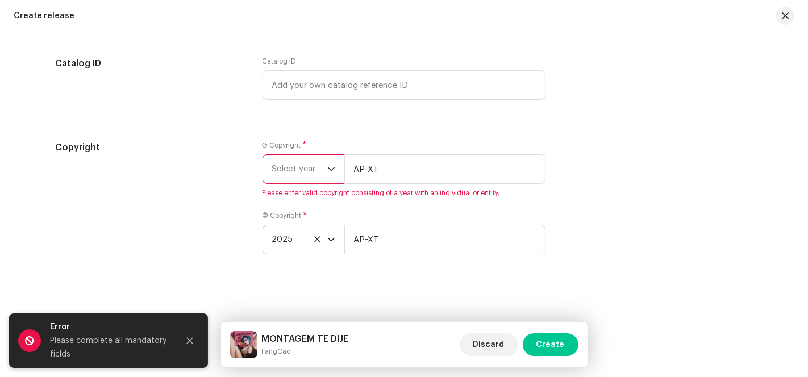
click at [315, 174] on span "Select year" at bounding box center [299, 169] width 55 height 28
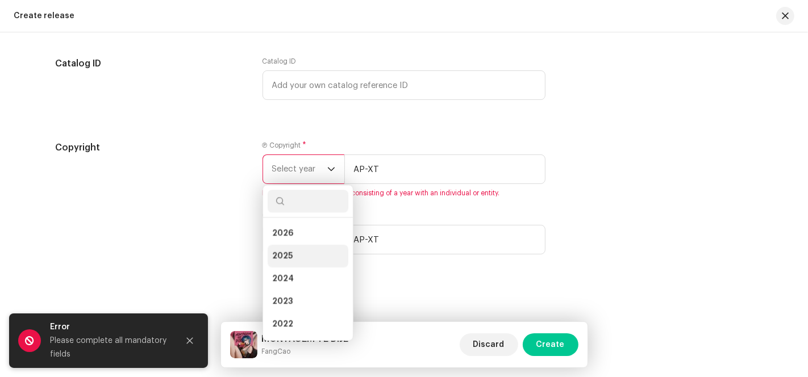
click at [292, 258] on li "2025" at bounding box center [308, 256] width 81 height 23
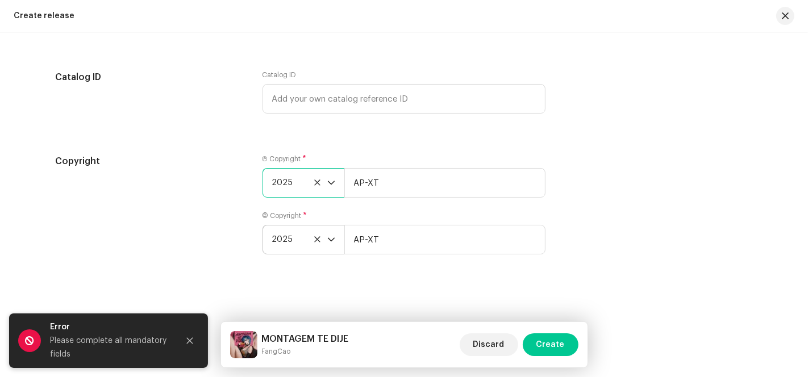
scroll to position [2509, 0]
click at [554, 345] on span "Create" at bounding box center [550, 344] width 28 height 23
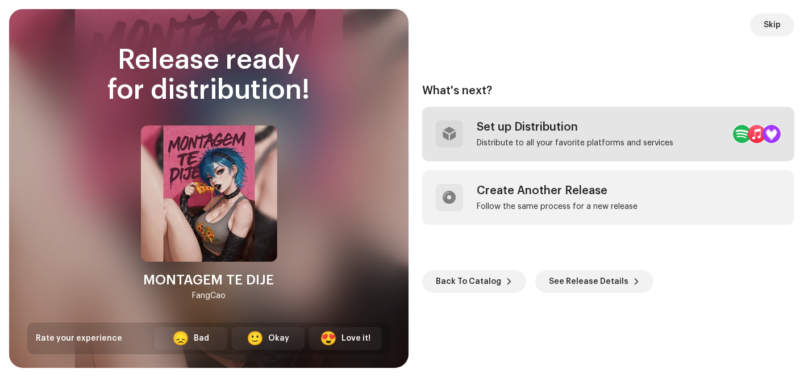
click at [639, 150] on div "Set up Distribution Distribute to all your favorite platforms and services" at bounding box center [608, 134] width 372 height 55
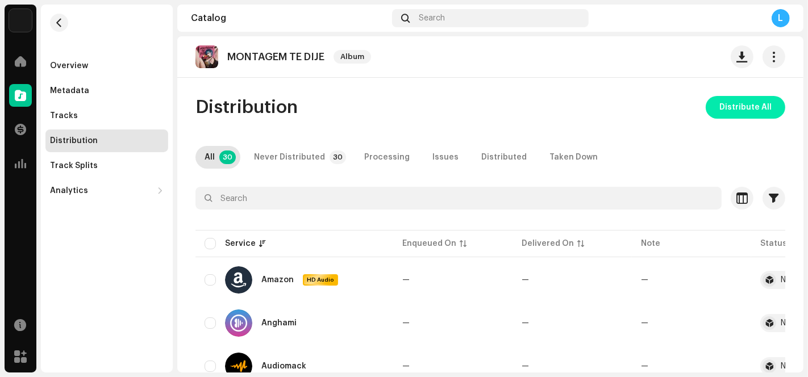
click at [728, 111] on span "Distribute All" at bounding box center [745, 107] width 52 height 23
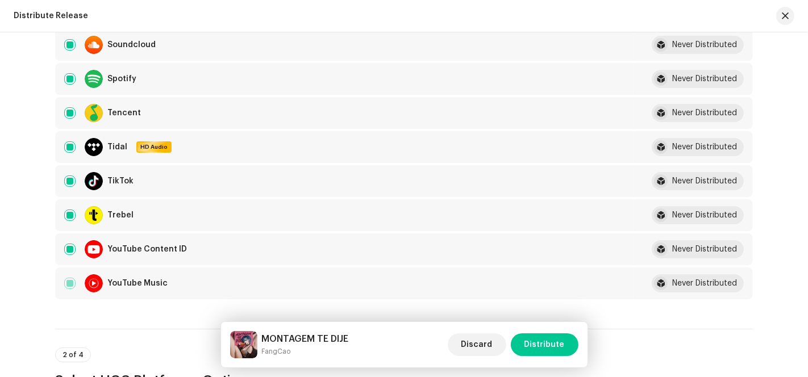
scroll to position [1073, 0]
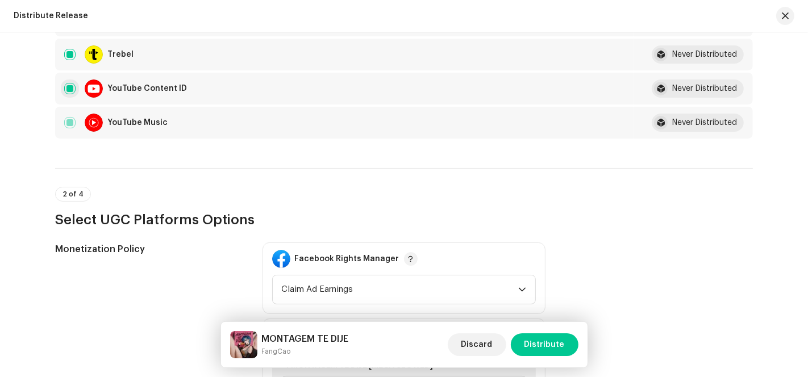
click at [65, 85] on input "checkbox" at bounding box center [69, 88] width 11 height 11
checkbox input "false"
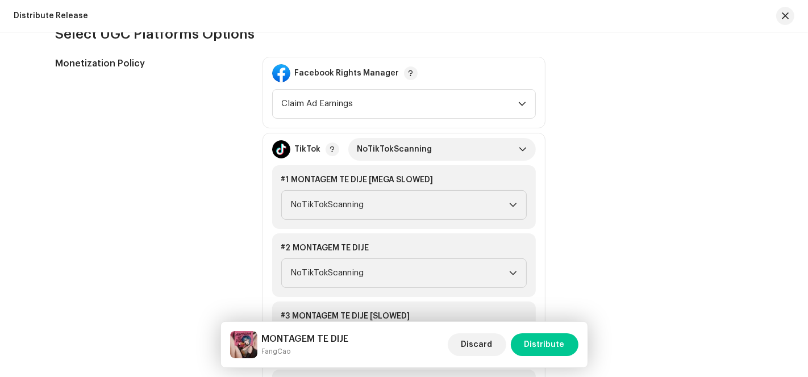
scroll to position [1262, 0]
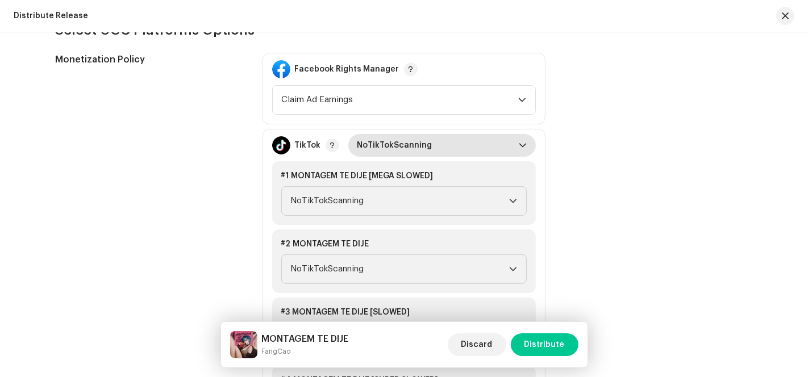
click at [514, 137] on span "NoTikTokScanning" at bounding box center [437, 145] width 161 height 23
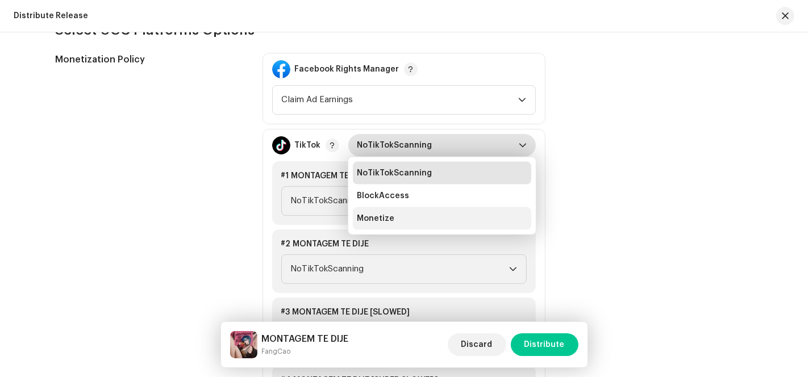
click at [424, 212] on li "Monetize" at bounding box center [442, 218] width 178 height 23
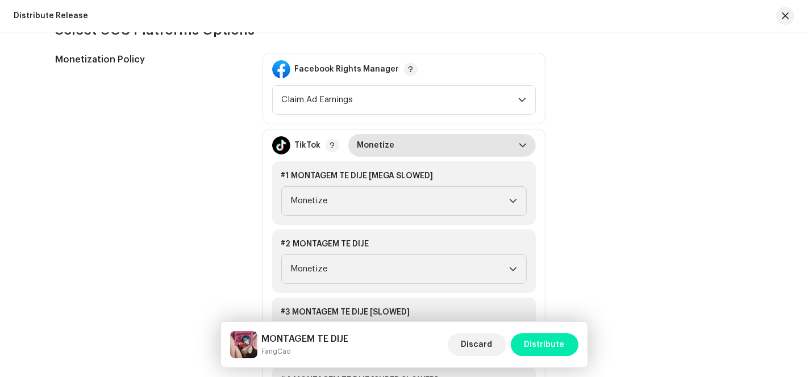
click at [549, 347] on span "Distribute" at bounding box center [544, 344] width 40 height 23
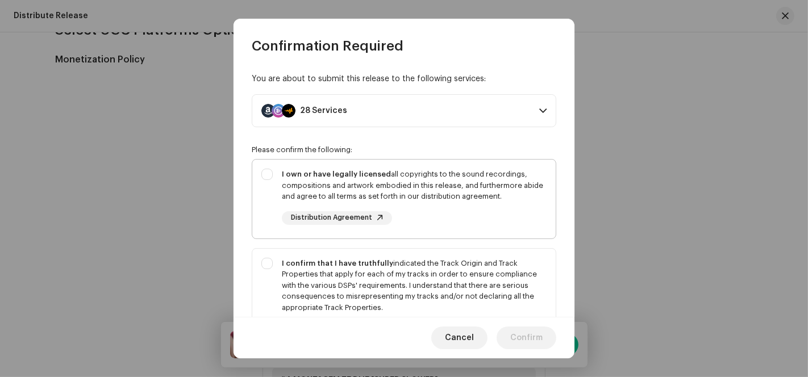
drag, startPoint x: 265, startPoint y: 176, endPoint x: 260, endPoint y: 226, distance: 50.2
click at [265, 176] on div "I own or have legally licensed all copyrights to the sound recordings, composit…" at bounding box center [403, 197] width 303 height 74
checkbox input "true"
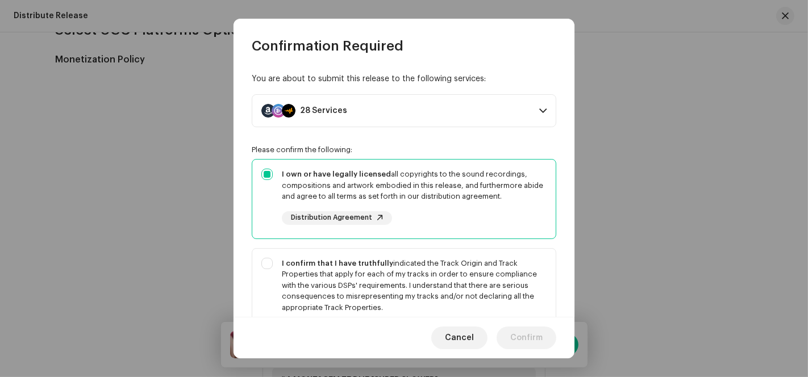
drag, startPoint x: 265, startPoint y: 257, endPoint x: 293, endPoint y: 223, distance: 44.0
click at [266, 258] on div "I confirm that I have truthfully indicated the Track Origin and Track Propertie…" at bounding box center [403, 297] width 303 height 97
checkbox input "true"
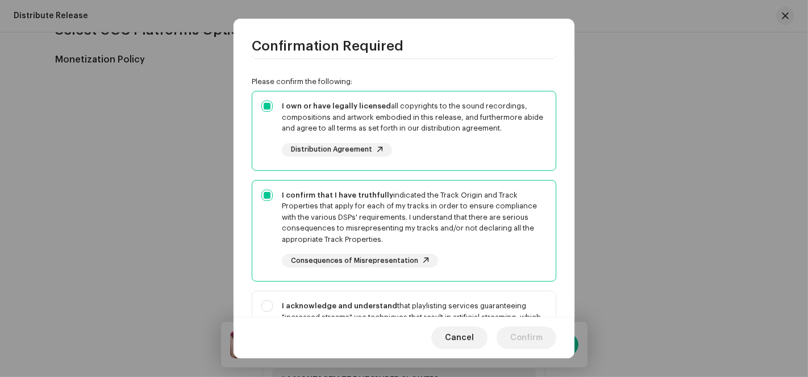
scroll to position [126, 0]
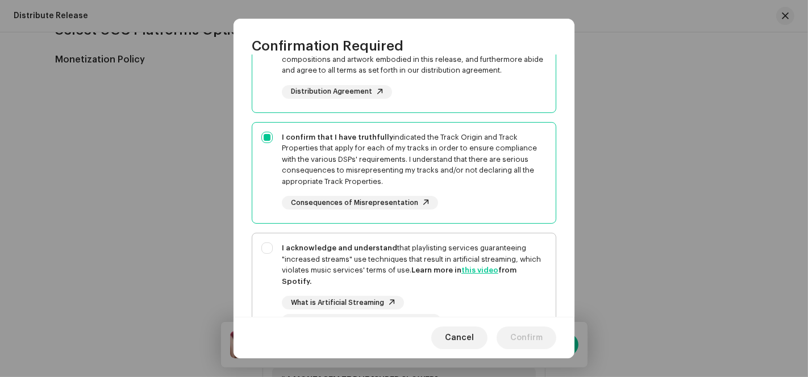
click at [272, 241] on div "I acknowledge and understand that playlisting services guaranteeing "increased …" at bounding box center [403, 284] width 303 height 103
checkbox input "true"
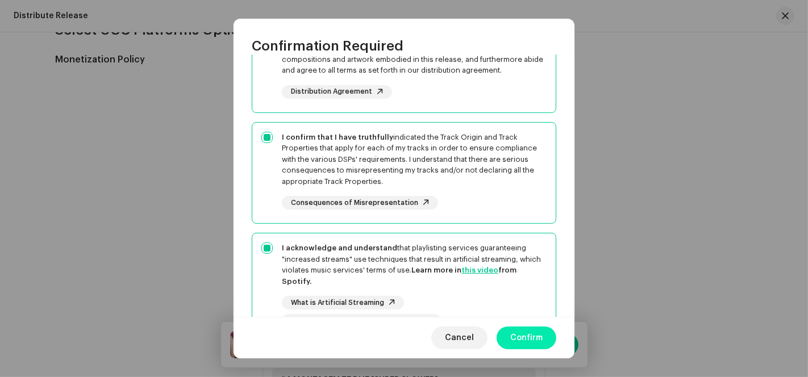
click at [520, 337] on span "Confirm" at bounding box center [526, 338] width 32 height 23
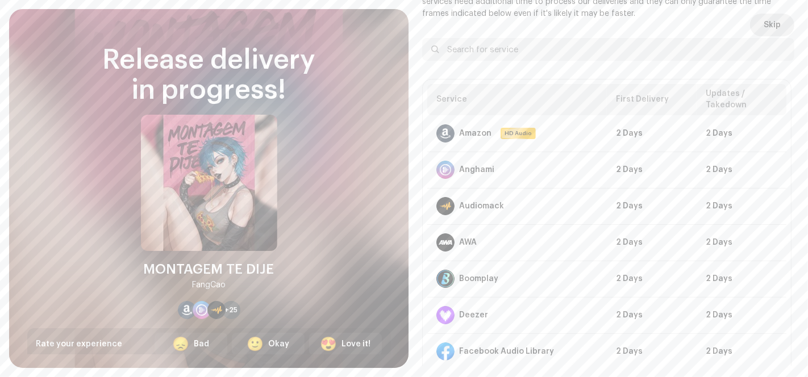
click at [782, 28] on button "Skip" at bounding box center [772, 25] width 44 height 23
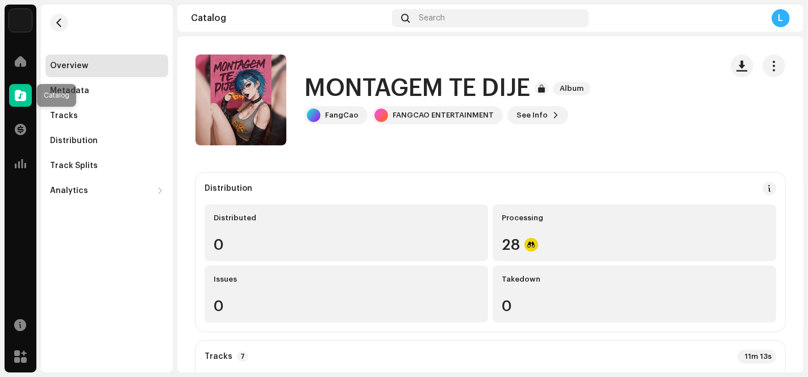
click at [19, 95] on span at bounding box center [20, 95] width 11 height 9
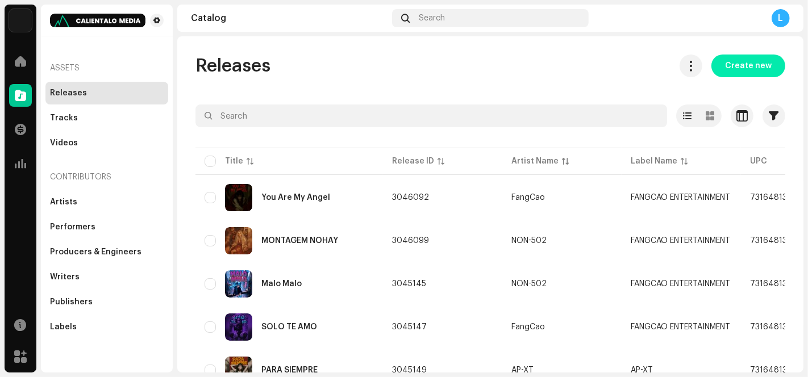
click at [733, 68] on span "Create new" at bounding box center [748, 66] width 47 height 23
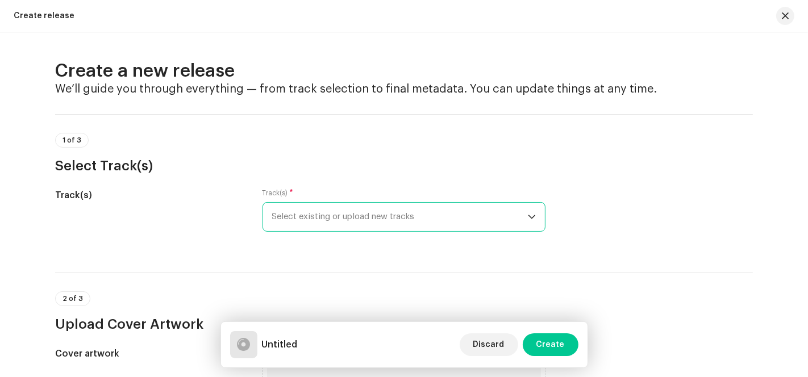
click at [472, 218] on span "Select existing or upload new tracks" at bounding box center [400, 217] width 256 height 28
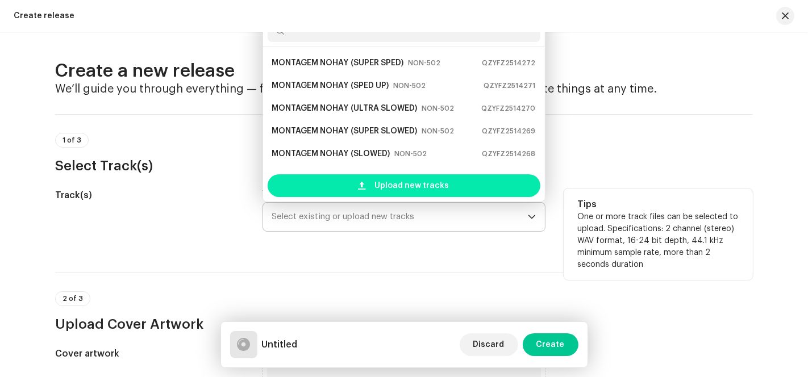
click at [419, 191] on span "Upload new tracks" at bounding box center [412, 185] width 74 height 23
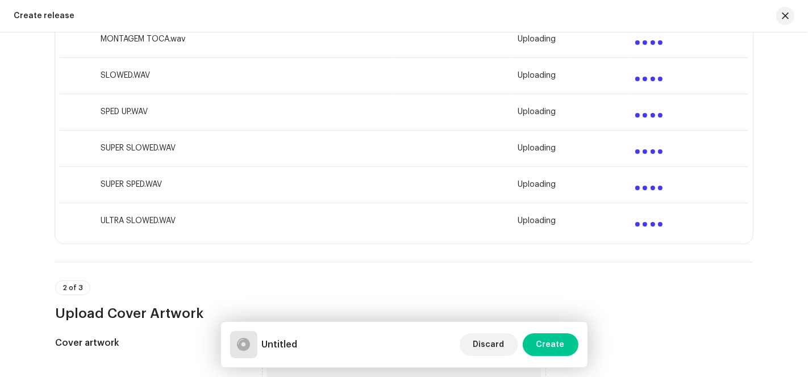
scroll to position [568, 0]
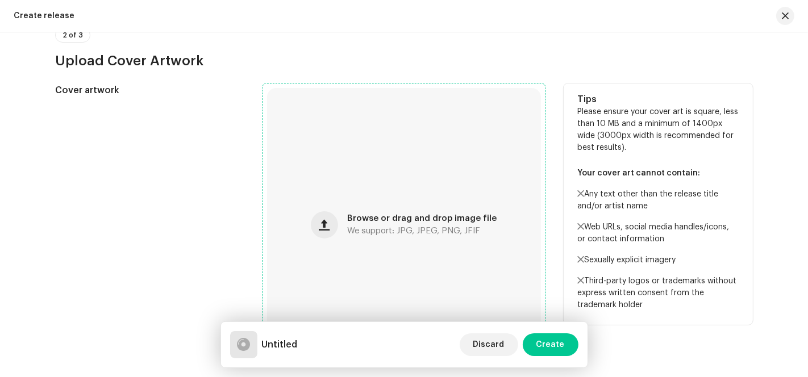
click at [402, 203] on div "Browse or drag and drop image file We support: JPG, JPEG, PNG, JFIF" at bounding box center [404, 225] width 274 height 274
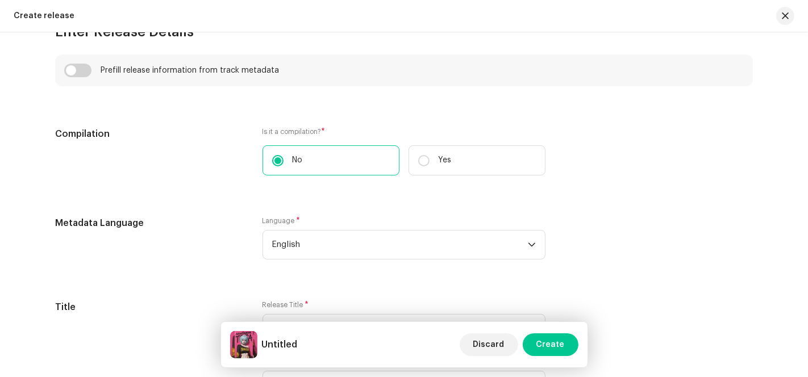
scroll to position [1091, 0]
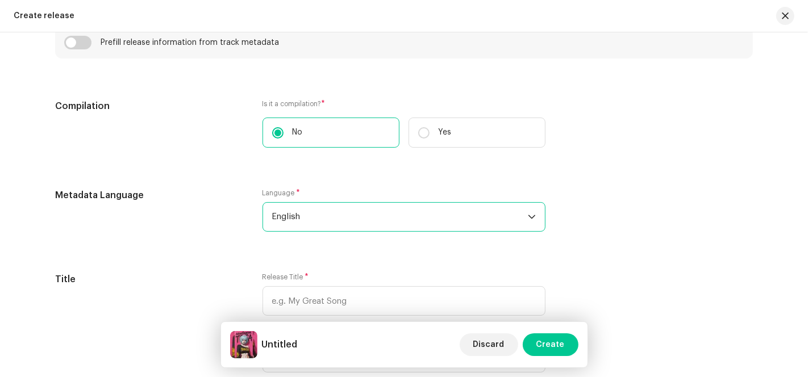
click at [319, 215] on span "English" at bounding box center [400, 217] width 256 height 28
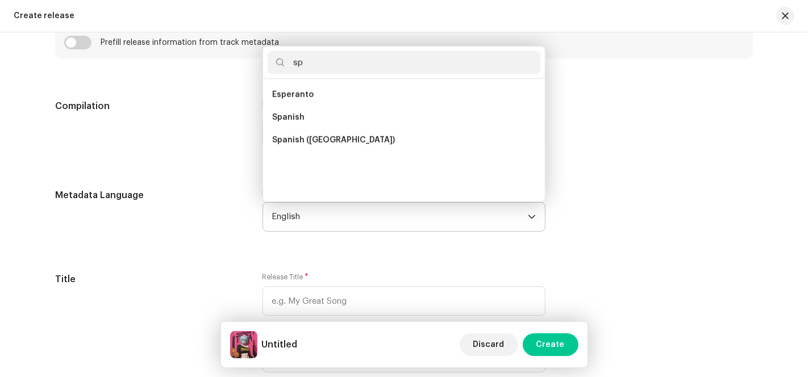
scroll to position [0, 0]
type input "sp"
click at [310, 123] on li "Spanish" at bounding box center [404, 117] width 273 height 23
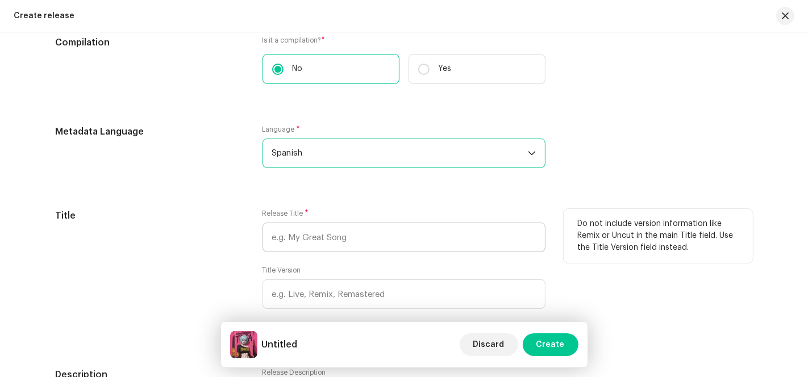
scroll to position [1217, 0]
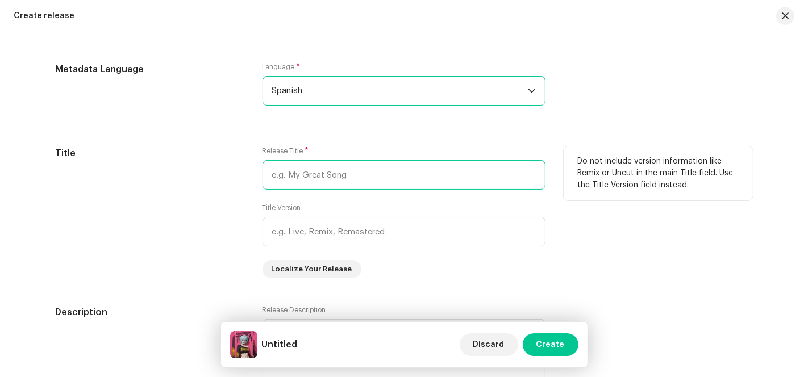
click at [308, 176] on input "text" at bounding box center [403, 175] width 283 height 30
paste input "MONTAGEM TE DIJE"
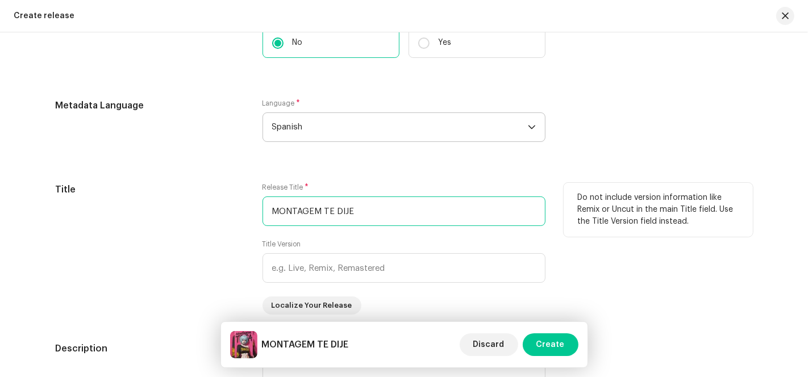
scroll to position [1254, 0]
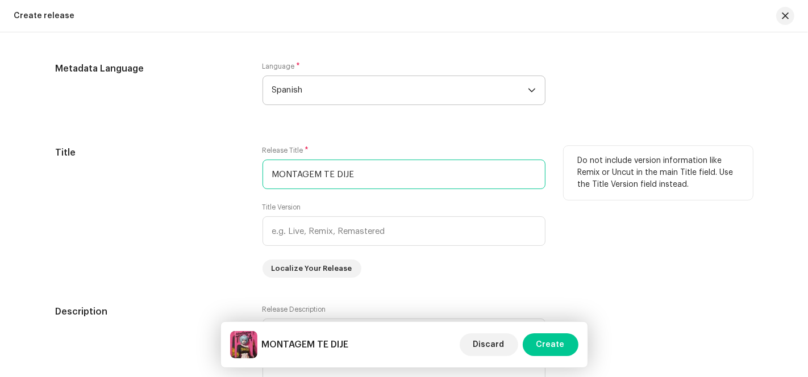
drag, startPoint x: 352, startPoint y: 174, endPoint x: 245, endPoint y: 169, distance: 106.9
click at [245, 169] on div "Title Release Title * MONTAGEM TE DIJE Title Version Localize Your Release Do n…" at bounding box center [404, 212] width 698 height 132
paste input "OCA"
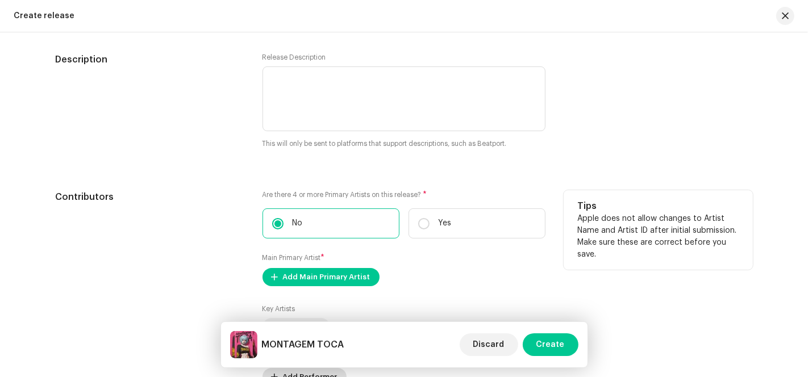
scroll to position [1696, 0]
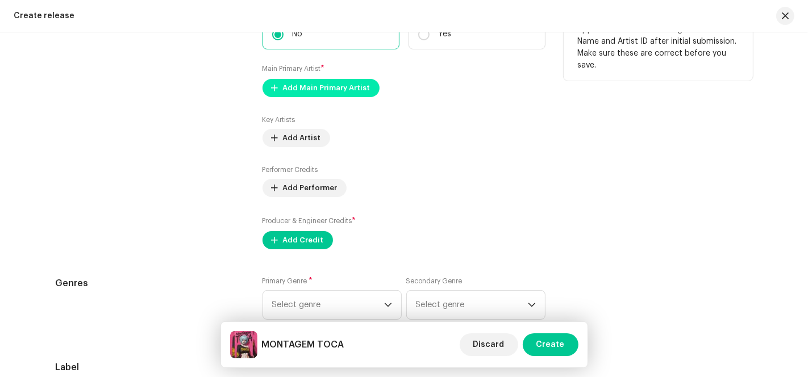
type input "MONTAGEM TOCA"
click at [319, 85] on span "Add Main Primary Artist" at bounding box center [326, 88] width 87 height 23
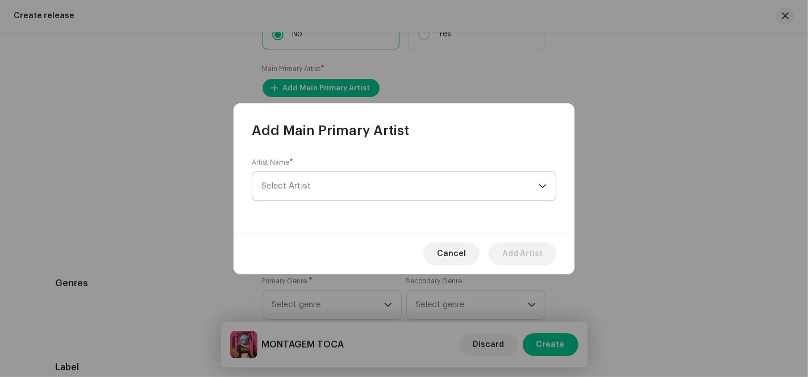
click at [408, 190] on span "Select Artist" at bounding box center [399, 186] width 277 height 28
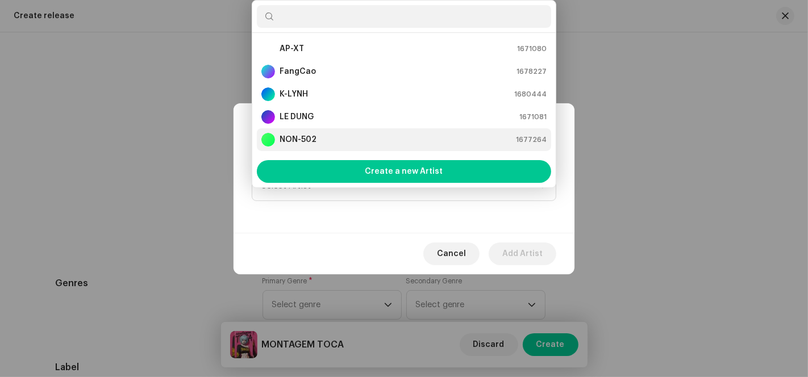
scroll to position [18, 0]
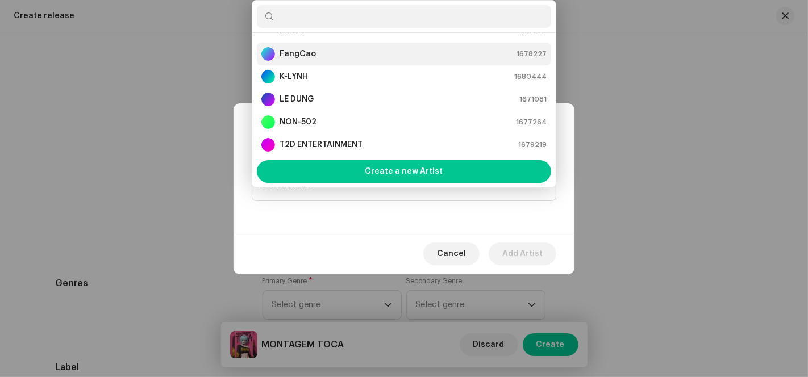
click at [341, 49] on div "FangCao 1678227" at bounding box center [403, 54] width 285 height 14
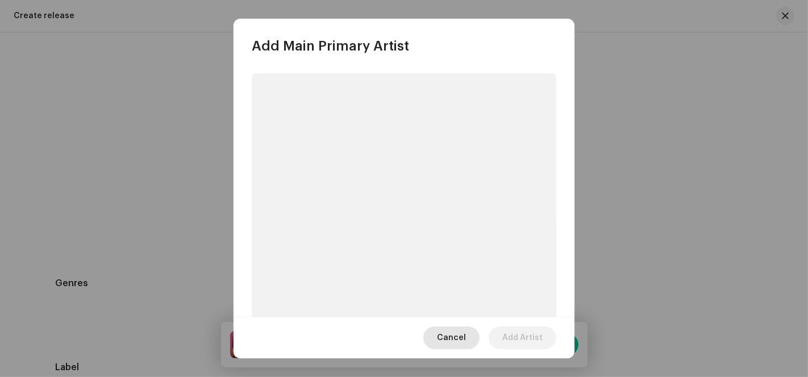
click at [449, 337] on span "Cancel" at bounding box center [451, 338] width 29 height 23
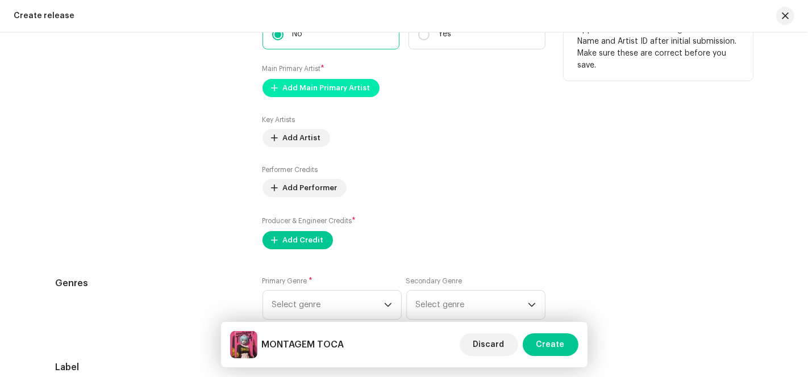
click at [307, 82] on span "Add Main Primary Artist" at bounding box center [326, 88] width 87 height 23
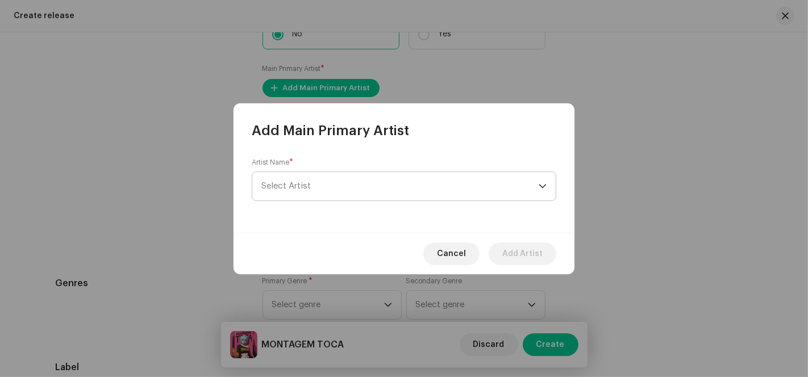
click at [430, 190] on span "Select Artist" at bounding box center [399, 186] width 277 height 28
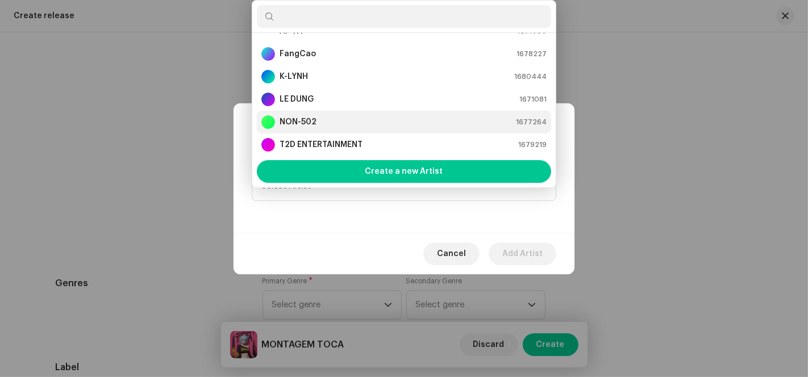
click at [316, 118] on div "NON-502 1677264" at bounding box center [403, 122] width 285 height 14
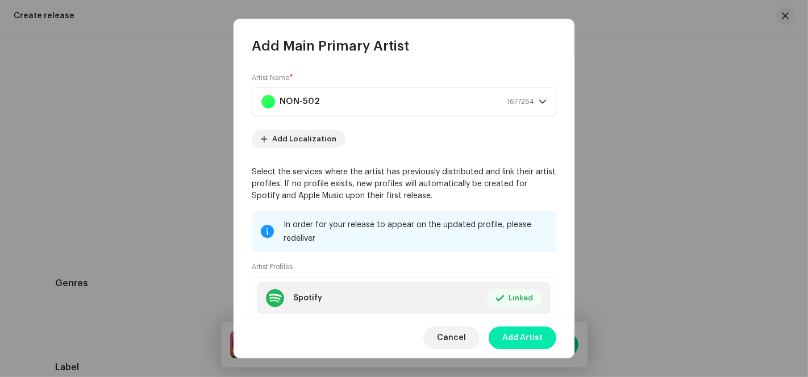
click at [529, 340] on span "Add Artist" at bounding box center [522, 338] width 40 height 23
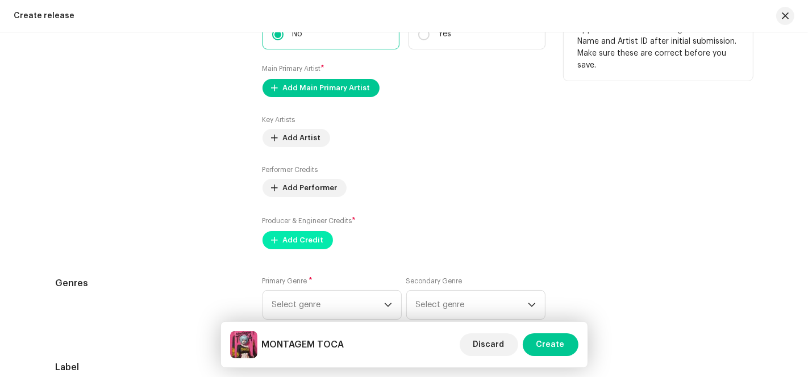
click at [297, 244] on span "Add Credit" at bounding box center [303, 240] width 41 height 23
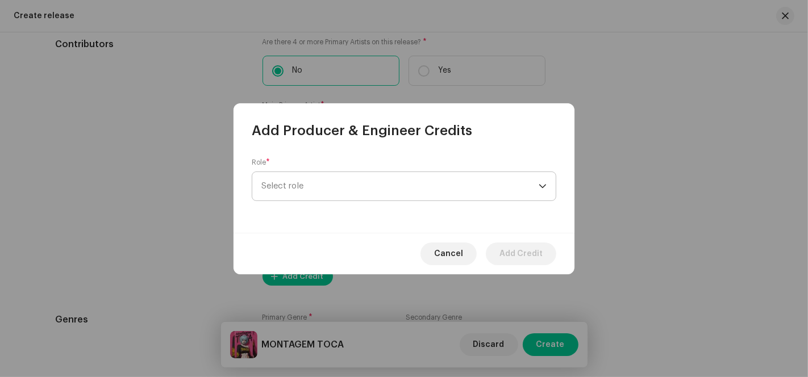
scroll to position [1733, 0]
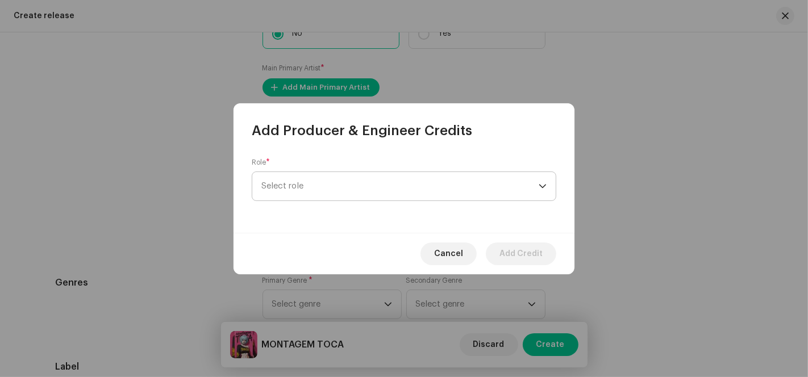
click at [379, 185] on span "Select role" at bounding box center [399, 186] width 277 height 28
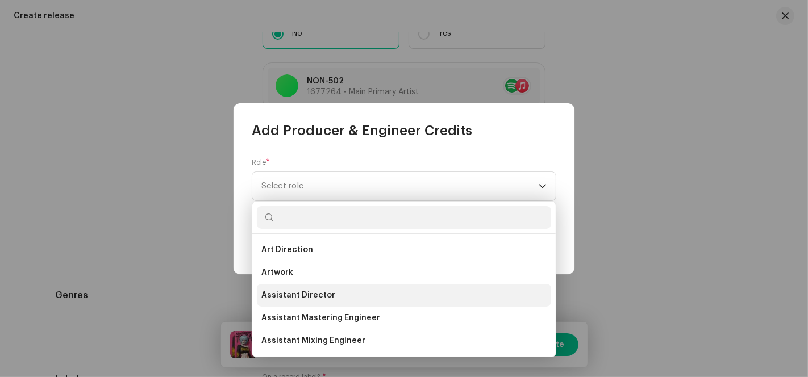
click at [320, 299] on span "Assistant Director" at bounding box center [298, 295] width 74 height 11
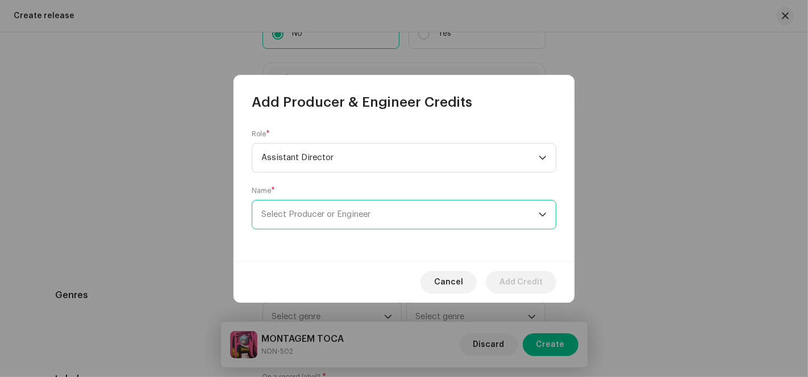
click at [337, 220] on span "Select Producer or Engineer" at bounding box center [399, 215] width 277 height 28
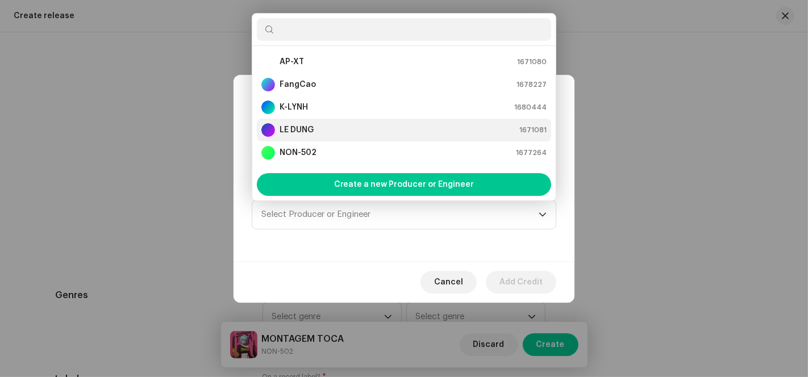
click at [323, 124] on div "LE DUNG 1671081" at bounding box center [403, 130] width 285 height 14
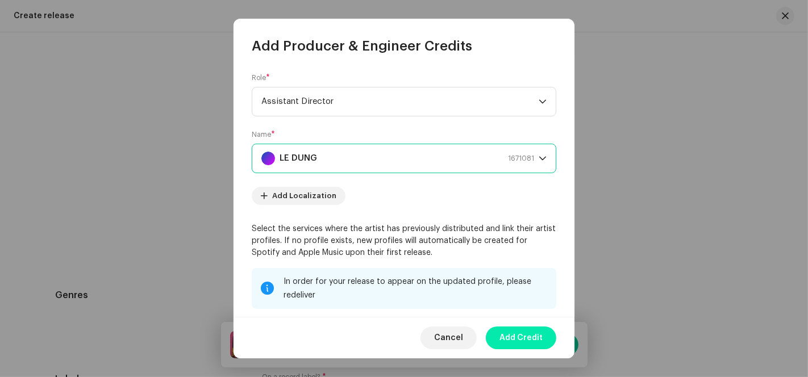
click at [527, 335] on span "Add Credit" at bounding box center [520, 338] width 43 height 23
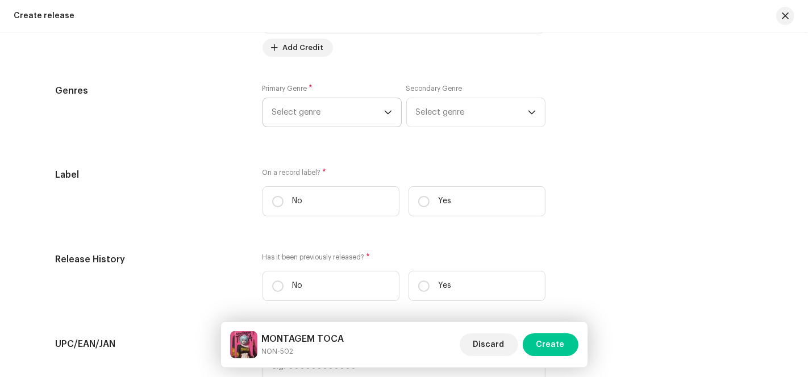
scroll to position [2032, 0]
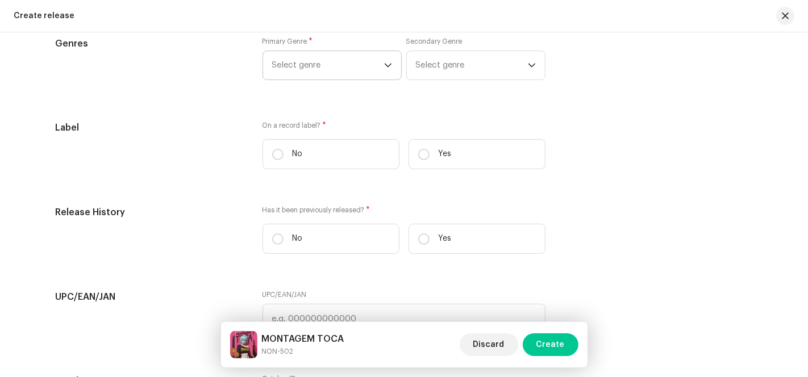
click at [362, 67] on span "Select genre" at bounding box center [328, 65] width 112 height 28
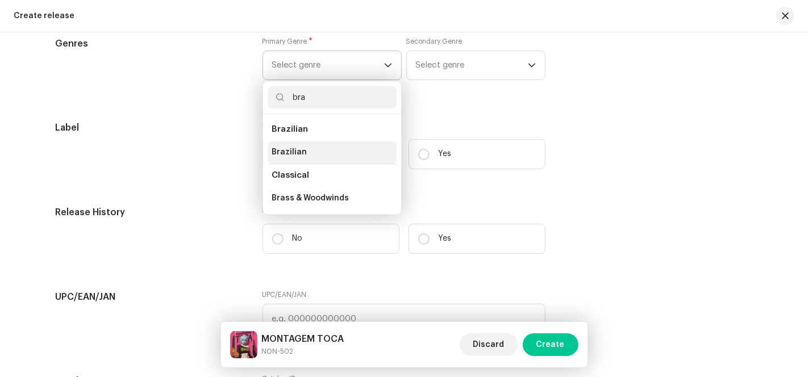
type input "bra"
click at [334, 148] on li "Brazilian" at bounding box center [332, 152] width 129 height 23
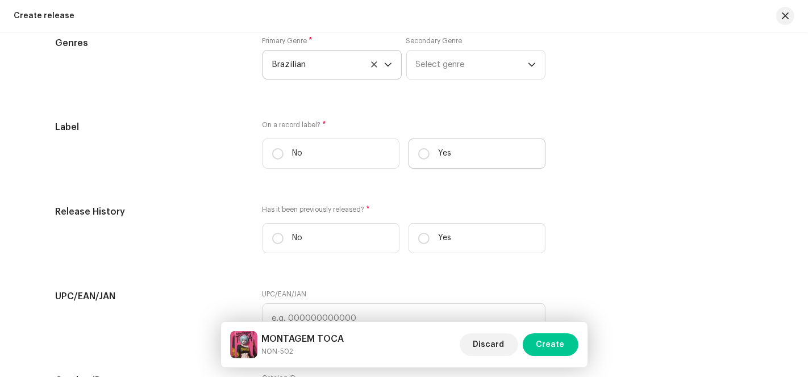
click at [411, 150] on label "Yes" at bounding box center [476, 154] width 137 height 30
click at [418, 150] on input "Yes" at bounding box center [423, 153] width 11 height 11
radio input "true"
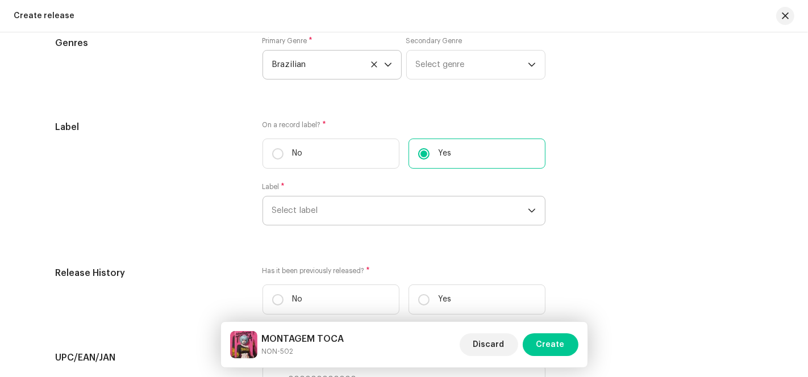
click at [375, 222] on span "Select label" at bounding box center [400, 211] width 256 height 28
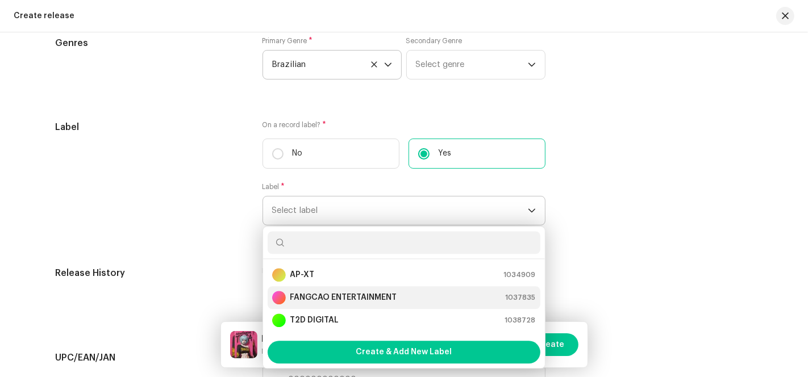
click at [300, 301] on strong "FANGCAO ENTERTAINMENT" at bounding box center [343, 297] width 107 height 11
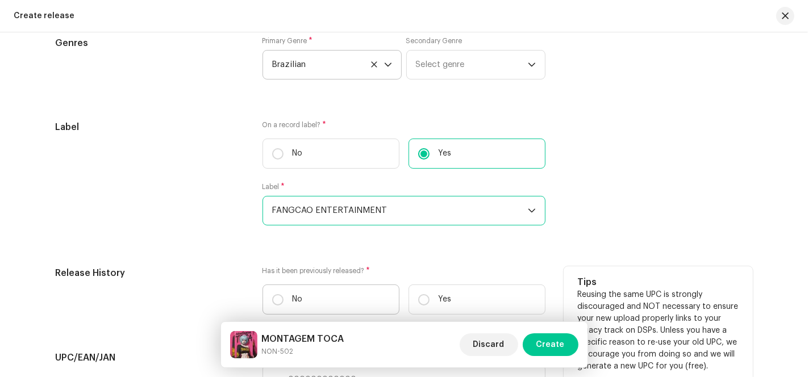
click at [283, 295] on label "No" at bounding box center [330, 300] width 137 height 30
click at [283, 295] on input "No" at bounding box center [277, 299] width 11 height 11
radio input "true"
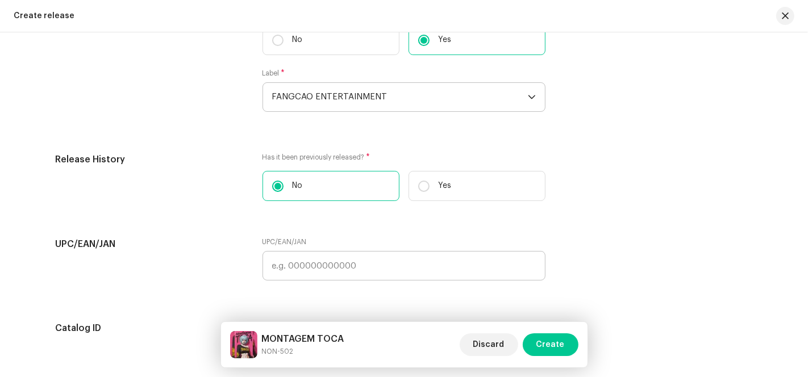
scroll to position [2384, 0]
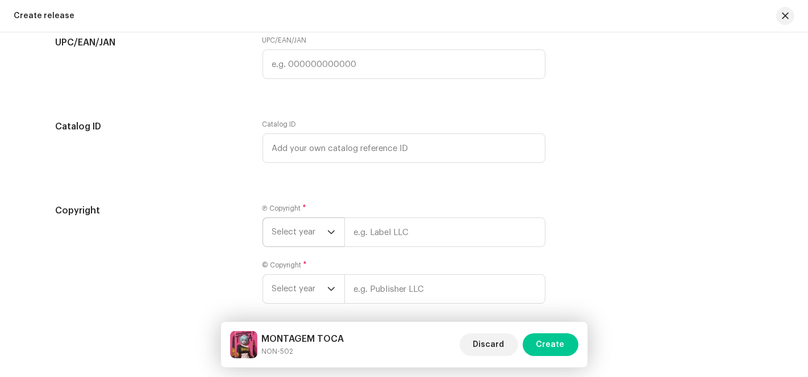
click at [316, 232] on span "Select year" at bounding box center [299, 232] width 55 height 28
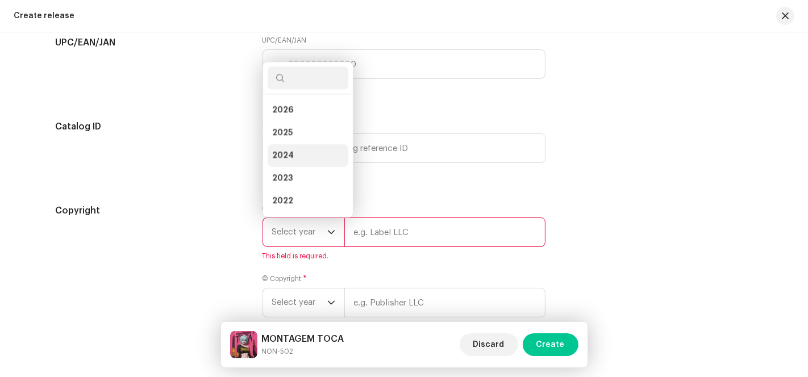
scroll to position [18, 0]
click at [298, 107] on li "2025" at bounding box center [308, 115] width 81 height 23
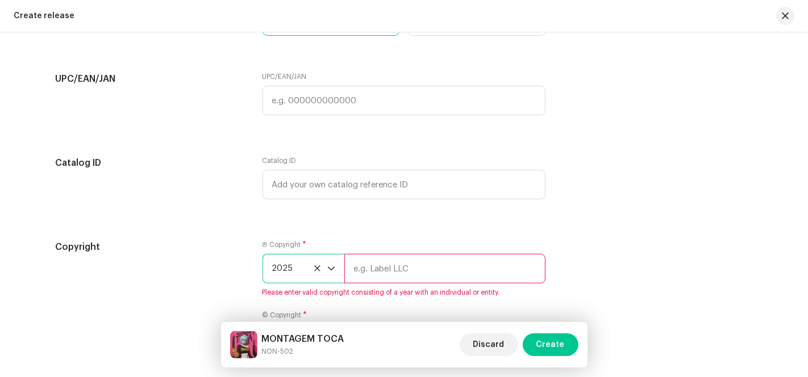
scroll to position [2421, 0]
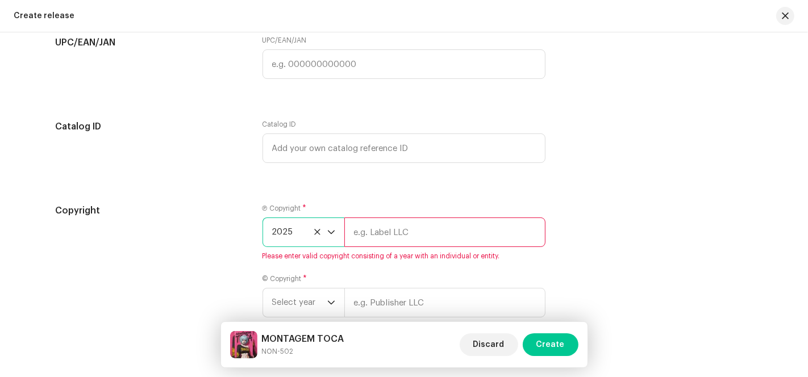
drag, startPoint x: 376, startPoint y: 241, endPoint x: 389, endPoint y: 244, distance: 13.3
click at [376, 241] on input "text" at bounding box center [444, 233] width 201 height 30
type input "AP-XT"
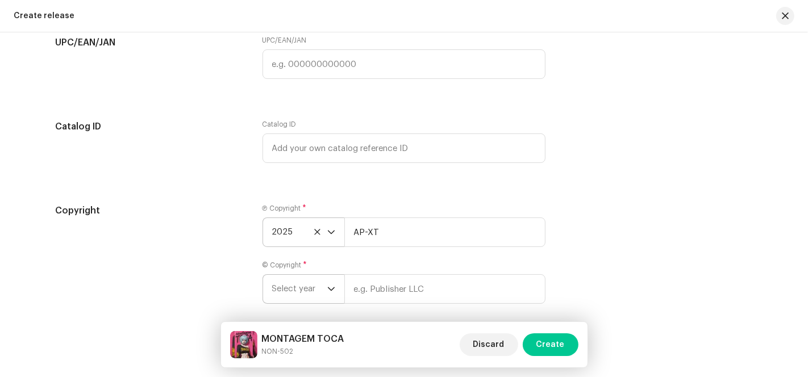
click at [329, 293] on icon "dropdown trigger" at bounding box center [331, 289] width 8 height 8
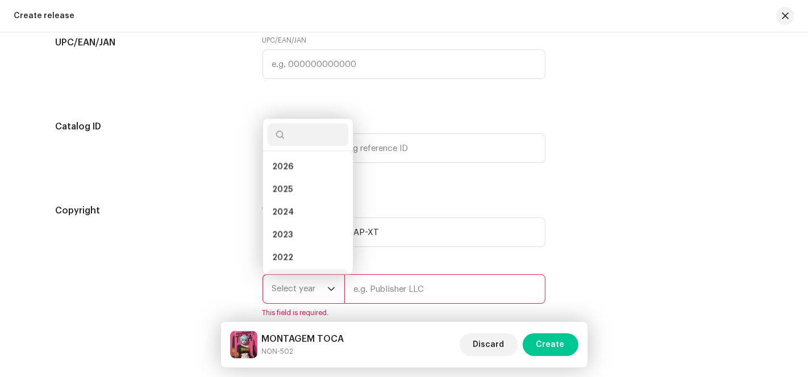
scroll to position [18, 0]
click at [316, 174] on li "2025" at bounding box center [308, 172] width 81 height 23
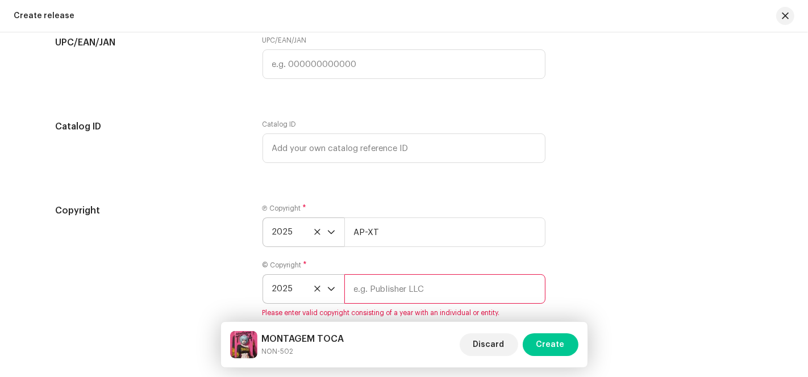
click at [386, 290] on input "text" at bounding box center [444, 289] width 201 height 30
type input "AP-XT"
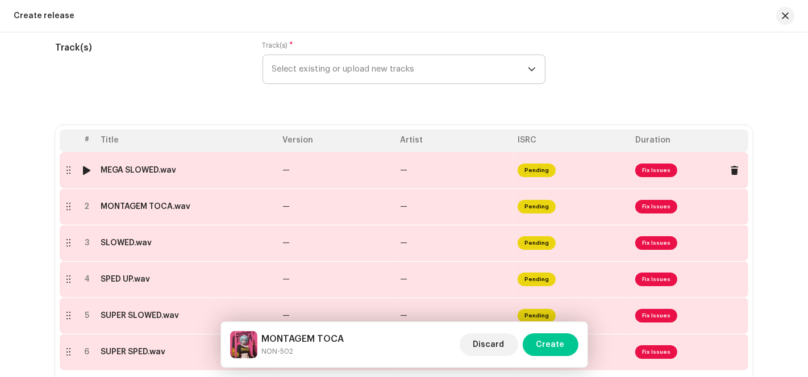
scroll to position [137, 0]
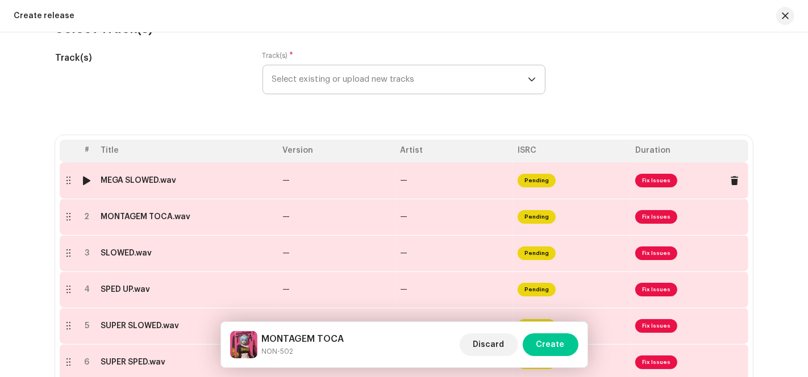
click at [650, 180] on span "Fix Issues" at bounding box center [656, 181] width 42 height 14
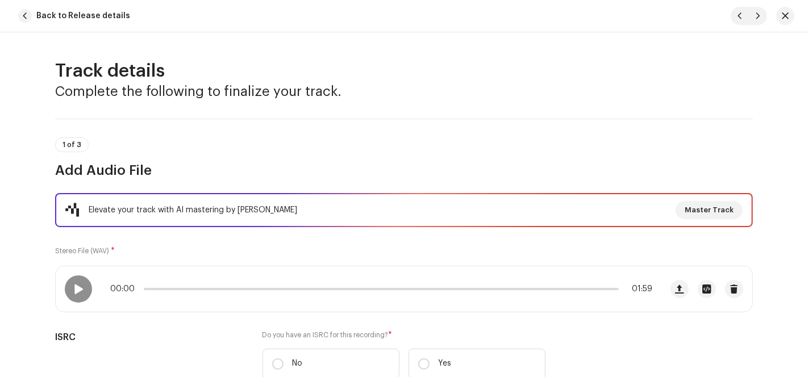
scroll to position [189, 0]
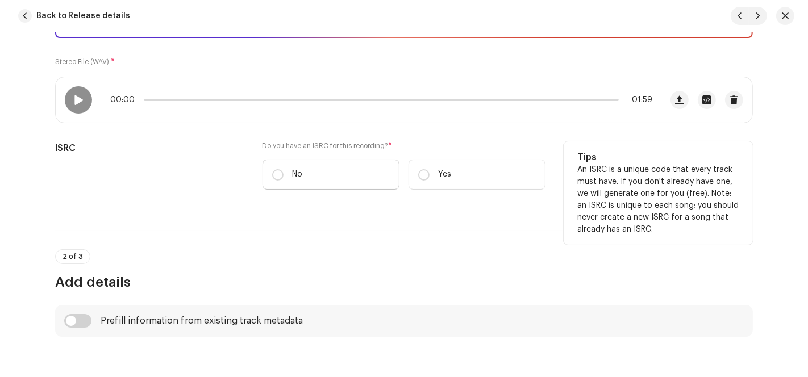
click at [291, 158] on div "Do you have an ISRC for this recording? * No Yes" at bounding box center [403, 165] width 283 height 48
click at [289, 170] on label "No" at bounding box center [330, 175] width 137 height 30
click at [283, 170] on input "No" at bounding box center [277, 174] width 11 height 11
radio input "true"
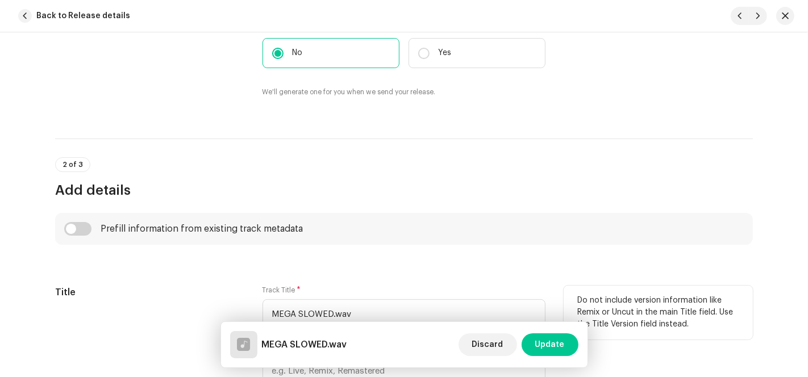
scroll to position [504, 0]
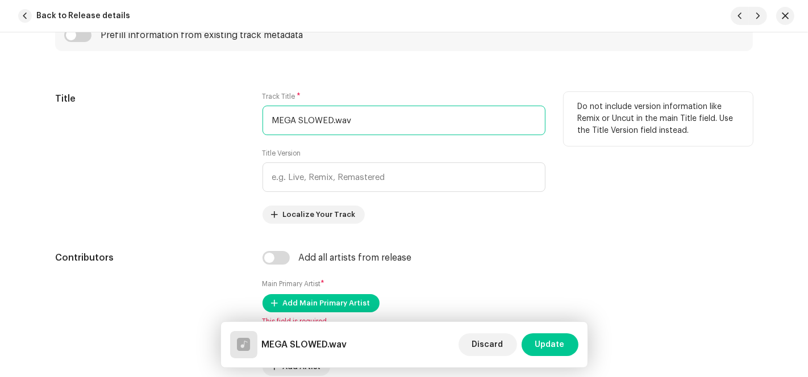
drag, startPoint x: 329, startPoint y: 118, endPoint x: 154, endPoint y: 137, distance: 176.6
click at [154, 137] on div "Title Track Title * MEGA SLOWED.wav Title Version Localize Your Track Do not in…" at bounding box center [404, 158] width 698 height 132
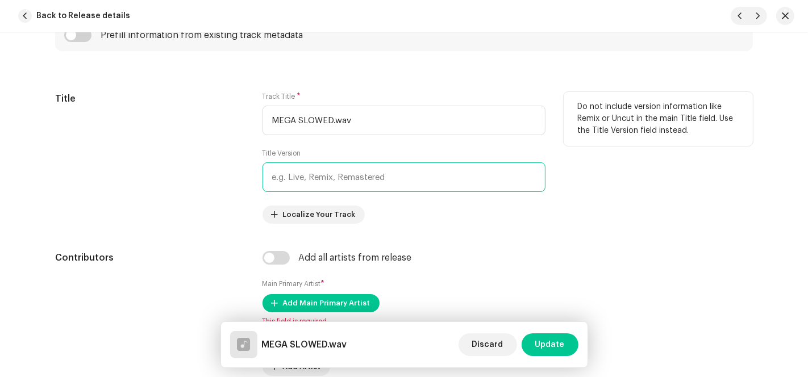
click at [313, 174] on input "text" at bounding box center [403, 177] width 283 height 30
paste input "MEGA SLOWED"
type input "MEGA SLOWED"
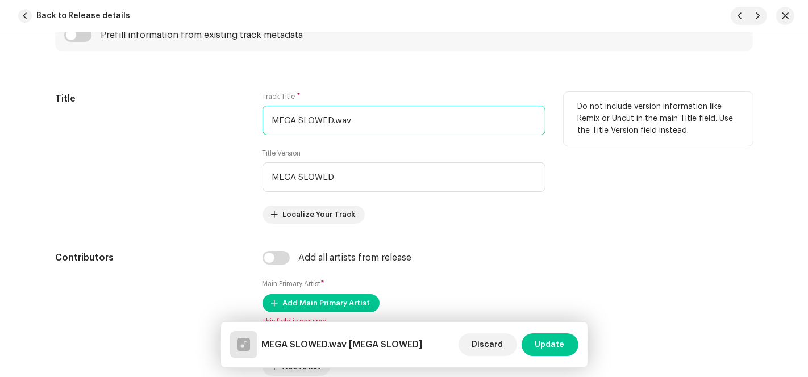
paste input "ONTAGEM TOCA"
drag, startPoint x: 358, startPoint y: 116, endPoint x: 130, endPoint y: 115, distance: 228.9
click at [132, 115] on div "Title Track Title * MEGA SLOWED.wav Title Version MEGA SLOWED Localize Your Tra…" at bounding box center [404, 158] width 698 height 132
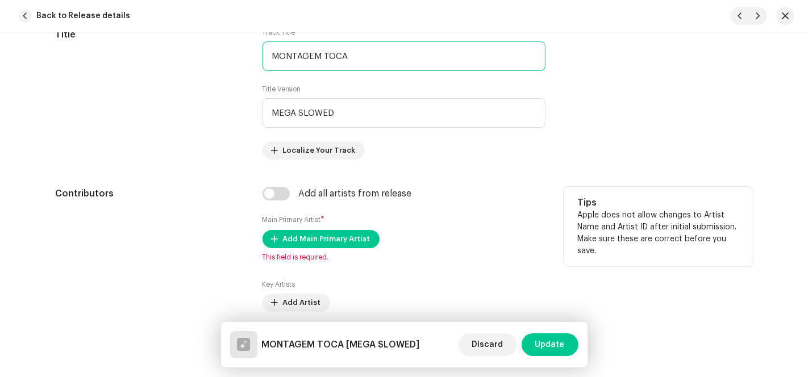
scroll to position [631, 0]
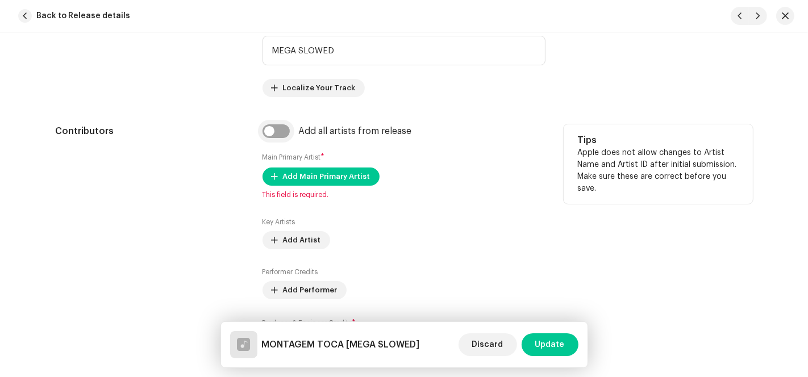
type input "MONTAGEM TOCA"
click at [262, 132] on input "checkbox" at bounding box center [275, 131] width 27 height 14
checkbox input "true"
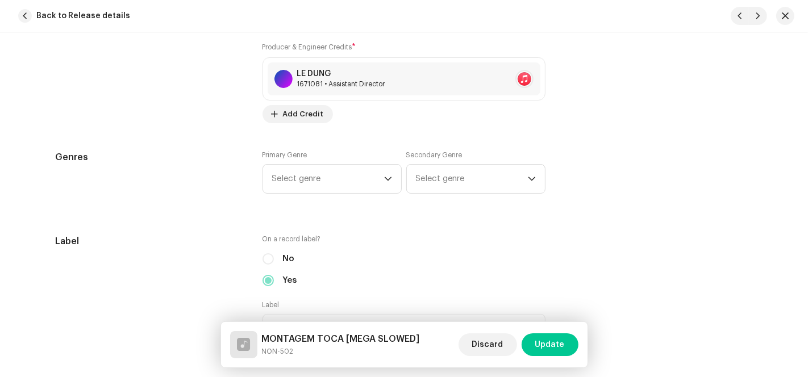
scroll to position [946, 0]
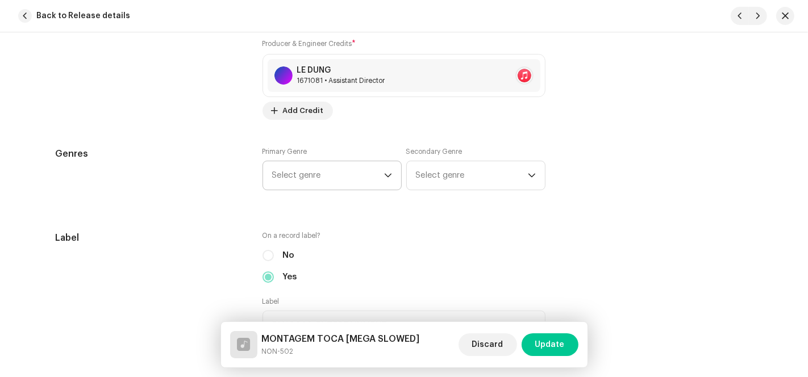
click at [317, 178] on span "Select genre" at bounding box center [328, 175] width 112 height 28
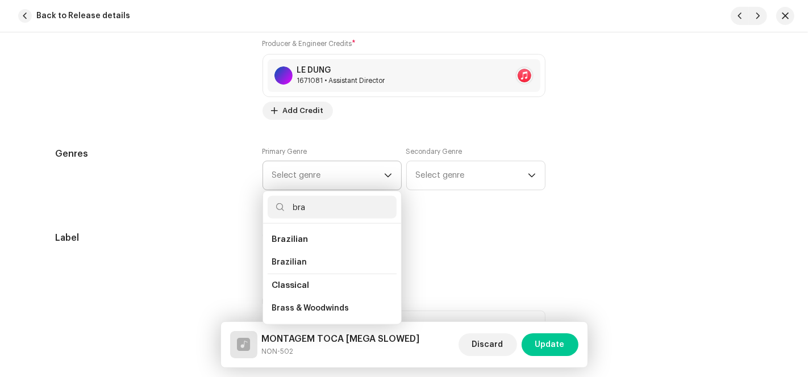
type input "bra"
click at [298, 274] on li "Classical" at bounding box center [332, 285] width 129 height 23
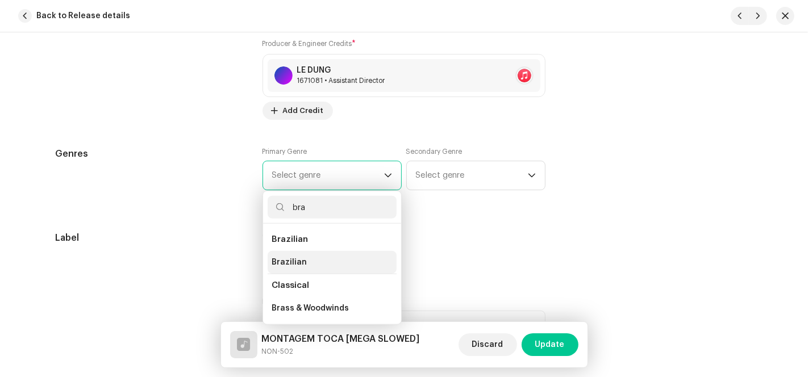
click at [295, 263] on span "Brazilian" at bounding box center [289, 262] width 35 height 11
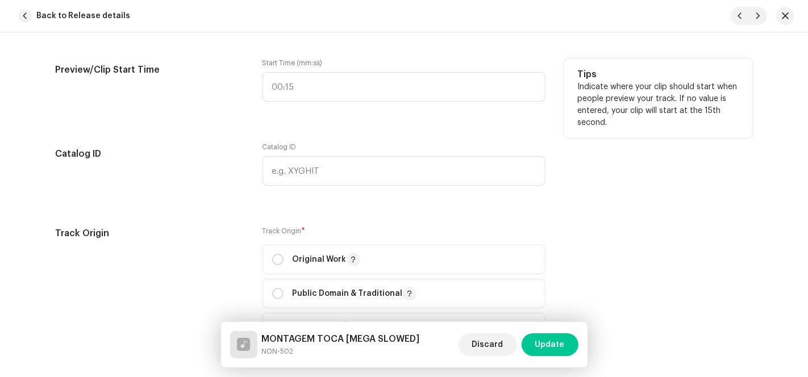
scroll to position [1388, 0]
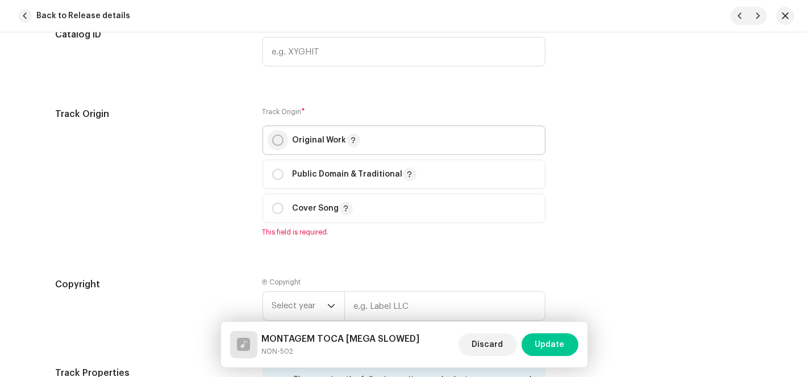
click at [280, 144] on p-radiobutton at bounding box center [277, 140] width 11 height 11
radio input "true"
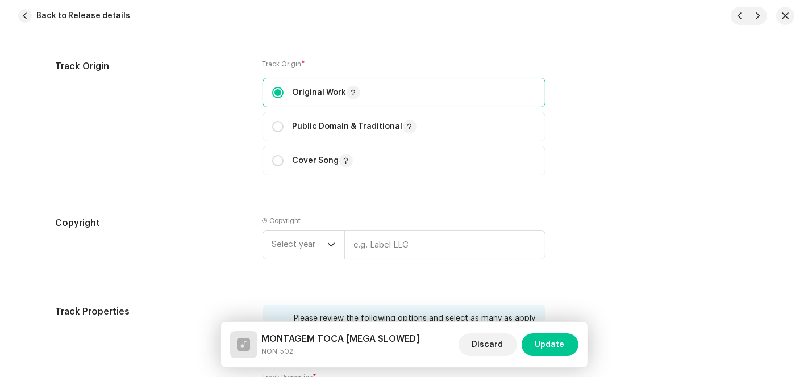
scroll to position [1515, 0]
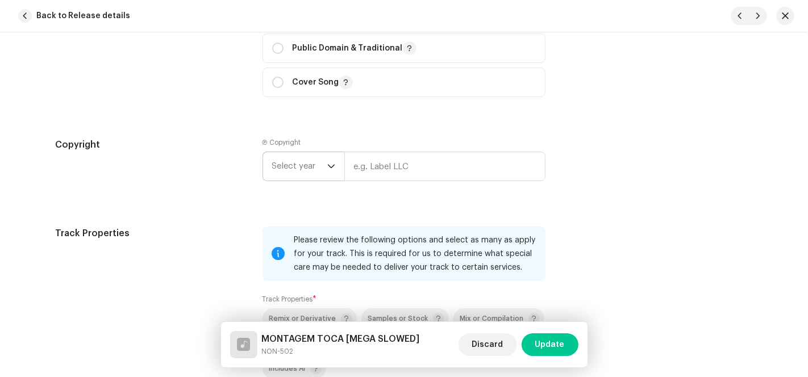
click at [320, 158] on span "Select year" at bounding box center [299, 166] width 55 height 28
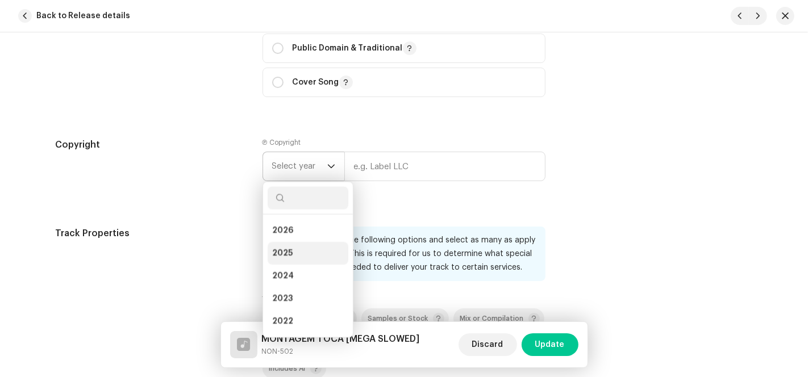
click at [294, 255] on li "2025" at bounding box center [308, 253] width 81 height 23
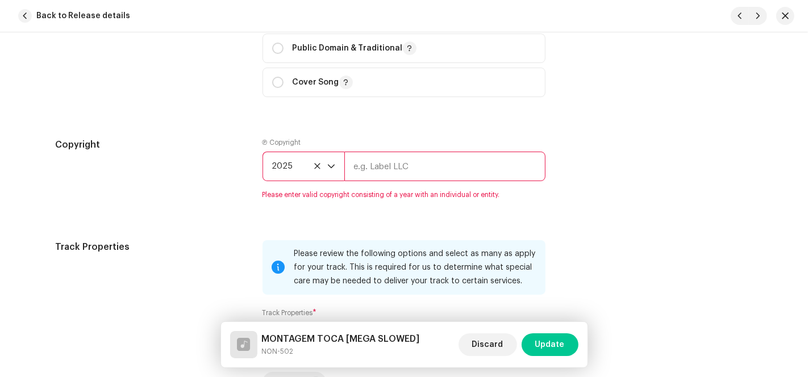
click at [381, 165] on input "text" at bounding box center [444, 167] width 201 height 30
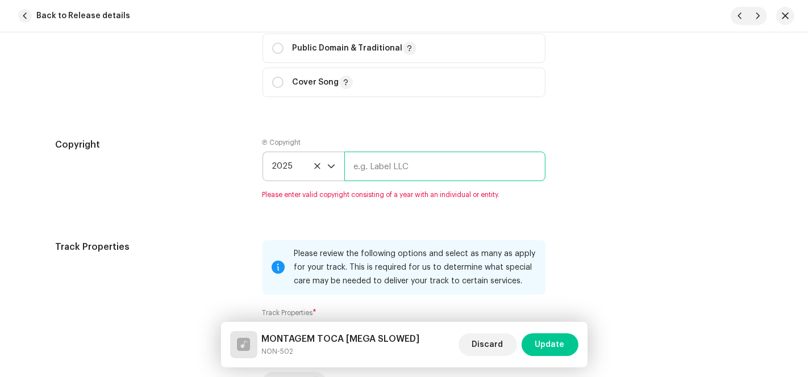
type input "AP-XT"
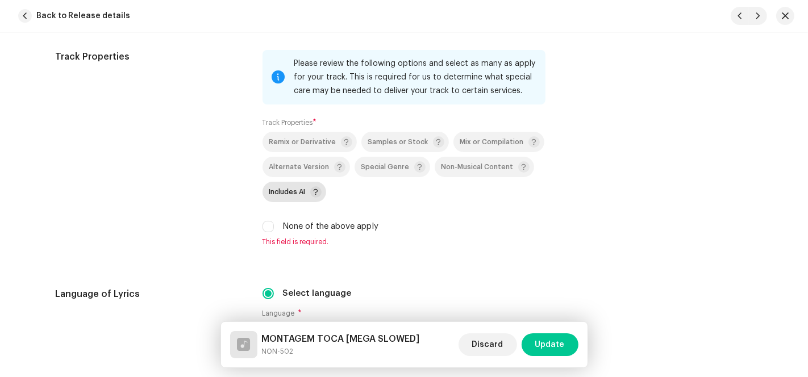
scroll to position [1704, 0]
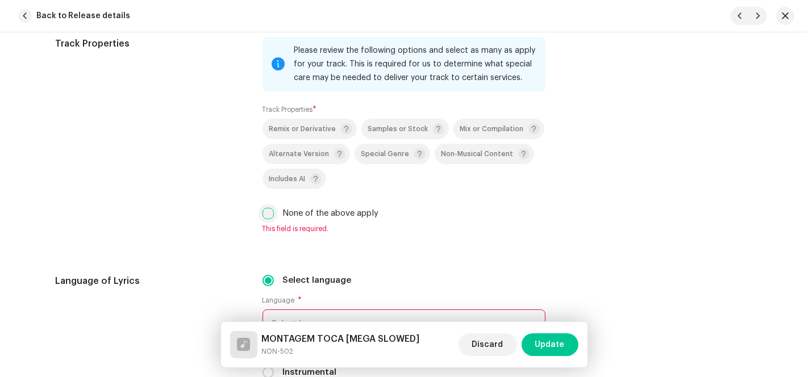
click at [268, 215] on input "None of the above apply" at bounding box center [267, 213] width 11 height 11
checkbox input "true"
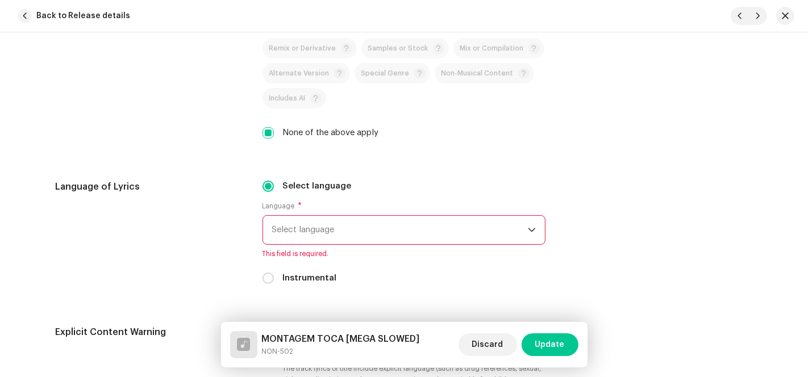
scroll to position [1893, 0]
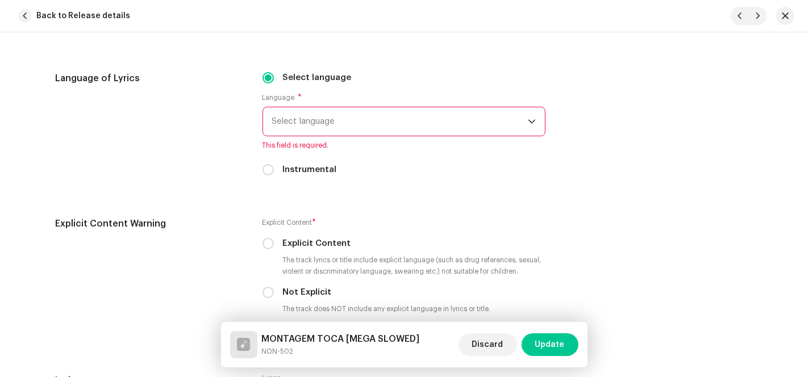
click at [321, 121] on span "Select language" at bounding box center [400, 121] width 256 height 28
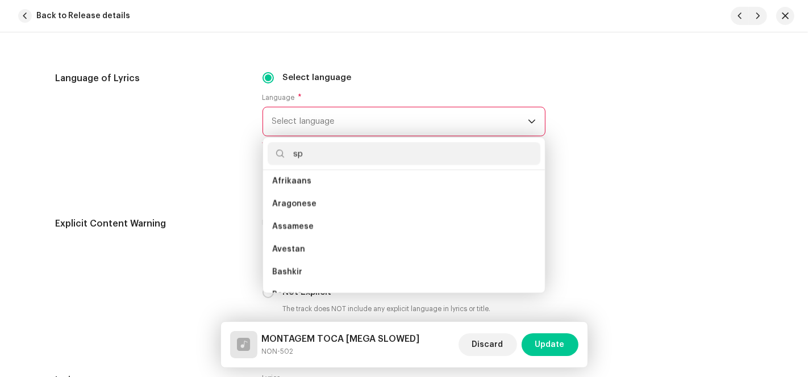
scroll to position [0, 0]
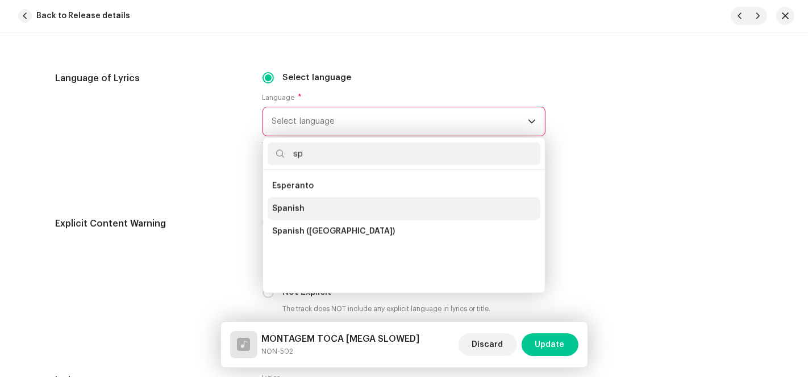
type input "sp"
click at [281, 208] on span "Spanish" at bounding box center [288, 208] width 32 height 11
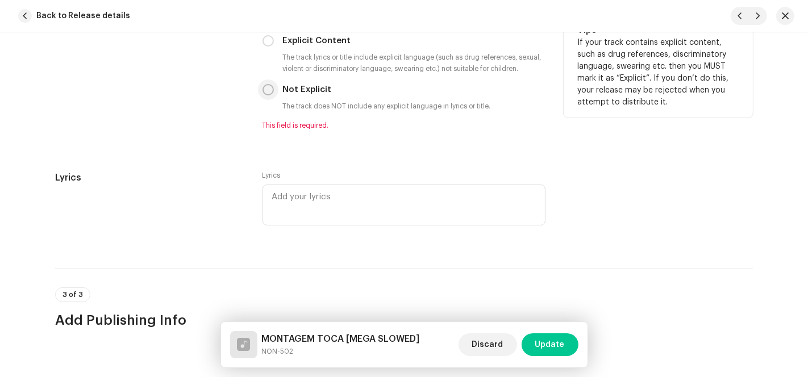
click at [262, 88] on input "Not Explicit" at bounding box center [267, 89] width 11 height 11
radio input "true"
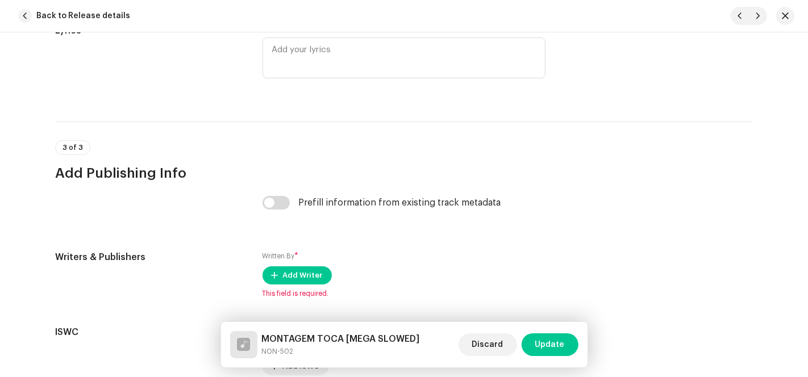
scroll to position [2325, 0]
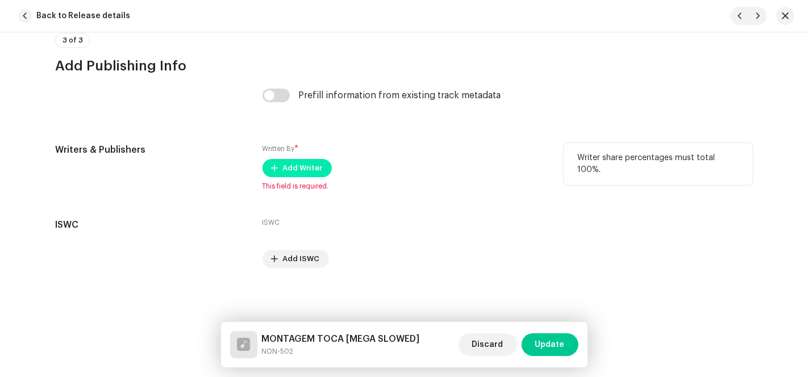
click at [316, 165] on span "Add Writer" at bounding box center [303, 168] width 40 height 23
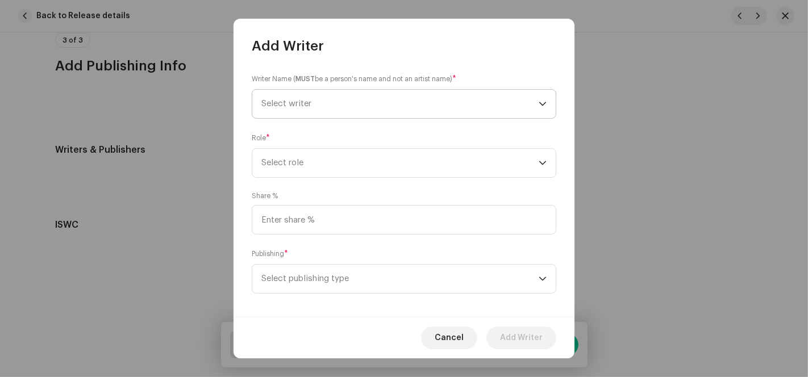
click at [487, 113] on span "Select writer" at bounding box center [399, 104] width 277 height 28
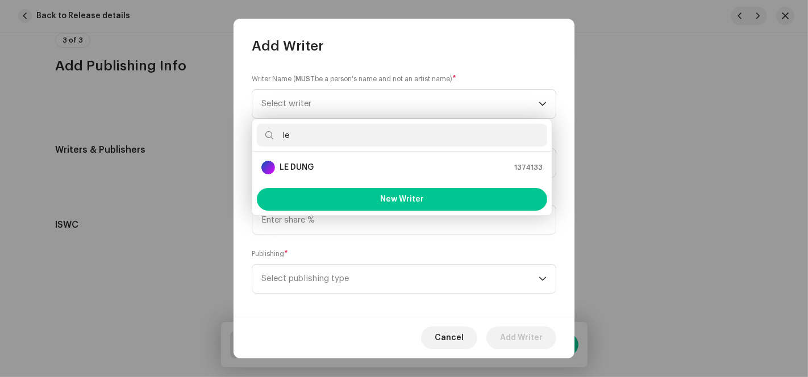
type input "le"
click at [331, 166] on div "LE DUNG 1374133" at bounding box center [401, 168] width 281 height 14
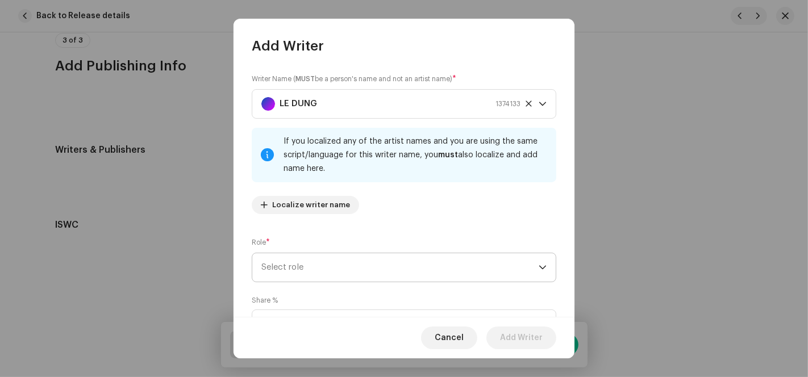
click at [362, 270] on span "Select role" at bounding box center [399, 267] width 277 height 28
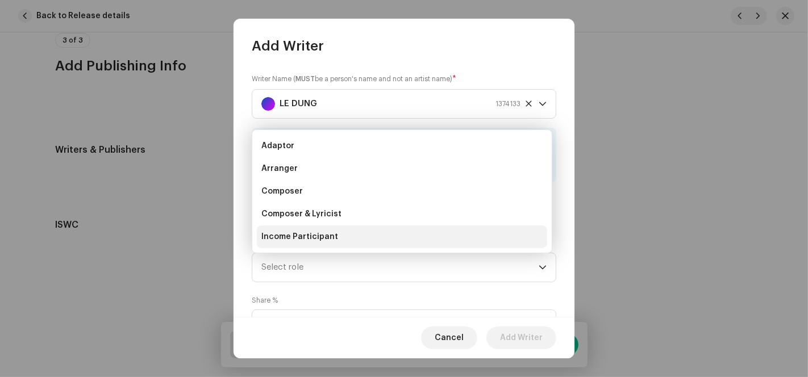
scroll to position [18, 0]
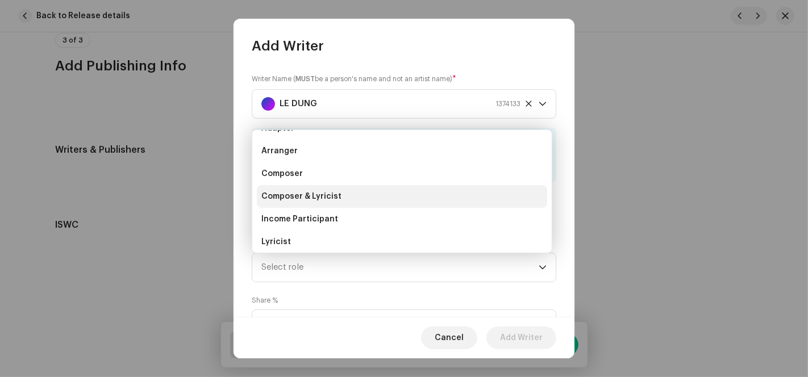
click at [332, 202] on li "Composer & Lyricist" at bounding box center [402, 196] width 290 height 23
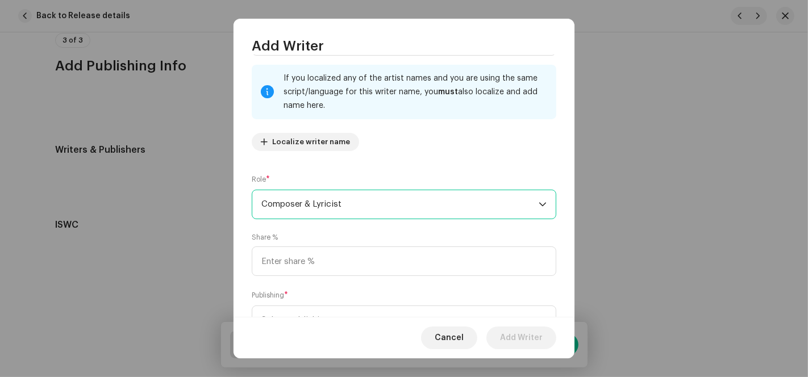
scroll to position [113, 0]
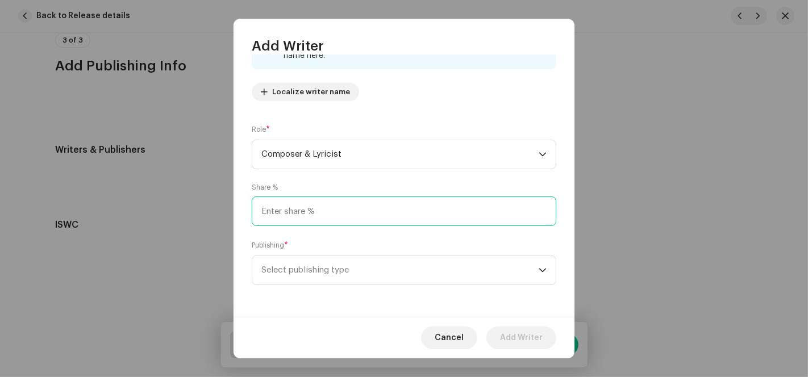
click at [326, 207] on input at bounding box center [404, 212] width 304 height 30
type input "100.00"
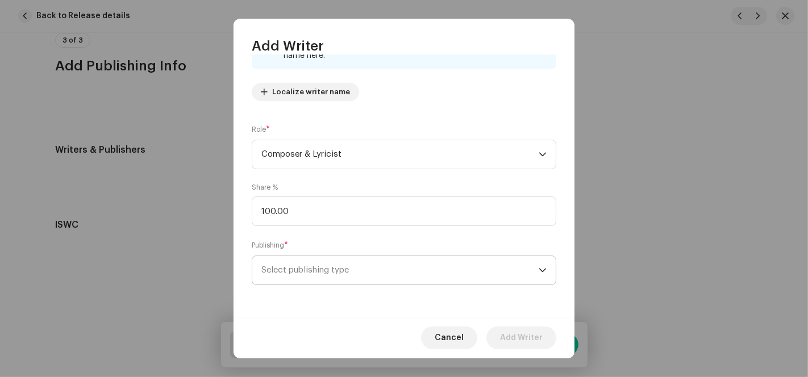
click at [317, 265] on span "Select publishing type" at bounding box center [399, 270] width 277 height 28
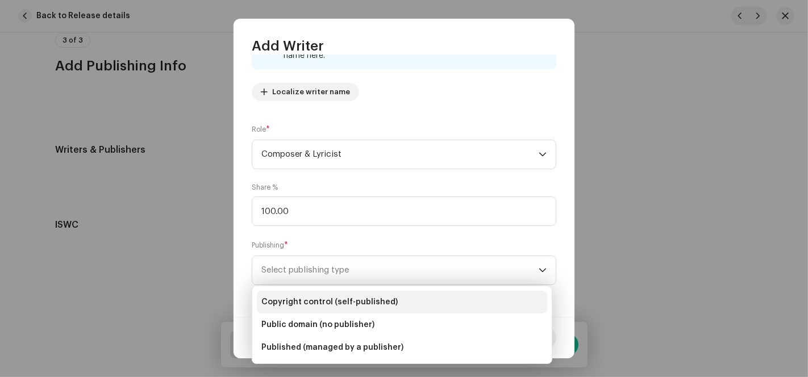
click at [332, 305] on span "Copyright control (self-published)" at bounding box center [329, 302] width 136 height 11
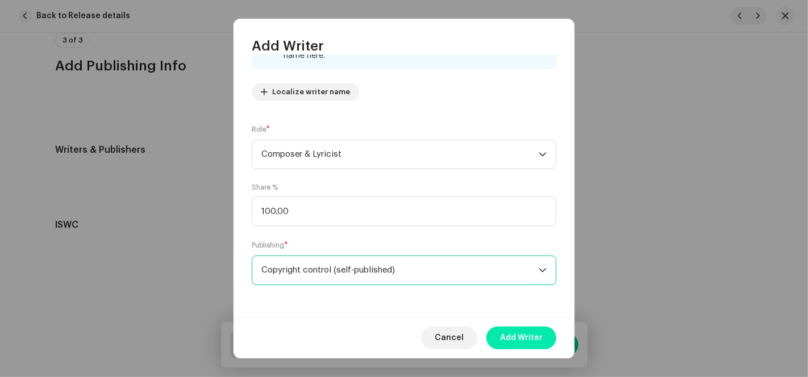
click at [512, 340] on span "Add Writer" at bounding box center [521, 338] width 43 height 23
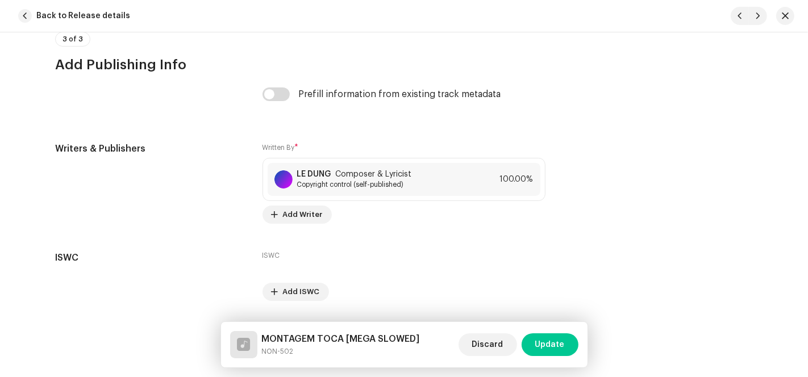
click at [549, 345] on span "Update" at bounding box center [550, 344] width 30 height 23
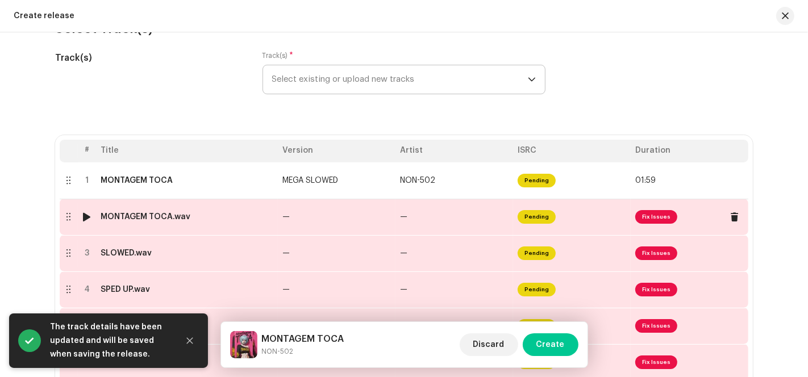
click at [518, 226] on td "Pending" at bounding box center [572, 217] width 118 height 36
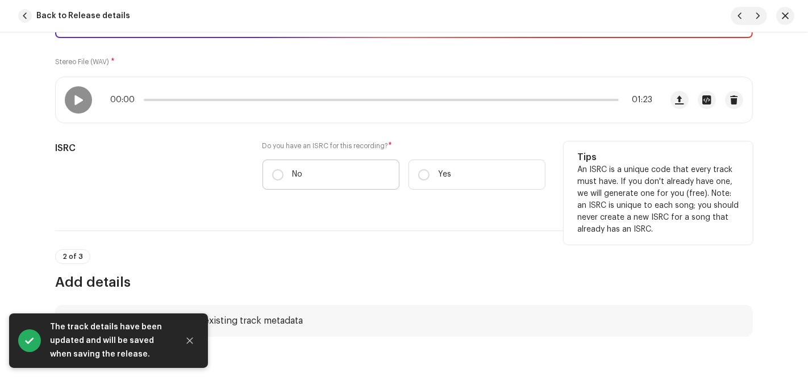
click at [319, 169] on label "No" at bounding box center [330, 175] width 137 height 30
click at [283, 169] on input "No" at bounding box center [277, 174] width 11 height 11
radio input "true"
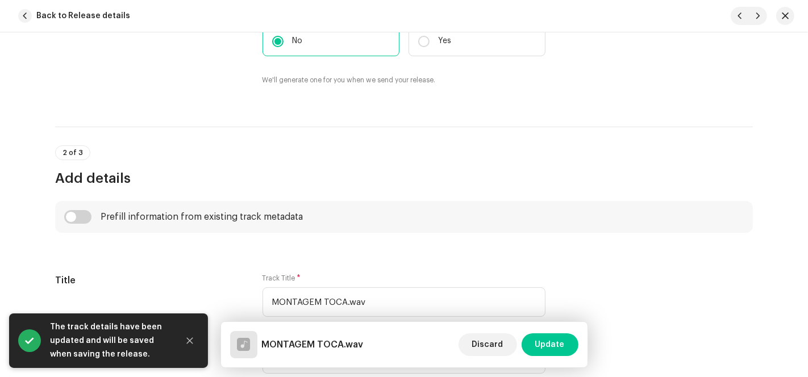
scroll to position [378, 0]
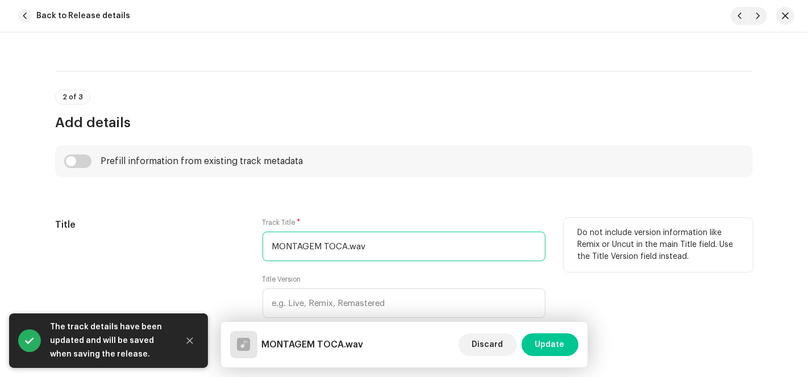
drag, startPoint x: 344, startPoint y: 247, endPoint x: 418, endPoint y: 247, distance: 73.9
click at [422, 247] on input "MONTAGEM TOCA.wav" at bounding box center [403, 247] width 283 height 30
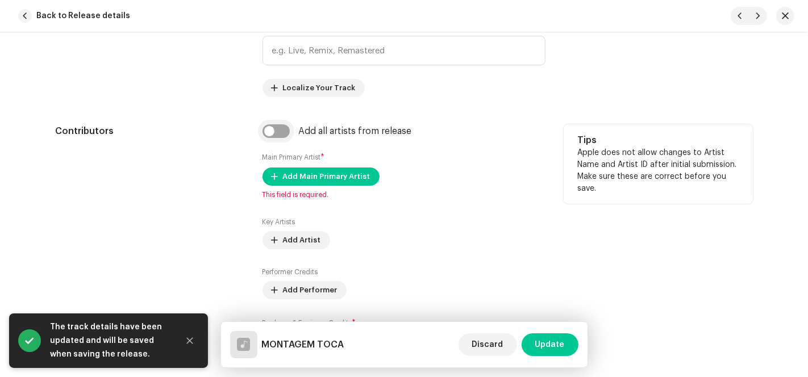
type input "MONTAGEM TOCA"
click at [264, 130] on input "checkbox" at bounding box center [275, 131] width 27 height 14
checkbox input "true"
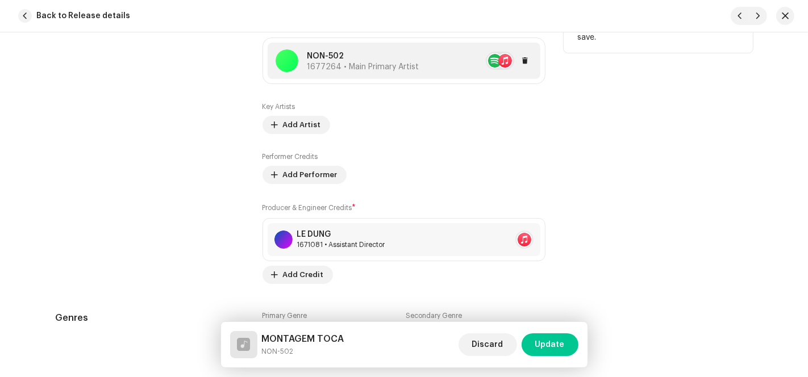
scroll to position [883, 0]
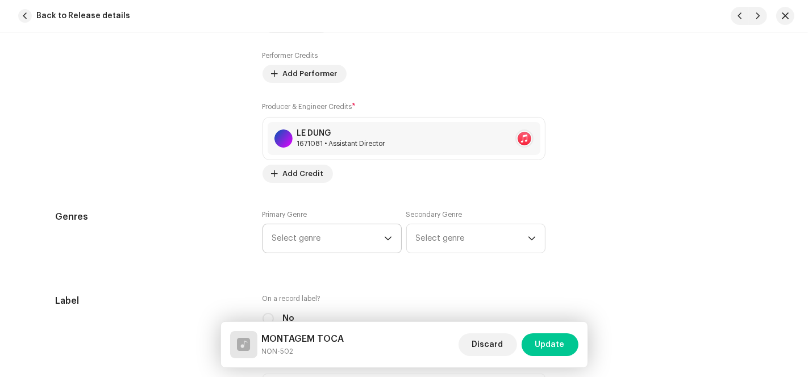
click at [313, 239] on span "Select genre" at bounding box center [328, 238] width 112 height 28
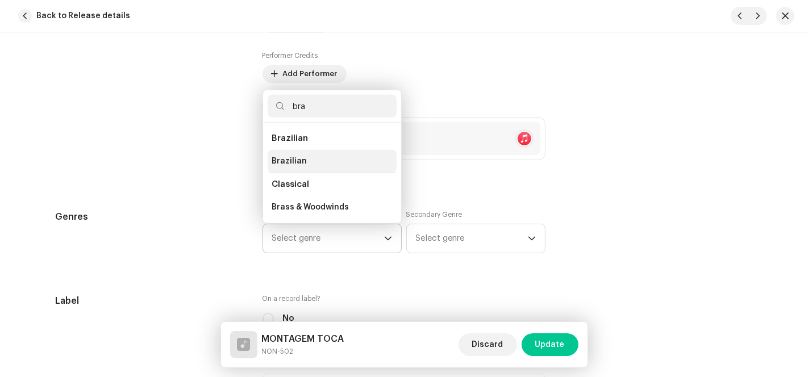
type input "bra"
click at [309, 160] on li "Brazilian" at bounding box center [332, 161] width 129 height 23
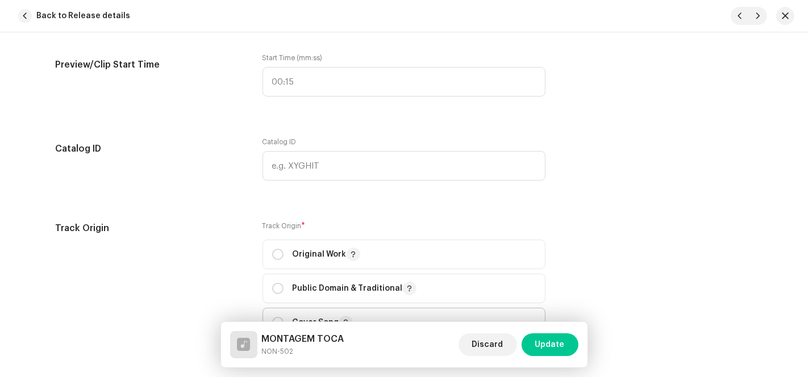
scroll to position [1388, 0]
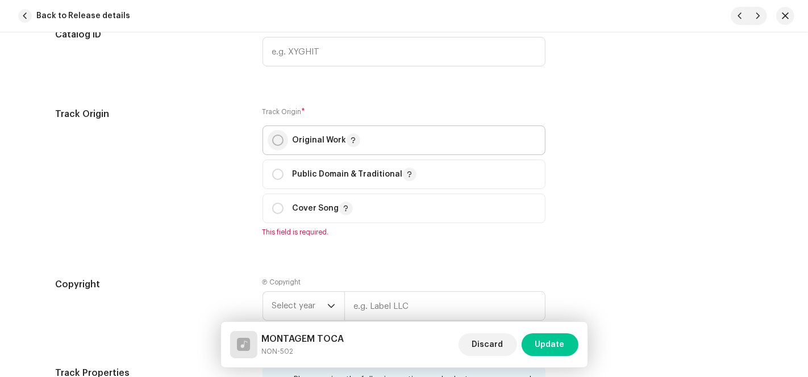
click at [272, 141] on input "radio" at bounding box center [277, 140] width 11 height 11
radio input "true"
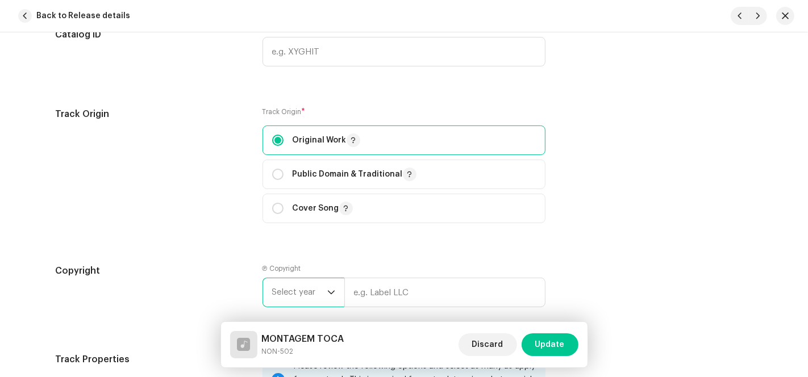
click at [306, 302] on span "Select year" at bounding box center [299, 292] width 55 height 28
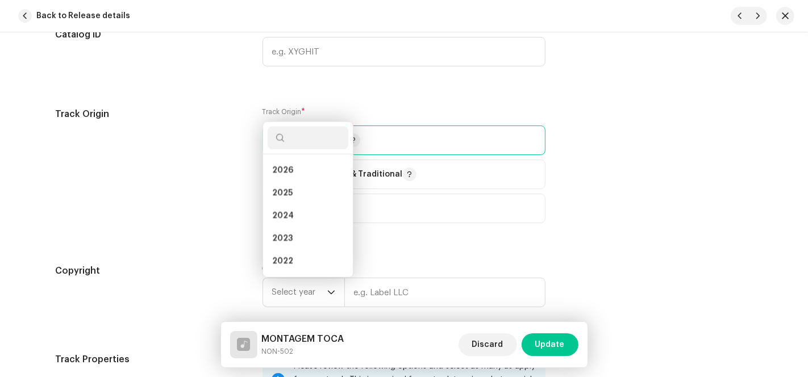
drag, startPoint x: 295, startPoint y: 191, endPoint x: 358, endPoint y: 236, distance: 77.4
click at [297, 193] on li "2025" at bounding box center [308, 193] width 81 height 23
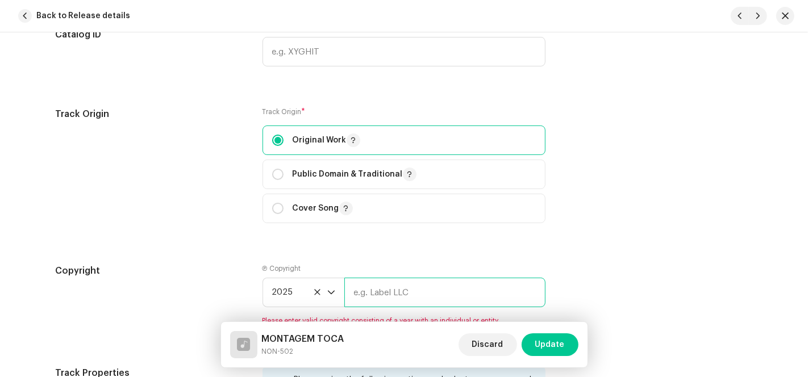
drag, startPoint x: 387, startPoint y: 280, endPoint x: 402, endPoint y: 280, distance: 15.3
click at [387, 280] on input "text" at bounding box center [444, 293] width 201 height 30
type input "AP-XT"
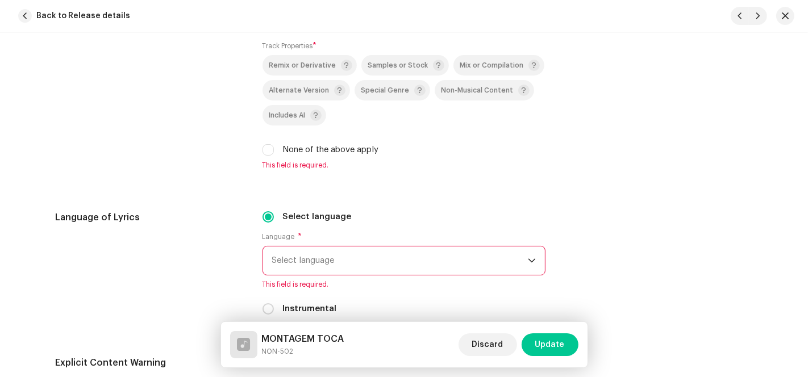
scroll to position [1767, 0]
click at [262, 148] on input "None of the above apply" at bounding box center [267, 150] width 11 height 11
checkbox input "true"
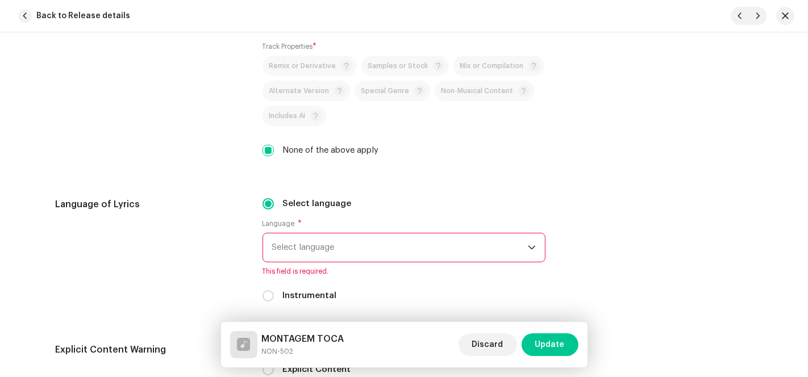
click at [331, 245] on span "Select language" at bounding box center [400, 247] width 256 height 28
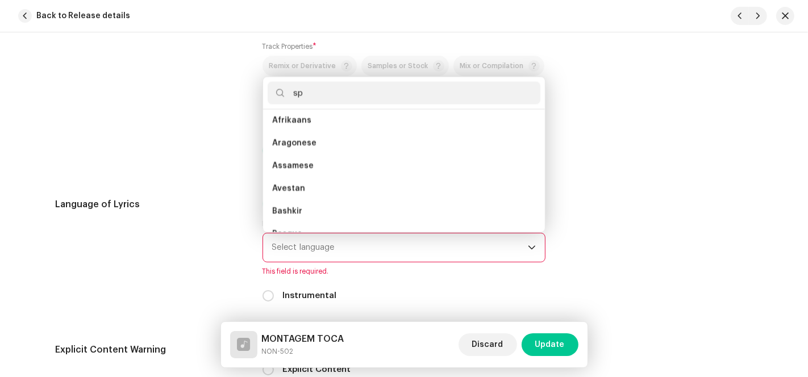
scroll to position [0, 0]
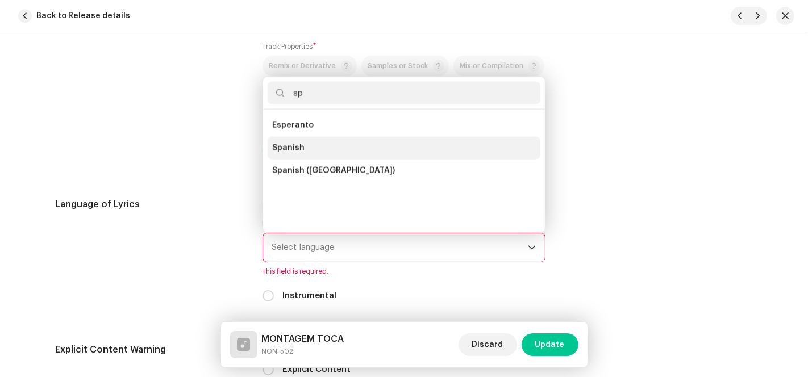
type input "sp"
click at [289, 148] on span "Spanish" at bounding box center [288, 148] width 32 height 11
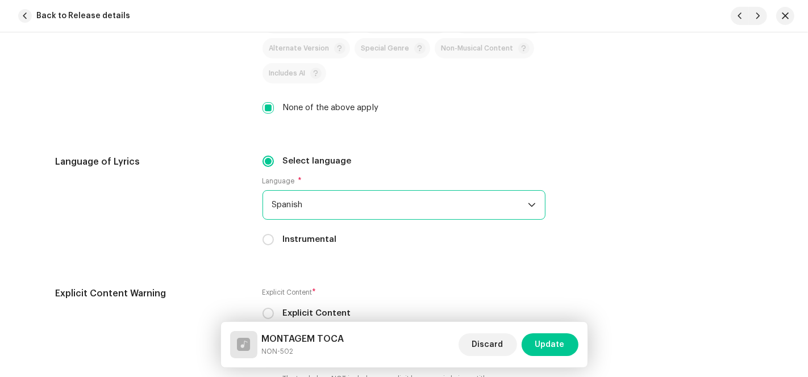
scroll to position [2020, 0]
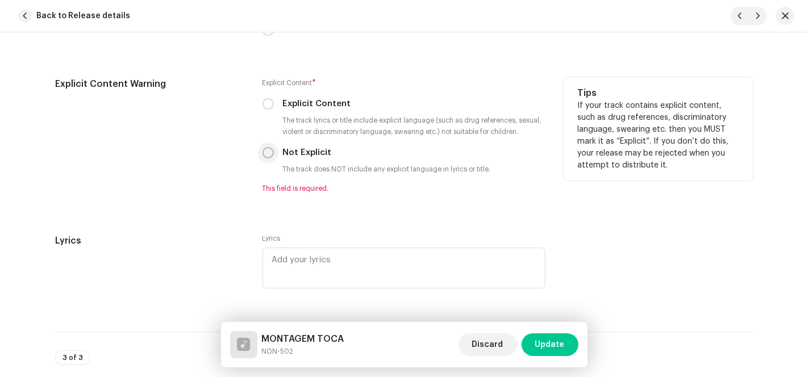
click at [264, 152] on input "Not Explicit" at bounding box center [267, 152] width 11 height 11
radio input "true"
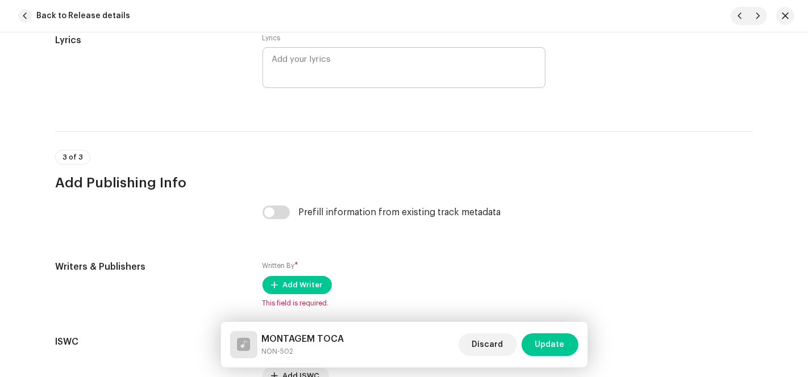
scroll to position [2325, 0]
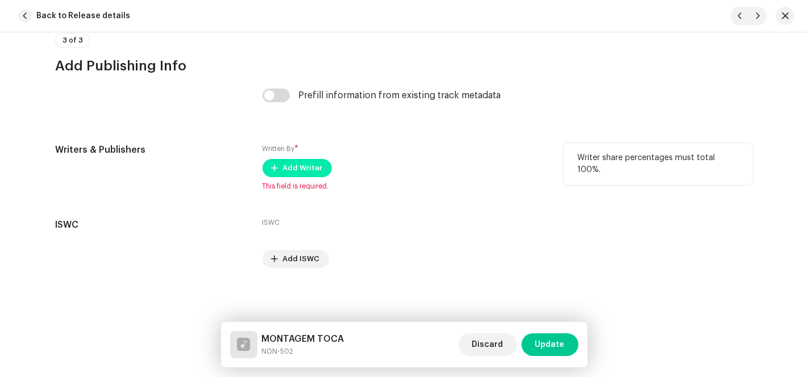
click at [297, 168] on span "Add Writer" at bounding box center [303, 168] width 40 height 23
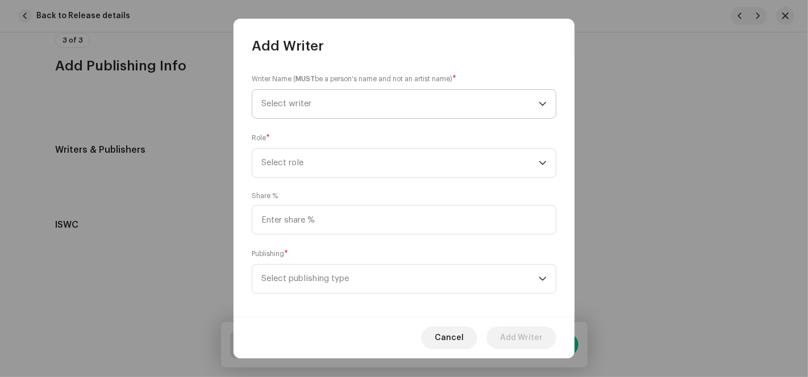
click at [398, 97] on span "Select writer" at bounding box center [399, 104] width 277 height 28
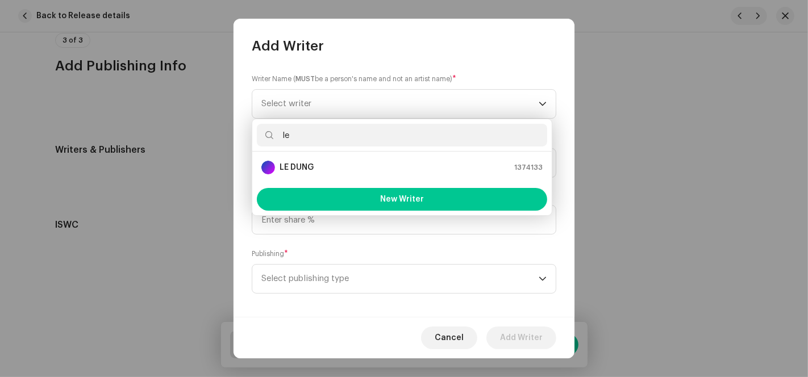
type input "le"
click at [300, 168] on strong "LE DUNG" at bounding box center [297, 167] width 34 height 11
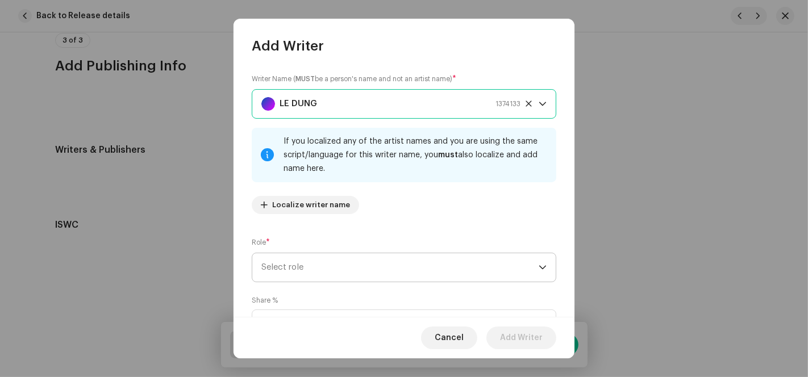
click at [319, 273] on span "Select role" at bounding box center [399, 267] width 277 height 28
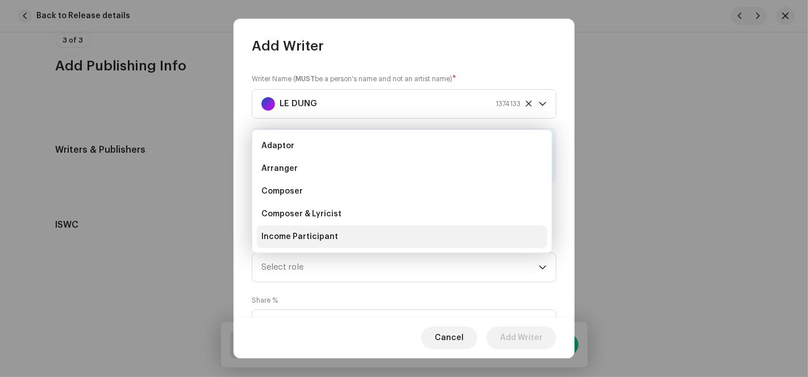
scroll to position [18, 0]
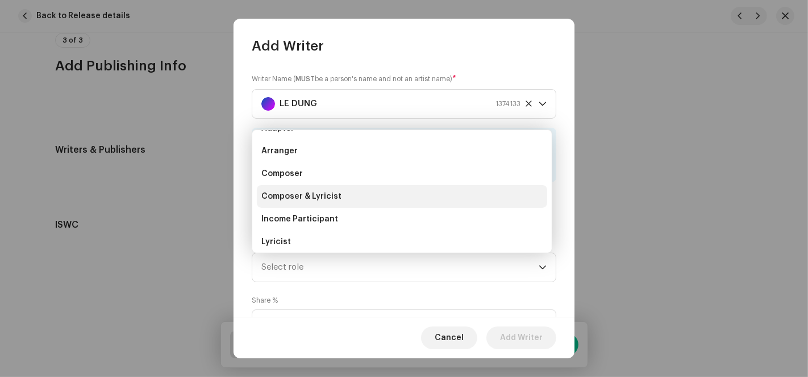
click at [314, 200] on span "Composer & Lyricist" at bounding box center [301, 196] width 80 height 11
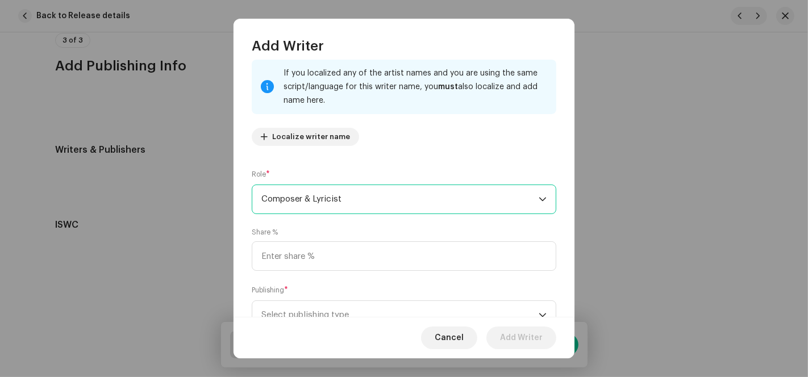
scroll to position [113, 0]
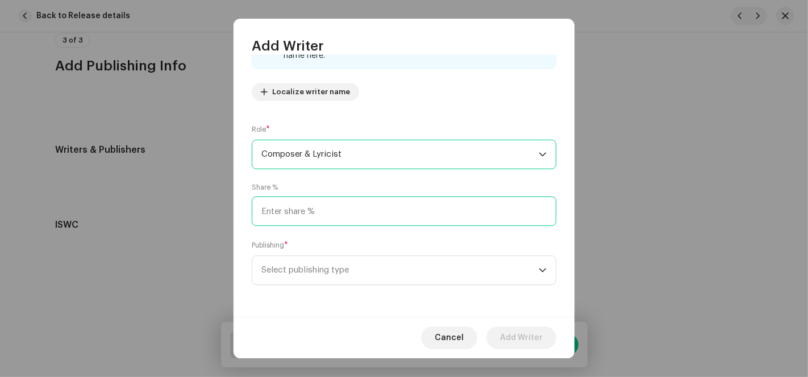
click at [317, 210] on input at bounding box center [404, 212] width 304 height 30
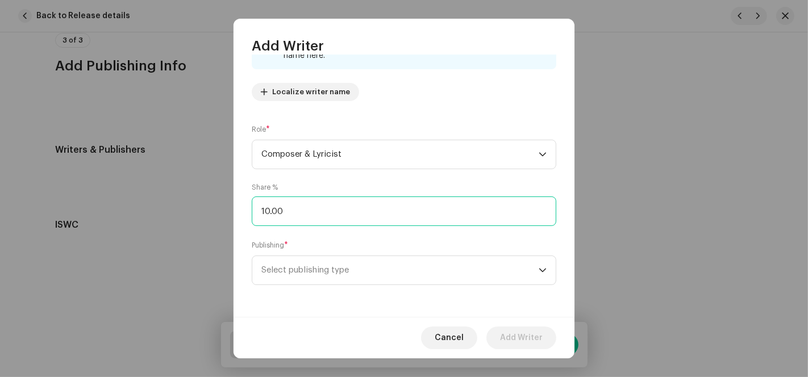
type input "100.00"
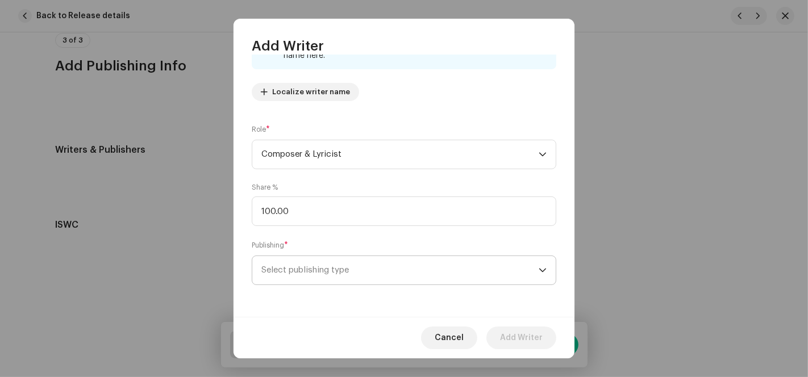
click at [295, 277] on span "Select publishing type" at bounding box center [399, 270] width 277 height 28
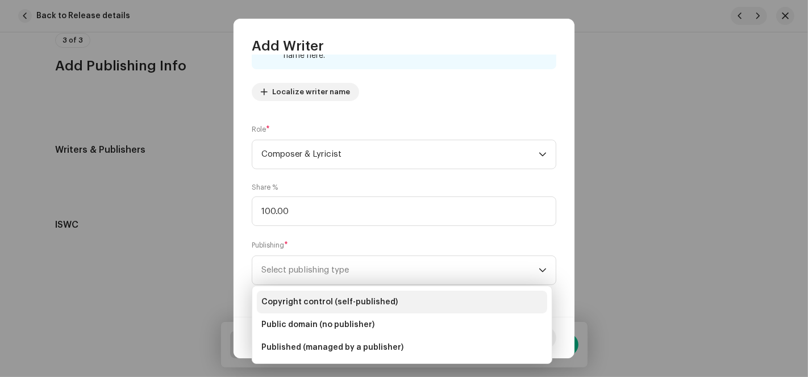
click at [316, 301] on span "Copyright control (self-published)" at bounding box center [329, 302] width 136 height 11
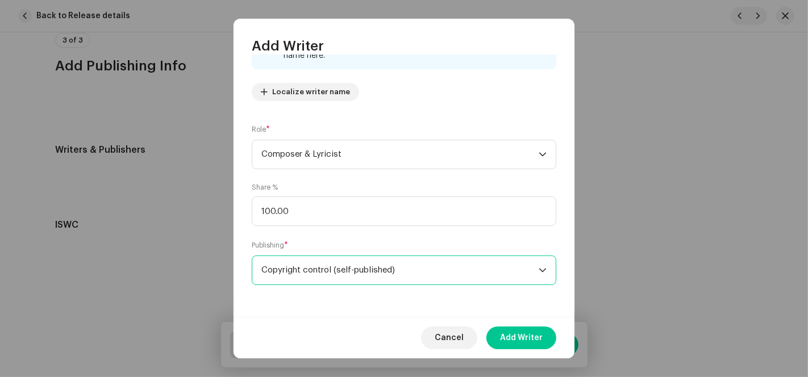
click at [508, 335] on span "Add Writer" at bounding box center [521, 338] width 43 height 23
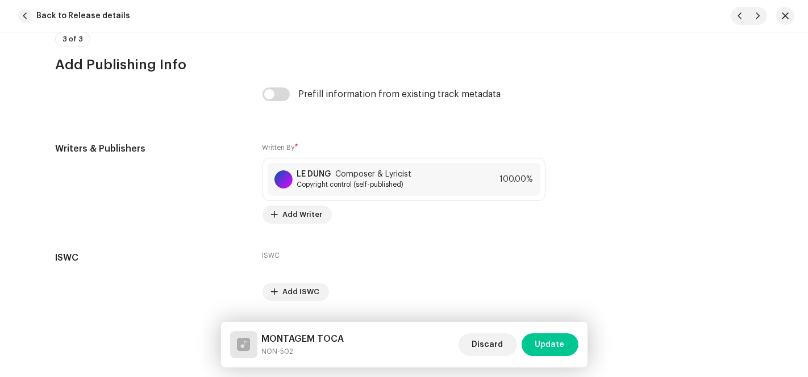
click at [544, 345] on span "Update" at bounding box center [550, 344] width 30 height 23
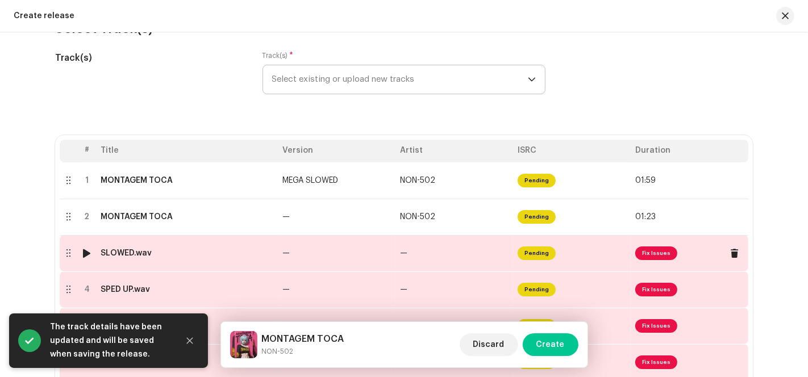
click at [474, 258] on td "—" at bounding box center [454, 253] width 118 height 36
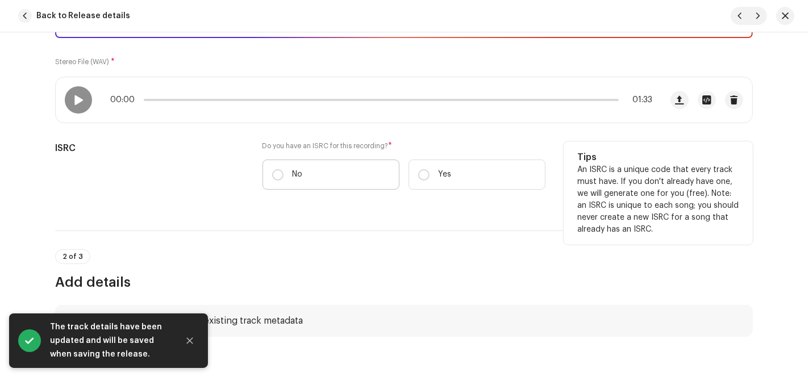
click at [298, 176] on p "No" at bounding box center [298, 175] width 10 height 12
click at [283, 176] on input "No" at bounding box center [277, 174] width 11 height 11
radio input "true"
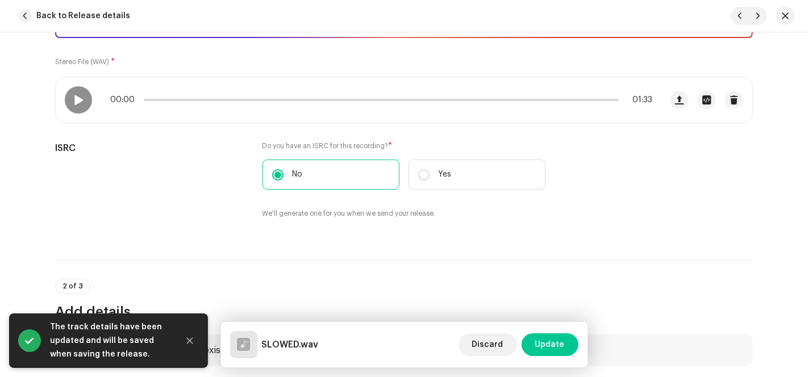
scroll to position [441, 0]
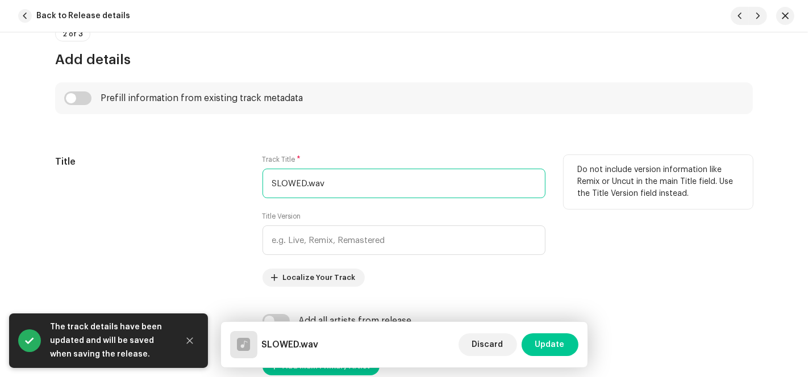
drag, startPoint x: 303, startPoint y: 179, endPoint x: 237, endPoint y: 185, distance: 66.7
click at [237, 185] on div "Title Track Title * SLOWED.wav Title Version Localize Your Track Do not include…" at bounding box center [404, 221] width 698 height 132
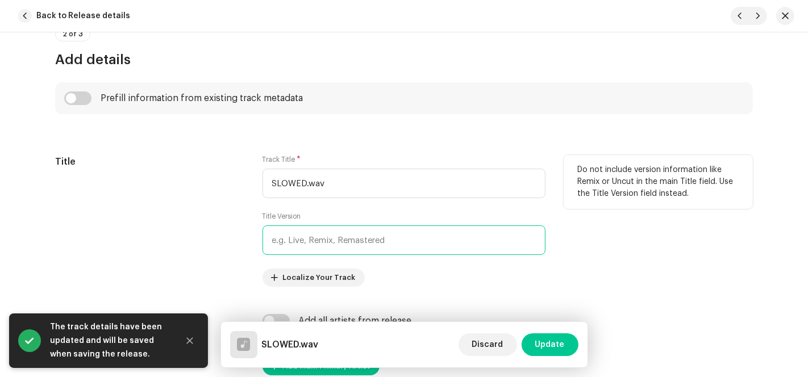
paste input "SLOWED"
click at [310, 245] on input "text" at bounding box center [403, 241] width 283 height 30
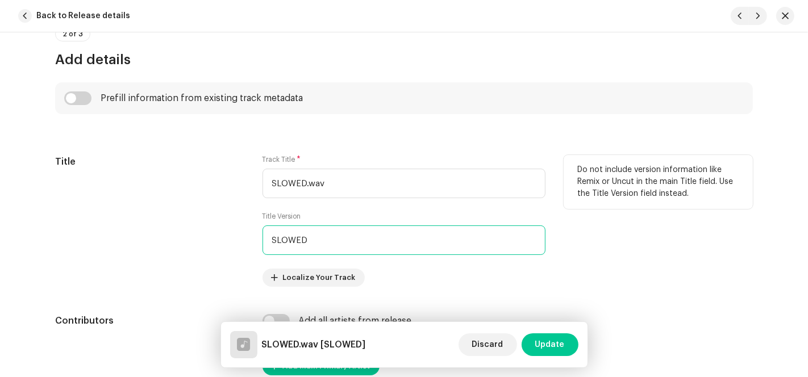
type input "SLOWED"
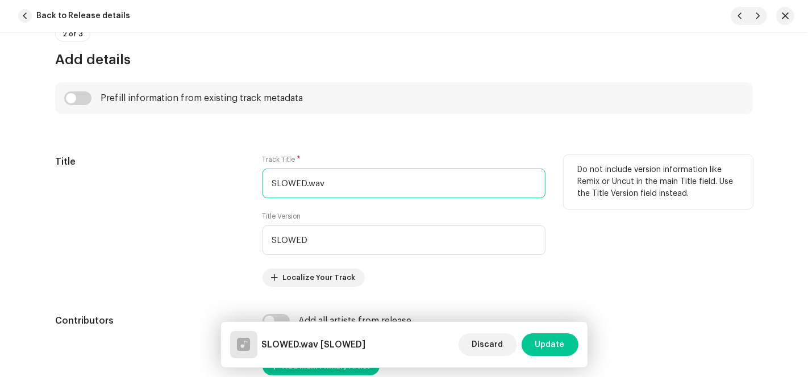
paste input "MONTAGEM TOCA"
drag, startPoint x: 331, startPoint y: 189, endPoint x: 130, endPoint y: 194, distance: 201.2
click at [131, 194] on div "Title Track Title * SLOWED.wav Title Version SLOWED Localize Your Track Do not …" at bounding box center [404, 221] width 698 height 132
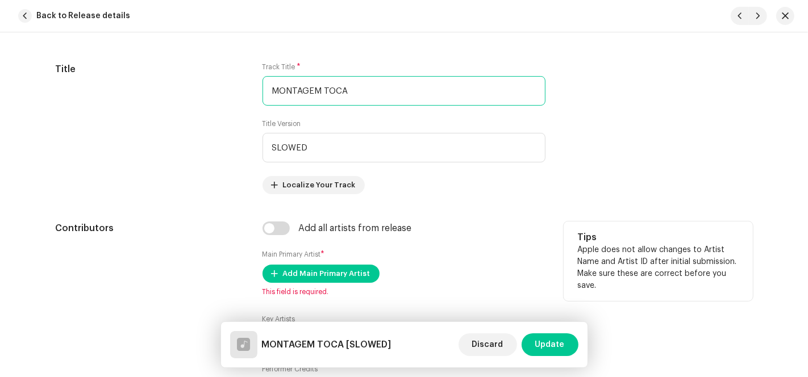
scroll to position [631, 0]
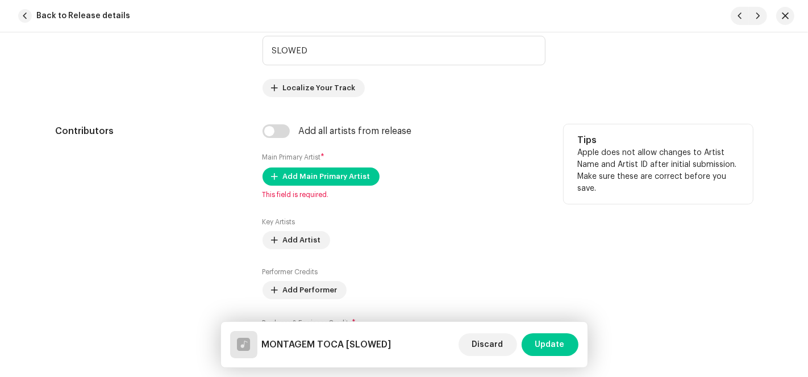
type input "MONTAGEM TOCA"
click at [277, 137] on div "Add all artists from release Main Primary Artist * Add Main Primary Artist This…" at bounding box center [403, 244] width 283 height 241
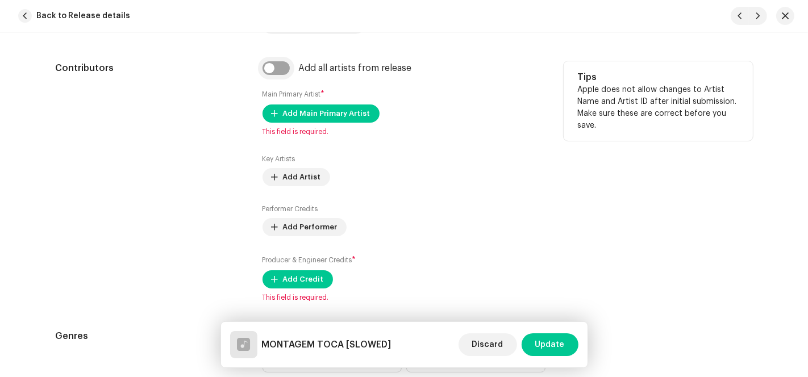
click at [273, 61] on input "checkbox" at bounding box center [275, 68] width 27 height 14
checkbox input "true"
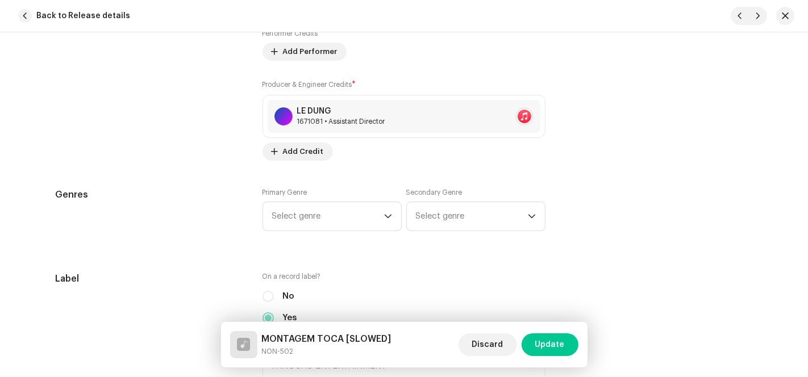
scroll to position [1010, 0]
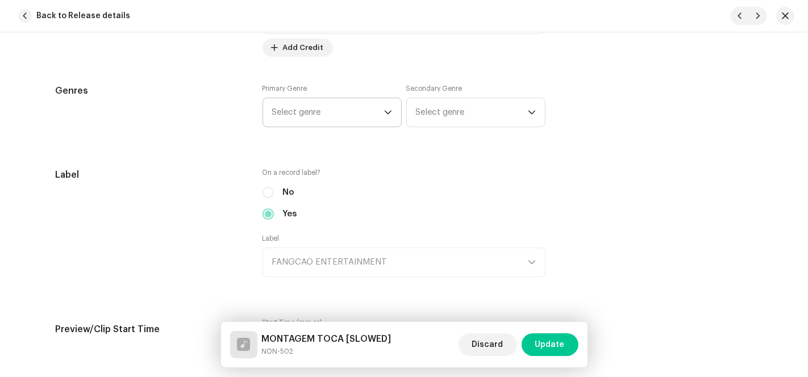
click at [323, 116] on span "Select genre" at bounding box center [328, 112] width 112 height 28
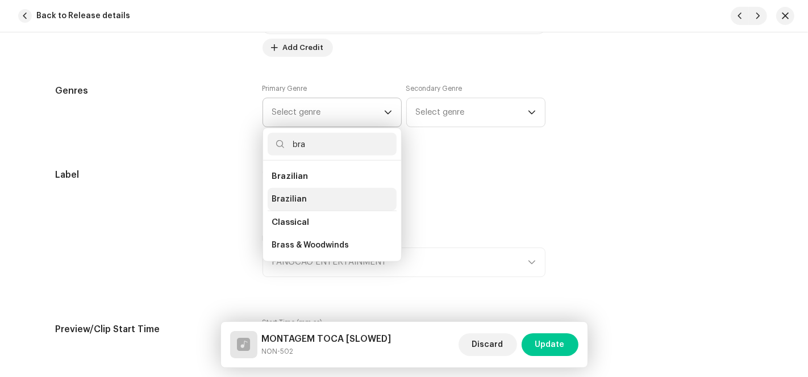
type input "bra"
click at [298, 198] on span "Brazilian" at bounding box center [289, 199] width 35 height 11
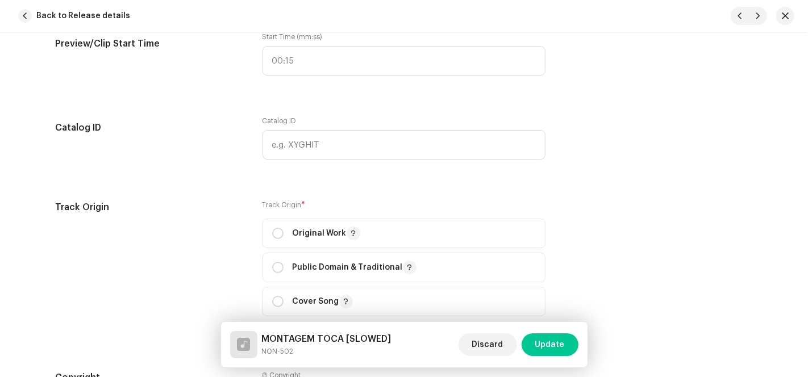
scroll to position [1451, 0]
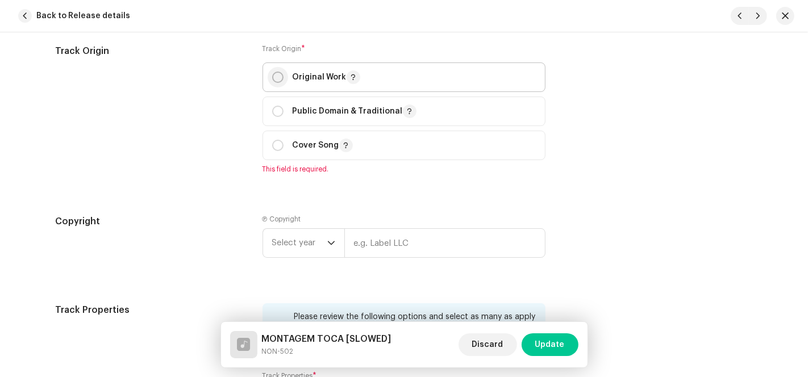
click at [279, 77] on input "radio" at bounding box center [277, 77] width 11 height 11
radio input "true"
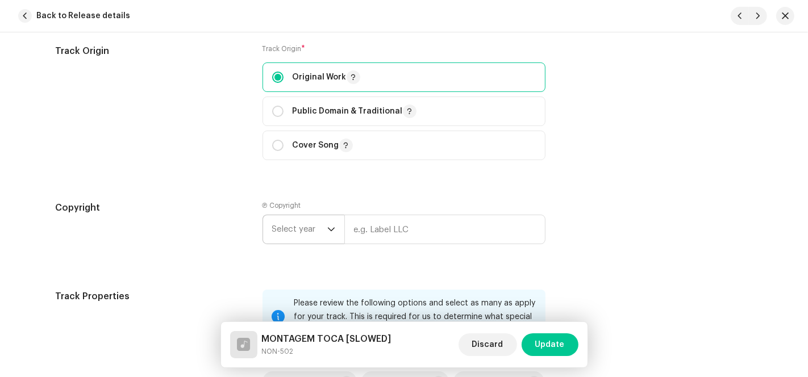
click at [318, 223] on span "Select year" at bounding box center [299, 229] width 55 height 28
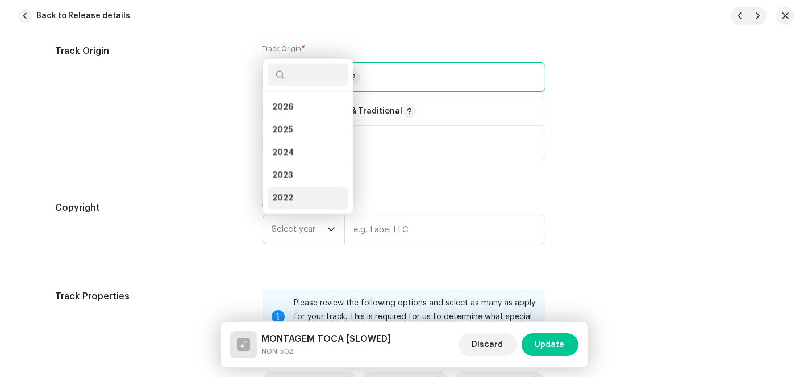
scroll to position [18, 0]
click at [302, 116] on li "2025" at bounding box center [308, 112] width 81 height 23
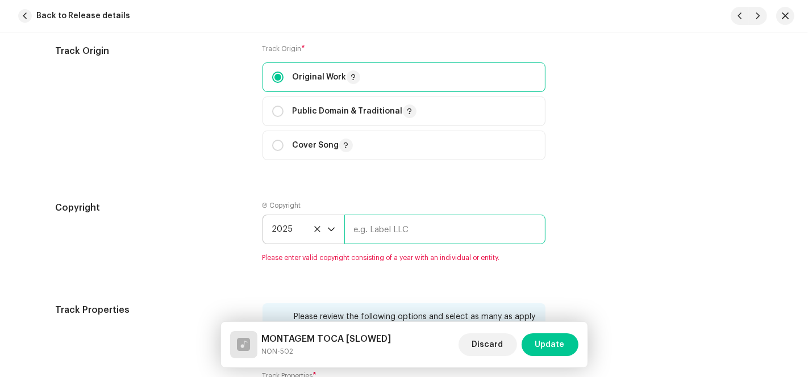
click at [355, 222] on input "text" at bounding box center [444, 230] width 201 height 30
type input "AP-XT"
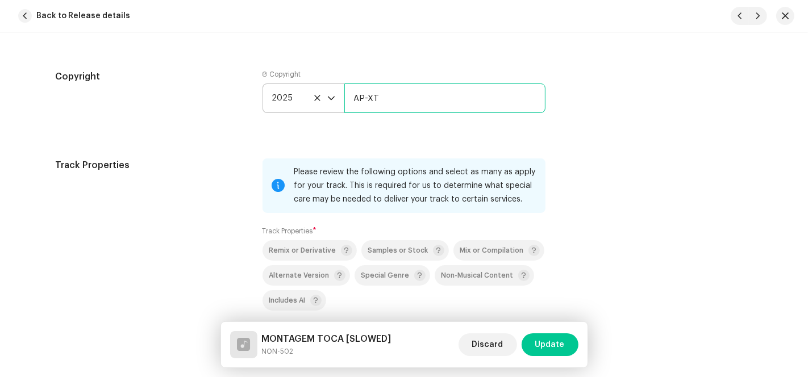
scroll to position [1704, 0]
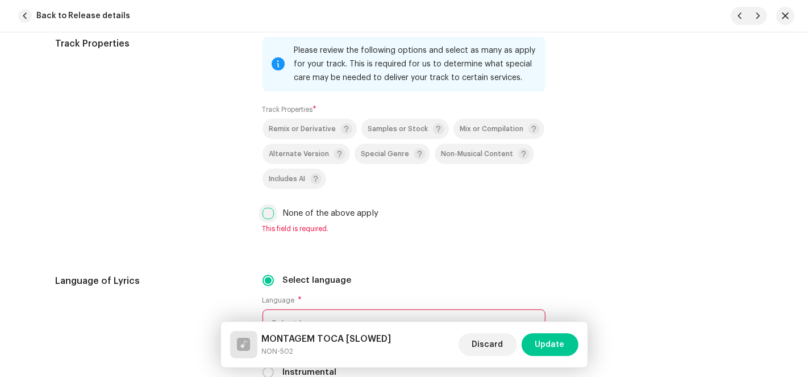
click at [266, 215] on input "None of the above apply" at bounding box center [267, 213] width 11 height 11
checkbox input "true"
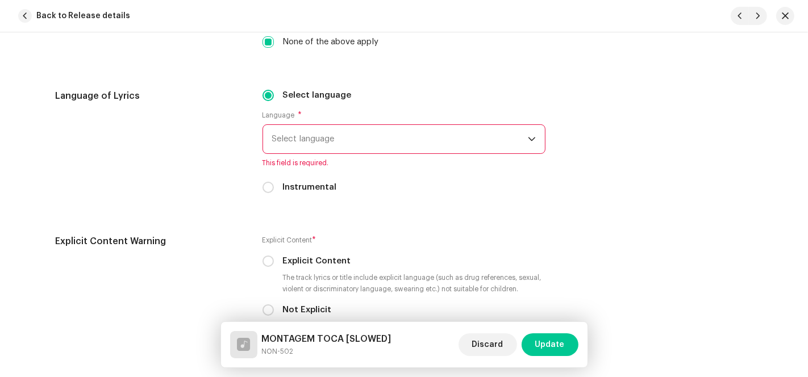
scroll to position [1893, 0]
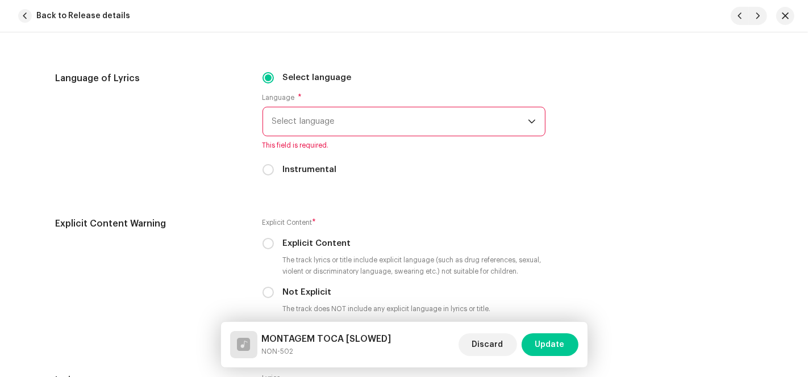
click at [358, 122] on span "Select language" at bounding box center [400, 121] width 256 height 28
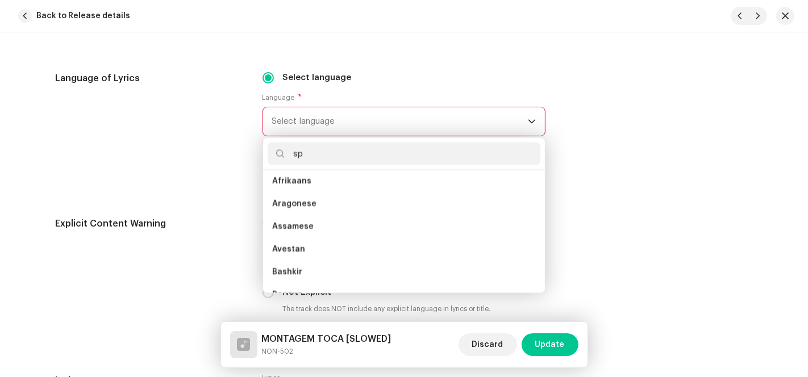
scroll to position [0, 0]
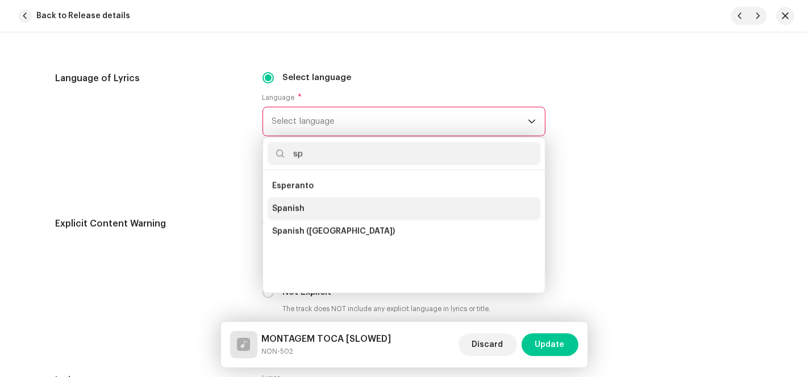
type input "sp"
click at [302, 210] on li "Spanish" at bounding box center [404, 208] width 273 height 23
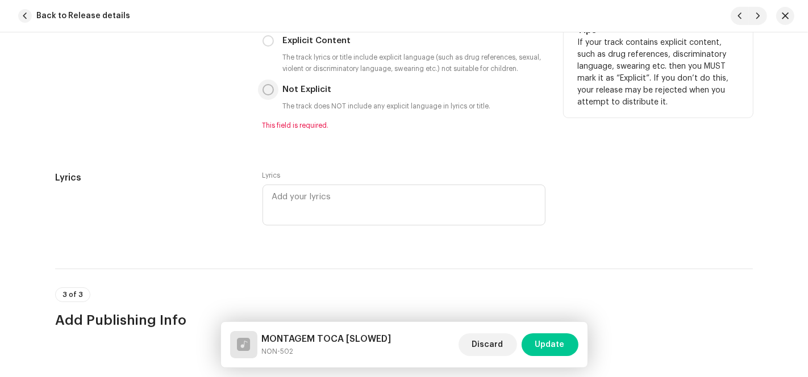
click at [266, 93] on input "Not Explicit" at bounding box center [267, 89] width 11 height 11
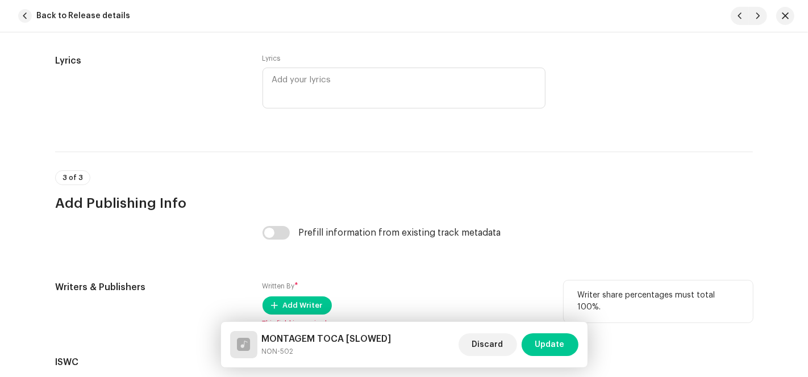
scroll to position [2325, 0]
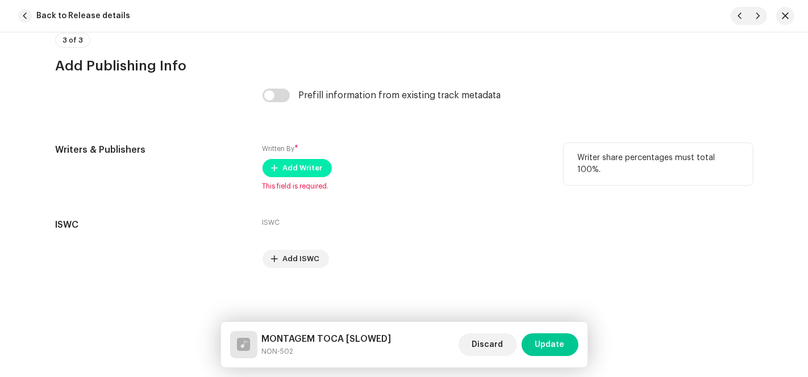
click at [285, 173] on span "Add Writer" at bounding box center [303, 168] width 40 height 23
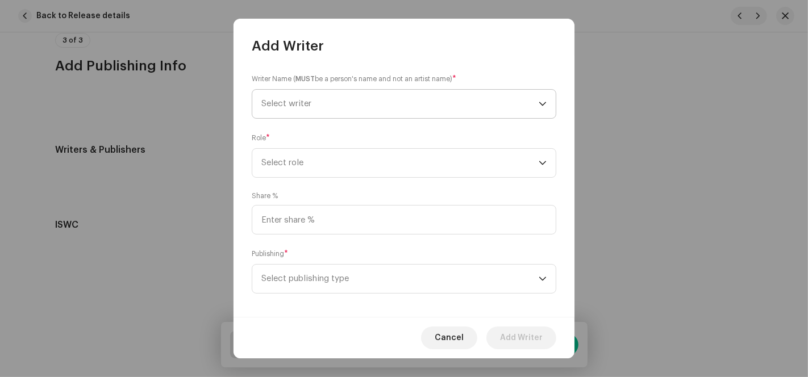
click at [488, 114] on span "Select writer" at bounding box center [399, 104] width 277 height 28
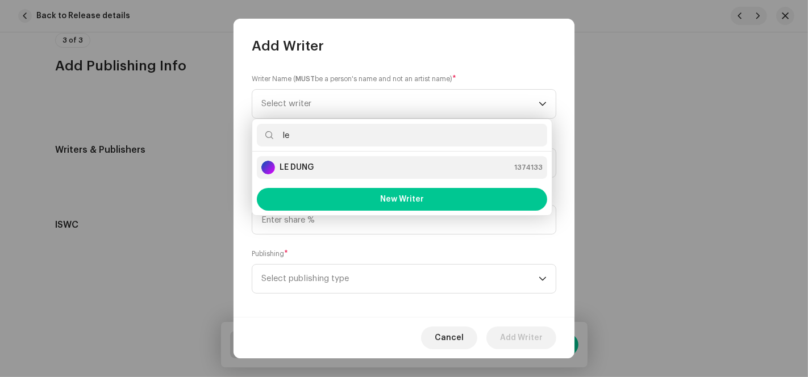
click at [320, 165] on div "LE DUNG 1374133" at bounding box center [401, 168] width 281 height 14
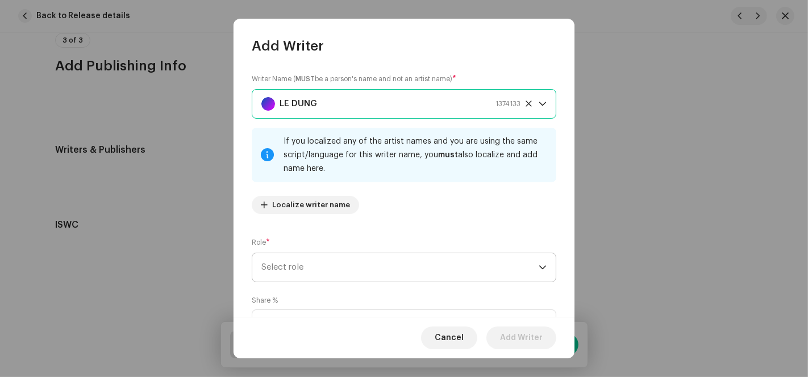
click at [318, 280] on span "Select role" at bounding box center [399, 267] width 277 height 28
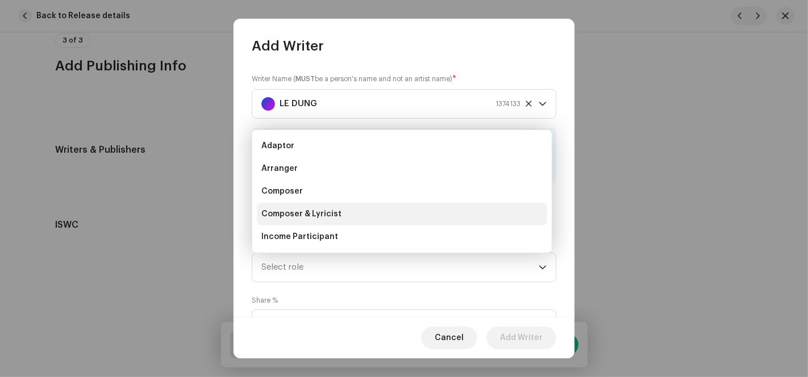
click at [320, 220] on li "Composer & Lyricist" at bounding box center [402, 214] width 290 height 23
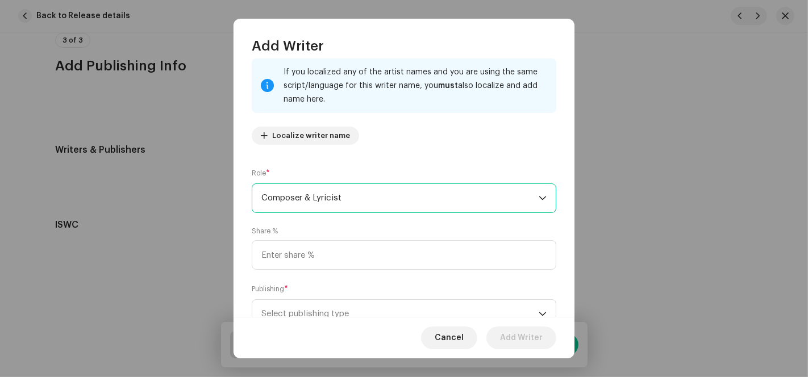
scroll to position [113, 0]
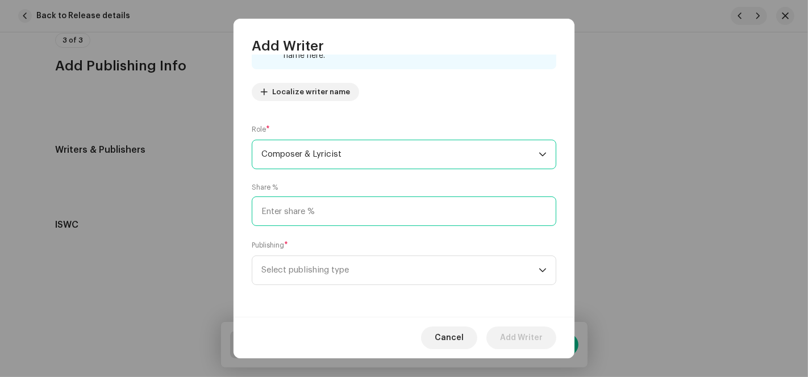
click at [298, 210] on input at bounding box center [404, 212] width 304 height 30
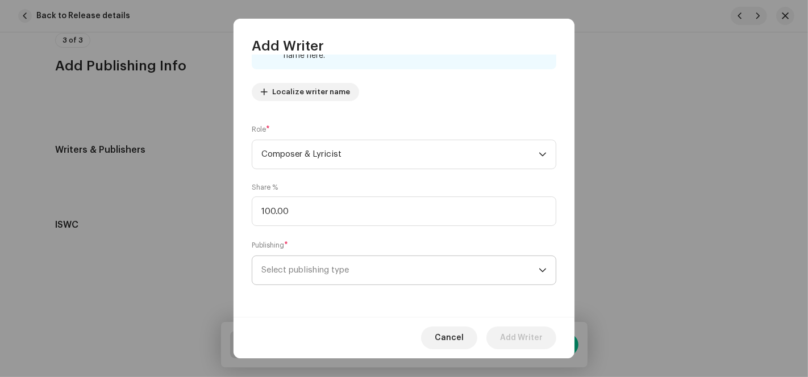
click at [310, 281] on span "Select publishing type" at bounding box center [399, 270] width 277 height 28
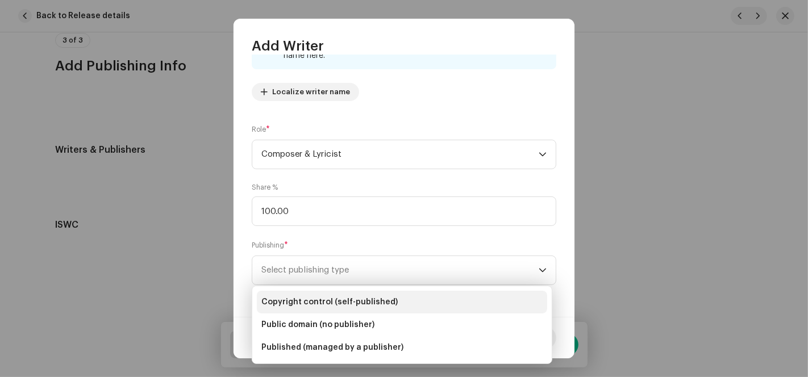
click at [327, 303] on span "Copyright control (self-published)" at bounding box center [329, 302] width 136 height 11
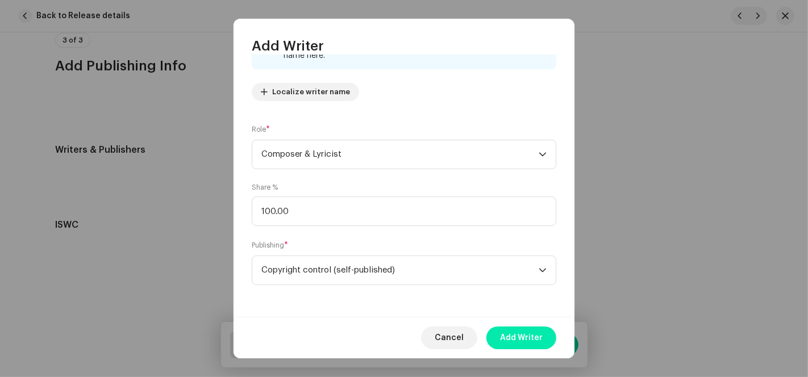
click at [514, 338] on span "Add Writer" at bounding box center [521, 338] width 43 height 23
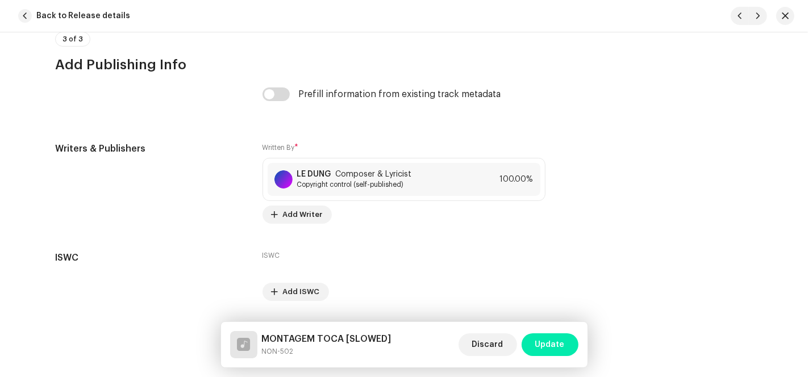
click at [552, 343] on span "Update" at bounding box center [550, 344] width 30 height 23
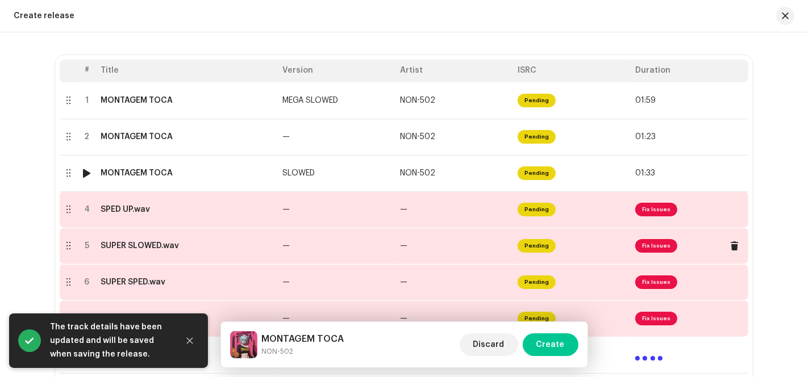
scroll to position [264, 0]
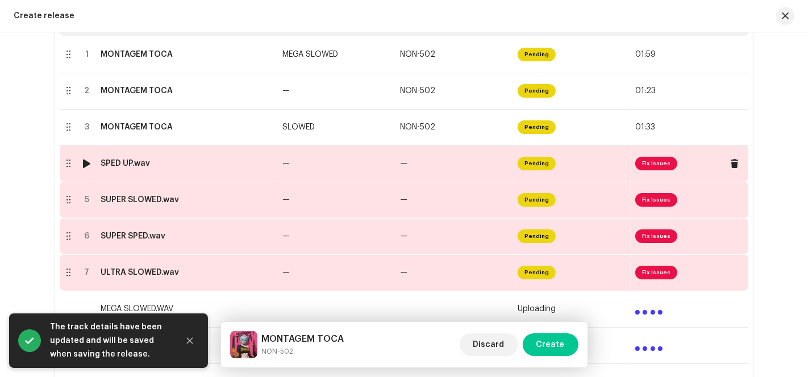
click at [470, 160] on td "—" at bounding box center [454, 163] width 118 height 36
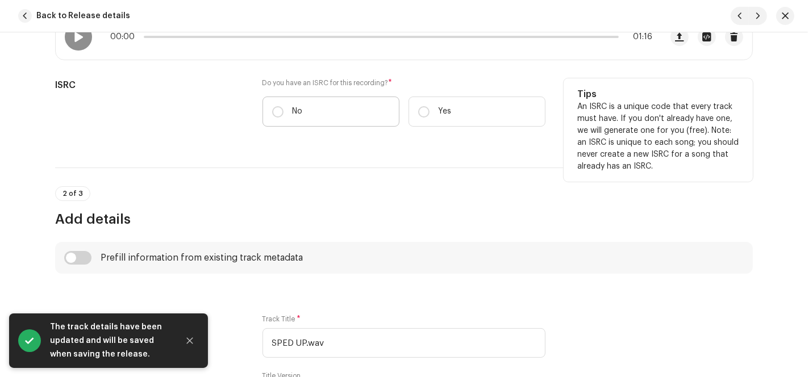
click at [267, 111] on label "No" at bounding box center [330, 112] width 137 height 30
click at [272, 111] on input "No" at bounding box center [277, 111] width 11 height 11
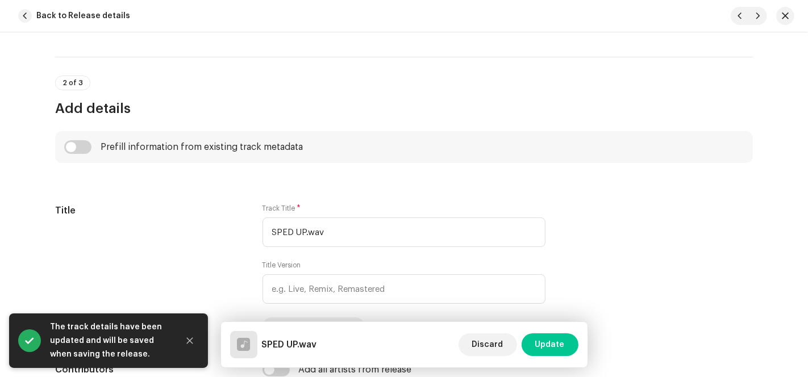
scroll to position [504, 0]
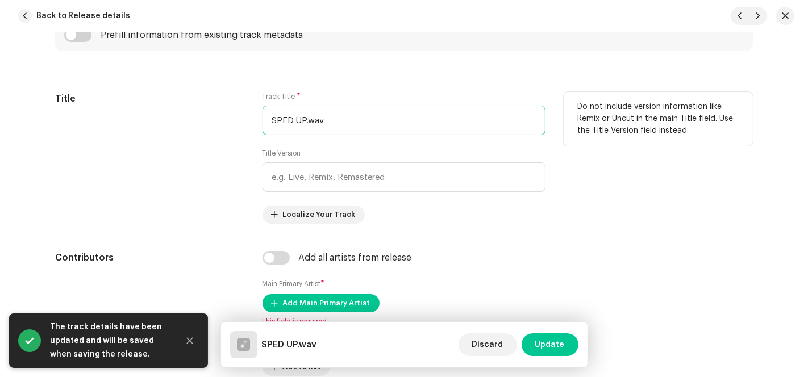
drag, startPoint x: 303, startPoint y: 118, endPoint x: 235, endPoint y: 119, distance: 67.6
click at [236, 119] on div "Title Track Title * SPED UP.wav Title Version Localize Your Track Do not includ…" at bounding box center [404, 158] width 698 height 132
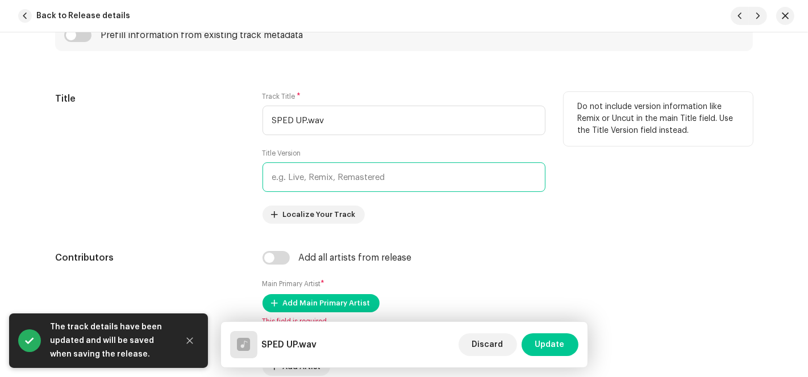
click at [324, 180] on input "text" at bounding box center [403, 177] width 283 height 30
paste input "SPED UP"
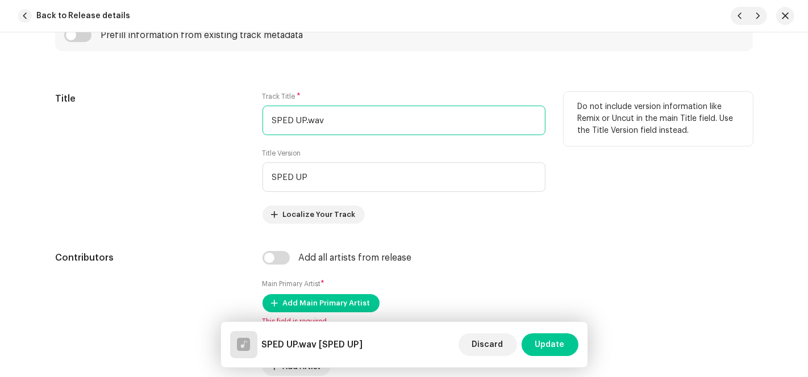
drag, startPoint x: 203, startPoint y: 119, endPoint x: 120, endPoint y: 123, distance: 83.0
click at [123, 119] on div "Title Track Title * SPED UP.wav Title Version SPED UP Localize Your Track Do no…" at bounding box center [404, 158] width 698 height 132
paste input "MONTAGEM TOCA"
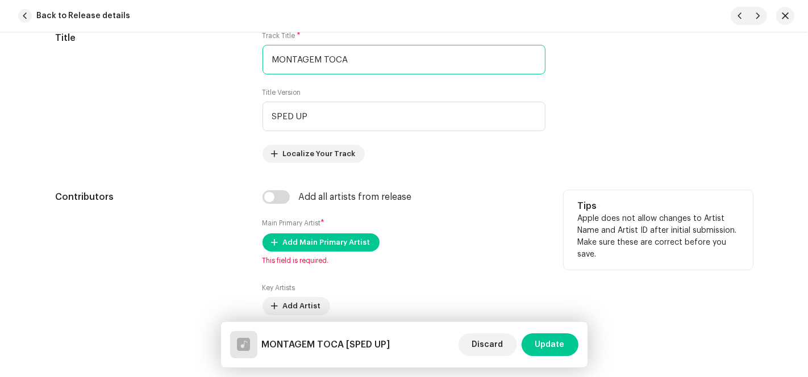
scroll to position [694, 0]
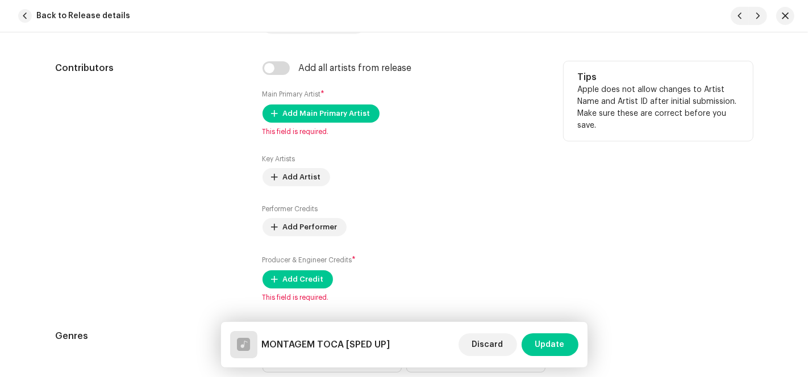
click at [272, 74] on input "checkbox" at bounding box center [275, 68] width 27 height 14
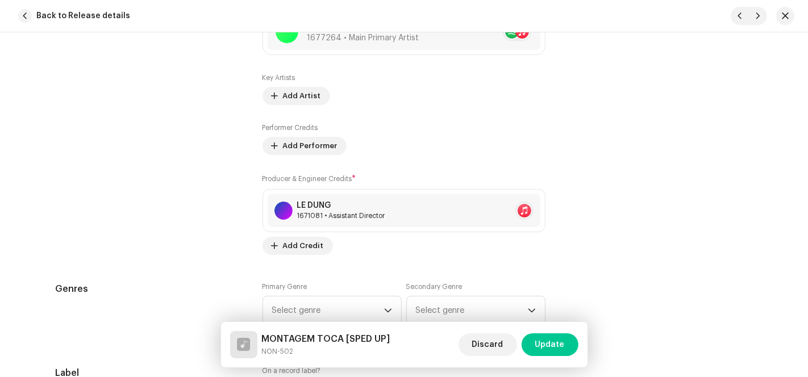
scroll to position [946, 0]
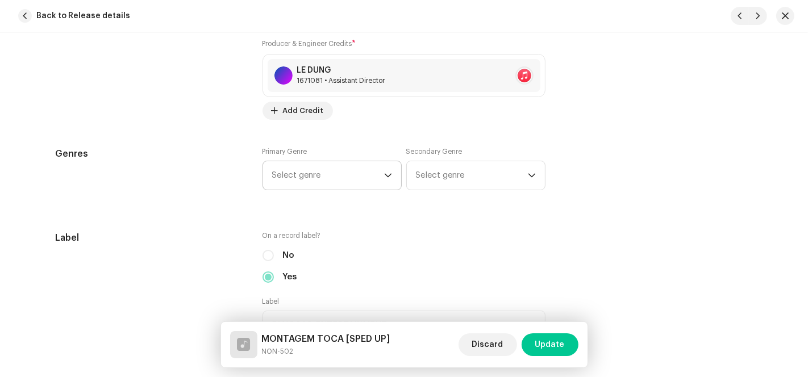
click at [358, 181] on span "Select genre" at bounding box center [328, 175] width 112 height 28
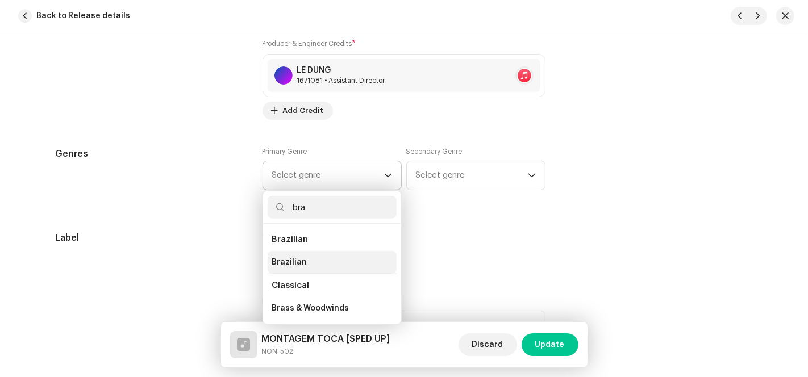
drag, startPoint x: 313, startPoint y: 257, endPoint x: 252, endPoint y: 233, distance: 65.3
click at [313, 260] on li "Brazilian" at bounding box center [332, 262] width 129 height 23
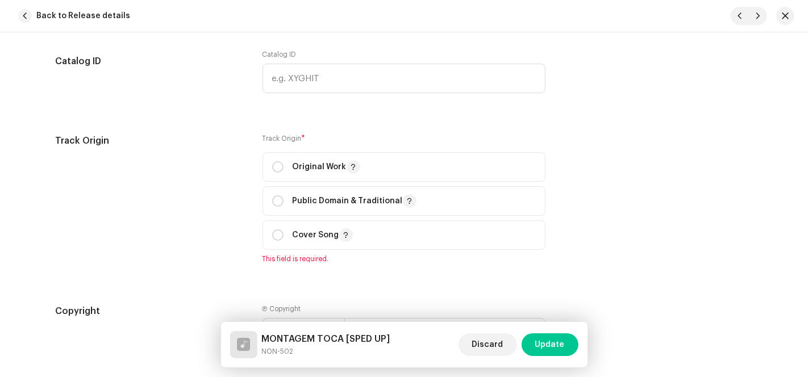
scroll to position [1451, 0]
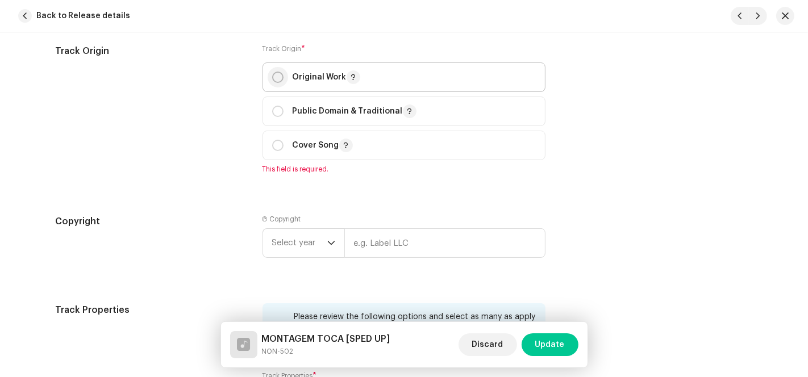
click at [279, 72] on p-radiobutton at bounding box center [277, 77] width 11 height 11
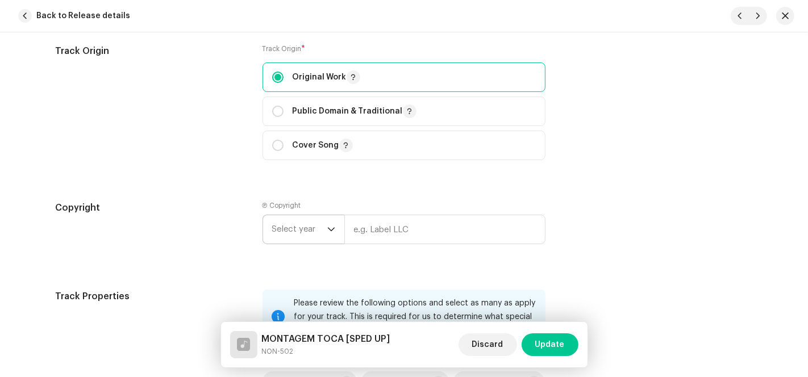
click at [322, 235] on span "Select year" at bounding box center [299, 229] width 55 height 28
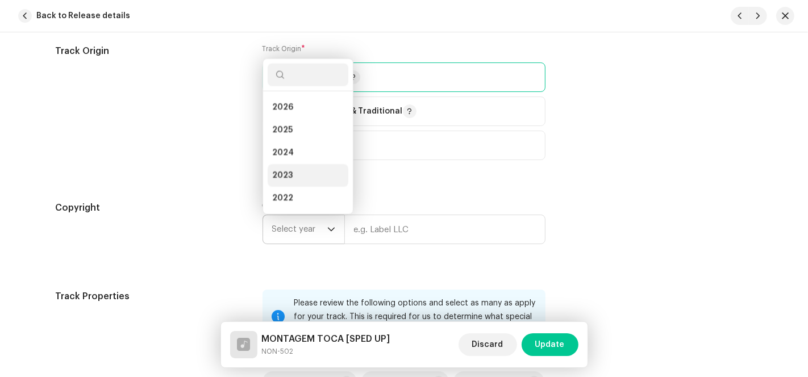
scroll to position [18, 0]
click at [300, 115] on li "2025" at bounding box center [308, 112] width 81 height 23
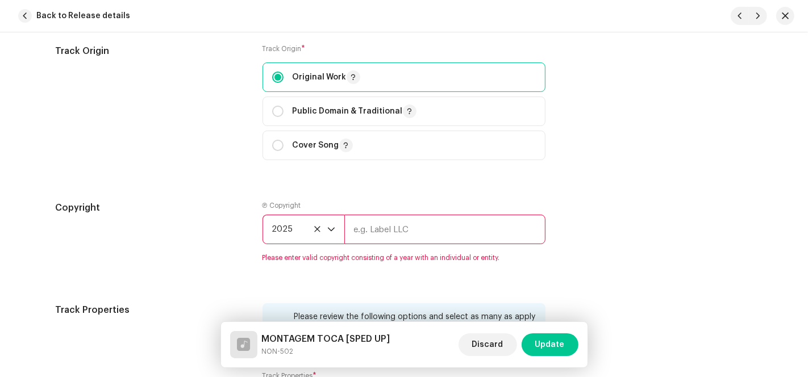
drag, startPoint x: 368, startPoint y: 224, endPoint x: 398, endPoint y: 234, distance: 31.1
click at [370, 228] on input "text" at bounding box center [444, 230] width 201 height 30
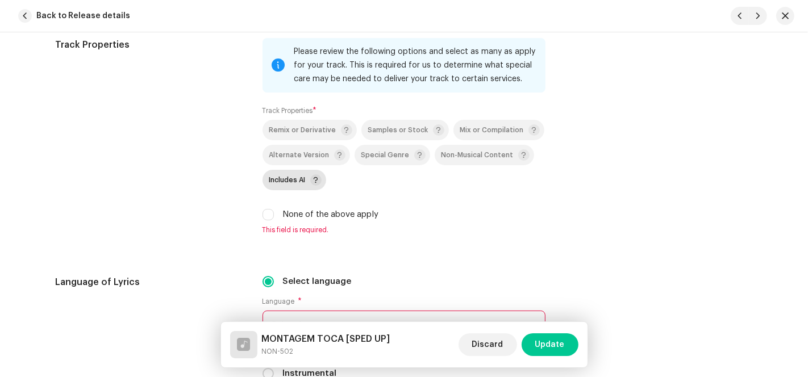
scroll to position [1704, 0]
click at [262, 218] on input "None of the above apply" at bounding box center [267, 213] width 11 height 11
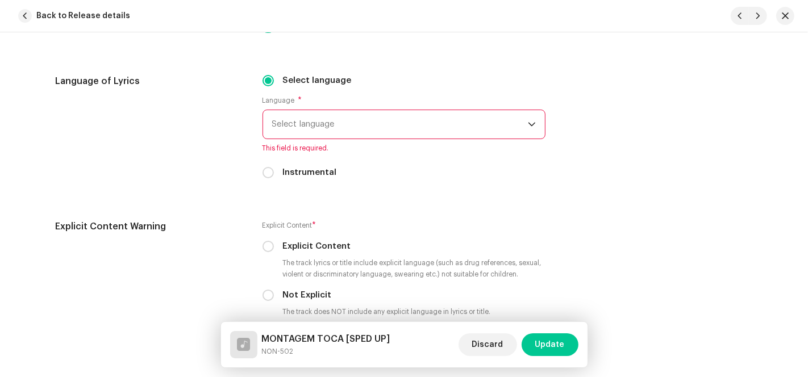
scroll to position [1893, 0]
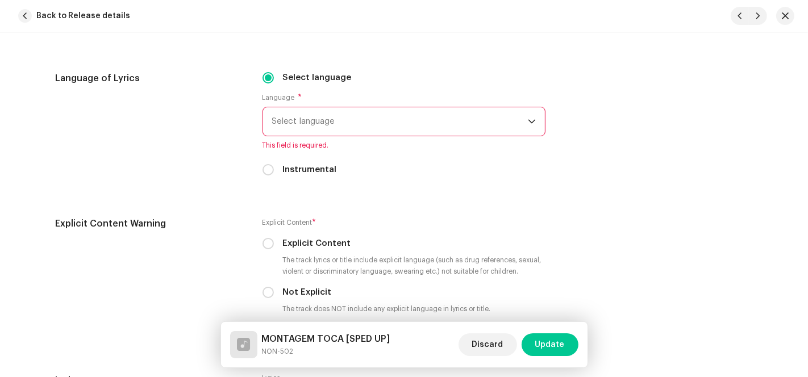
click at [333, 131] on span "Select language" at bounding box center [400, 121] width 256 height 28
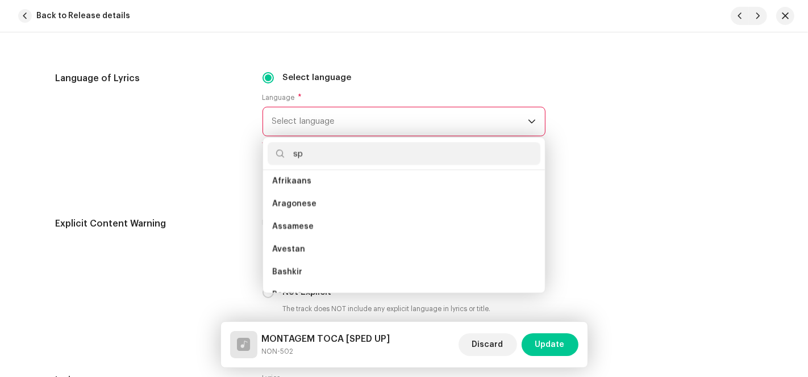
scroll to position [0, 0]
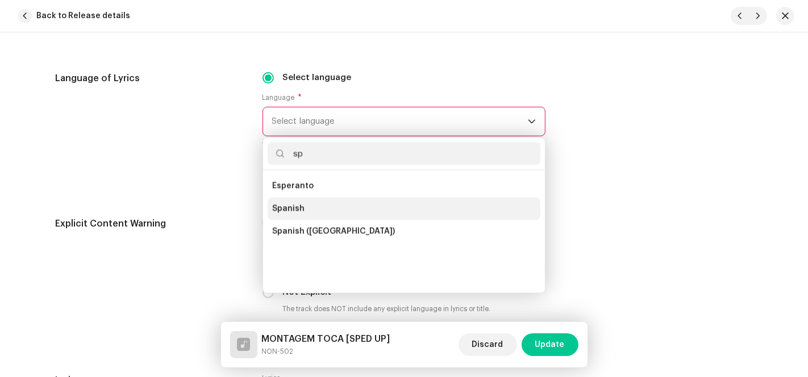
click at [297, 212] on span "Spanish" at bounding box center [288, 208] width 32 height 11
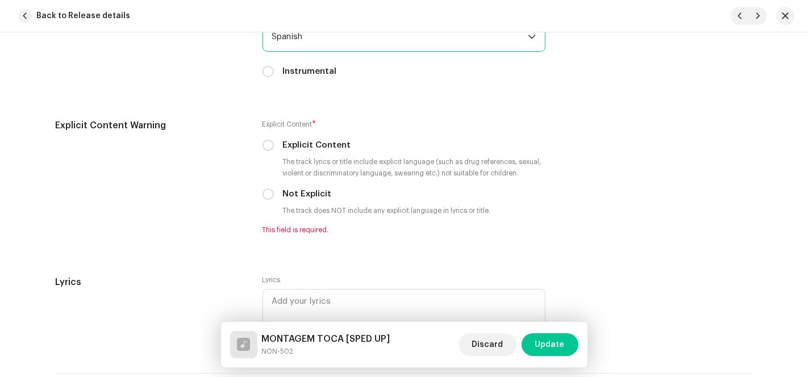
scroll to position [2083, 0]
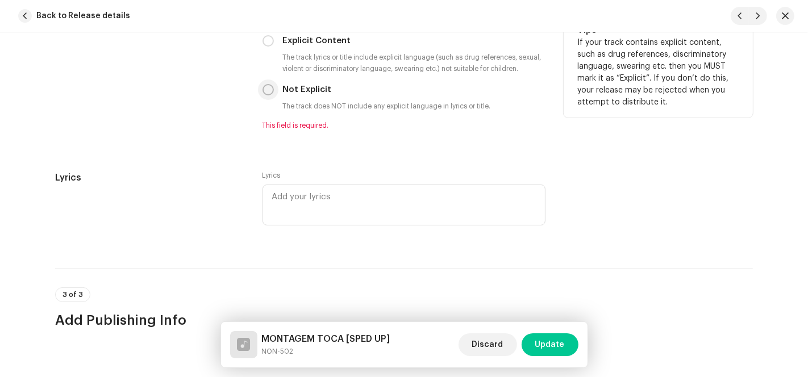
click at [268, 93] on input "Not Explicit" at bounding box center [267, 89] width 11 height 11
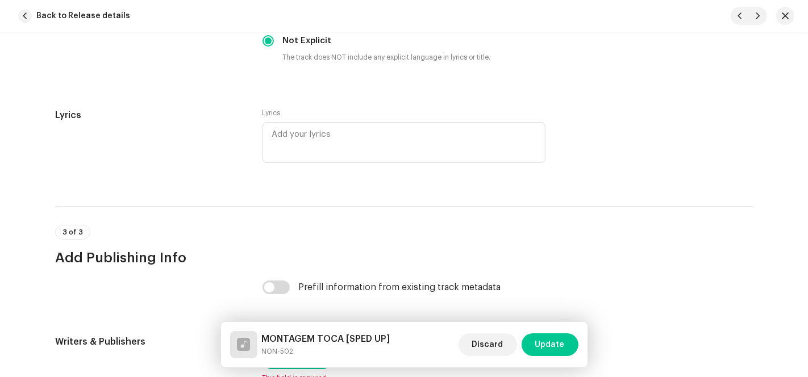
scroll to position [2272, 0]
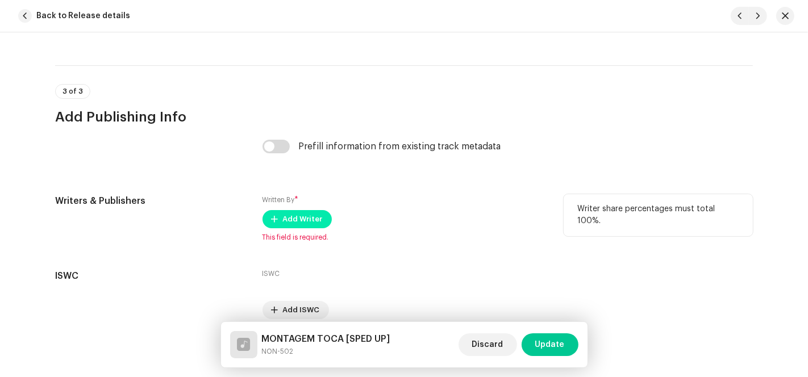
click at [292, 224] on span "Add Writer" at bounding box center [303, 219] width 40 height 23
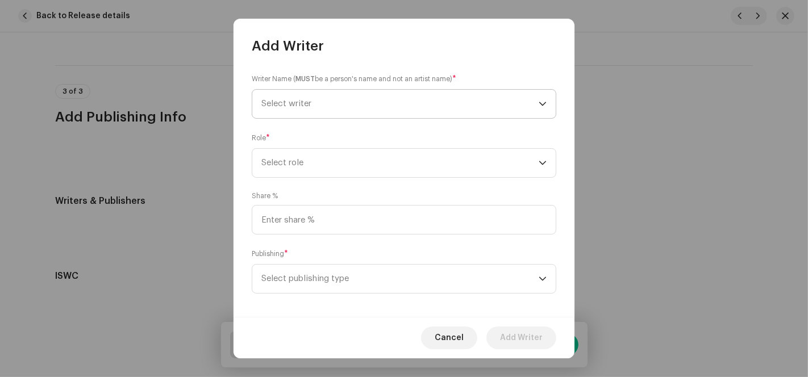
click at [362, 110] on span "Select writer" at bounding box center [399, 104] width 277 height 28
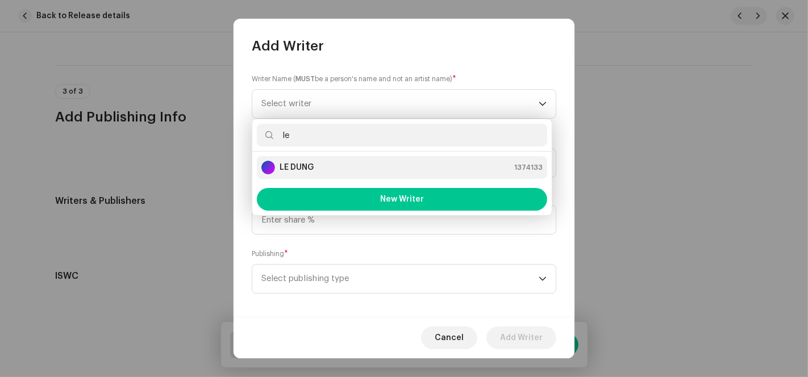
click at [294, 165] on strong "LE DUNG" at bounding box center [297, 167] width 34 height 11
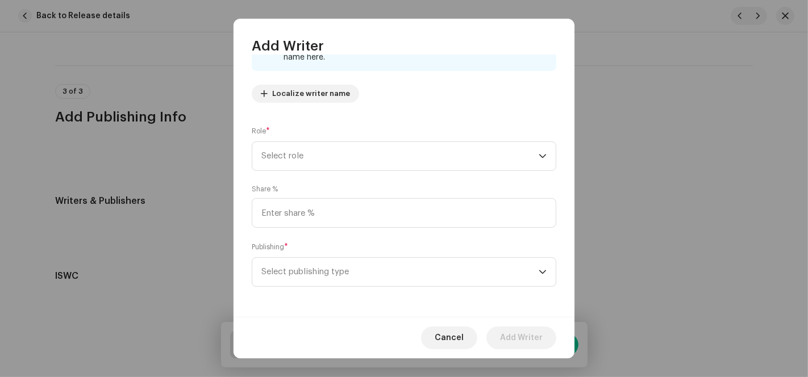
scroll to position [113, 0]
click at [340, 147] on span "Select role" at bounding box center [399, 154] width 277 height 28
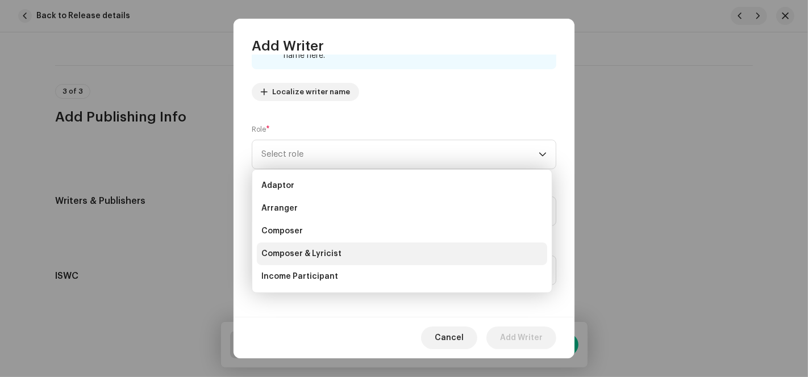
click at [326, 252] on span "Composer & Lyricist" at bounding box center [301, 253] width 80 height 11
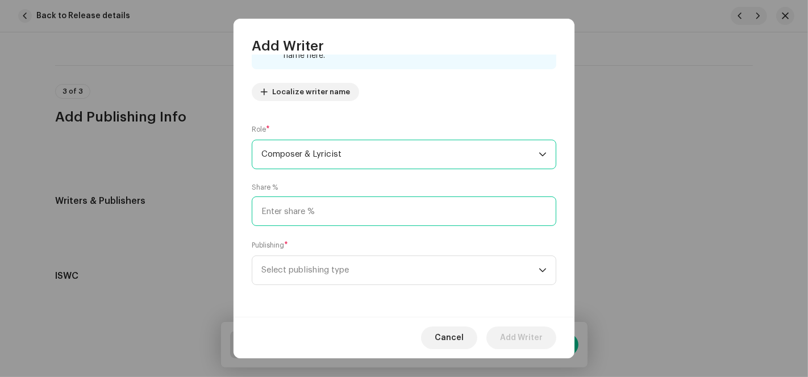
click at [330, 217] on input at bounding box center [404, 212] width 304 height 30
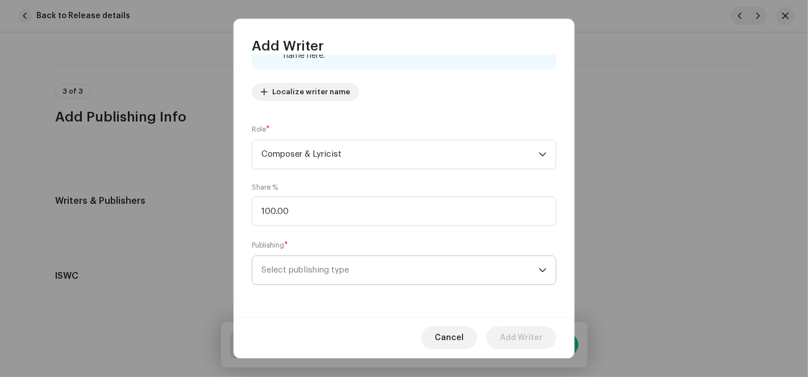
click at [327, 267] on span "Select publishing type" at bounding box center [399, 270] width 277 height 28
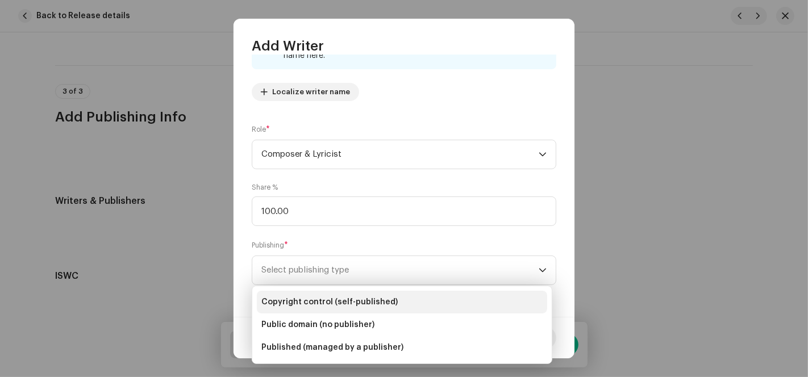
click at [332, 298] on span "Copyright control (self-published)" at bounding box center [329, 302] width 136 height 11
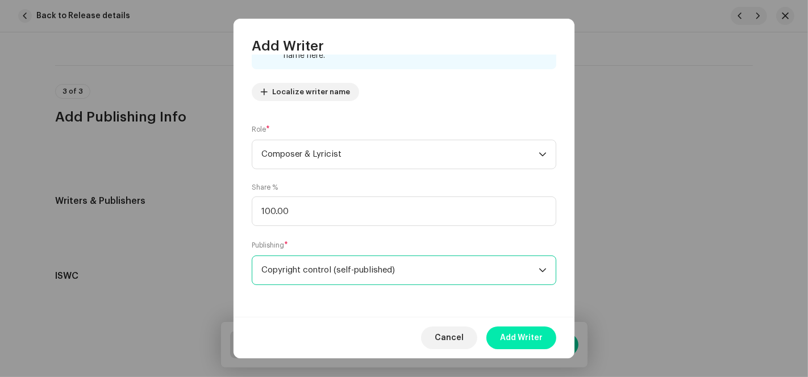
click at [523, 340] on span "Add Writer" at bounding box center [521, 338] width 43 height 23
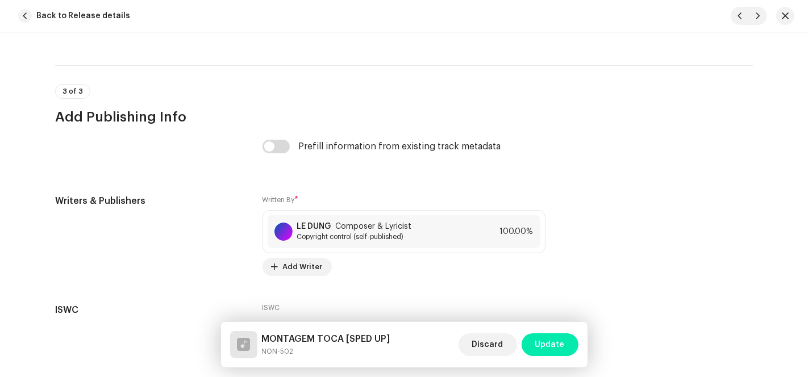
click at [557, 347] on span "Update" at bounding box center [550, 344] width 30 height 23
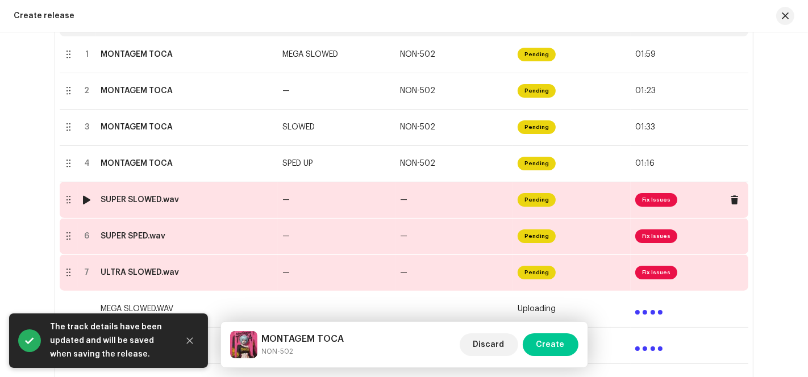
click at [432, 196] on td "—" at bounding box center [454, 200] width 118 height 36
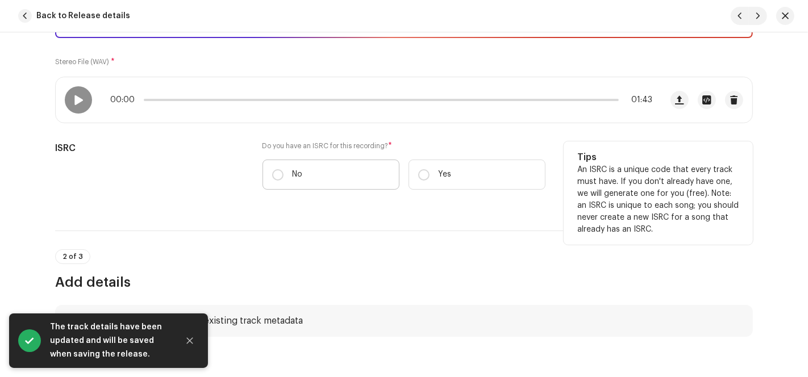
click at [316, 167] on label "No" at bounding box center [330, 175] width 137 height 30
click at [283, 169] on input "No" at bounding box center [277, 174] width 11 height 11
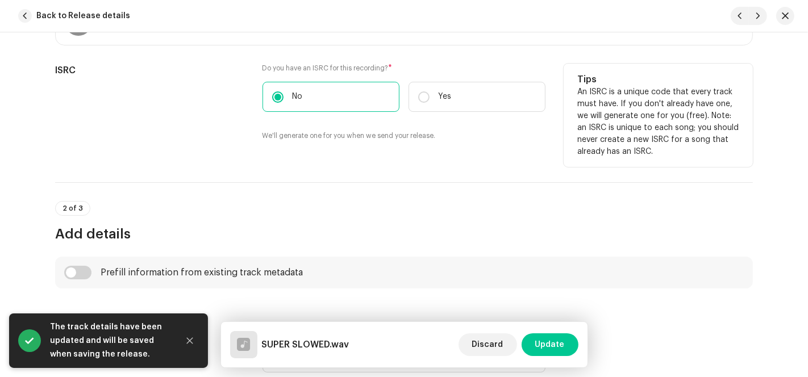
scroll to position [378, 0]
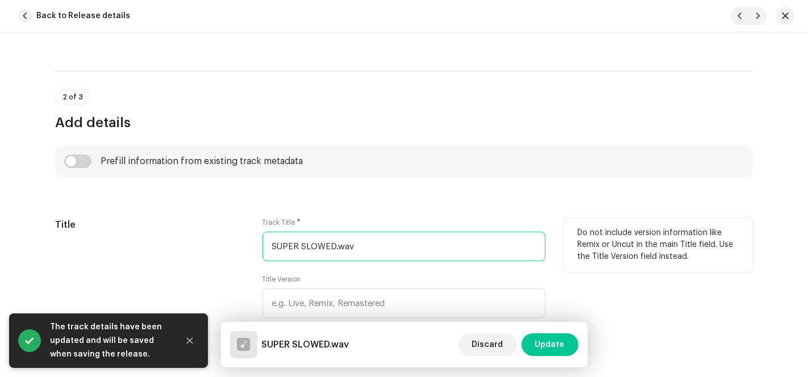
drag, startPoint x: 330, startPoint y: 243, endPoint x: 248, endPoint y: 249, distance: 82.6
click at [254, 249] on div "Title Track Title * SUPER SLOWED.wav Title Version Localize Your Track Do not i…" at bounding box center [404, 284] width 698 height 132
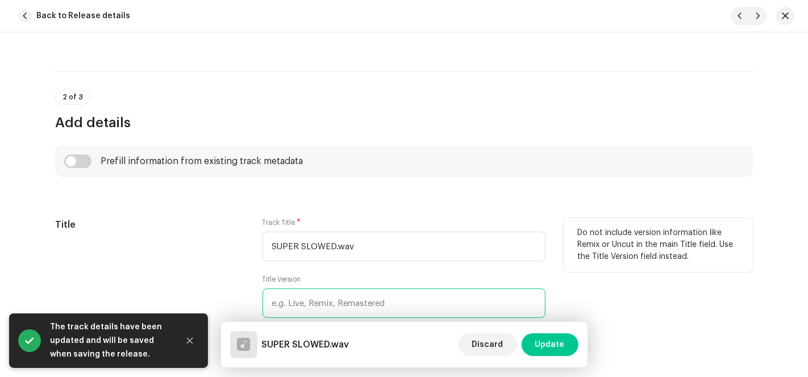
paste input "SUPER SLOWED"
click at [302, 304] on input "text" at bounding box center [403, 304] width 283 height 30
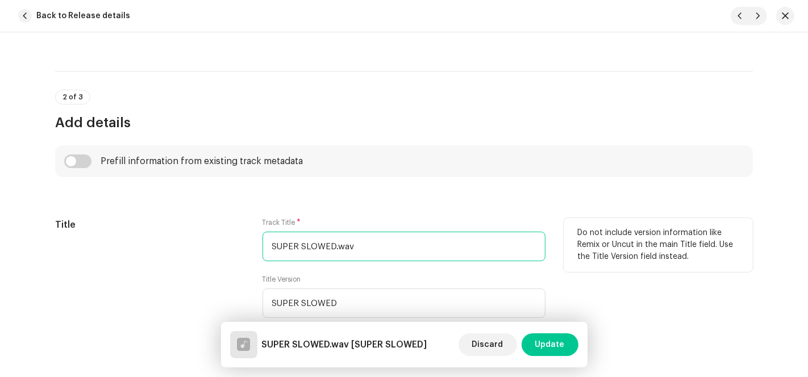
drag, startPoint x: 329, startPoint y: 240, endPoint x: 135, endPoint y: 227, distance: 195.3
click at [168, 239] on div "Title Track Title * SUPER SLOWED.wav Title Version SUPER SLOWED Localize Your T…" at bounding box center [404, 284] width 698 height 132
paste input "MONTAGEM TOCA"
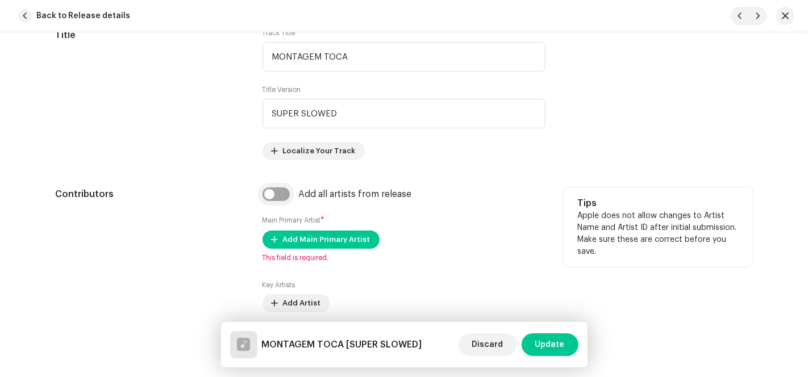
click at [270, 195] on input "checkbox" at bounding box center [275, 194] width 27 height 14
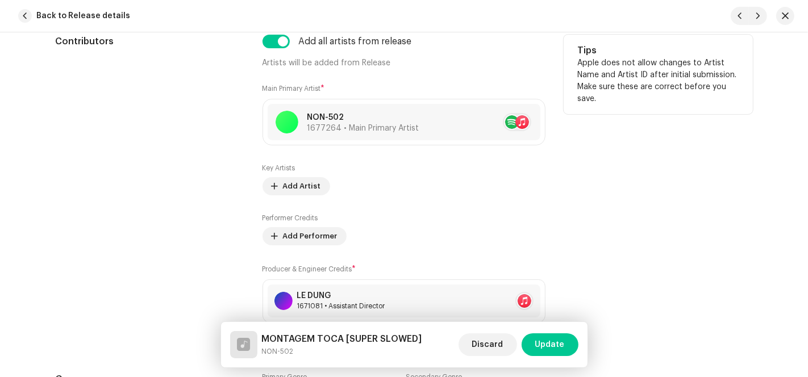
scroll to position [883, 0]
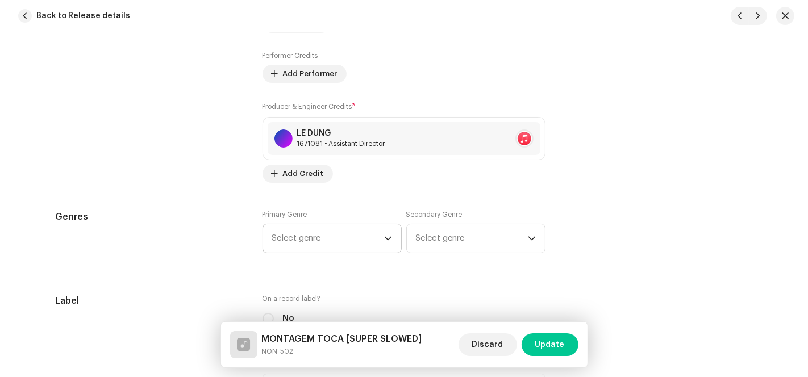
click at [309, 239] on span "Select genre" at bounding box center [328, 238] width 112 height 28
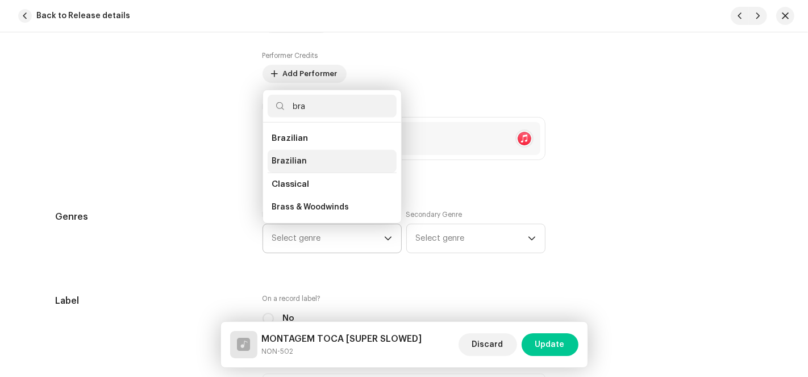
click at [305, 160] on li "Brazilian" at bounding box center [332, 161] width 129 height 23
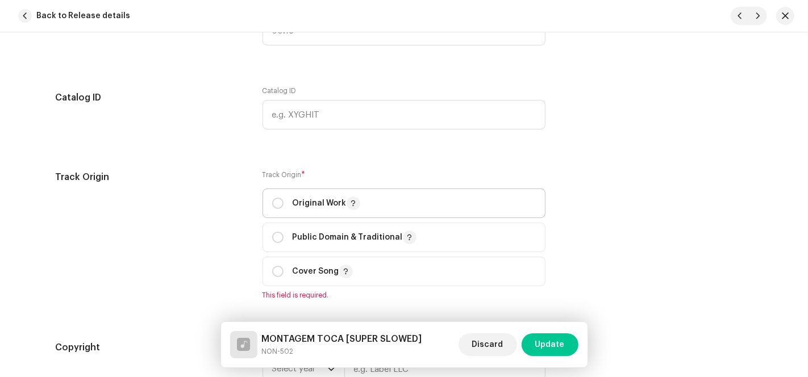
click at [274, 194] on span "Original Work" at bounding box center [404, 203] width 264 height 28
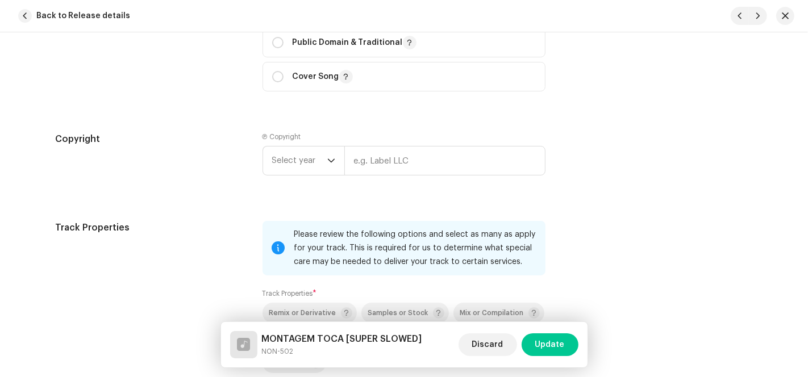
scroll to position [1578, 0]
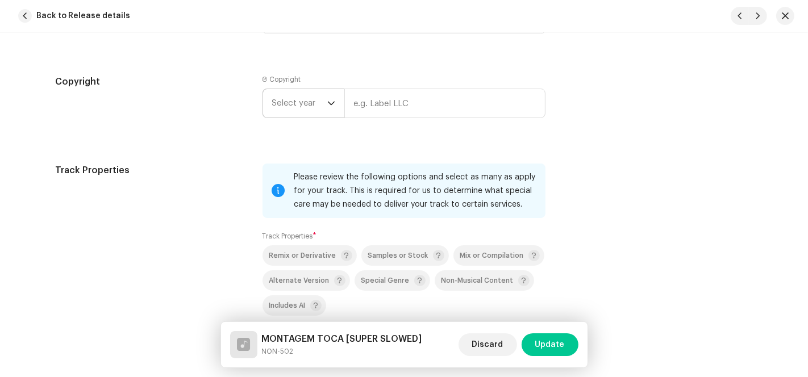
click at [319, 105] on span "Select year" at bounding box center [299, 103] width 55 height 28
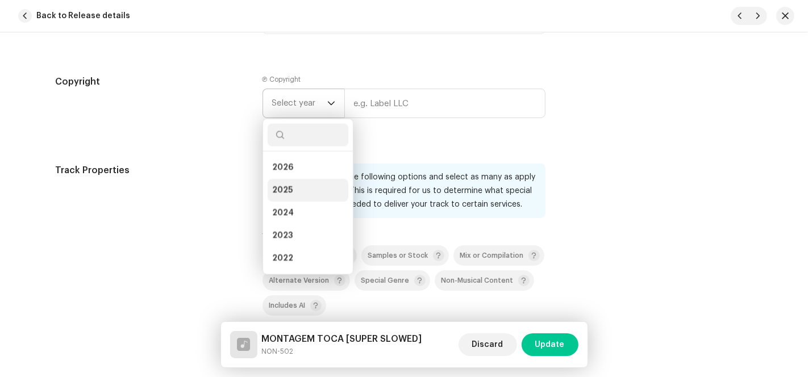
click at [314, 191] on li "2025" at bounding box center [308, 190] width 81 height 23
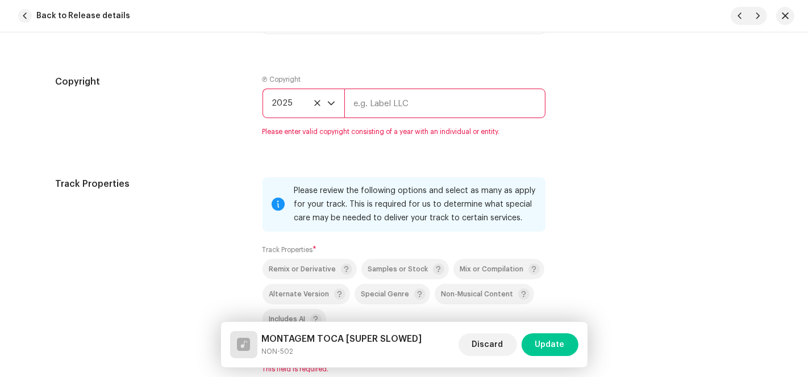
click at [372, 105] on input "text" at bounding box center [444, 104] width 201 height 30
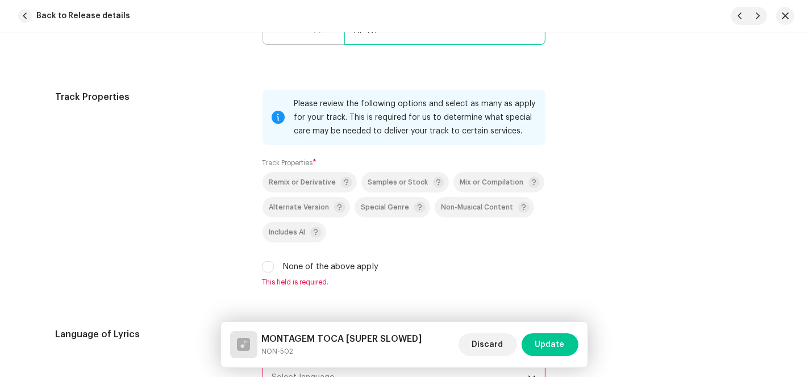
scroll to position [1704, 0]
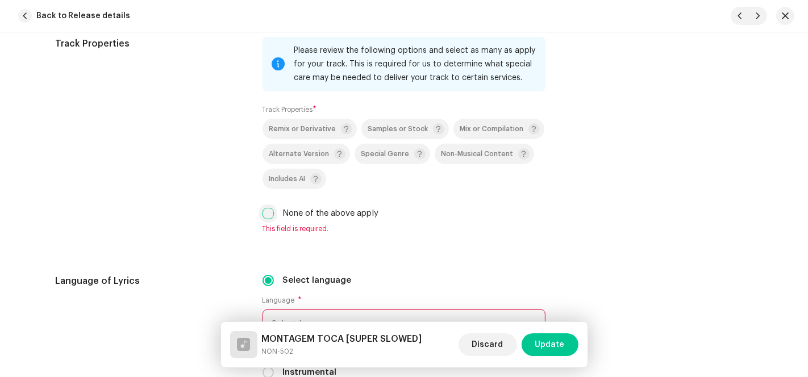
click at [268, 212] on input "None of the above apply" at bounding box center [267, 213] width 11 height 11
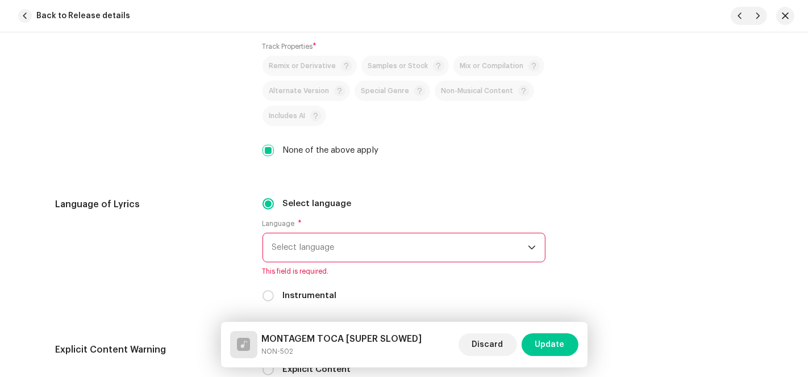
scroll to position [1893, 0]
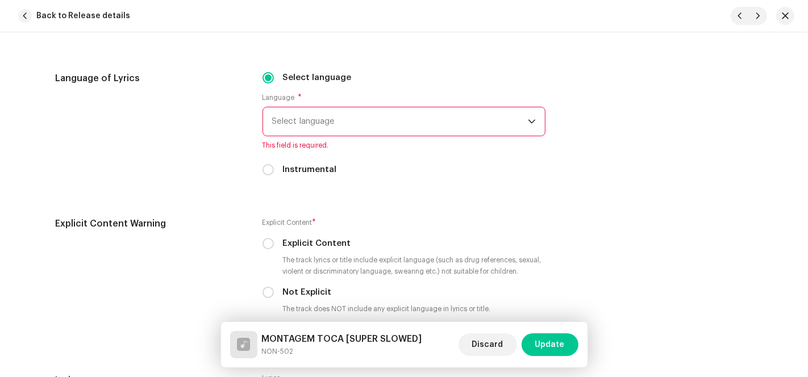
click at [311, 126] on span "Select language" at bounding box center [400, 121] width 256 height 28
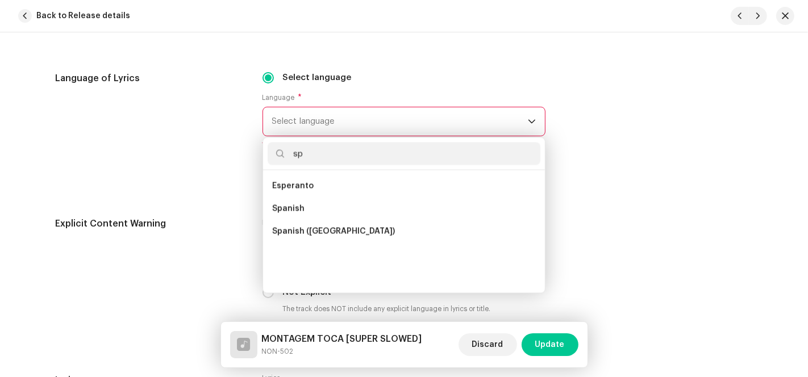
scroll to position [0, 0]
click at [294, 203] on span "Spanish" at bounding box center [288, 208] width 32 height 11
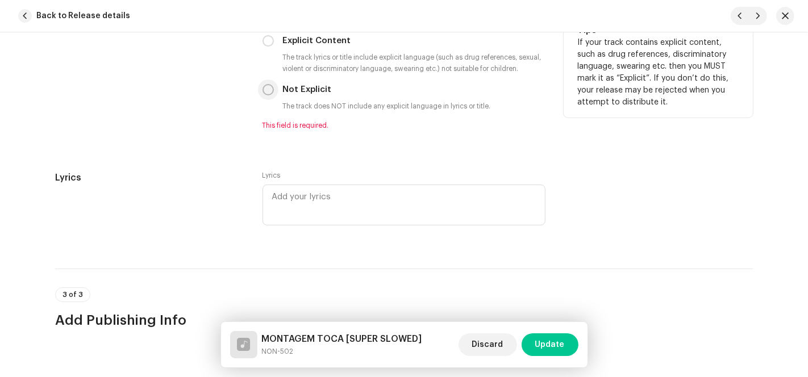
drag, startPoint x: 268, startPoint y: 91, endPoint x: 268, endPoint y: 98, distance: 6.3
click at [268, 93] on input "Not Explicit" at bounding box center [267, 89] width 11 height 11
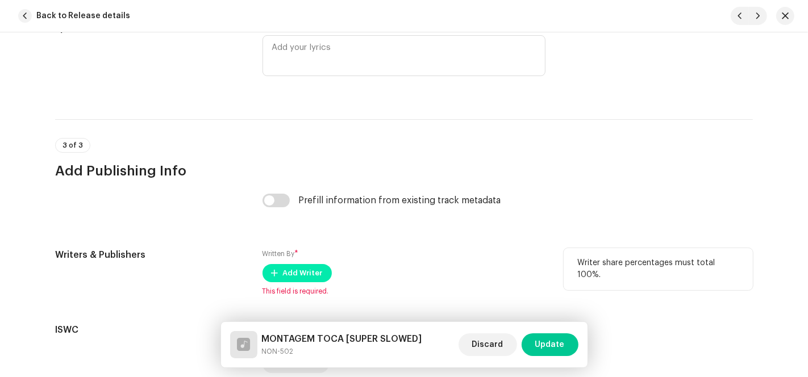
scroll to position [2325, 0]
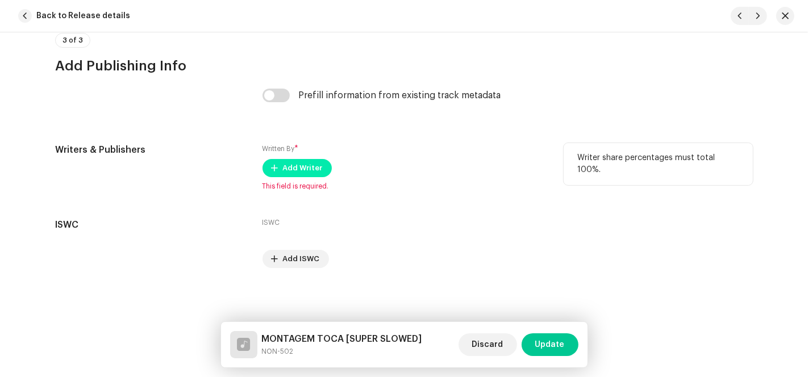
click at [305, 162] on span "Add Writer" at bounding box center [303, 168] width 40 height 23
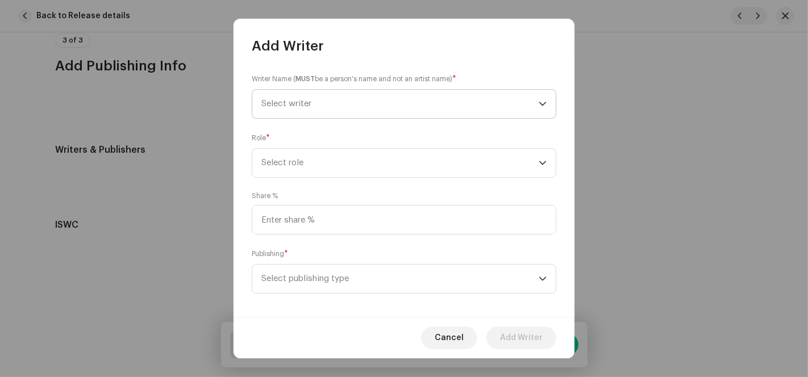
click at [459, 105] on span "Select writer" at bounding box center [399, 104] width 277 height 28
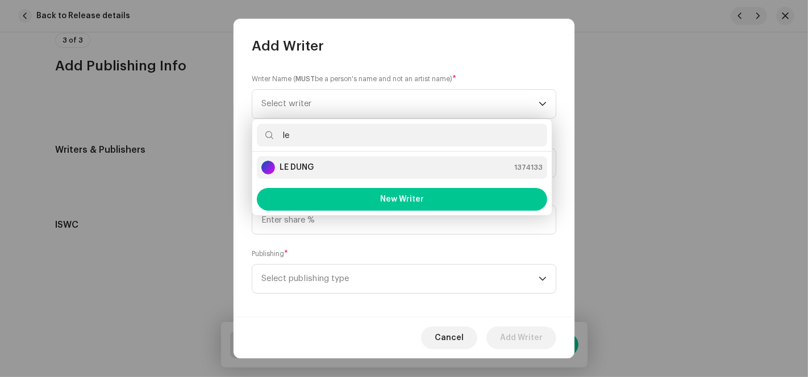
click at [314, 172] on div "LE DUNG 1374133" at bounding box center [401, 168] width 281 height 14
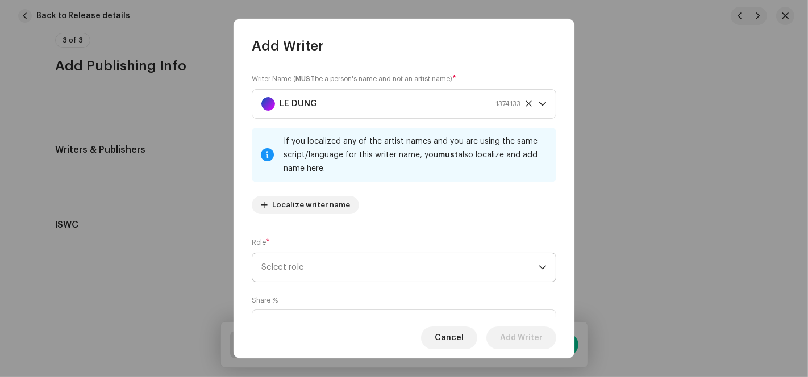
click at [324, 273] on span "Select role" at bounding box center [399, 267] width 277 height 28
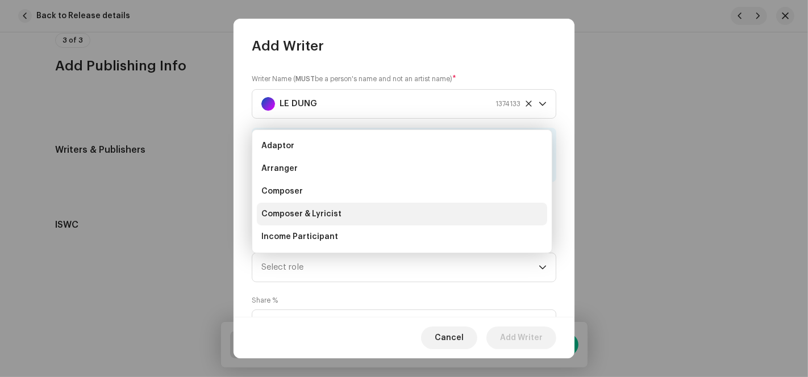
click at [317, 215] on span "Composer & Lyricist" at bounding box center [301, 213] width 80 height 11
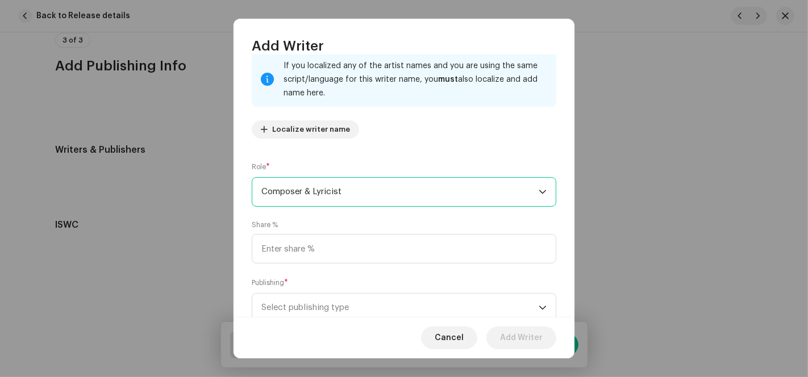
scroll to position [113, 0]
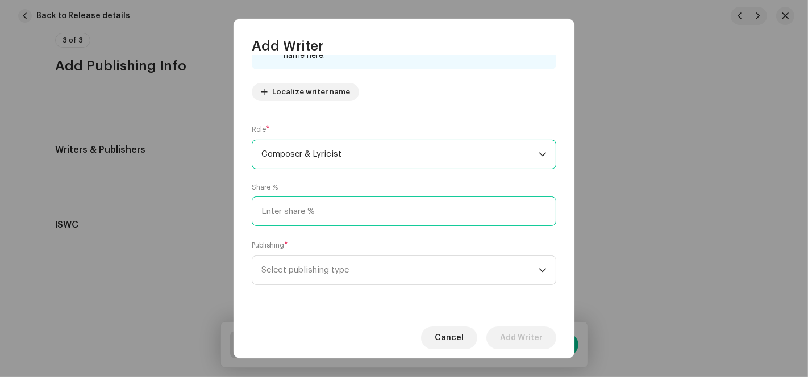
click at [332, 205] on input at bounding box center [404, 212] width 304 height 30
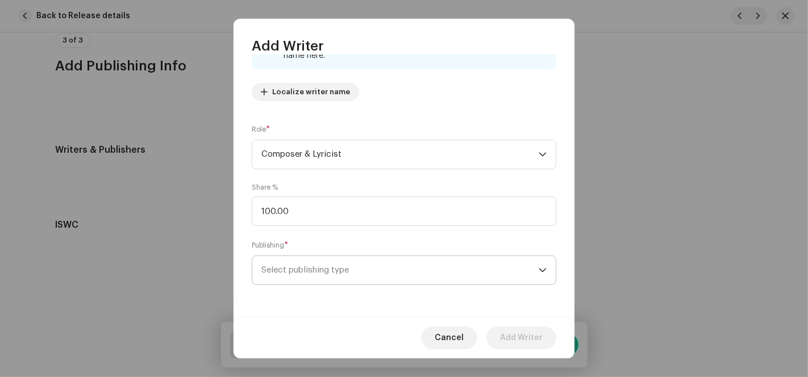
click at [326, 272] on span "Select publishing type" at bounding box center [399, 270] width 277 height 28
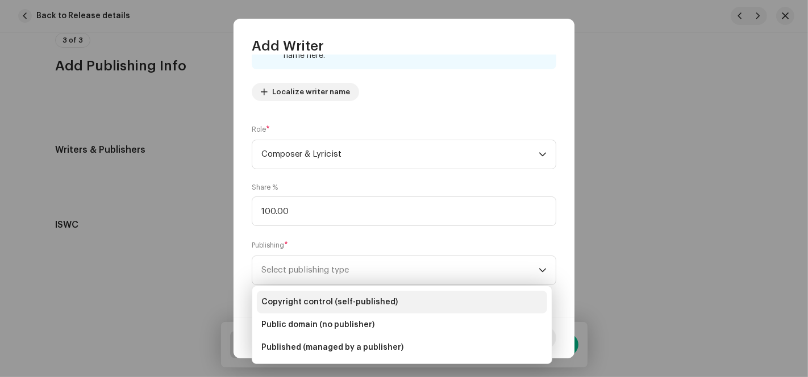
click at [321, 299] on span "Copyright control (self-published)" at bounding box center [329, 302] width 136 height 11
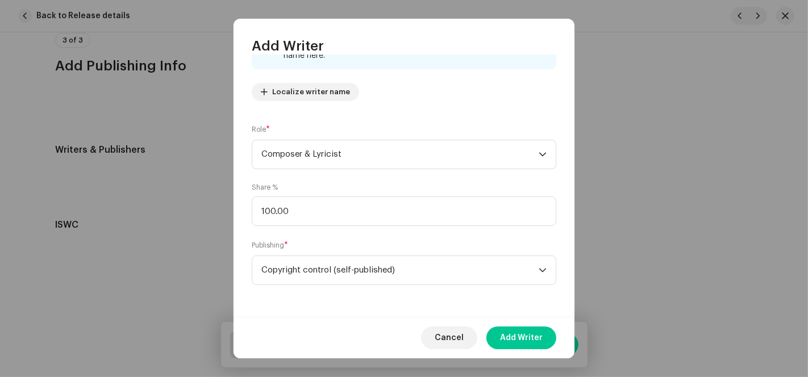
drag, startPoint x: 527, startPoint y: 336, endPoint x: 539, endPoint y: 337, distance: 11.4
click at [527, 337] on span "Add Writer" at bounding box center [521, 338] width 43 height 23
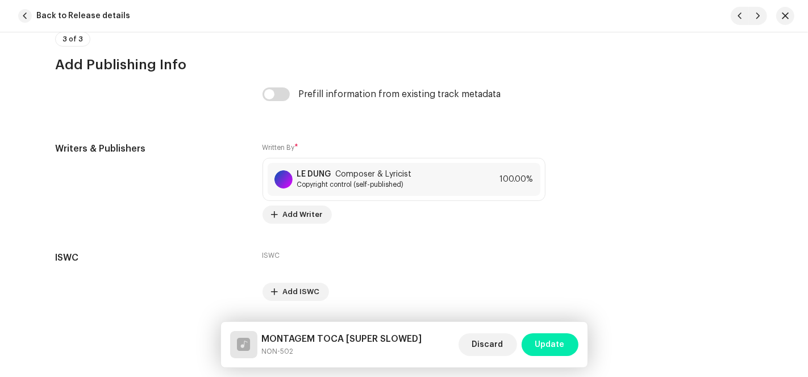
click at [540, 337] on span "Update" at bounding box center [550, 344] width 30 height 23
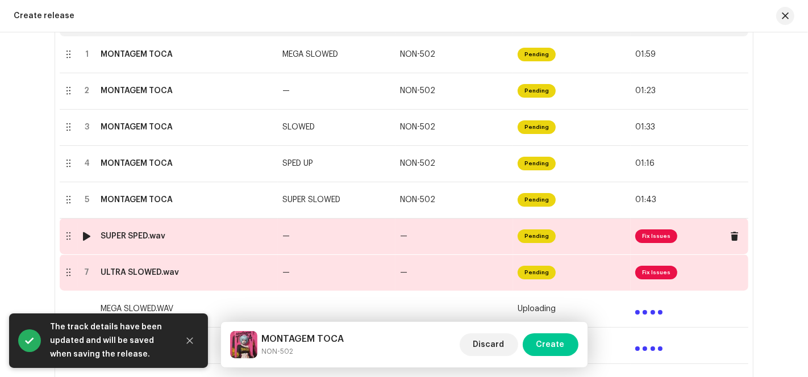
click at [483, 243] on td "—" at bounding box center [454, 236] width 118 height 36
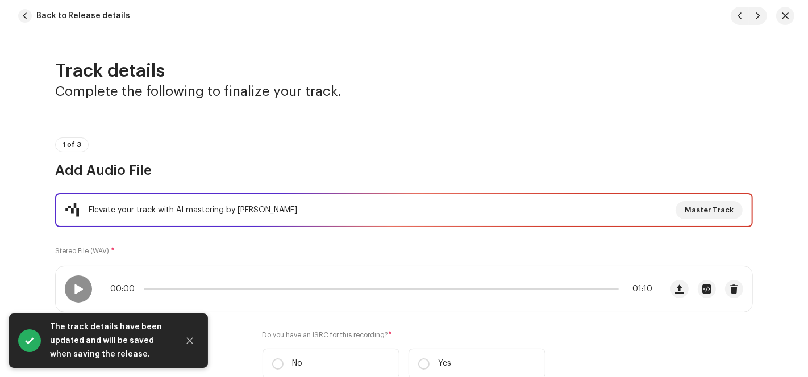
scroll to position [252, 0]
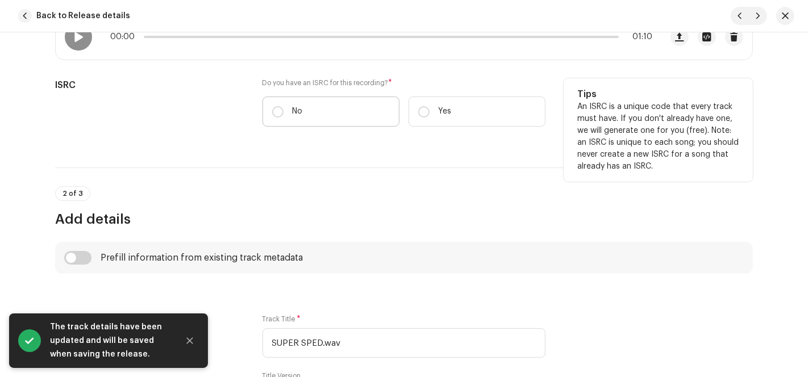
click at [326, 109] on label "No" at bounding box center [330, 112] width 137 height 30
click at [283, 109] on input "No" at bounding box center [277, 111] width 11 height 11
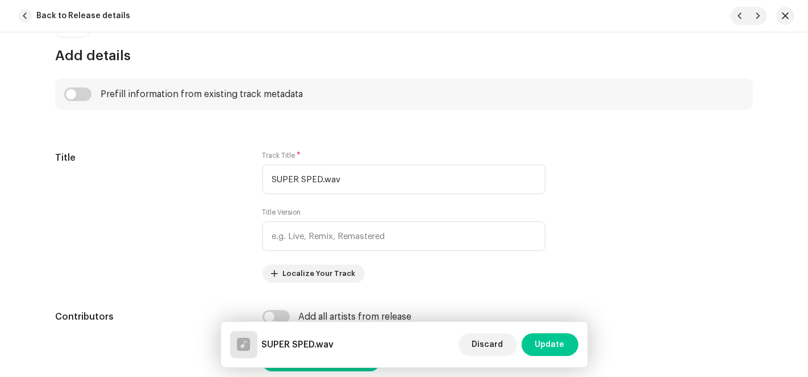
scroll to position [504, 0]
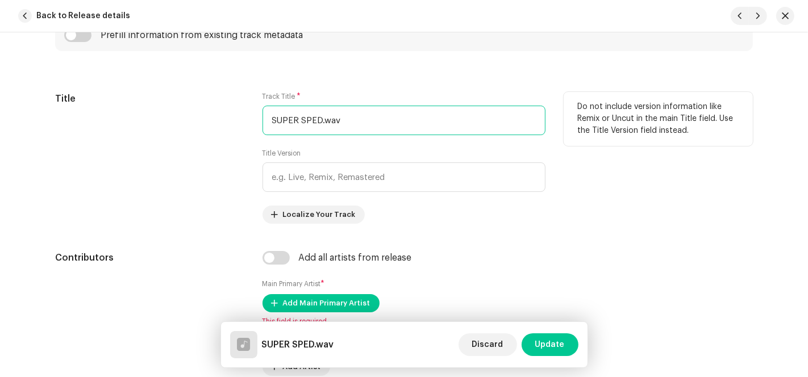
drag, startPoint x: 318, startPoint y: 118, endPoint x: 242, endPoint y: 117, distance: 76.1
click at [242, 117] on div "Title Track Title * SUPER SPED.wav Title Version Localize Your Track Do not inc…" at bounding box center [404, 158] width 698 height 132
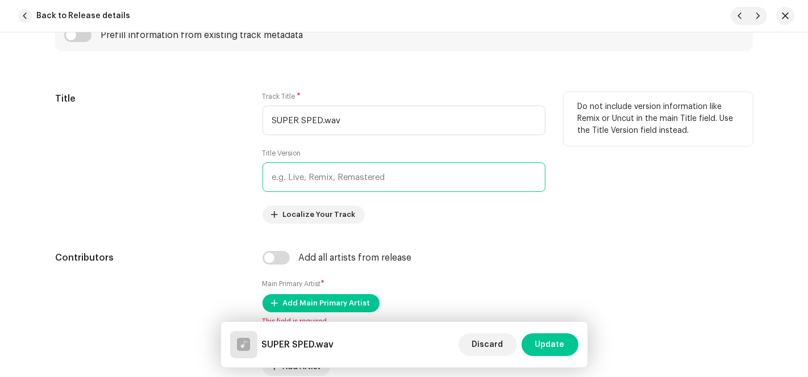
click at [300, 176] on input "text" at bounding box center [403, 177] width 283 height 30
paste input "SUPER SPED"
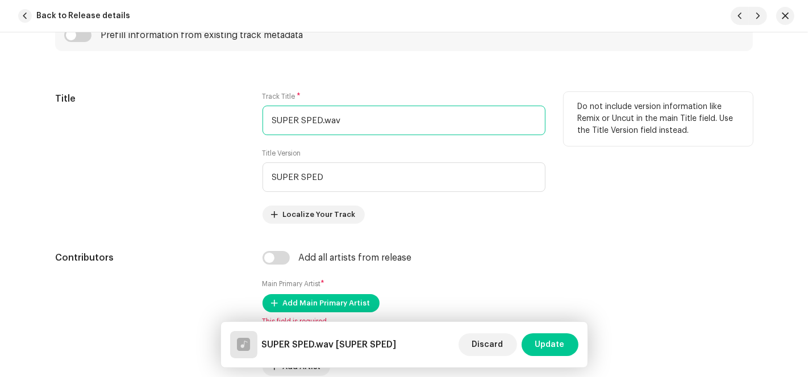
click at [222, 119] on div "Title Track Title * SUPER SPED.wav Title Version SUPER SPED Localize Your Track…" at bounding box center [404, 158] width 698 height 132
paste input "MONTAGEM TOCA"
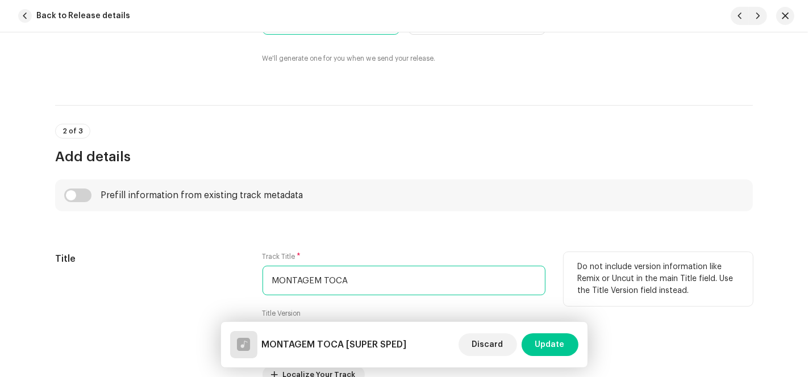
scroll to position [568, 0]
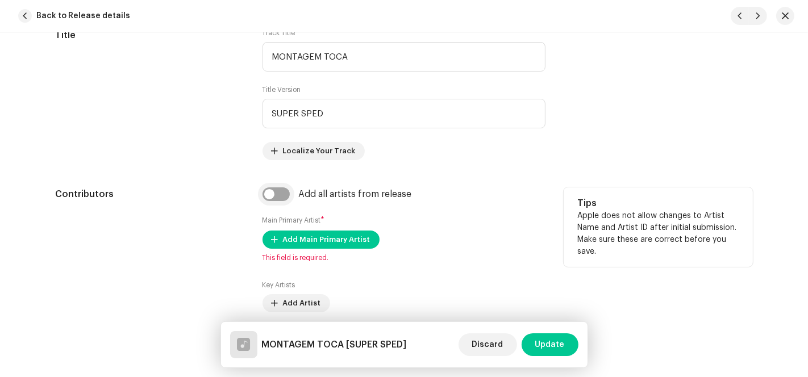
click at [281, 198] on input "checkbox" at bounding box center [275, 194] width 27 height 14
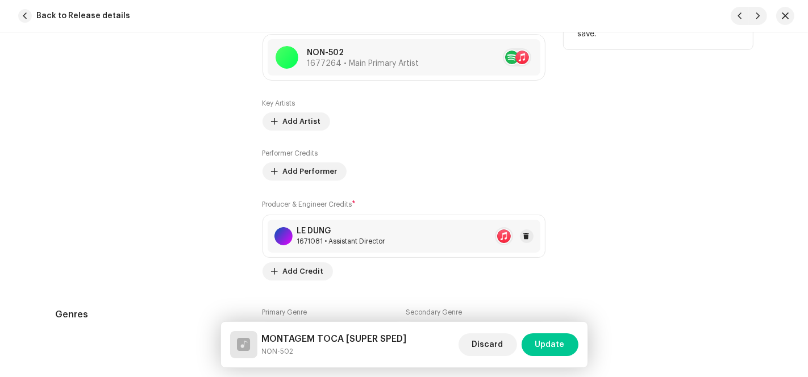
scroll to position [883, 0]
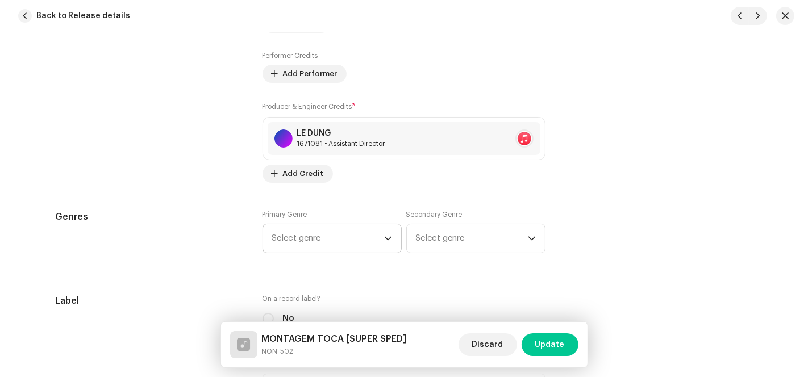
click at [368, 229] on span "Select genre" at bounding box center [328, 238] width 112 height 28
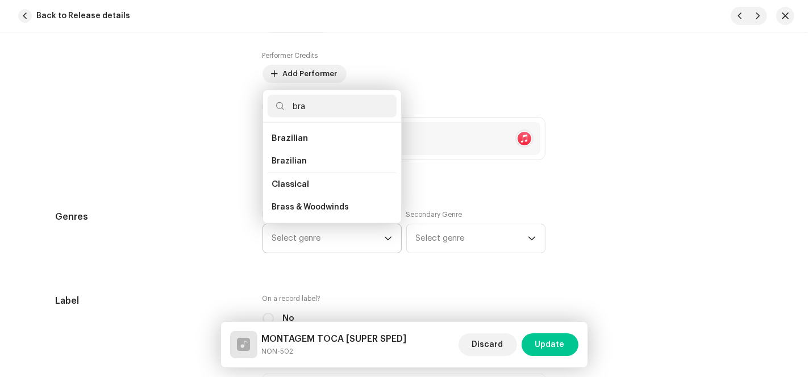
scroll to position [0, 0]
click at [332, 158] on li "Brazilian" at bounding box center [332, 161] width 129 height 23
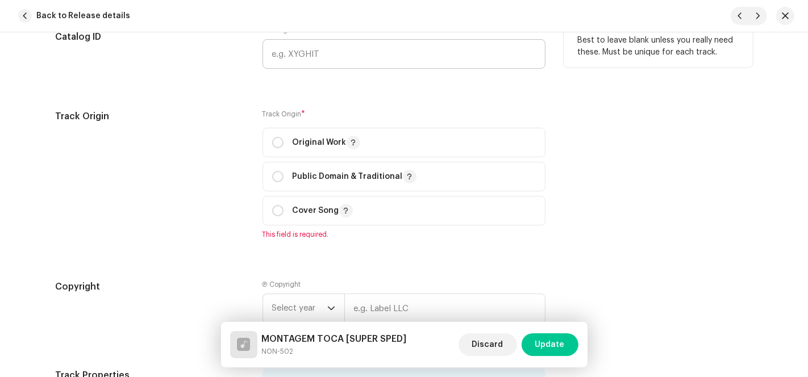
scroll to position [1451, 0]
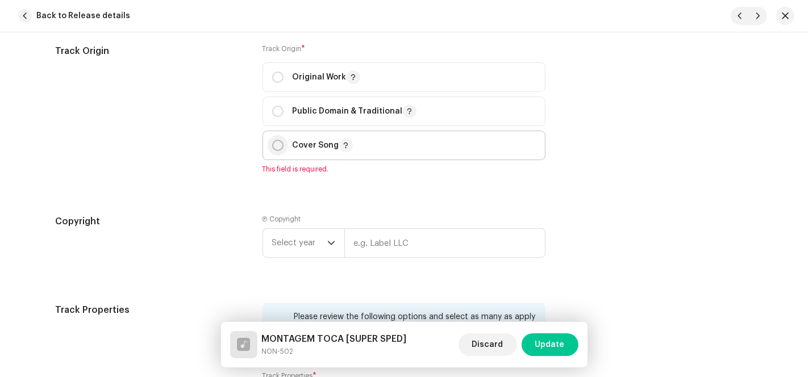
click at [281, 148] on p-radiobutton at bounding box center [277, 145] width 11 height 11
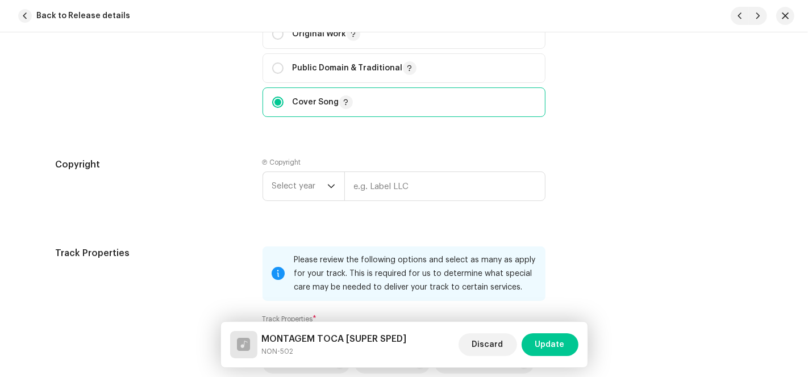
scroll to position [1515, 0]
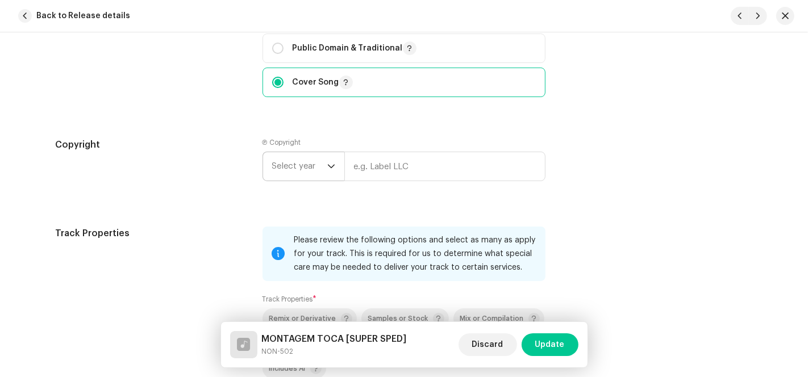
click at [313, 168] on span "Select year" at bounding box center [299, 166] width 55 height 28
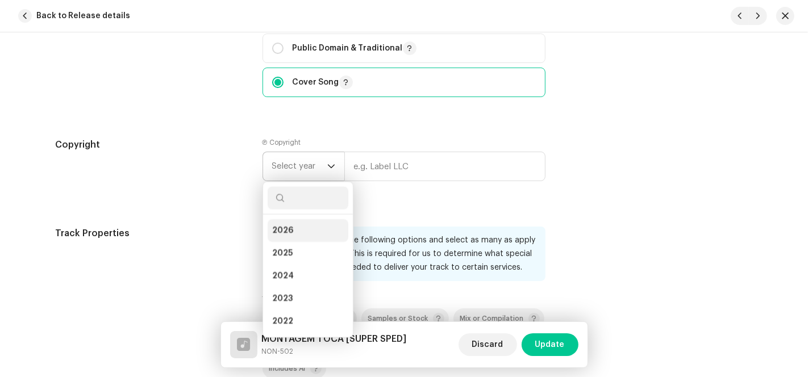
click at [303, 228] on li "2026" at bounding box center [308, 230] width 81 height 23
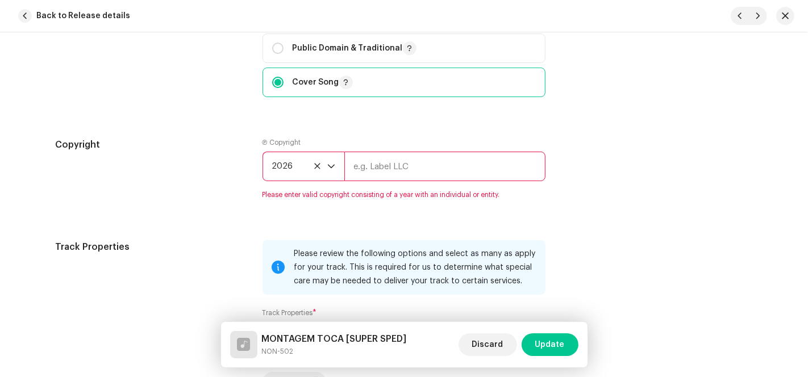
click at [319, 168] on span "2026" at bounding box center [299, 166] width 55 height 28
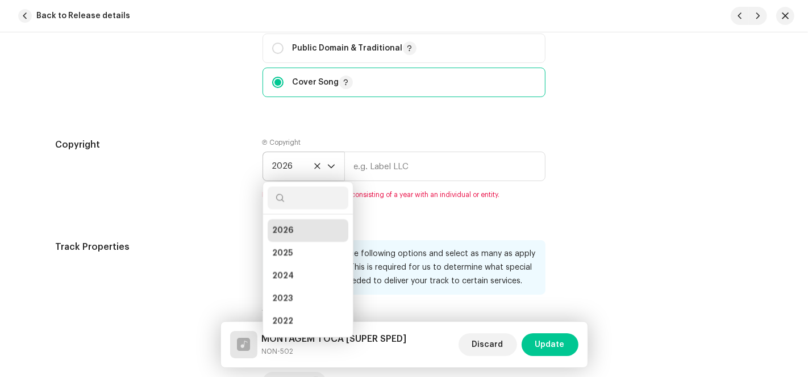
scroll to position [5, 0]
drag, startPoint x: 292, startPoint y: 253, endPoint x: 302, endPoint y: 209, distance: 44.9
click at [293, 252] on li "2025" at bounding box center [308, 248] width 81 height 23
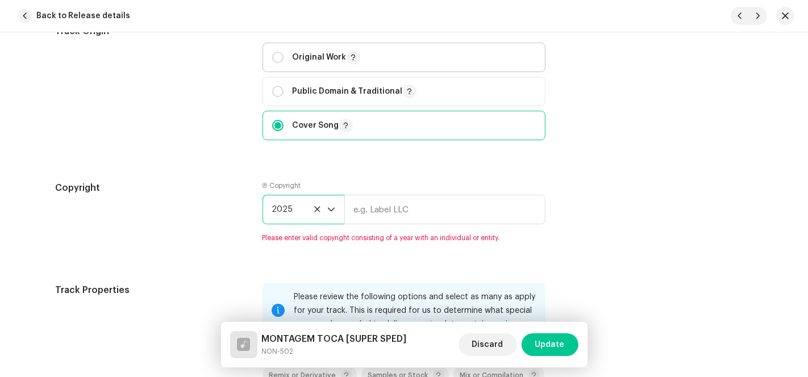
scroll to position [1451, 0]
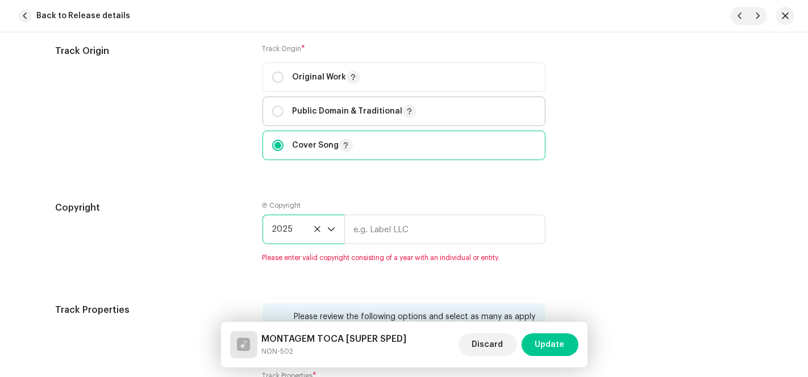
drag, startPoint x: 274, startPoint y: 80, endPoint x: 313, endPoint y: 105, distance: 46.0
click at [277, 82] on input "radio" at bounding box center [277, 77] width 11 height 11
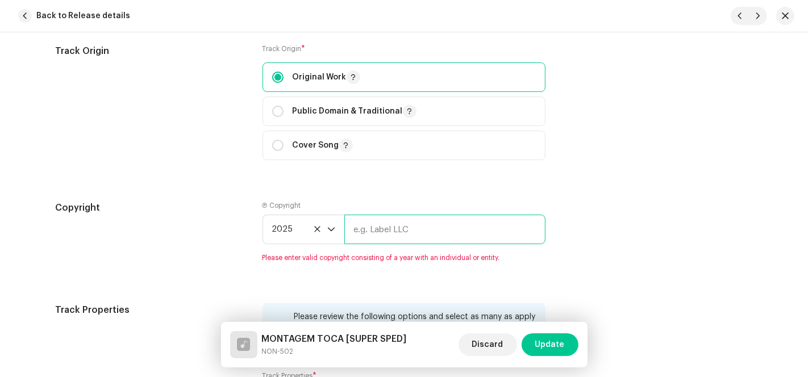
drag, startPoint x: 366, startPoint y: 231, endPoint x: 377, endPoint y: 232, distance: 10.8
click at [366, 231] on input "text" at bounding box center [444, 230] width 201 height 30
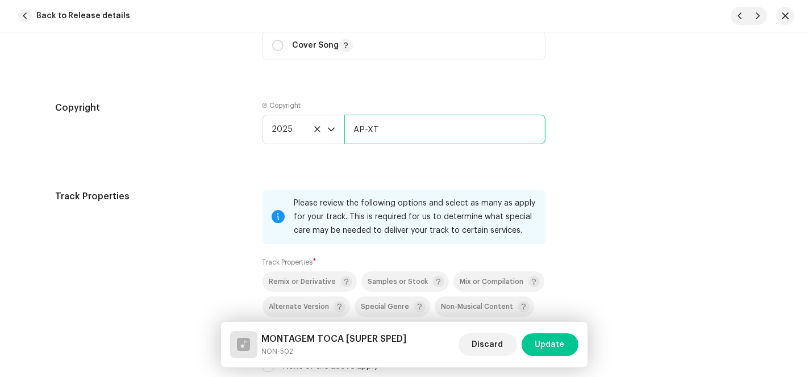
scroll to position [1641, 0]
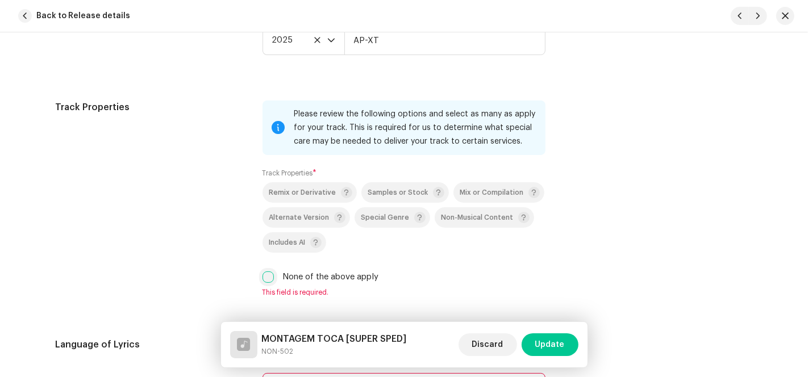
drag, startPoint x: 266, startPoint y: 275, endPoint x: 345, endPoint y: 200, distance: 108.9
click at [266, 275] on input "None of the above apply" at bounding box center [267, 277] width 11 height 11
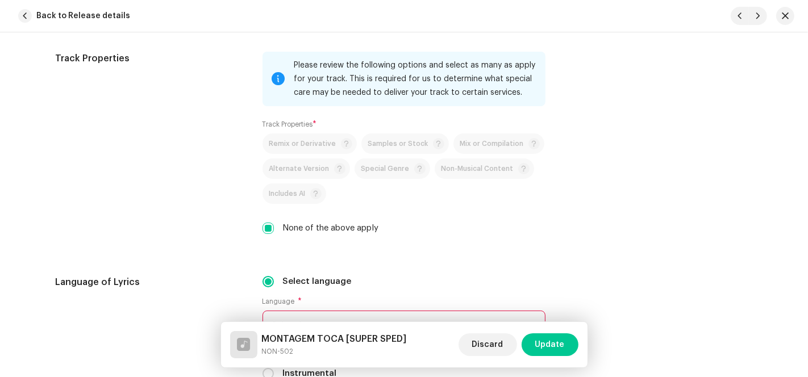
scroll to position [1893, 0]
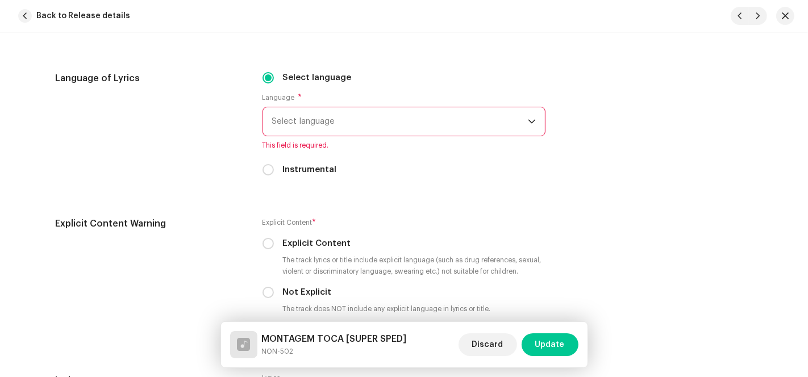
click at [346, 131] on span "Select language" at bounding box center [400, 121] width 256 height 28
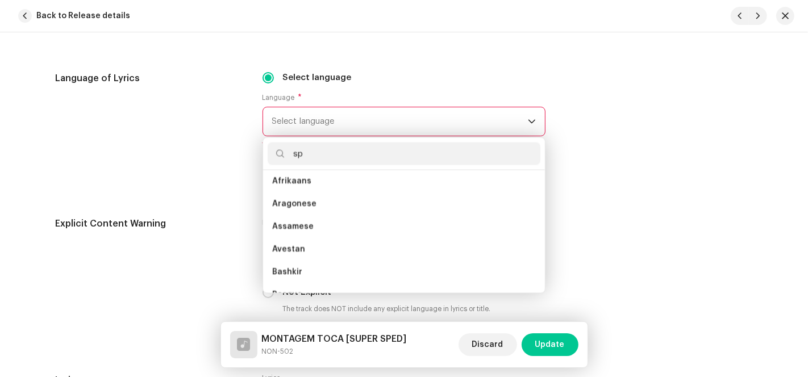
scroll to position [0, 0]
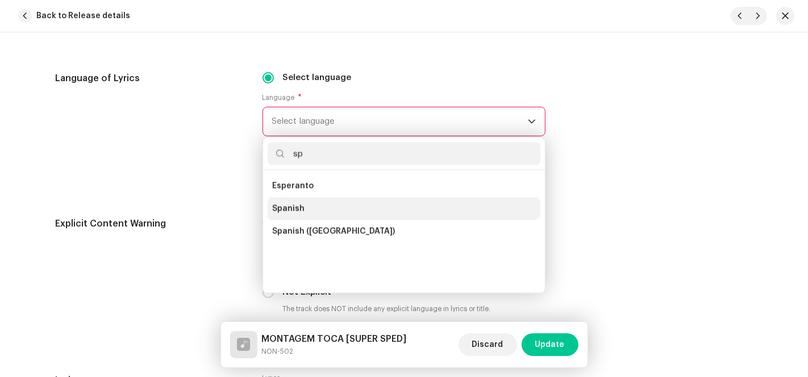
click at [326, 208] on li "Spanish" at bounding box center [404, 208] width 273 height 23
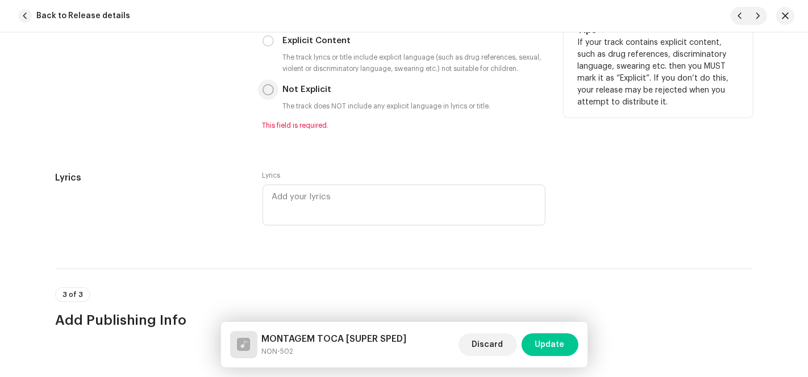
click at [270, 93] on input "Not Explicit" at bounding box center [267, 89] width 11 height 11
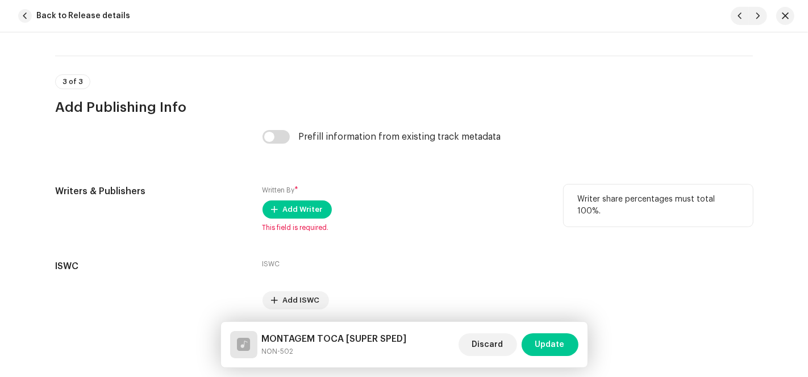
scroll to position [2325, 0]
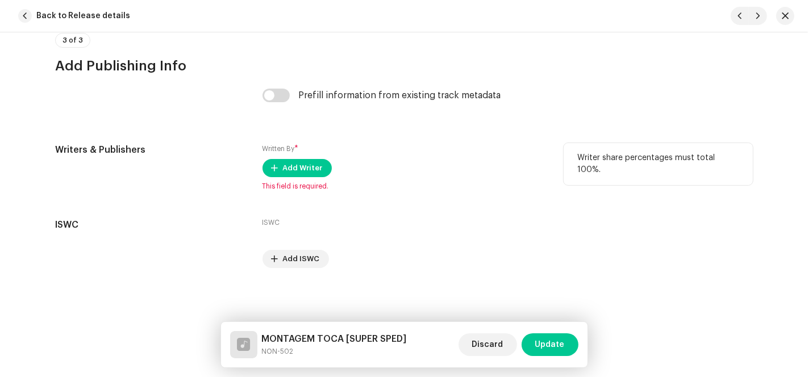
click at [300, 180] on div "Written By * Add Writer This field is required." at bounding box center [403, 167] width 283 height 48
click at [300, 174] on span "Add Writer" at bounding box center [303, 168] width 40 height 23
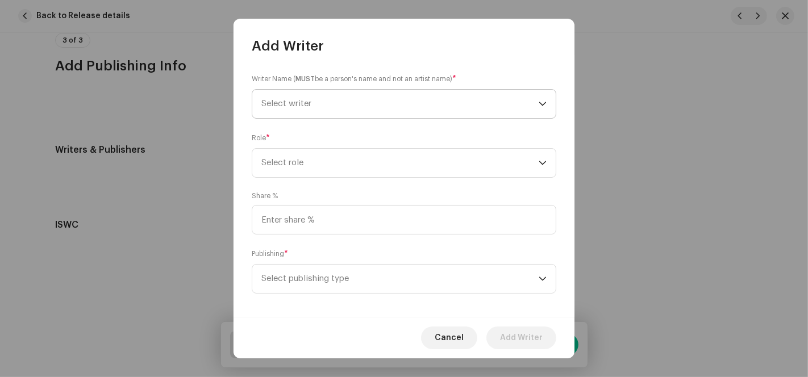
click at [520, 105] on span "Select writer" at bounding box center [399, 104] width 277 height 28
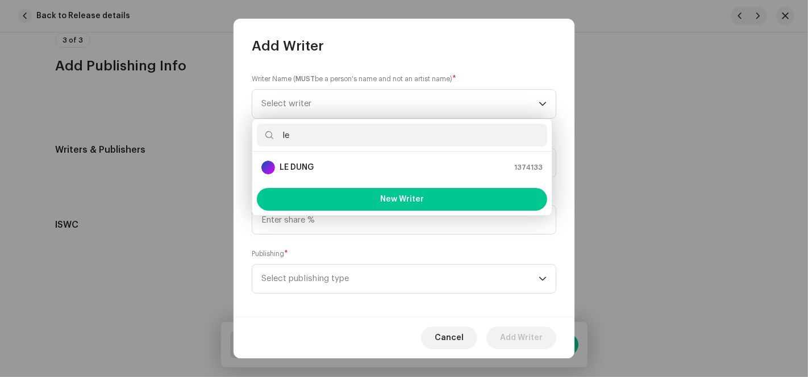
click at [314, 176] on li "LE DUNG 1374133" at bounding box center [402, 167] width 290 height 23
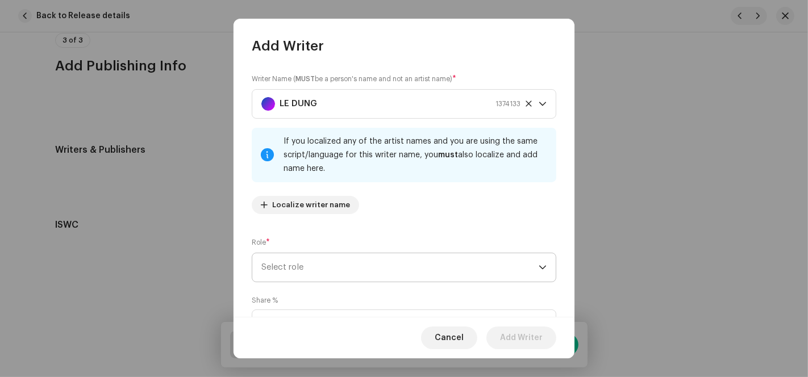
click at [323, 273] on span "Select role" at bounding box center [399, 267] width 277 height 28
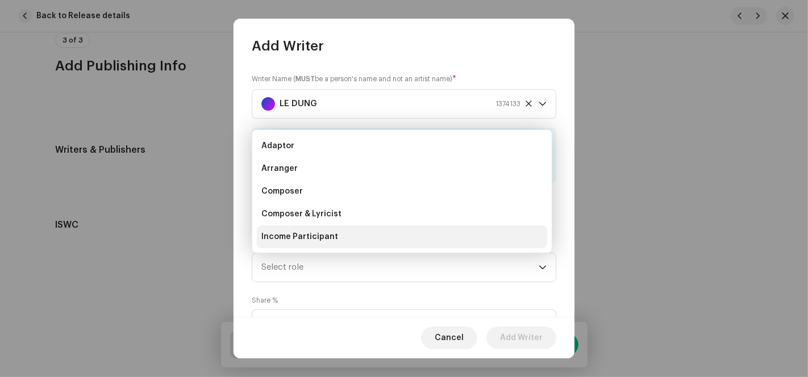
scroll to position [18, 0]
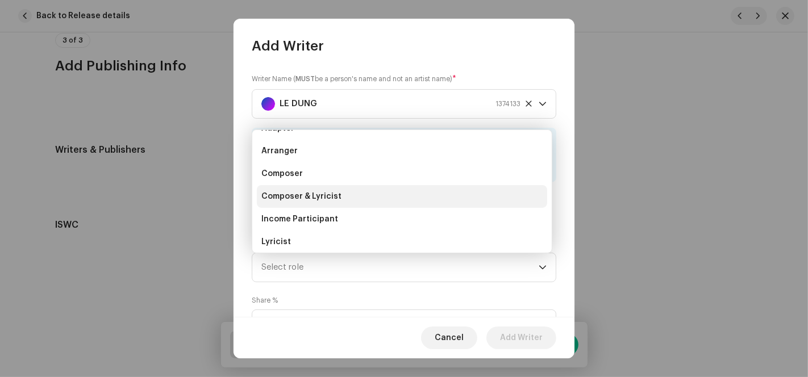
click at [334, 191] on span "Composer & Lyricist" at bounding box center [301, 196] width 80 height 11
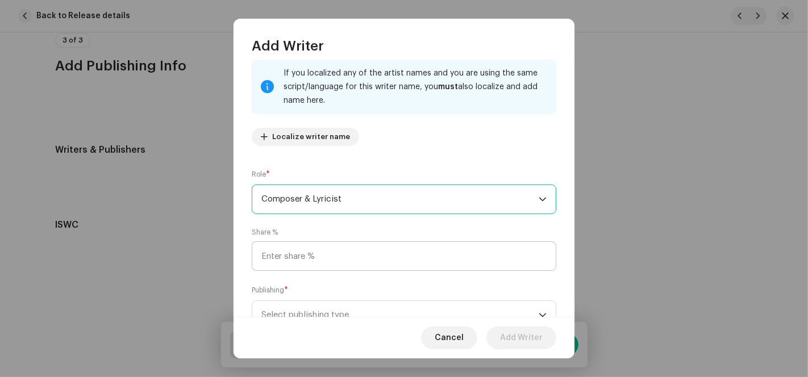
scroll to position [113, 0]
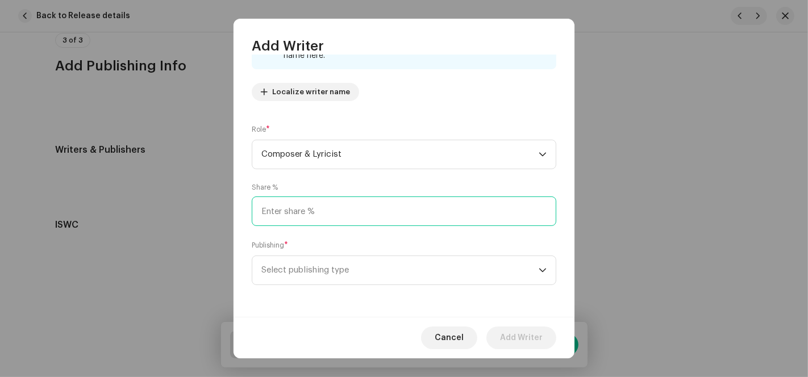
click at [339, 210] on input at bounding box center [404, 212] width 304 height 30
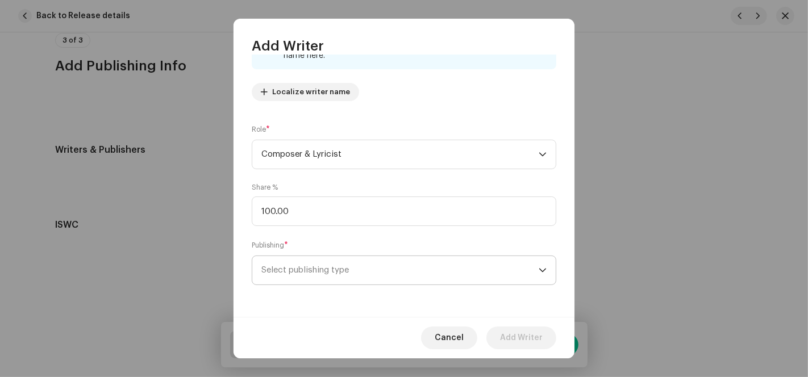
click at [327, 268] on span "Select publishing type" at bounding box center [399, 270] width 277 height 28
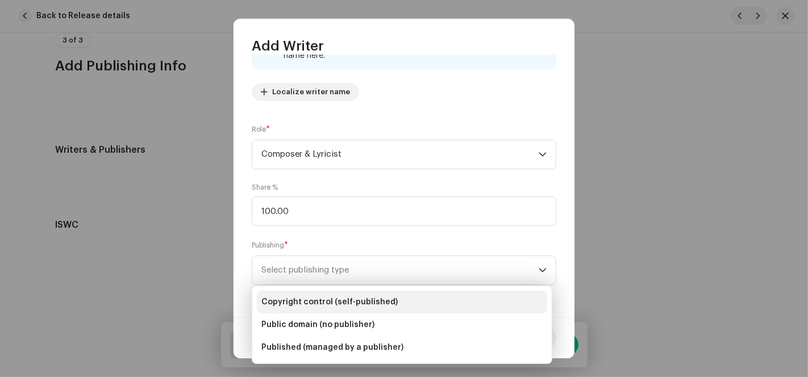
click at [348, 298] on span "Copyright control (self-published)" at bounding box center [329, 302] width 136 height 11
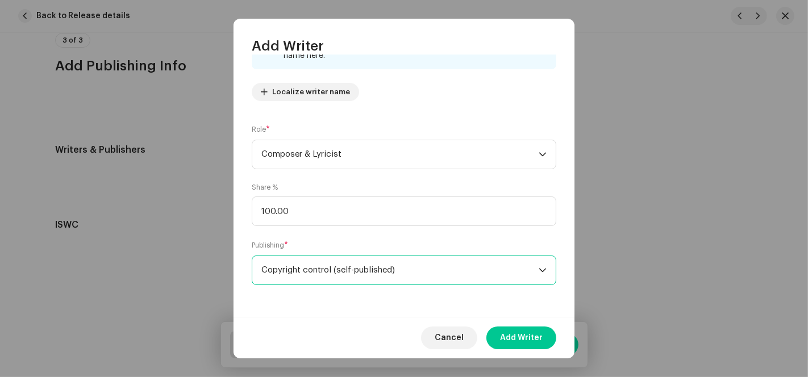
drag, startPoint x: 526, startPoint y: 332, endPoint x: 555, endPoint y: 333, distance: 29.0
click at [527, 332] on span "Add Writer" at bounding box center [521, 338] width 43 height 23
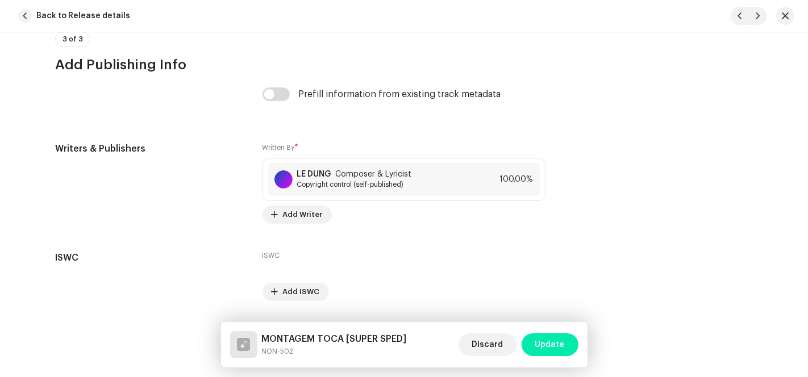
click at [563, 344] on span "Update" at bounding box center [550, 344] width 30 height 23
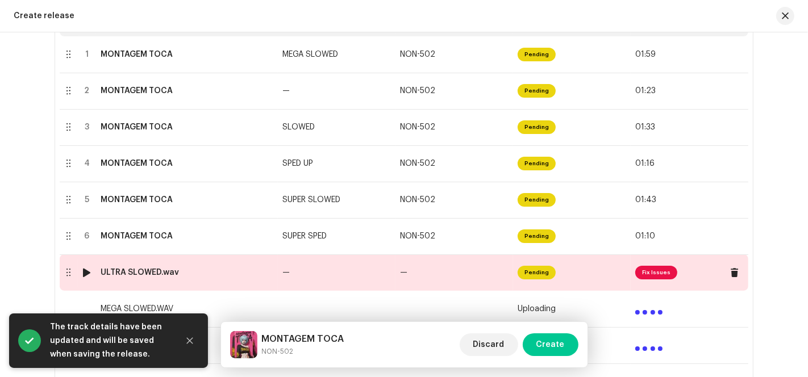
click at [497, 279] on td "—" at bounding box center [454, 273] width 118 height 36
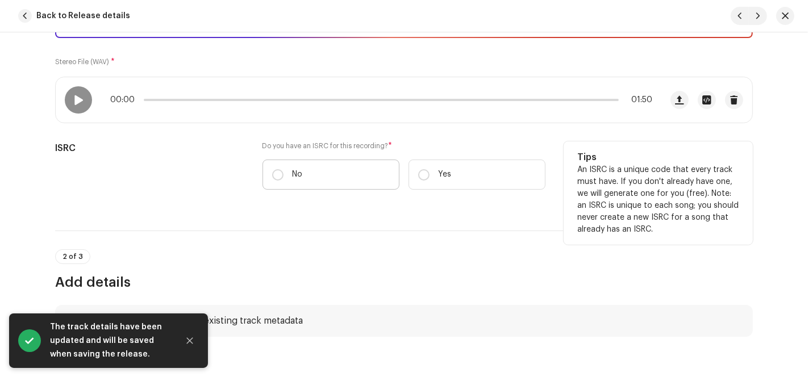
click at [303, 168] on label "No" at bounding box center [330, 175] width 137 height 30
click at [283, 169] on input "No" at bounding box center [277, 174] width 11 height 11
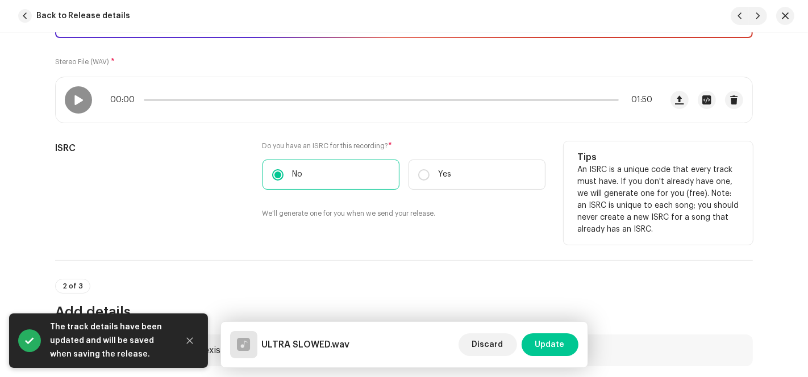
scroll to position [441, 0]
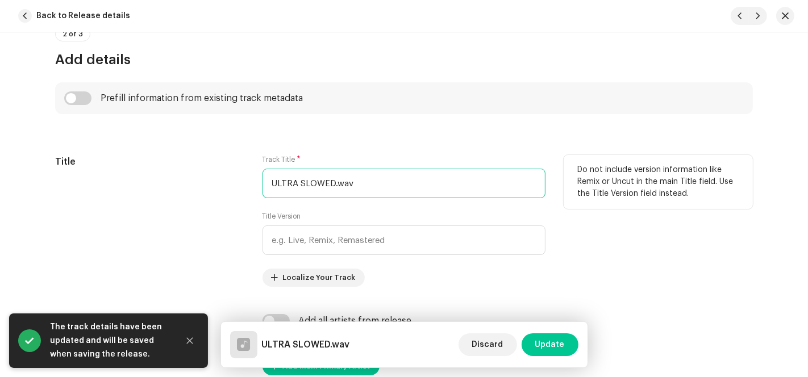
drag, startPoint x: 331, startPoint y: 184, endPoint x: 202, endPoint y: 182, distance: 129.0
click at [204, 181] on div "Title Track Title * ULTRA SLOWED.wav Title Version Localize Your Track Do not i…" at bounding box center [404, 221] width 698 height 132
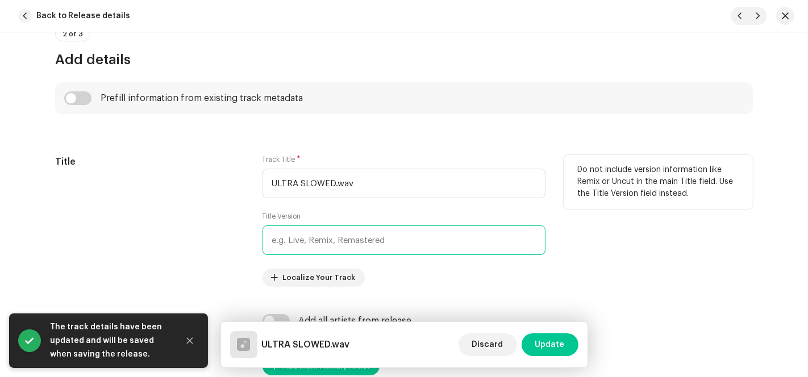
paste input "ULTRA SLOWED"
click at [297, 243] on input "text" at bounding box center [403, 241] width 283 height 30
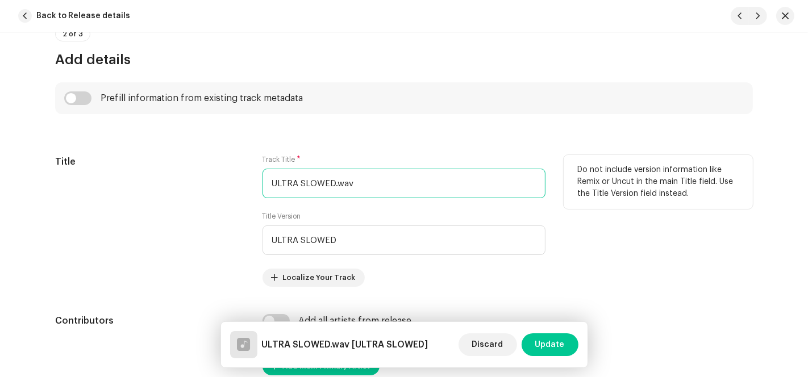
drag, startPoint x: 354, startPoint y: 176, endPoint x: 127, endPoint y: 158, distance: 227.4
click at [146, 165] on div "Title Track Title * ULTRA SLOWED.wav Title Version ULTRA SLOWED Localize Your T…" at bounding box center [404, 221] width 698 height 132
paste input "MONTAGEM TOCA"
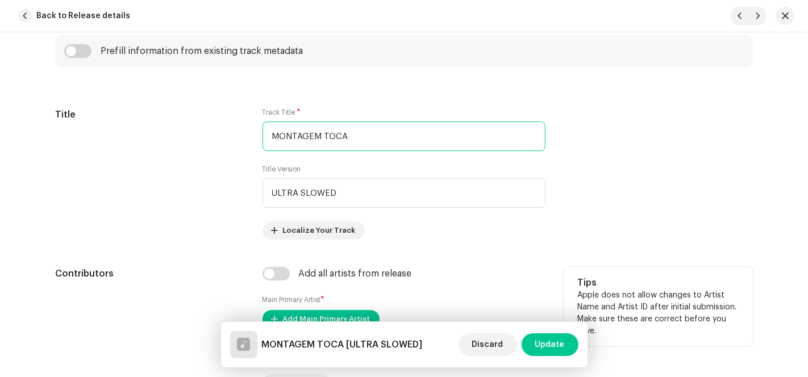
scroll to position [631, 0]
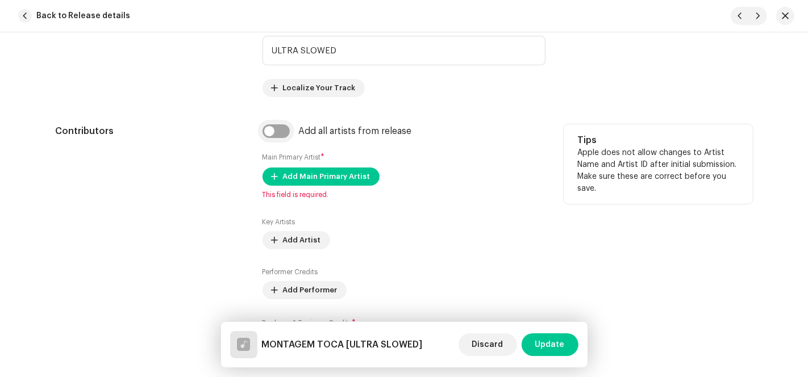
click at [274, 129] on input "checkbox" at bounding box center [275, 131] width 27 height 14
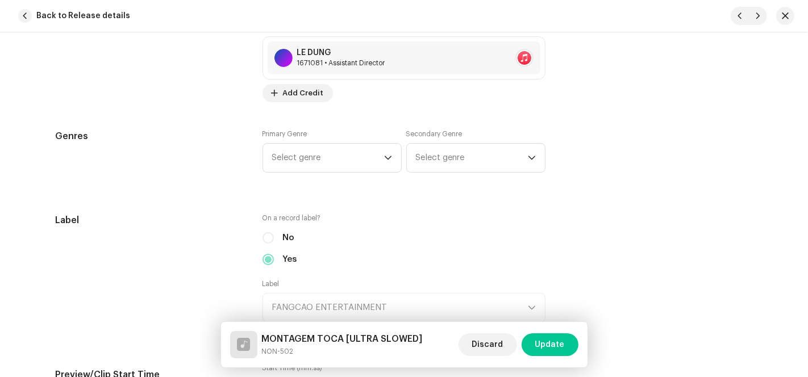
scroll to position [1010, 0]
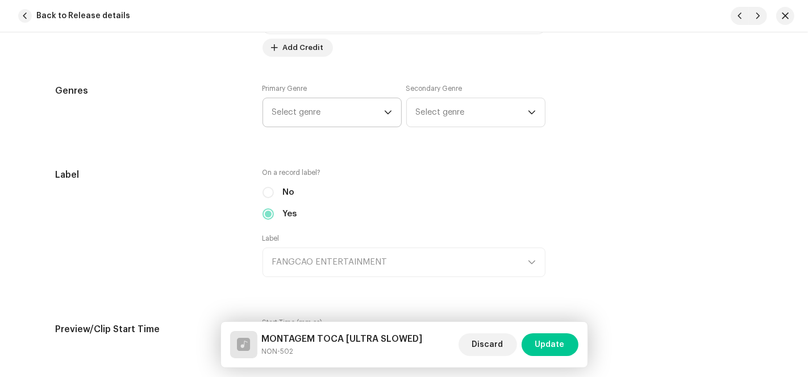
click at [368, 122] on span "Select genre" at bounding box center [328, 112] width 112 height 28
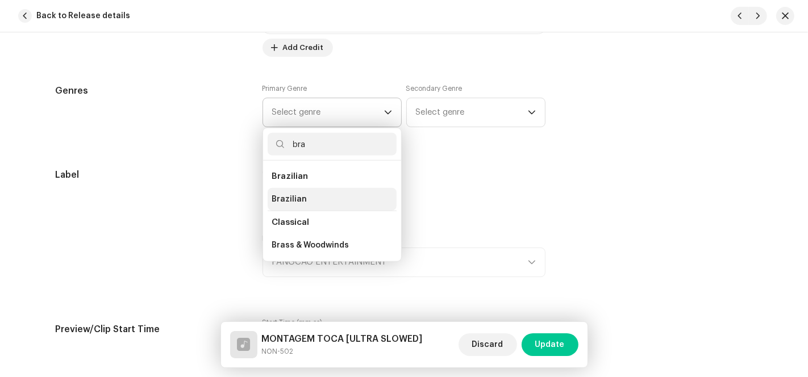
click at [291, 197] on span "Brazilian" at bounding box center [289, 199] width 35 height 11
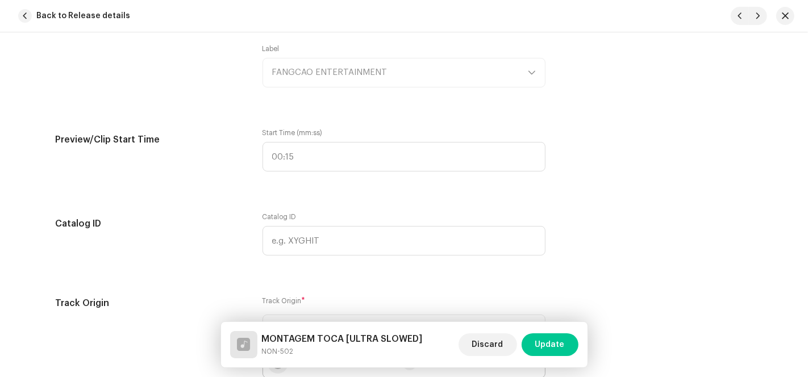
scroll to position [1388, 0]
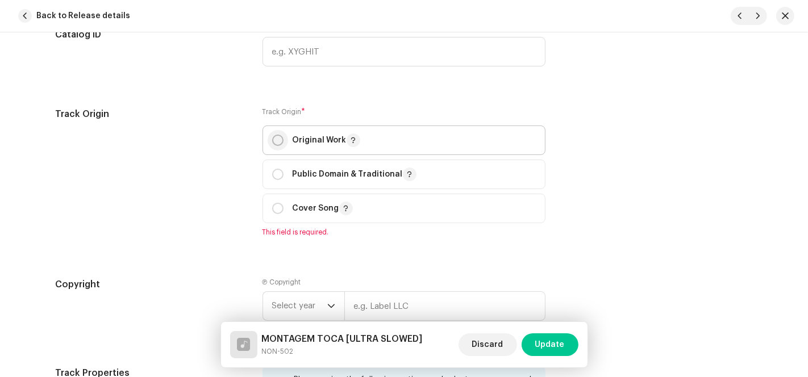
click at [276, 139] on input "radio" at bounding box center [277, 140] width 11 height 11
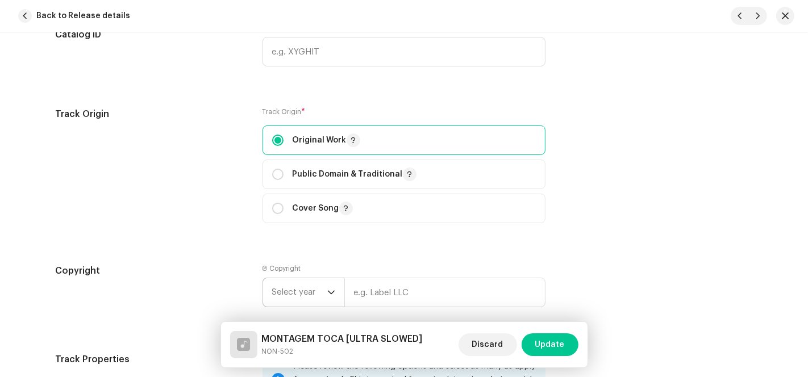
click at [314, 297] on span "Select year" at bounding box center [299, 292] width 55 height 28
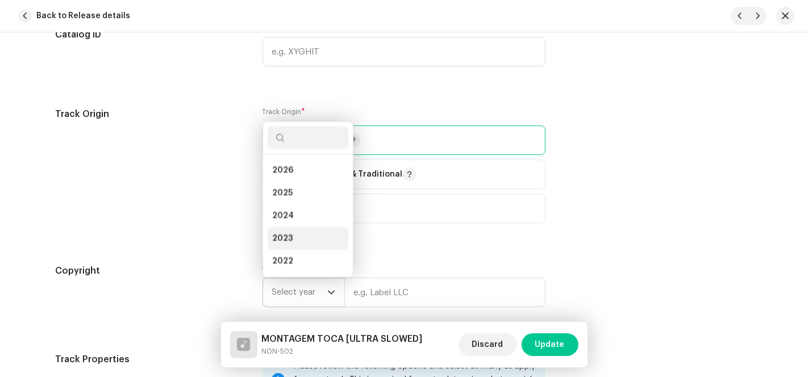
scroll to position [18, 0]
click at [307, 171] on li "2025" at bounding box center [308, 175] width 81 height 23
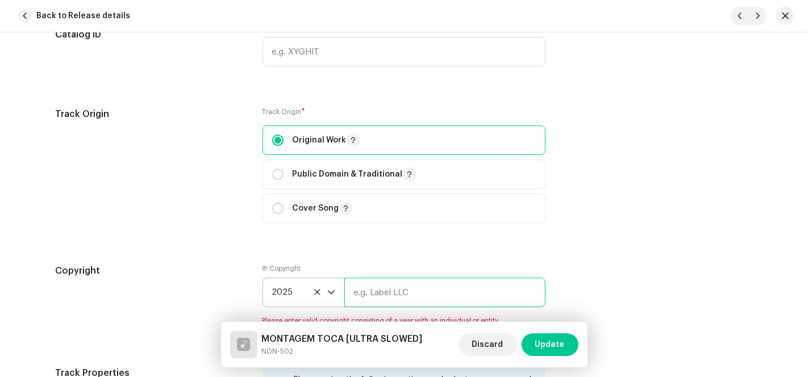
drag, startPoint x: 402, startPoint y: 294, endPoint x: 439, endPoint y: 302, distance: 37.8
click at [401, 294] on input "text" at bounding box center [444, 293] width 201 height 30
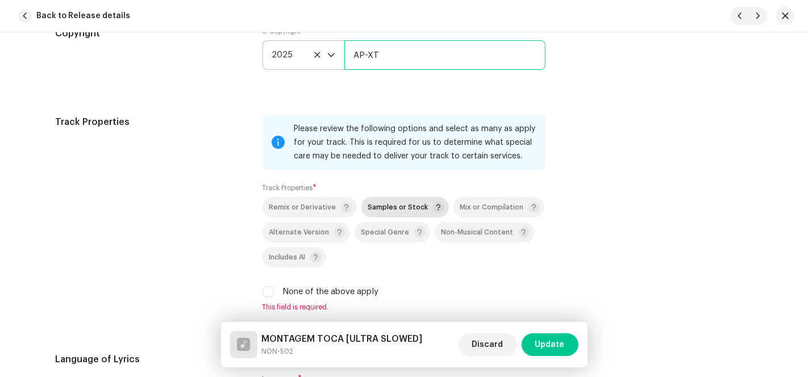
scroll to position [1641, 0]
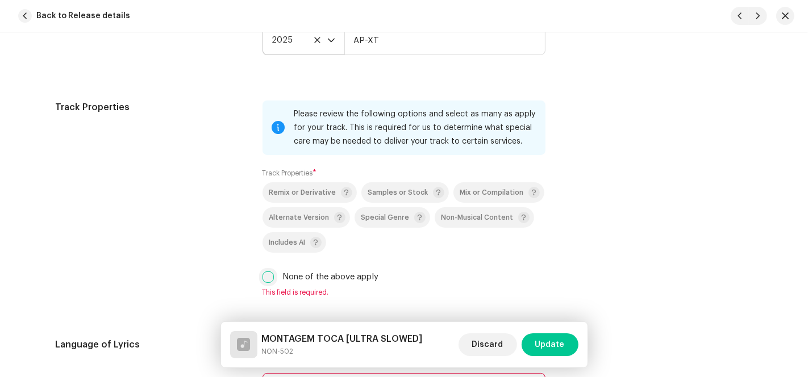
click at [265, 275] on input "None of the above apply" at bounding box center [267, 277] width 11 height 11
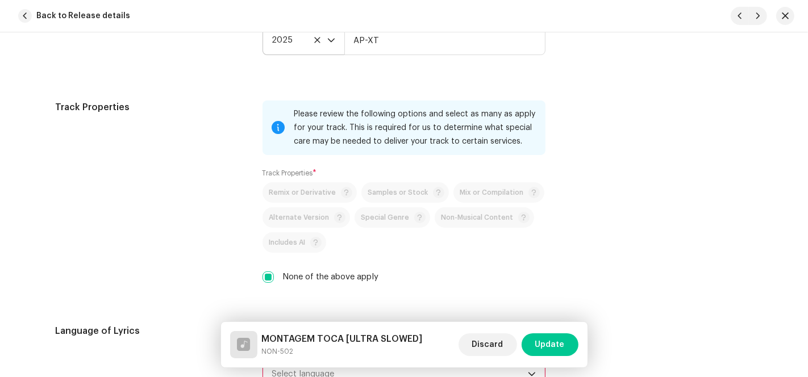
scroll to position [1893, 0]
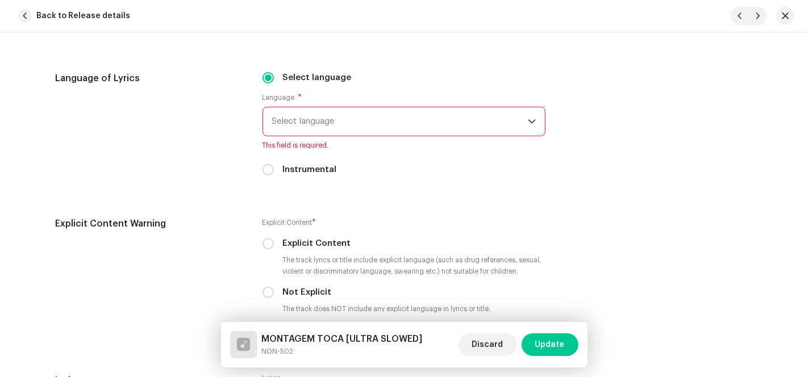
click at [357, 123] on span "Select language" at bounding box center [400, 121] width 256 height 28
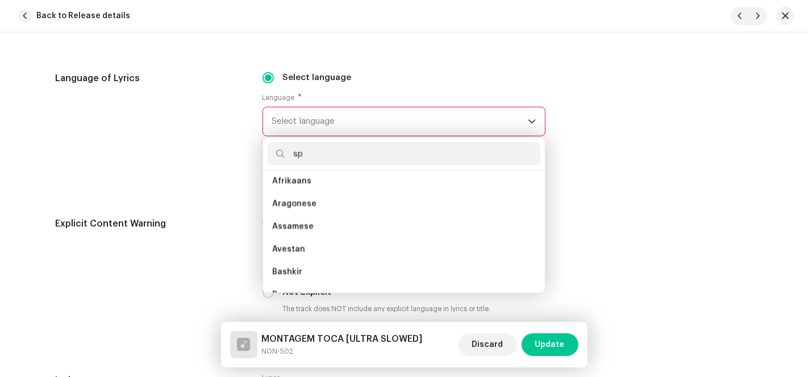
scroll to position [0, 0]
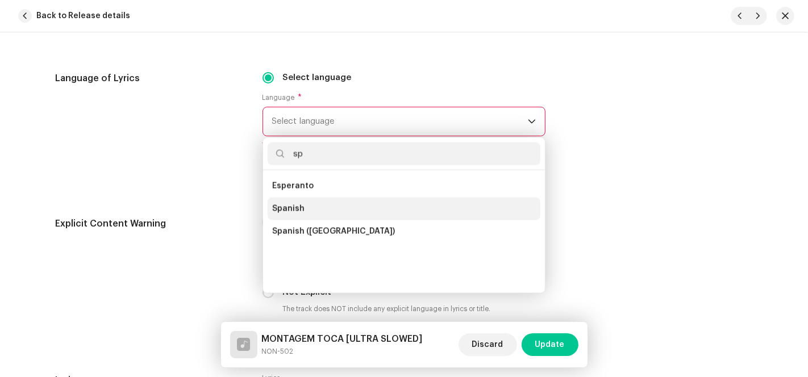
click at [307, 207] on li "Spanish" at bounding box center [404, 208] width 273 height 23
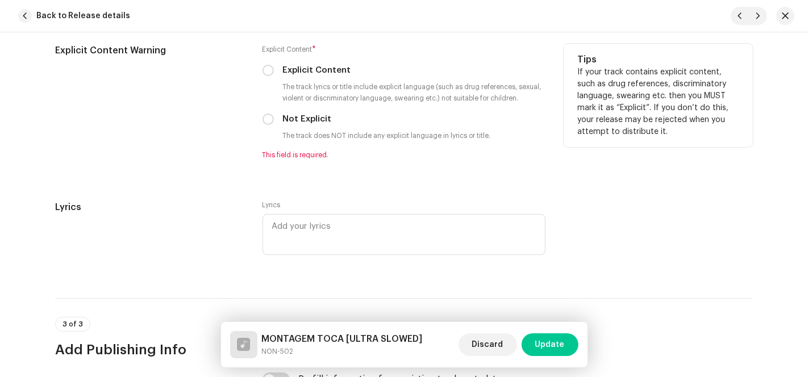
scroll to position [2083, 0]
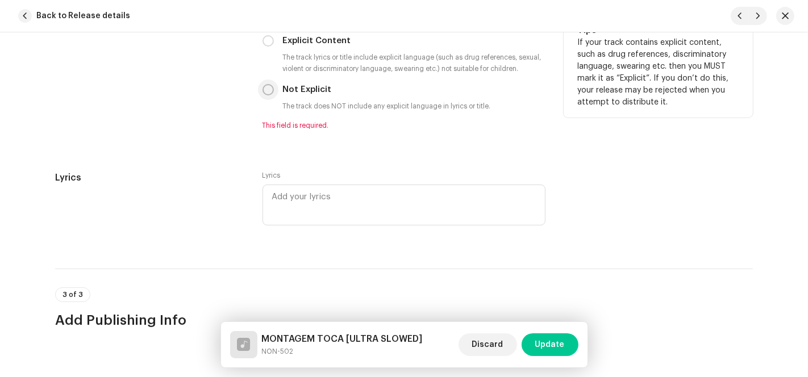
click at [266, 88] on input "Not Explicit" at bounding box center [267, 89] width 11 height 11
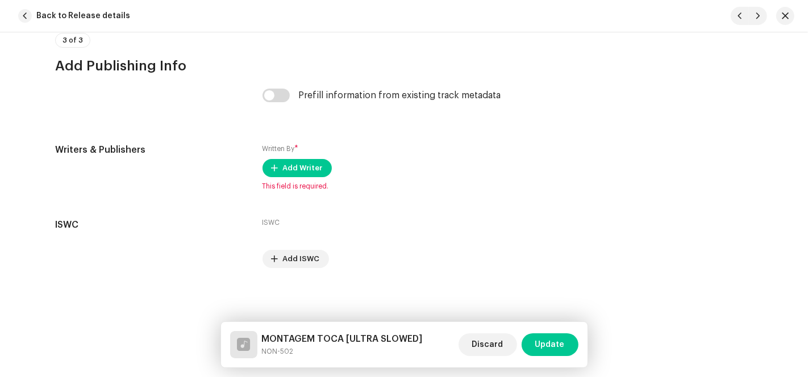
scroll to position [2325, 0]
click at [293, 171] on span "Add Writer" at bounding box center [303, 168] width 40 height 23
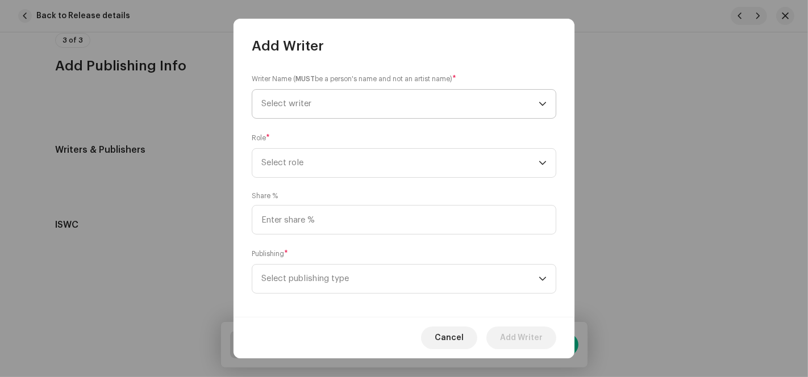
click at [472, 102] on span "Select writer" at bounding box center [399, 104] width 277 height 28
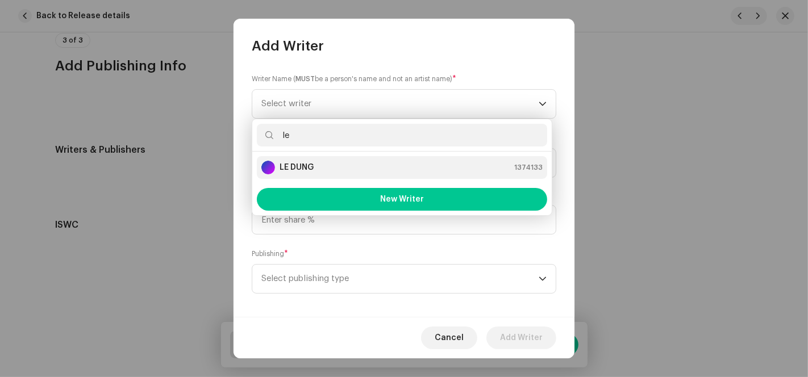
click at [335, 161] on div "LE DUNG 1374133" at bounding box center [401, 168] width 281 height 14
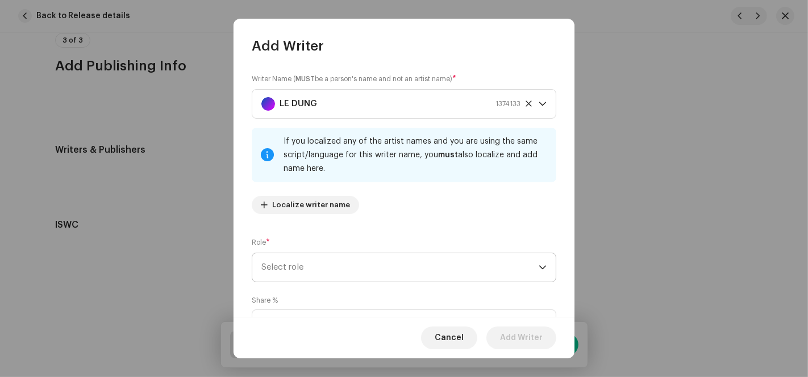
click at [324, 274] on span "Select role" at bounding box center [399, 267] width 277 height 28
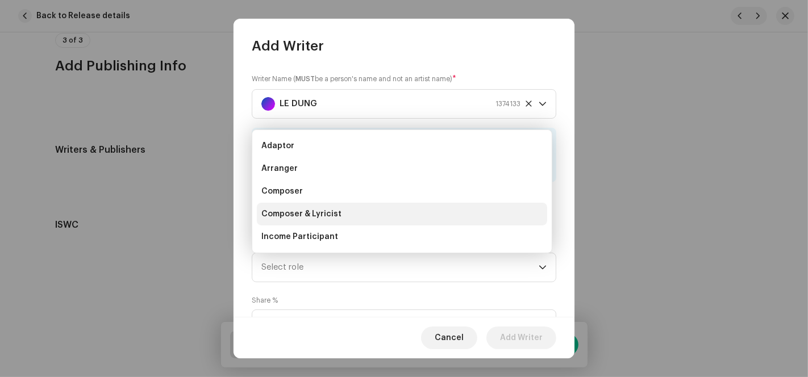
scroll to position [18, 0]
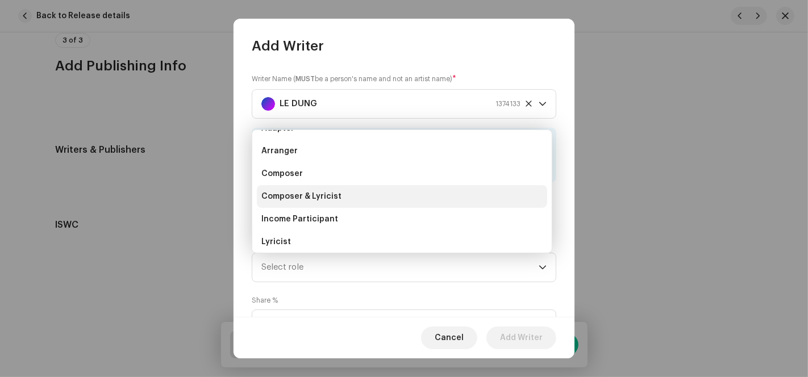
click at [327, 193] on span "Composer & Lyricist" at bounding box center [301, 196] width 80 height 11
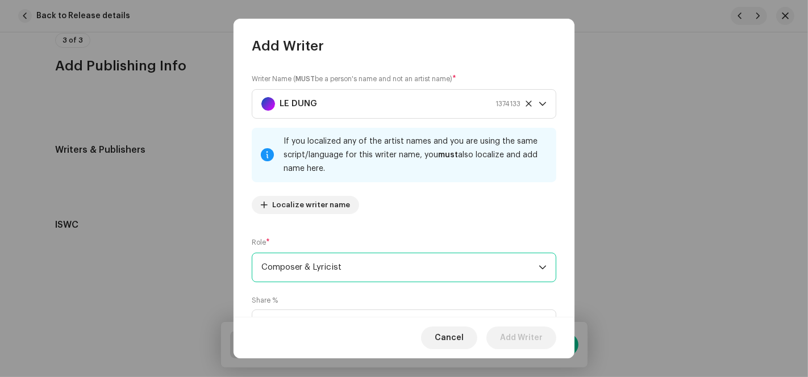
scroll to position [113, 0]
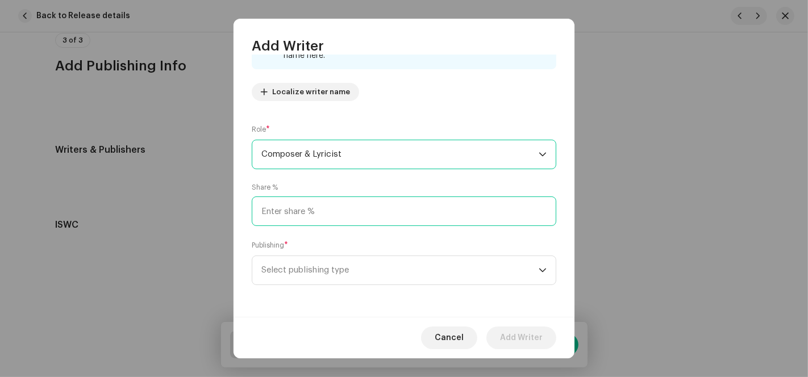
click at [322, 218] on input at bounding box center [404, 212] width 304 height 30
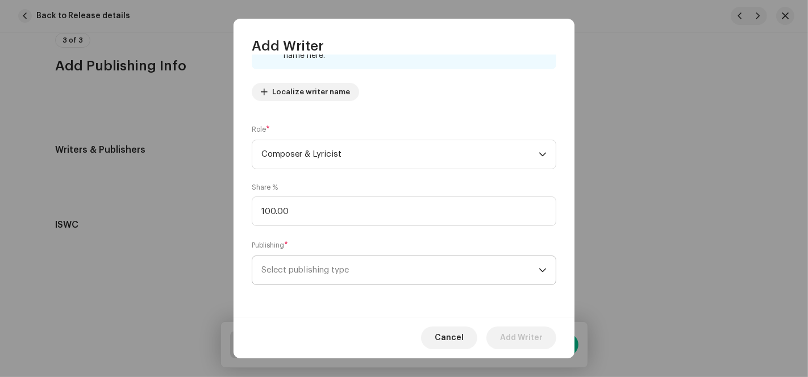
click at [316, 269] on span "Select publishing type" at bounding box center [399, 270] width 277 height 28
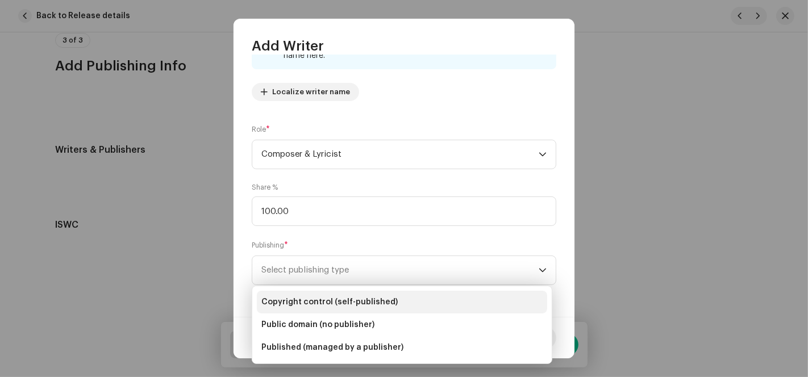
drag, startPoint x: 329, startPoint y: 304, endPoint x: 439, endPoint y: 314, distance: 110.6
click at [329, 305] on span "Copyright control (self-published)" at bounding box center [329, 302] width 136 height 11
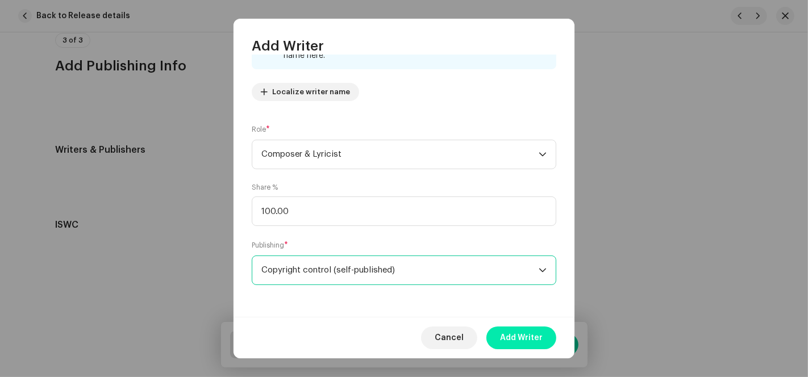
click at [523, 340] on span "Add Writer" at bounding box center [521, 338] width 43 height 23
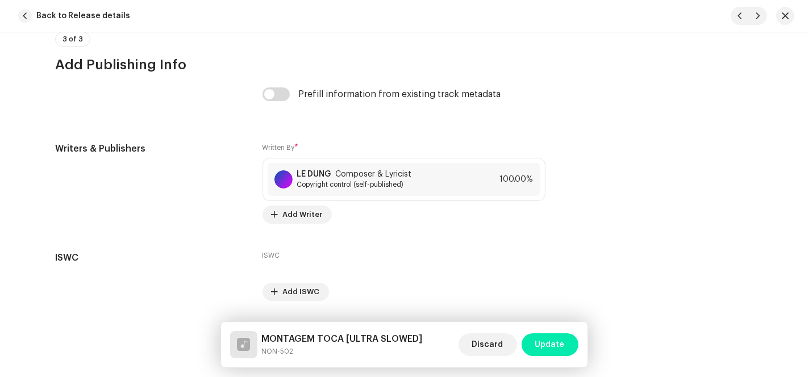
click at [552, 344] on span "Update" at bounding box center [550, 344] width 30 height 23
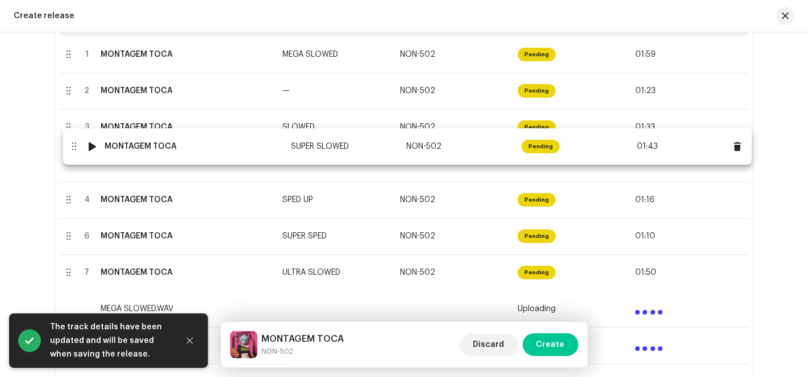
drag, startPoint x: 140, startPoint y: 207, endPoint x: 145, endPoint y: 153, distance: 53.7
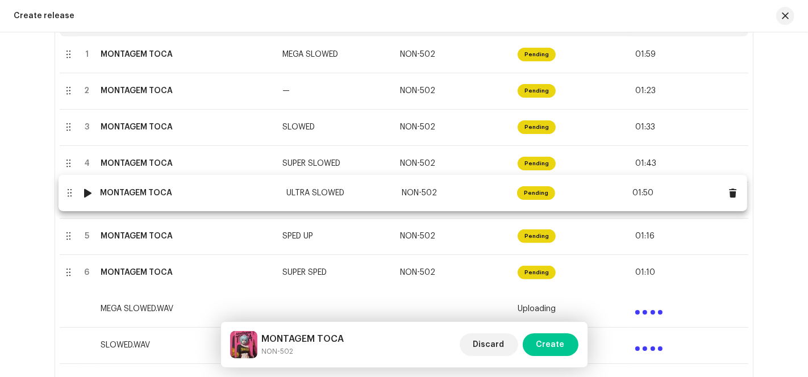
drag, startPoint x: 146, startPoint y: 273, endPoint x: 147, endPoint y: 194, distance: 79.5
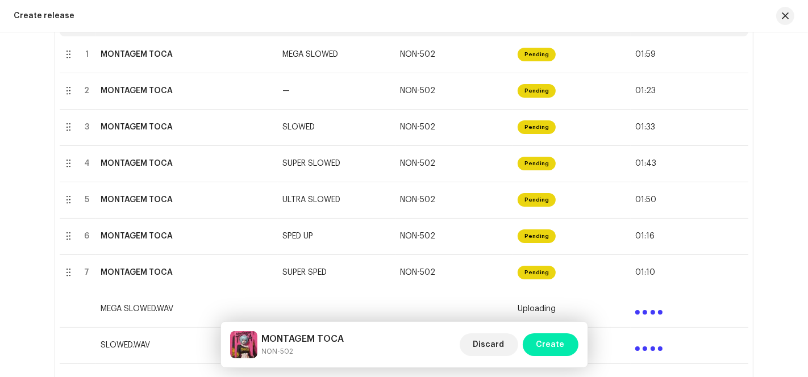
click at [561, 343] on span "Create" at bounding box center [550, 344] width 28 height 23
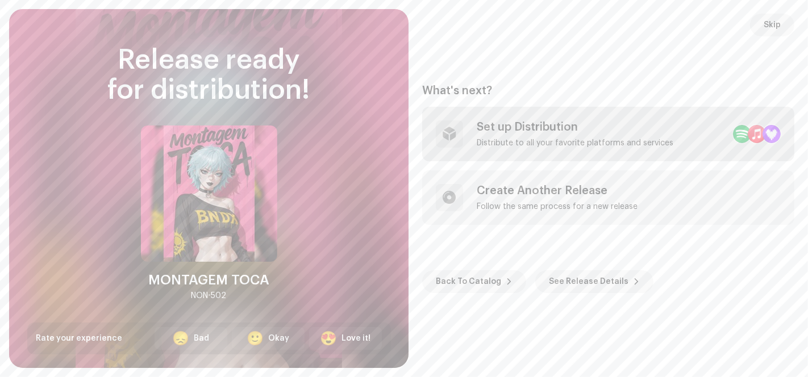
click at [577, 134] on div "Set up Distribution" at bounding box center [575, 127] width 197 height 14
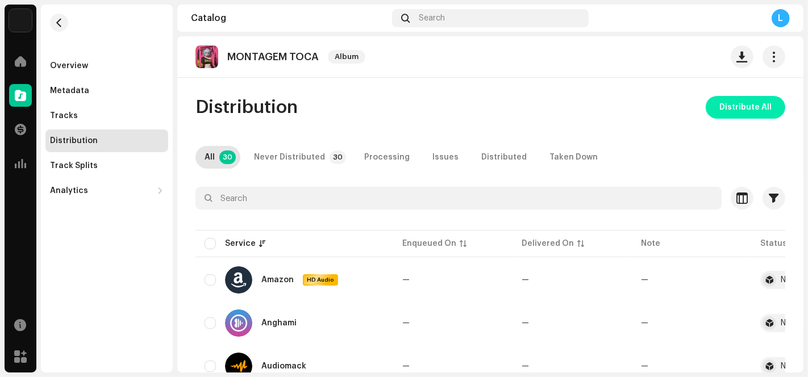
click at [740, 109] on span "Distribute All" at bounding box center [745, 107] width 52 height 23
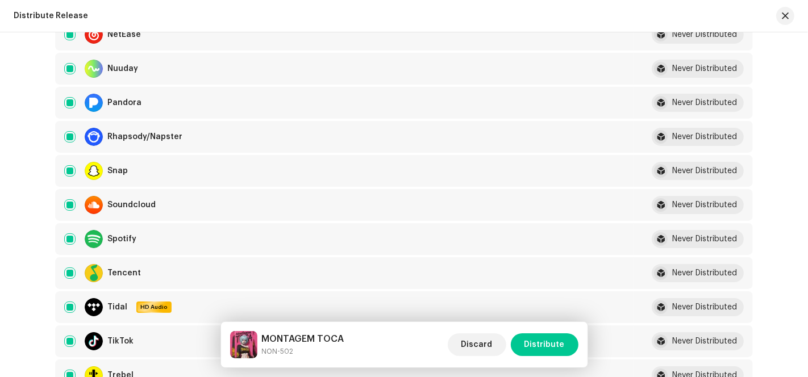
scroll to position [883, 0]
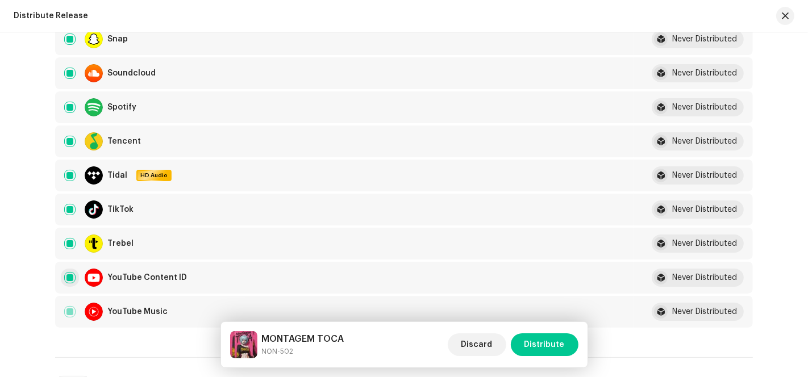
click at [66, 276] on input "checkbox" at bounding box center [69, 277] width 11 height 11
click at [548, 347] on span "Distribute" at bounding box center [544, 344] width 40 height 23
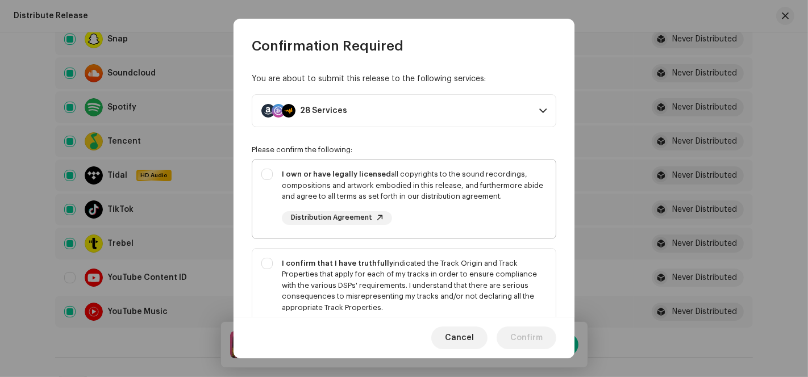
click at [264, 175] on div "I own or have legally licensed all copyrights to the sound recordings, composit…" at bounding box center [403, 197] width 303 height 74
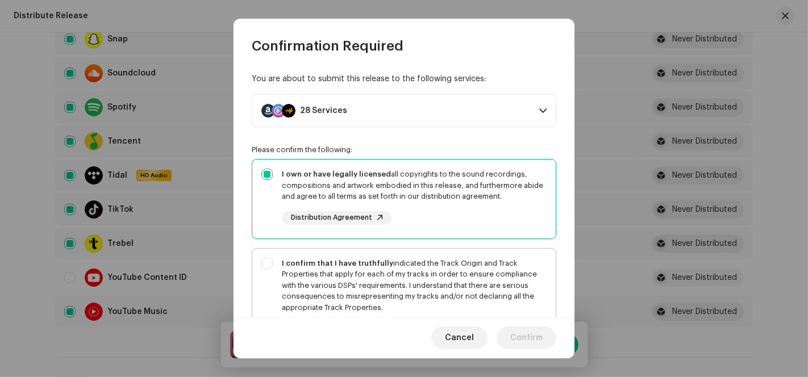
click at [269, 264] on div "I confirm that I have truthfully indicated the Track Origin and Track Propertie…" at bounding box center [403, 297] width 303 height 97
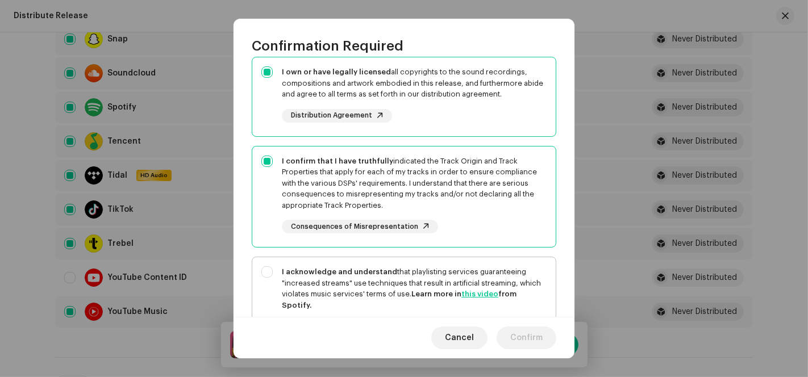
scroll to position [189, 0]
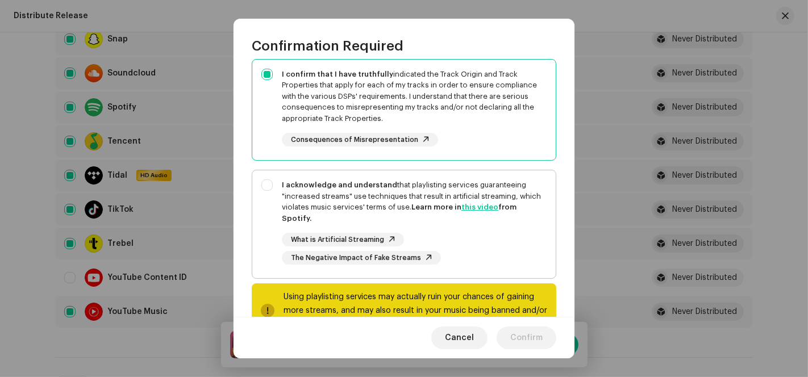
click at [269, 187] on div "I acknowledge and understand that playlisting services guaranteeing "increased …" at bounding box center [403, 221] width 303 height 103
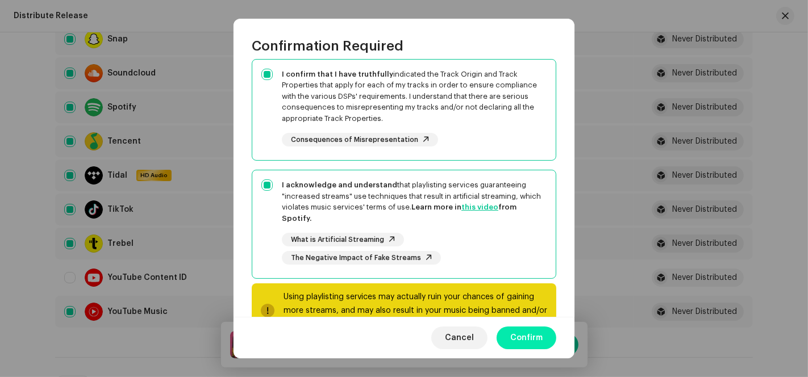
click at [521, 340] on span "Confirm" at bounding box center [526, 338] width 32 height 23
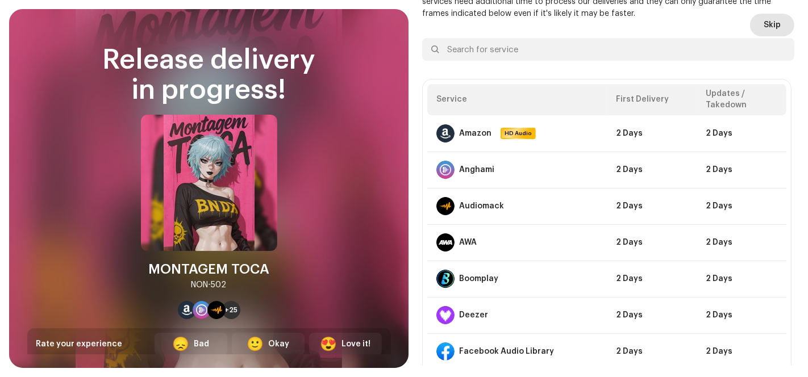
click at [767, 20] on span "Skip" at bounding box center [772, 25] width 17 height 23
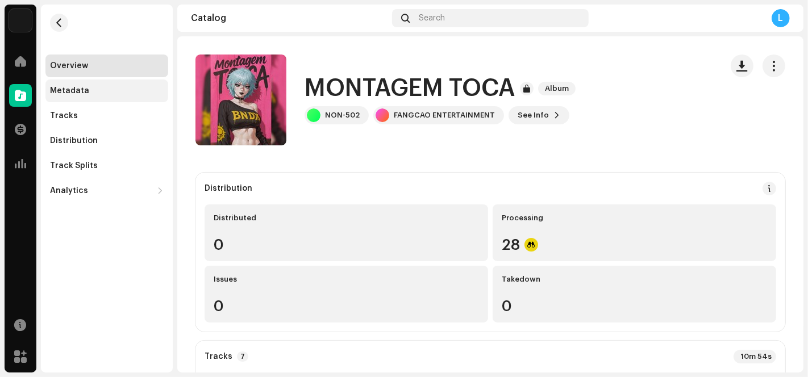
click at [63, 93] on div "Metadata" at bounding box center [69, 90] width 39 height 9
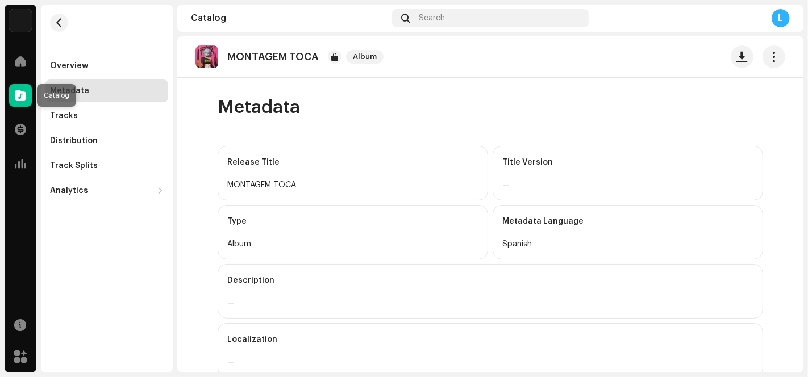
click at [19, 104] on div at bounding box center [20, 95] width 23 height 23
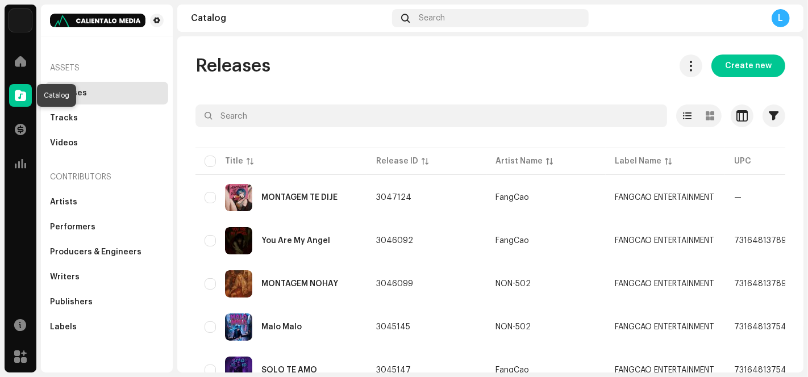
click at [13, 93] on div at bounding box center [20, 95] width 23 height 23
click at [21, 60] on span at bounding box center [20, 61] width 11 height 9
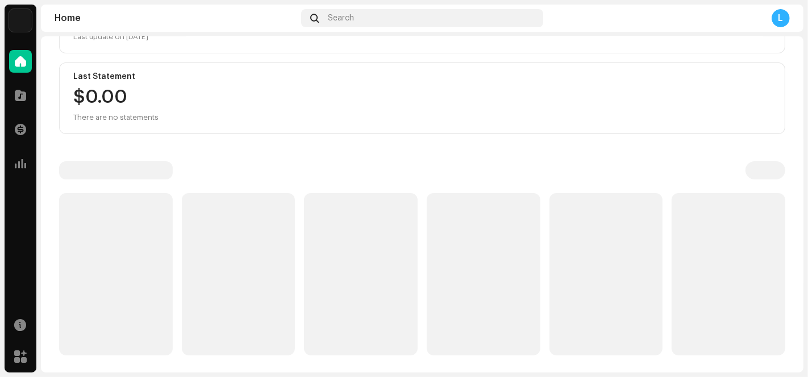
scroll to position [183, 0]
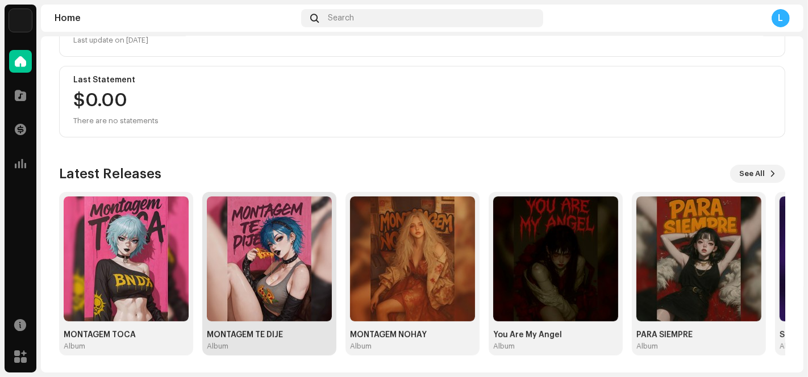
click at [249, 229] on img at bounding box center [269, 259] width 125 height 125
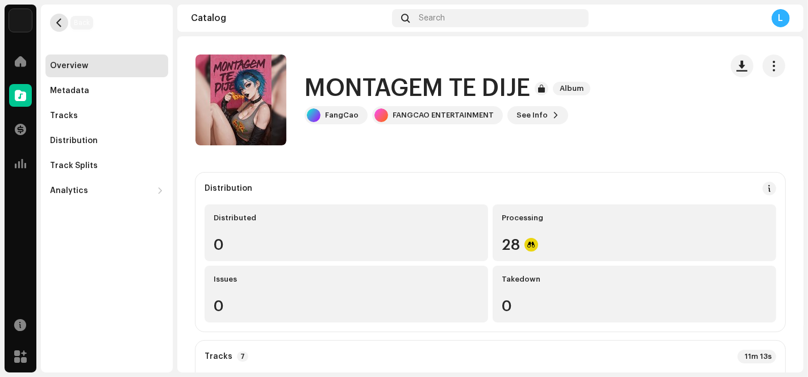
click at [65, 18] on button "button" at bounding box center [59, 23] width 18 height 18
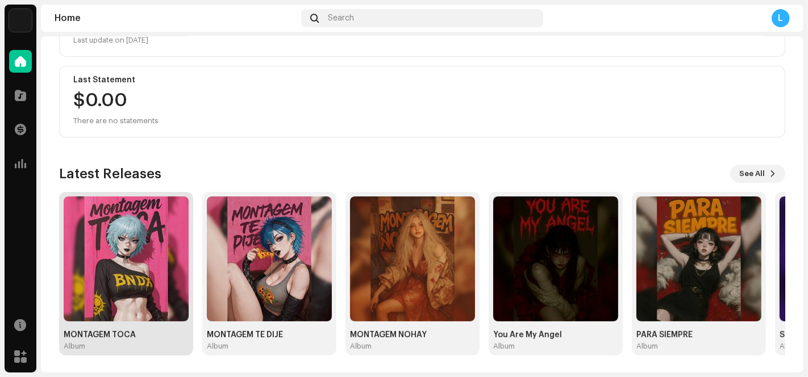
click at [112, 254] on img at bounding box center [126, 259] width 125 height 125
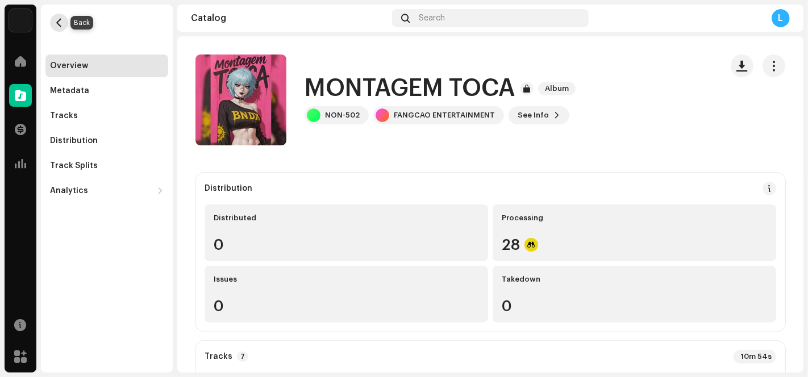
click at [58, 23] on span "button" at bounding box center [59, 22] width 9 height 9
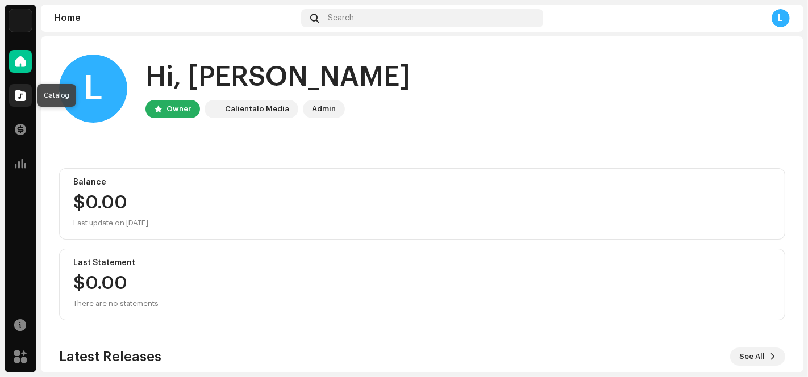
click at [21, 94] on span at bounding box center [20, 95] width 11 height 9
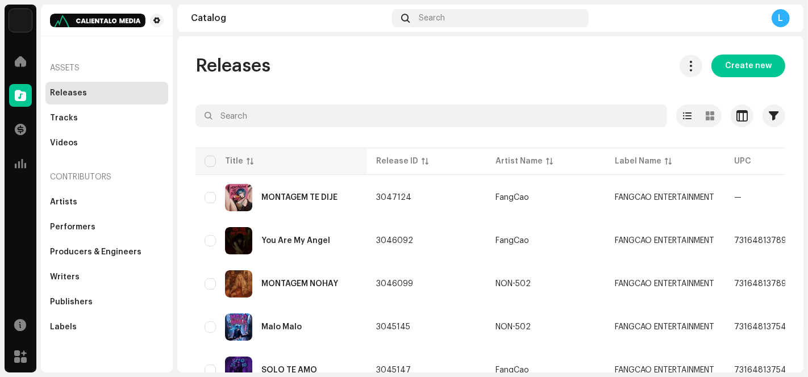
click at [249, 162] on p-sorticon at bounding box center [250, 161] width 7 height 7
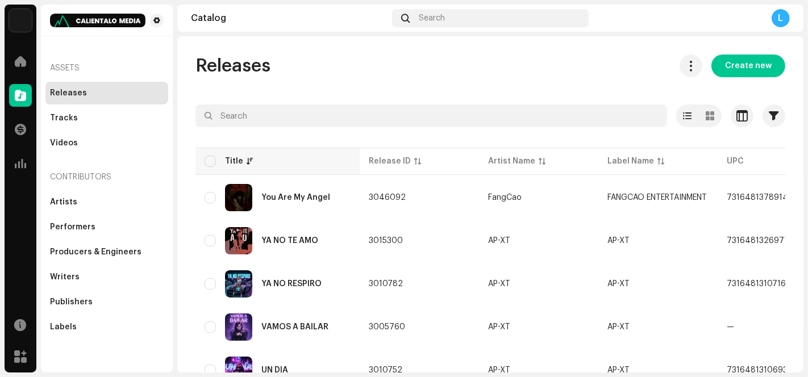
click at [249, 162] on p-sorticon at bounding box center [250, 161] width 7 height 7
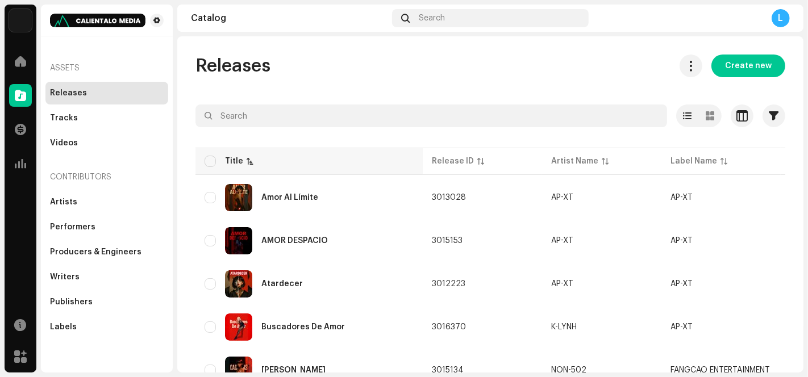
click at [249, 162] on p-sorticon at bounding box center [250, 161] width 7 height 7
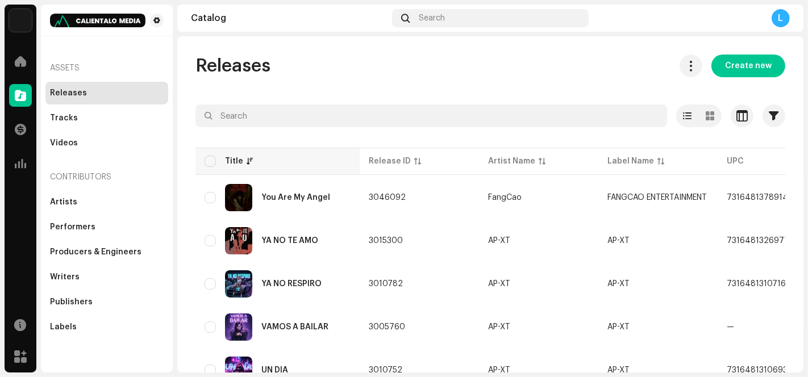
click at [249, 162] on p-sorticon at bounding box center [250, 161] width 7 height 7
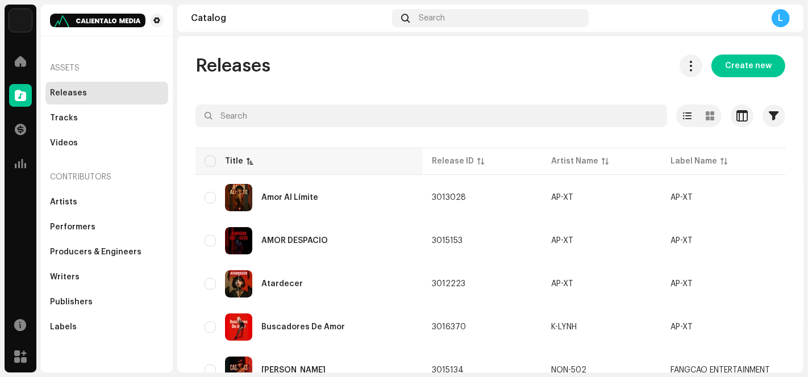
click at [249, 162] on p-sorticon at bounding box center [250, 161] width 7 height 7
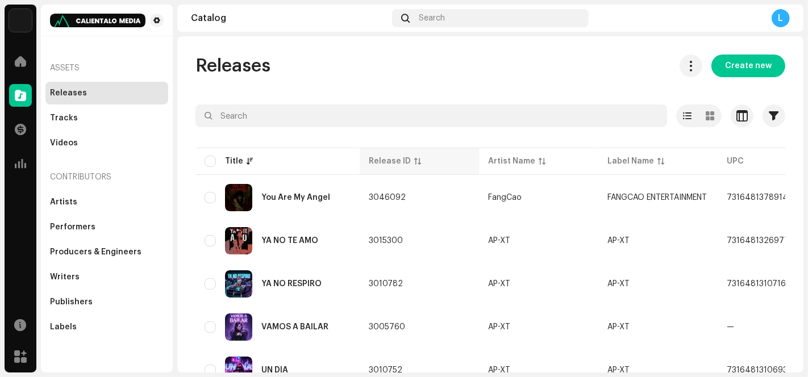
click at [419, 163] on div "Release ID" at bounding box center [419, 161] width 101 height 11
